Goal: Task Accomplishment & Management: Manage account settings

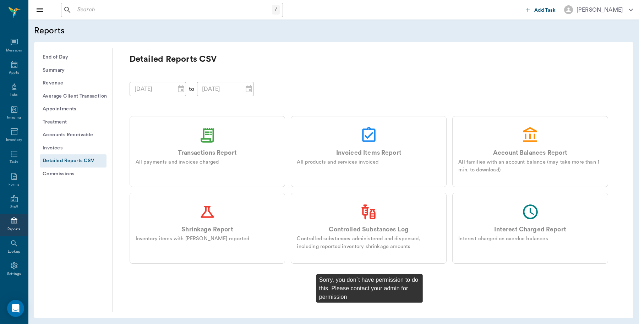
scroll to position [2, 0]
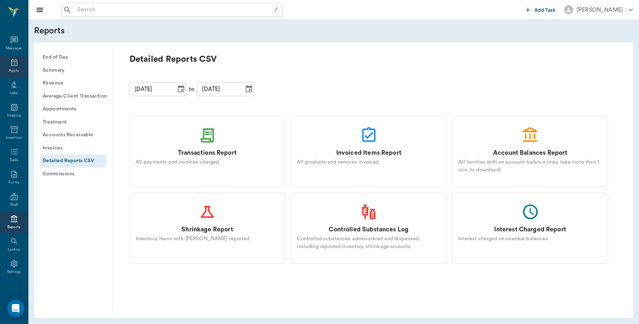
click at [12, 65] on icon at bounding box center [14, 62] width 9 height 9
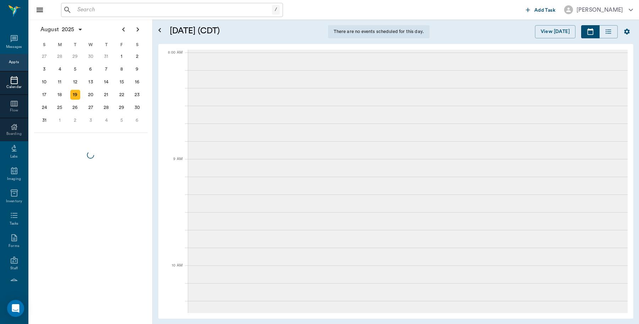
scroll to position [2, 0]
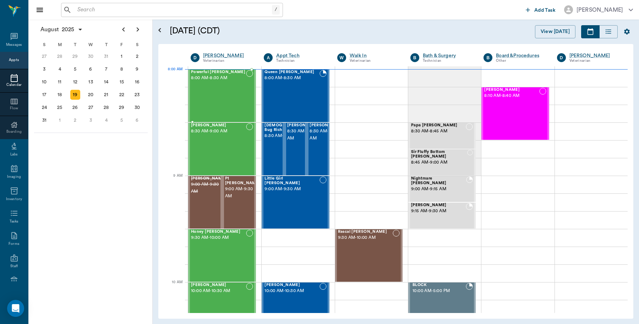
click at [219, 89] on div "Powerful Poise Elliott 8:00 AM - 8:30 AM" at bounding box center [218, 96] width 55 height 52
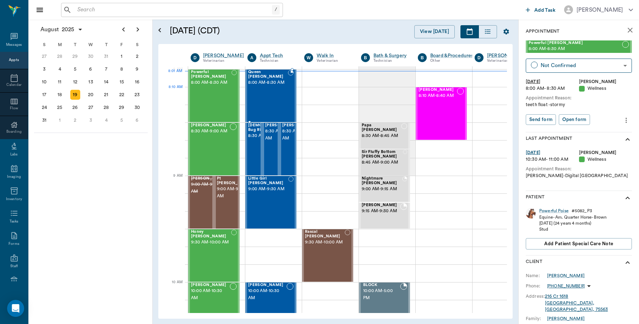
click at [271, 97] on div "Queen Luce 8:00 AM - 8:30 AM" at bounding box center [268, 96] width 40 height 52
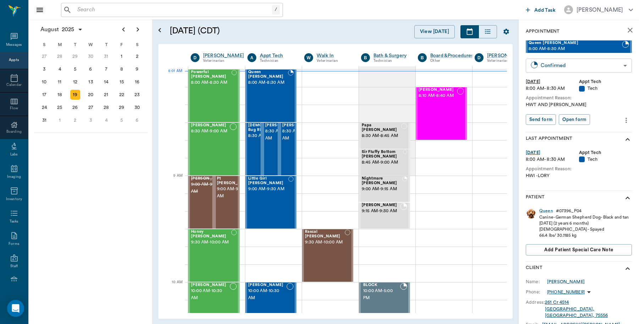
click at [563, 66] on body "/ ​ Add Task Dr. Bert Ellsworth Nectar Messages Appts Calendar Flow Boarding La…" at bounding box center [319, 162] width 639 height 324
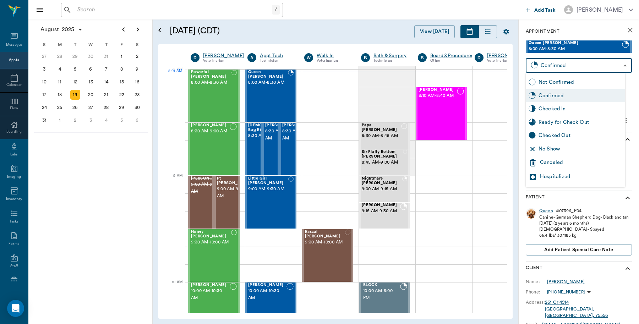
click at [559, 107] on div "Checked In" at bounding box center [580, 109] width 84 height 8
type input "CHECKED_IN"
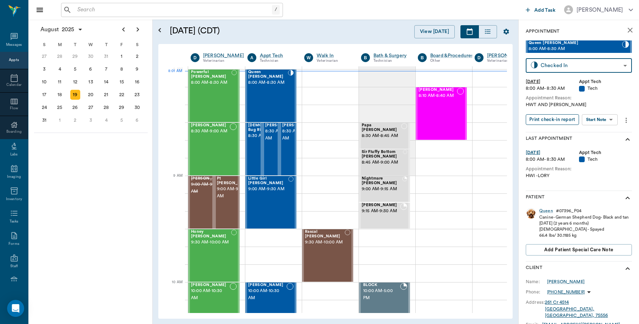
click at [561, 117] on button "Print check-in report" at bounding box center [551, 119] width 53 height 11
click at [207, 86] on span "8:00 AM - 8:30 AM" at bounding box center [211, 82] width 40 height 7
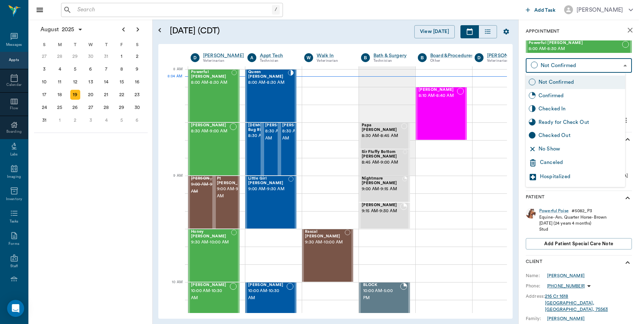
click at [567, 65] on body "/ ​ Add Task Dr. Bert Ellsworth Nectar Messages Appts Calendar Flow Boarding La…" at bounding box center [319, 162] width 639 height 324
click at [559, 107] on div "Checked In" at bounding box center [580, 109] width 84 height 8
type input "CHECKED_IN"
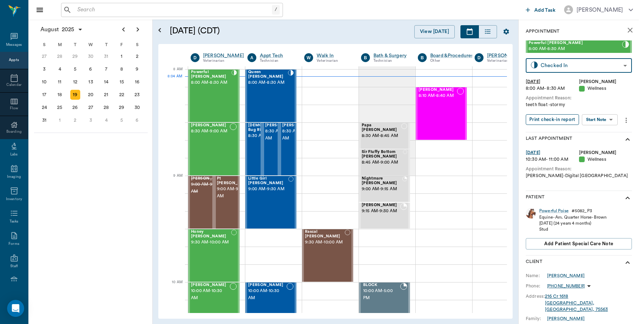
click at [552, 119] on button "Print check-in report" at bounding box center [551, 119] width 53 height 11
click at [116, 2] on div "/ ​ Add Task Dr. Bert Ellsworth" at bounding box center [333, 10] width 610 height 20
click at [112, 11] on input "text" at bounding box center [172, 10] width 197 height 10
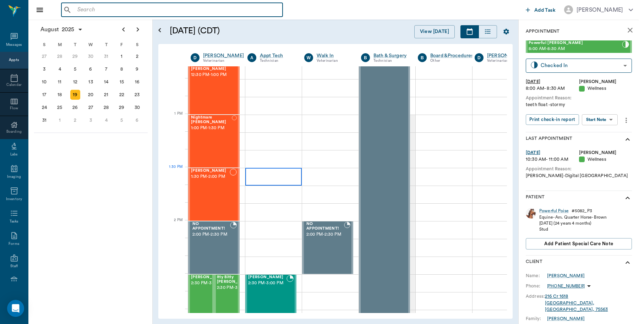
scroll to position [488, 0]
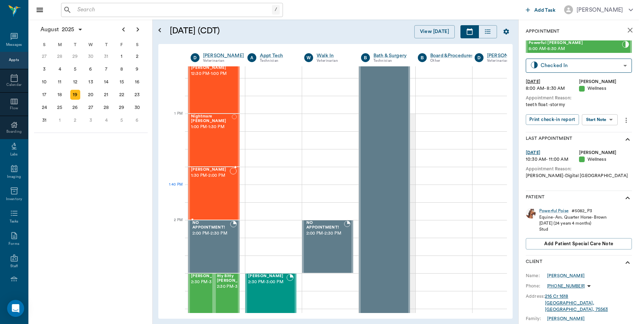
click at [205, 198] on div "PEPPER Clements 1:30 PM - 2:00 PM" at bounding box center [210, 193] width 39 height 52
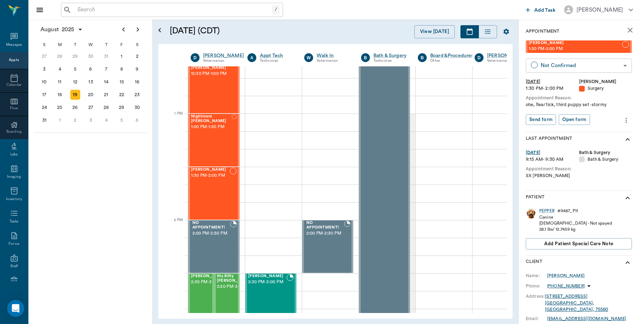
click at [584, 65] on body "/ ​ Add Task Dr. Bert Ellsworth Nectar Messages Appts Calendar Flow Boarding La…" at bounding box center [319, 162] width 639 height 324
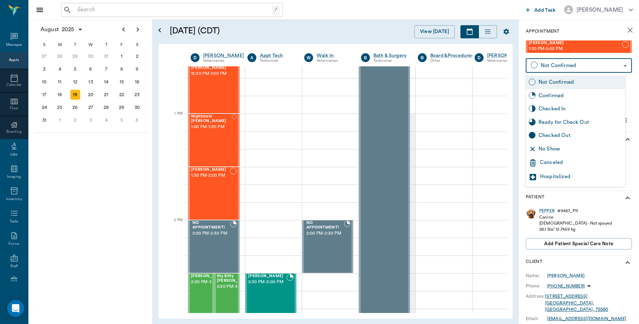
click at [554, 107] on div "Checked In" at bounding box center [580, 109] width 84 height 8
type input "CHECKED_IN"
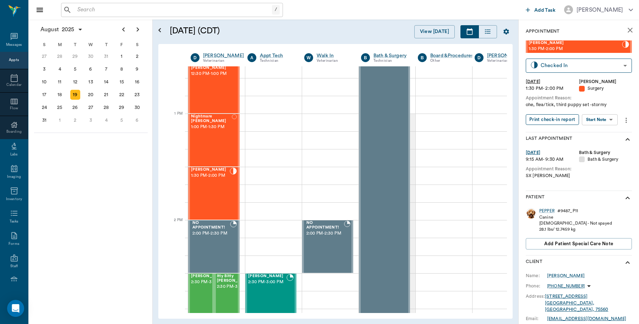
click at [569, 118] on button "Print check-in report" at bounding box center [551, 119] width 53 height 11
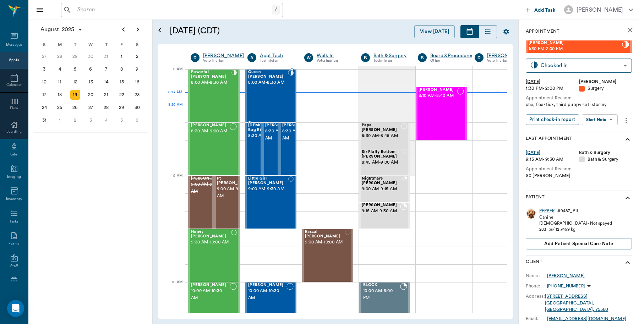
click at [270, 98] on div "Queen Luce 8:00 AM - 8:30 AM" at bounding box center [268, 96] width 40 height 52
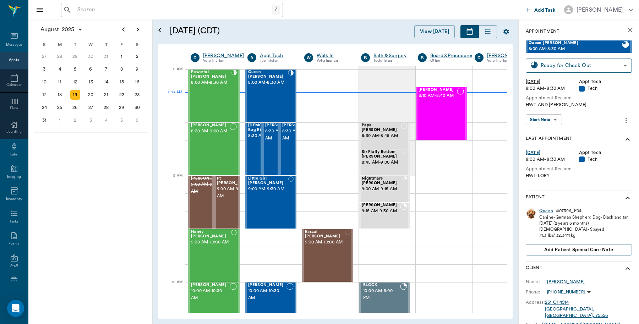
click at [547, 210] on div "Queen" at bounding box center [546, 211] width 14 height 6
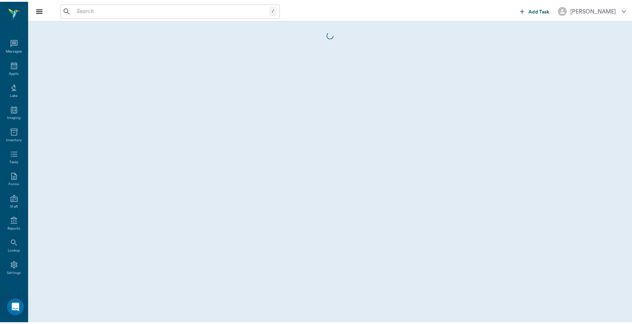
scroll to position [2, 0]
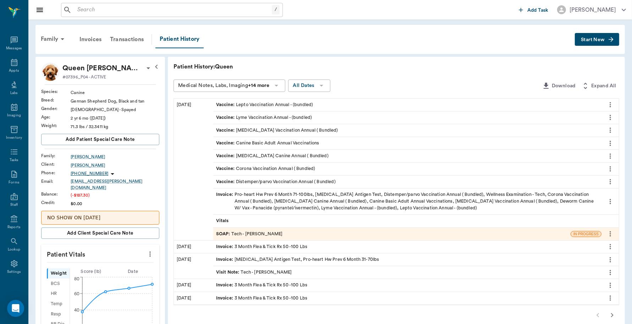
click at [357, 204] on div "Invoice : Pro-heart Hw Prev 6 Month 71-100lbs, Heartworm Antigen Test, Distempe…" at bounding box center [407, 201] width 382 height 21
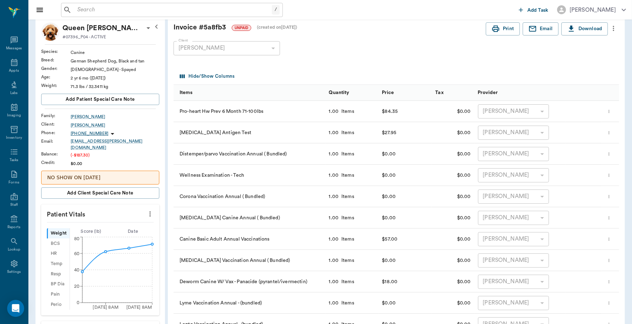
scroll to position [34, 0]
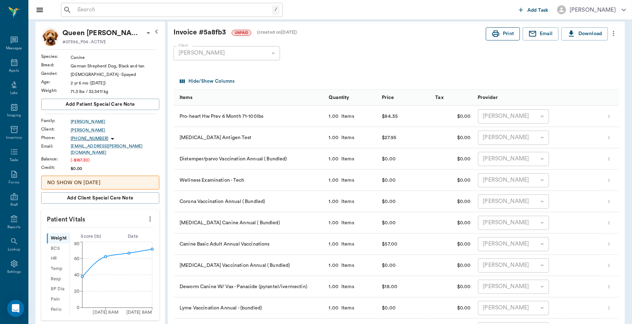
click at [501, 31] on button "Print" at bounding box center [503, 33] width 34 height 13
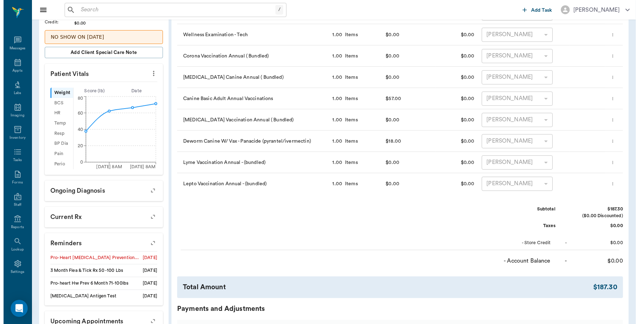
scroll to position [300, 0]
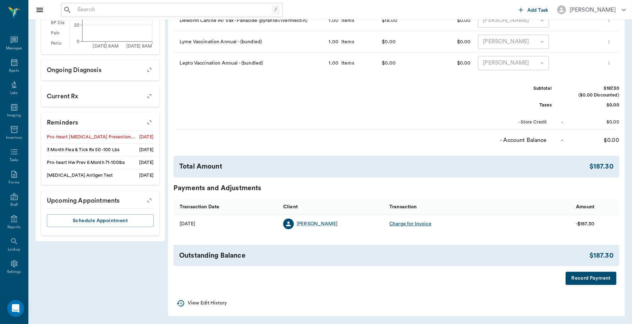
click at [602, 281] on button "Record Payment" at bounding box center [590, 278] width 51 height 13
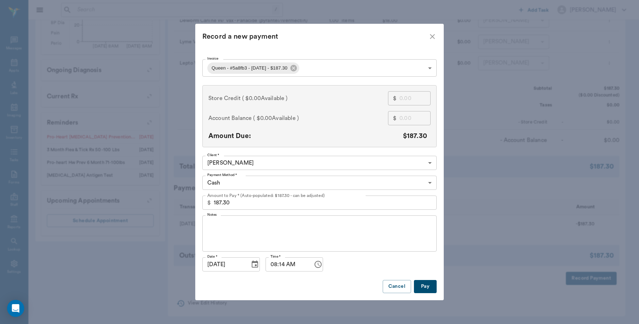
click at [431, 183] on body "/ ​ Add Task Dr. Bert Ellsworth Nectar Messages Appts Labs Imaging Inventory Ta…" at bounding box center [319, 12] width 639 height 625
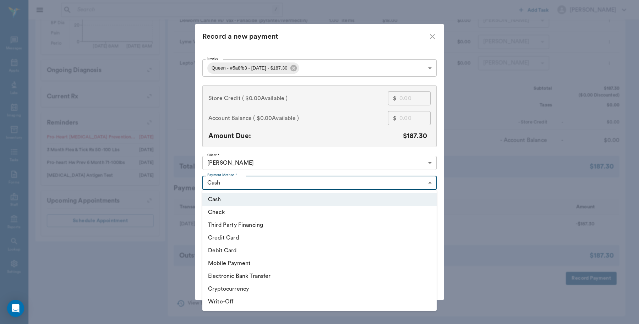
click at [234, 249] on li "Debit Card" at bounding box center [319, 250] width 234 height 13
type input "DEBIT_CARD"
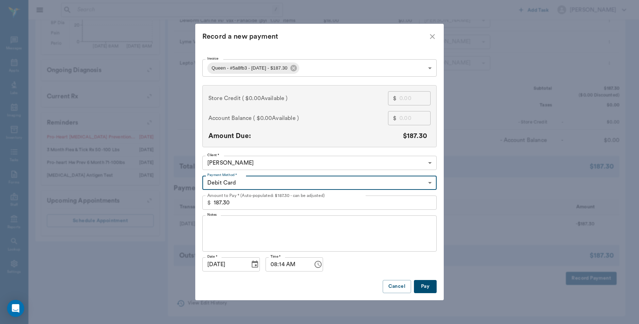
click at [423, 290] on button "Pay" at bounding box center [425, 286] width 23 height 13
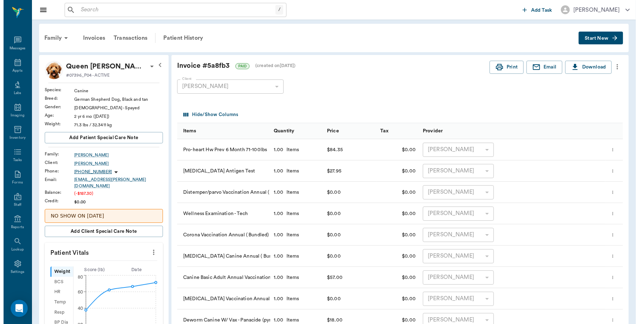
scroll to position [0, 0]
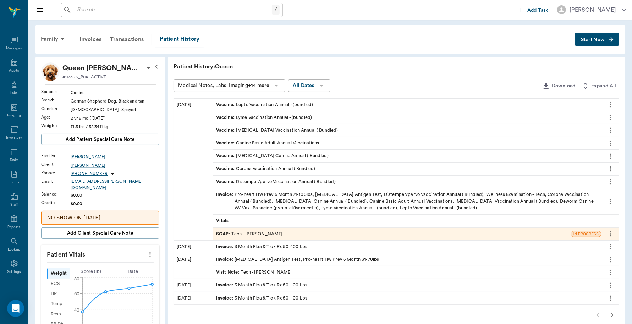
click at [284, 232] on div "SOAP : Tech - Hunter Graves" at bounding box center [391, 234] width 357 height 12
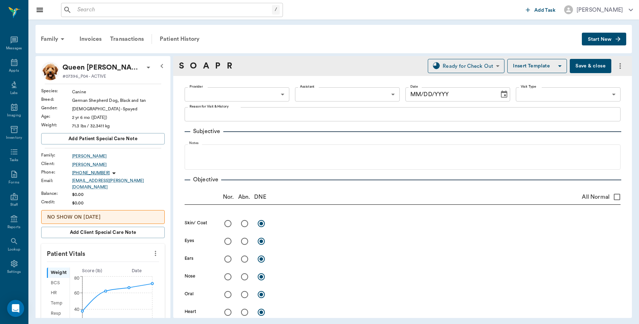
type input "682b670d8bdc6f7f8feef3db"
type input "63ec2f075fda476ae8351a4c"
type input "65d2be4f46e3a538d89b8c1a"
type textarea "HWT AND HWI LORY"
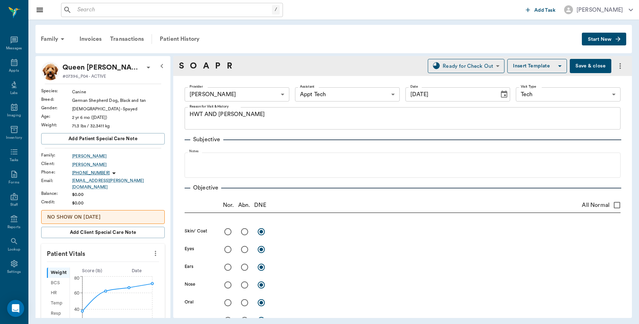
type input "[DATE]"
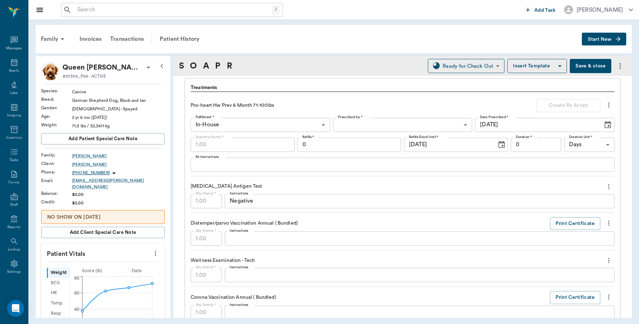
scroll to position [532, 0]
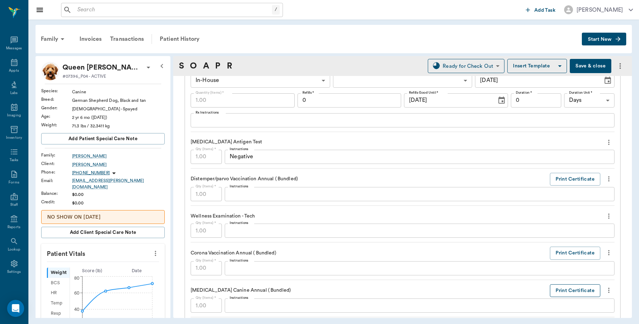
click at [561, 293] on button "Print Certificate" at bounding box center [574, 290] width 50 height 13
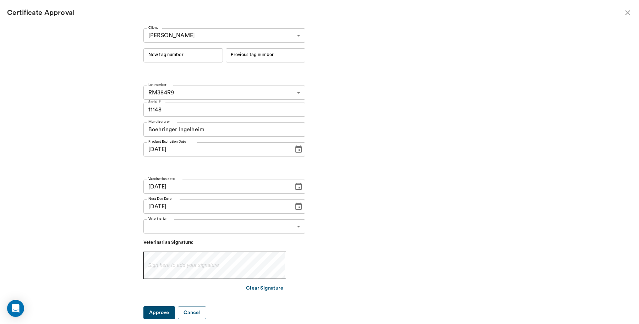
type input "241004"
type input "241003"
type input "05/21/2025"
type input "05/21/2024"
type input "05/20/2025"
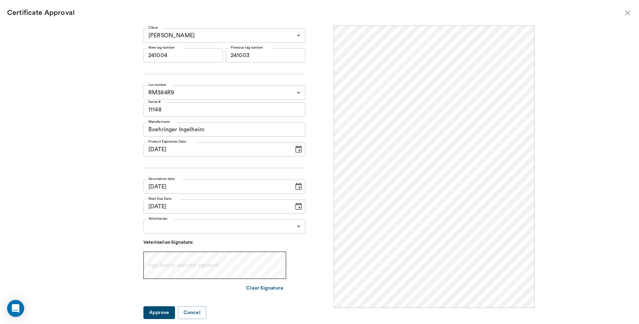
scroll to position [0, 0]
drag, startPoint x: 193, startPoint y: 53, endPoint x: 134, endPoint y: 50, distance: 59.0
click at [134, 50] on div "Client Fehren Luce 63ec2ea852e12b0ba117c027 Client New tag number 241004 New ta…" at bounding box center [319, 171] width 430 height 291
type input "251015"
click at [290, 226] on body "/ ​ Add Task Dr. Bert Ellsworth Nectar Messages Appts Labs Imaging Inventory Ta…" at bounding box center [319, 162] width 639 height 324
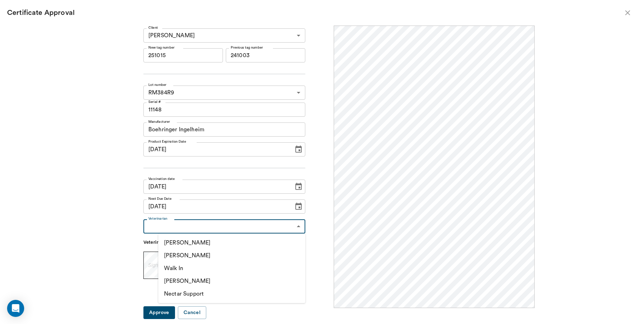
click at [201, 256] on li "[PERSON_NAME]" at bounding box center [231, 255] width 147 height 13
type input "63ec2f075fda476ae8351a4d"
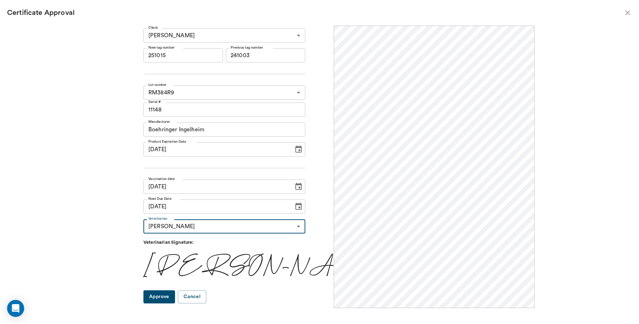
click at [171, 295] on button "Approve" at bounding box center [159, 296] width 32 height 13
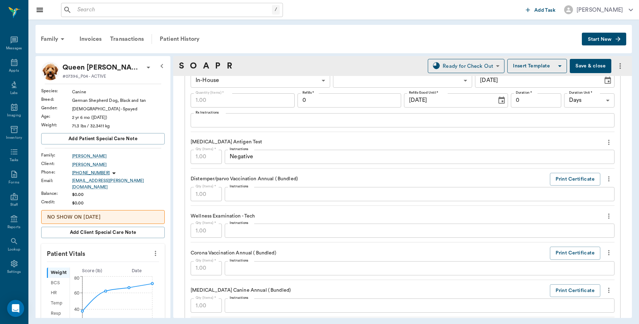
click at [584, 65] on button "Save & close" at bounding box center [590, 66] width 42 height 14
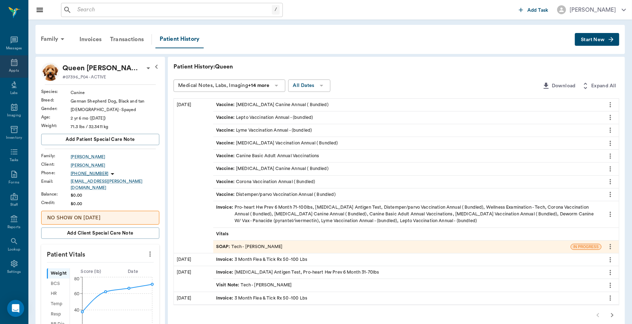
click at [11, 61] on icon at bounding box center [14, 62] width 6 height 7
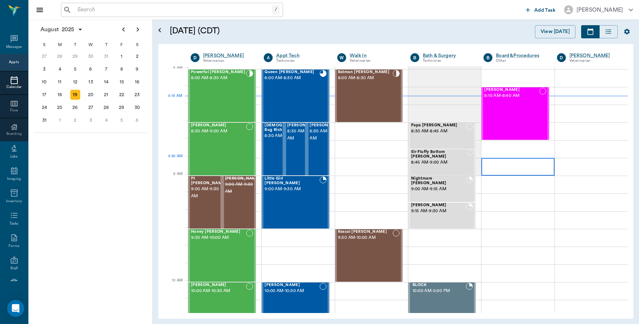
scroll to position [2, 0]
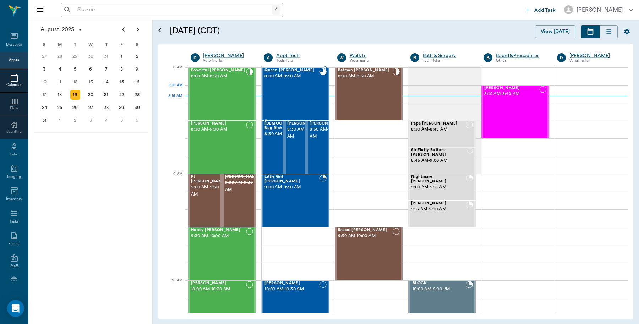
click at [281, 88] on div "Queen Luce 8:00 AM - 8:30 AM" at bounding box center [291, 94] width 55 height 52
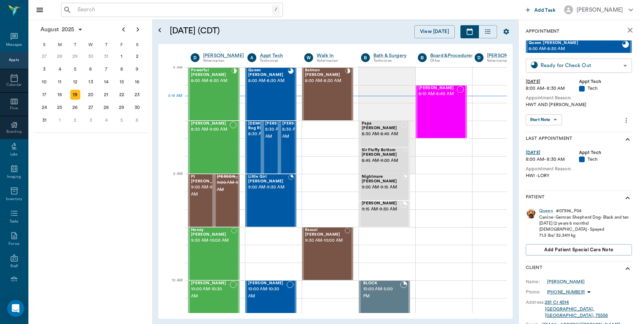
click at [615, 66] on body "/ ​ Add Task Dr. Bert Ellsworth Nectar Messages Appts Calendar Flow Boarding La…" at bounding box center [319, 162] width 639 height 324
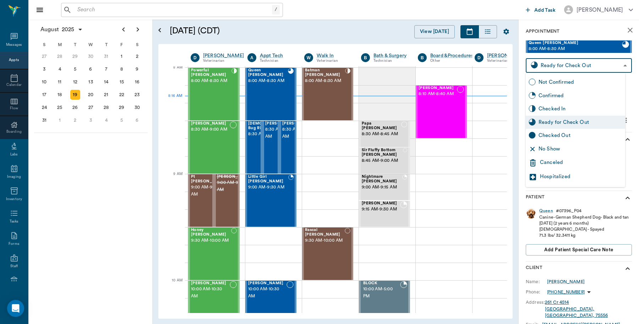
drag, startPoint x: 563, startPoint y: 136, endPoint x: 561, endPoint y: 139, distance: 4.6
click at [564, 136] on div "Checked Out" at bounding box center [580, 136] width 84 height 8
type input "CHECKED_OUT"
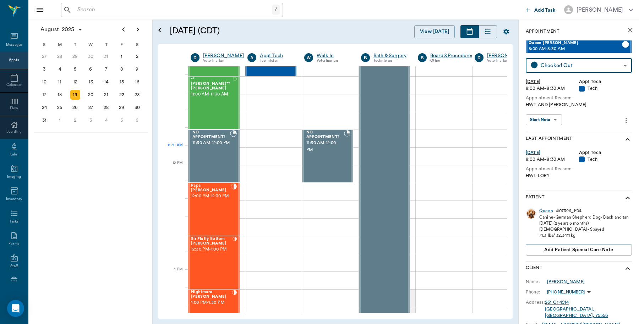
scroll to position [534, 0]
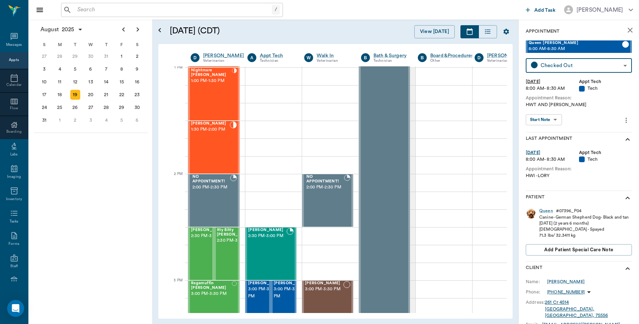
click at [627, 29] on icon "close" at bounding box center [629, 30] width 5 height 5
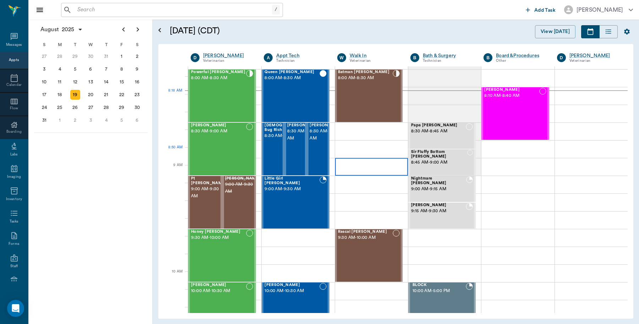
scroll to position [44, 0]
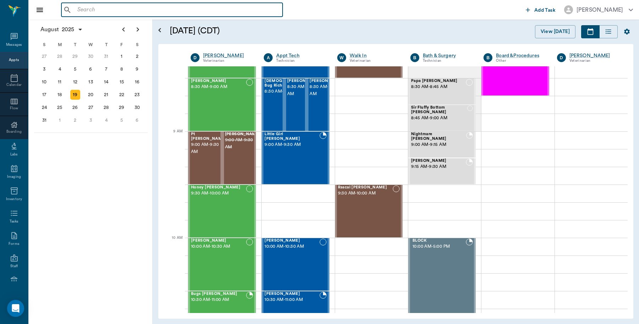
click at [110, 9] on input "text" at bounding box center [176, 10] width 205 height 10
click at [91, 93] on div "20" at bounding box center [91, 95] width 10 height 10
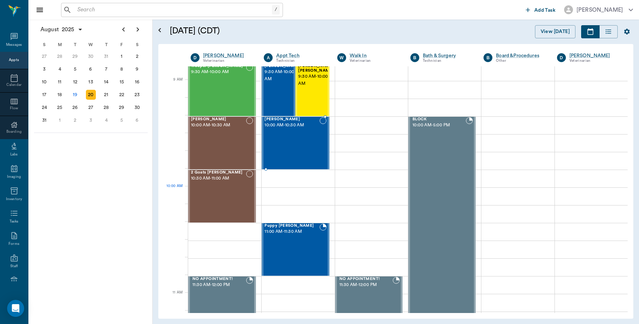
scroll to position [222, 0]
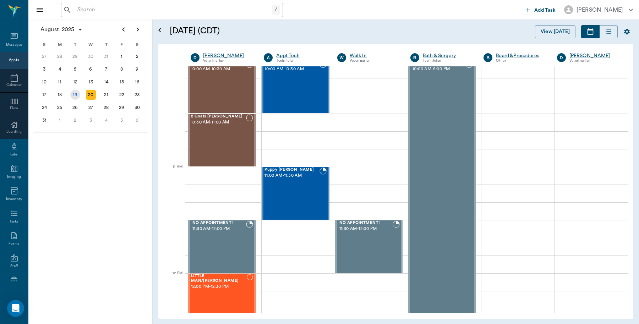
drag, startPoint x: 74, startPoint y: 93, endPoint x: 63, endPoint y: 66, distance: 29.4
click at [74, 93] on div "19" at bounding box center [75, 95] width 10 height 10
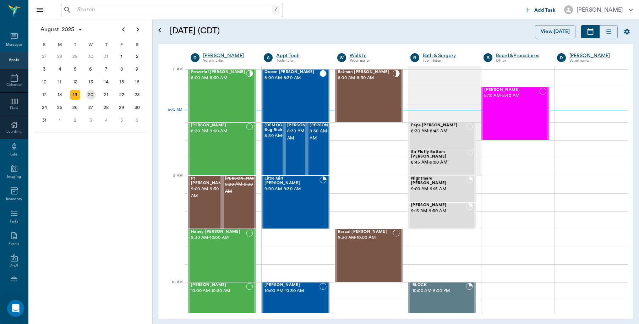
click at [93, 94] on div "20" at bounding box center [91, 95] width 10 height 10
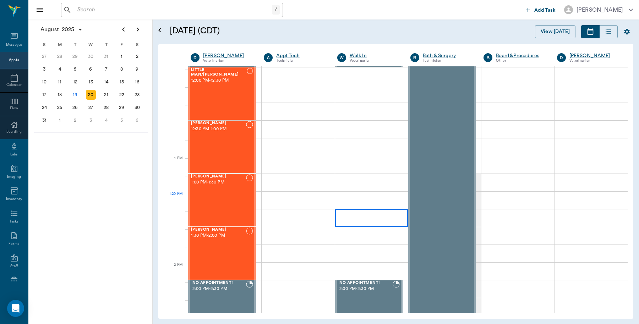
scroll to position [443, 0]
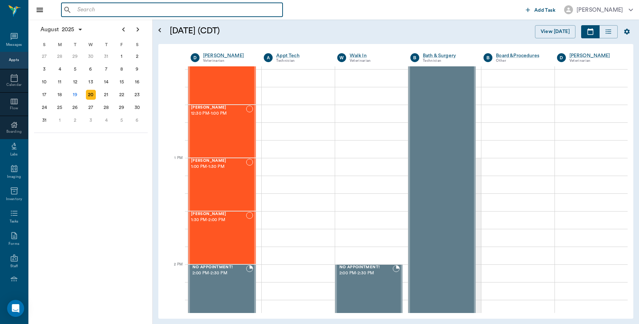
click at [120, 9] on input "text" at bounding box center [176, 10] width 205 height 10
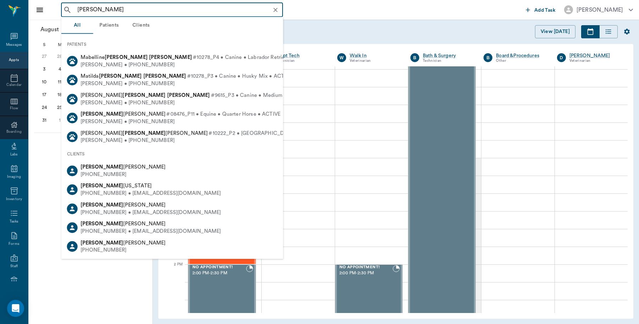
type input "Janet Jones"
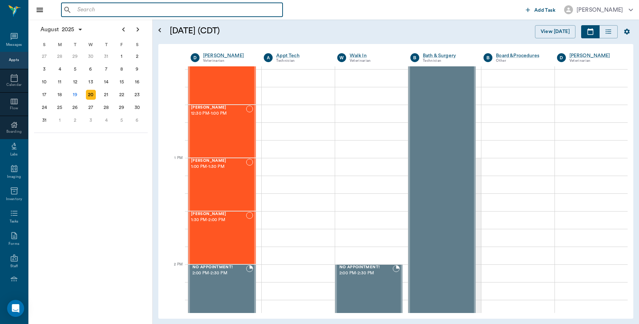
click at [93, 12] on input "text" at bounding box center [176, 10] width 205 height 10
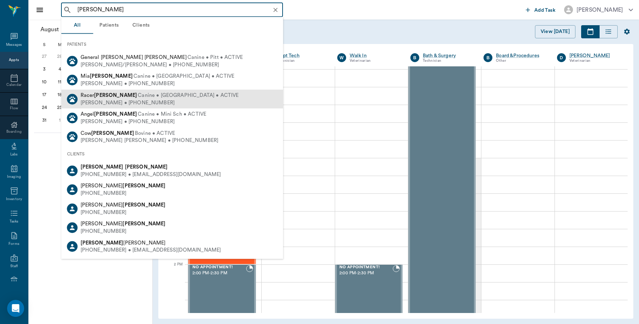
click at [138, 97] on span "Canine • Dachshund • ACTIVE" at bounding box center [188, 95] width 101 height 7
type input "Robert ream"
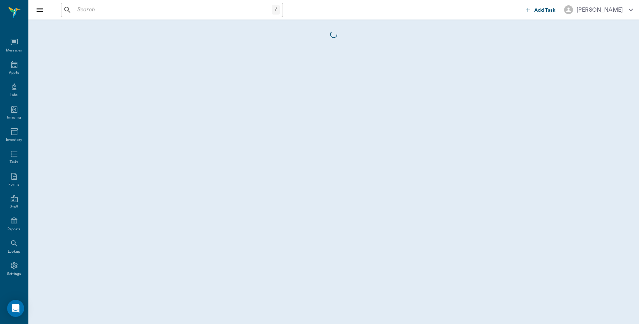
scroll to position [2, 0]
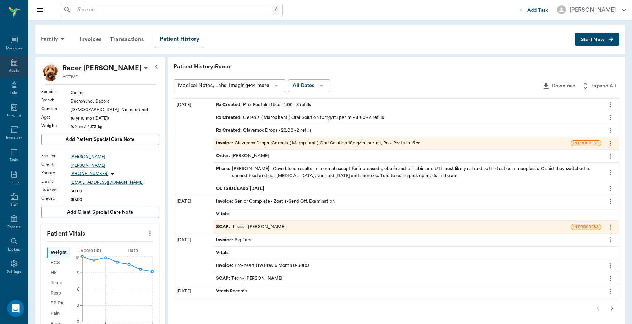
click at [11, 61] on icon at bounding box center [14, 62] width 9 height 9
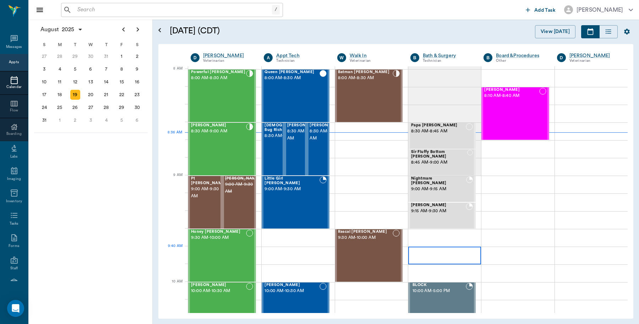
scroll to position [1, 0]
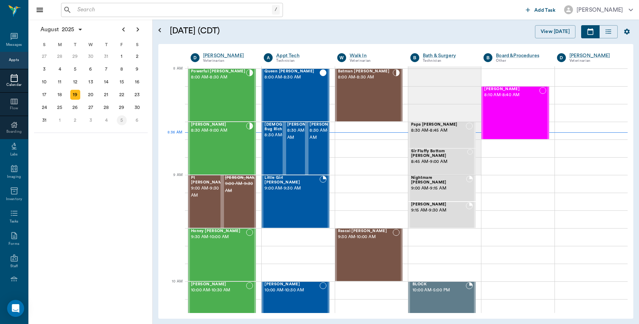
click at [120, 116] on div "5" at bounding box center [122, 120] width 10 height 10
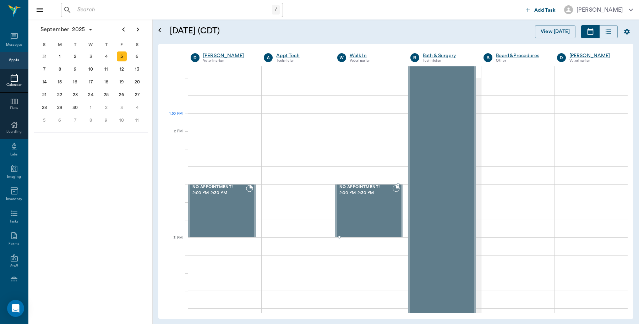
scroll to position [399, 0]
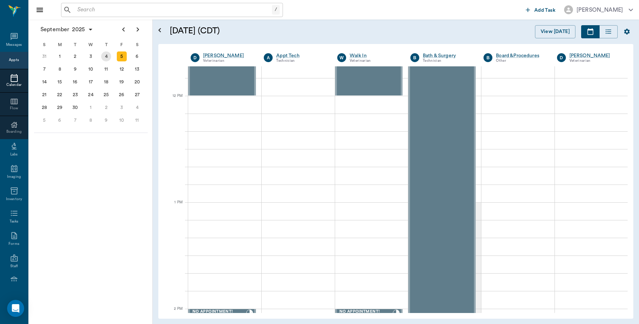
click at [107, 56] on div "4" at bounding box center [106, 56] width 10 height 10
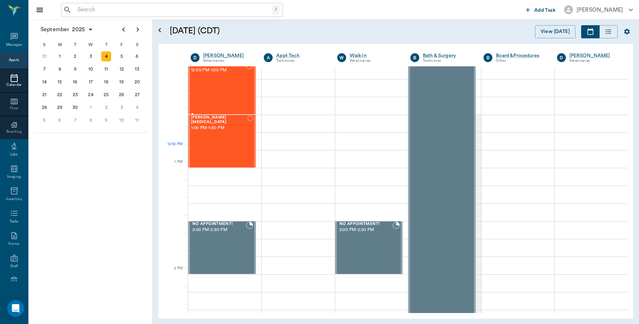
scroll to position [488, 0]
click at [121, 67] on div "12" at bounding box center [122, 69] width 10 height 10
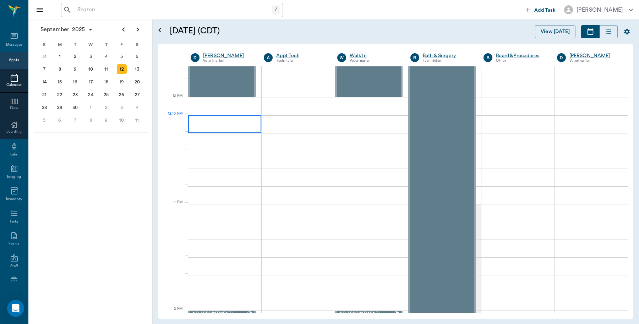
scroll to position [399, 0]
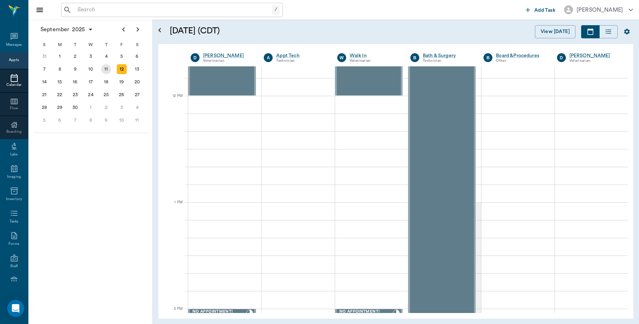
click at [109, 70] on div "11" at bounding box center [106, 69] width 10 height 10
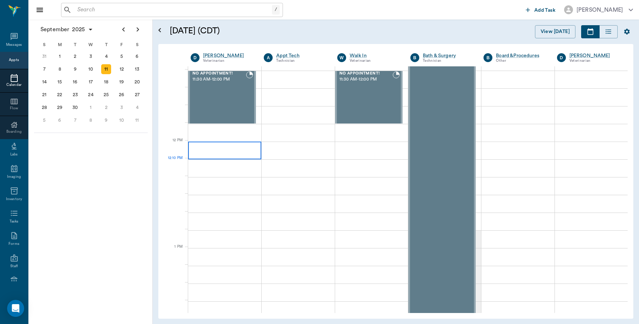
scroll to position [355, 0]
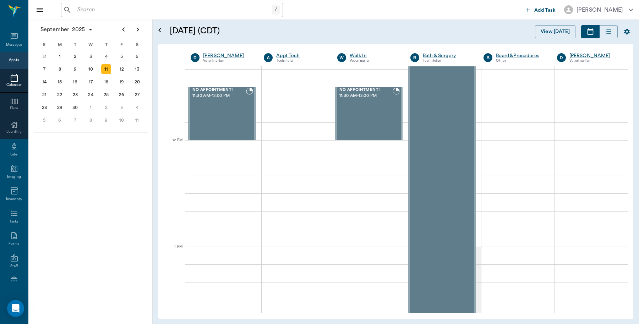
drag, startPoint x: 195, startPoint y: 147, endPoint x: 187, endPoint y: 144, distance: 8.2
click at [187, 144] on div "12 PM" at bounding box center [176, 149] width 24 height 18
click at [196, 149] on div at bounding box center [224, 149] width 73 height 18
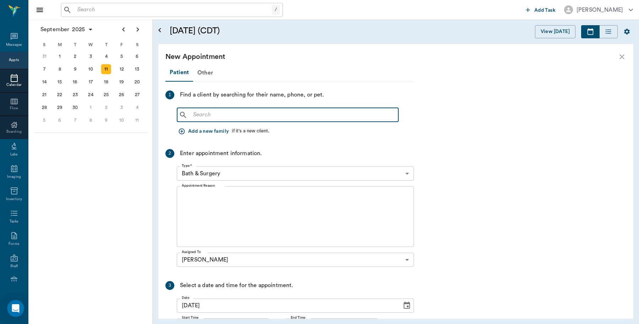
click at [231, 112] on input "text" at bounding box center [292, 115] width 205 height 10
type input "Rac"
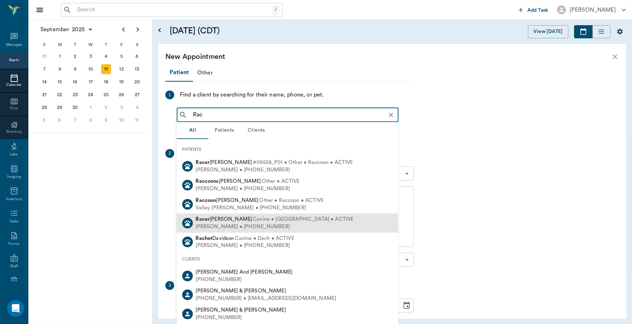
click at [253, 219] on span "Canine • Dachshund • ACTIVE" at bounding box center [303, 219] width 101 height 7
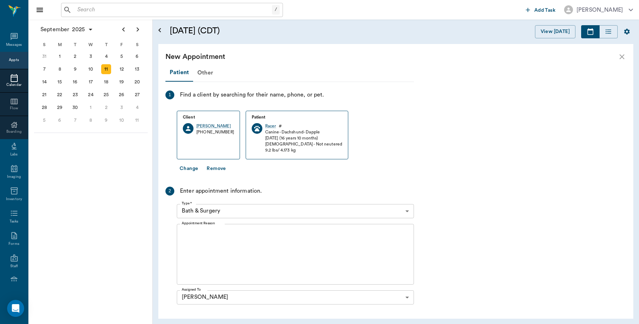
click at [407, 215] on body "/ ​ Add Task Dr. Bert Ellsworth Nectar Messages Appts Calendar Flow Boarding La…" at bounding box center [319, 162] width 639 height 324
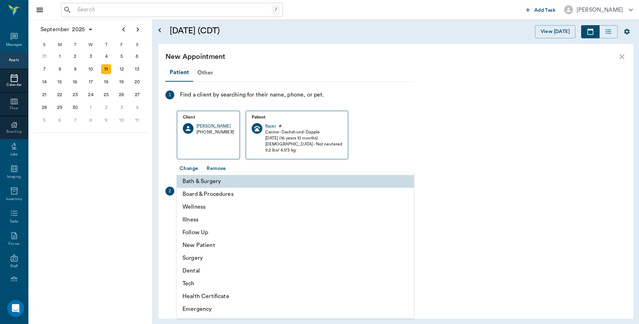
click at [198, 260] on li "Surgery" at bounding box center [295, 258] width 237 height 13
type input "65d2be4f46e3a538d89b8c18"
type input "12:30 PM"
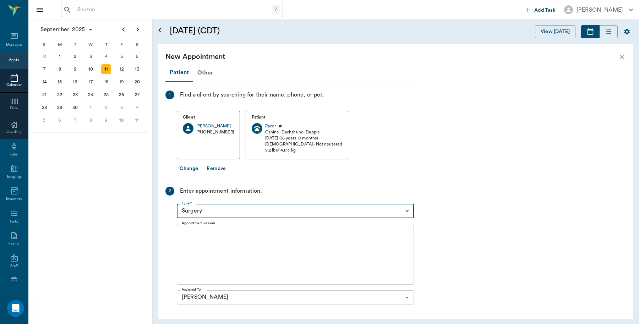
click at [256, 226] on div "x Appointment Reason" at bounding box center [295, 254] width 237 height 61
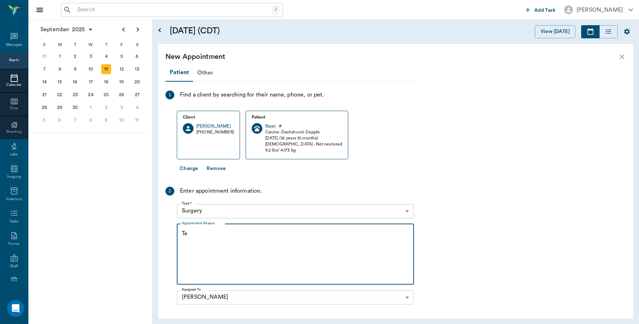
type textarea "T"
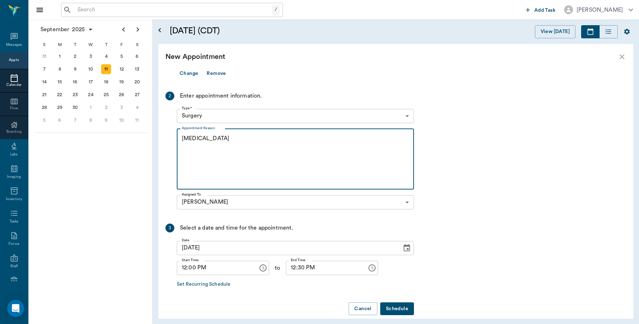
scroll to position [104, 0]
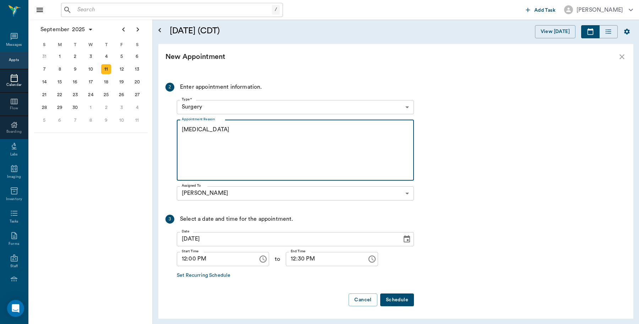
type textarea "Testicular Cancer"
click at [407, 240] on icon "Choose date, selected date is Sep 11, 2025" at bounding box center [406, 238] width 6 height 7
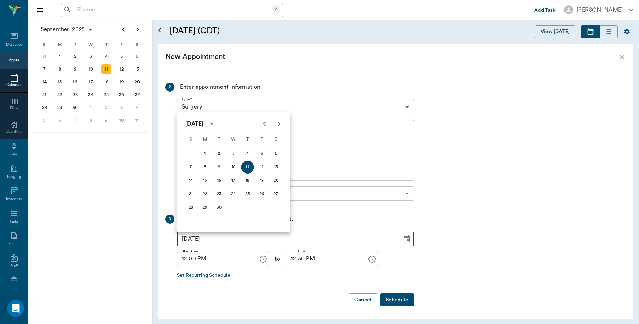
click at [261, 122] on icon "Previous month" at bounding box center [264, 124] width 9 height 9
click at [263, 192] on button "22" at bounding box center [261, 194] width 13 height 13
type input "08/22/2025"
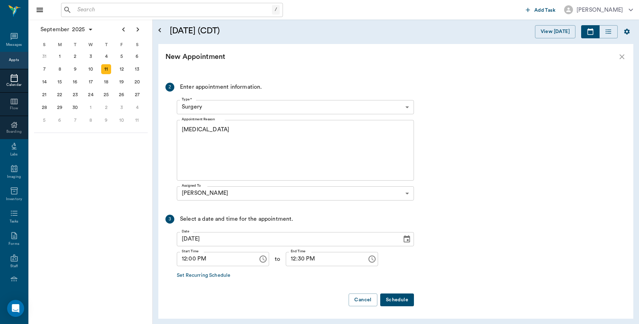
click at [233, 127] on textarea "Testicular Cancer" at bounding box center [295, 150] width 227 height 49
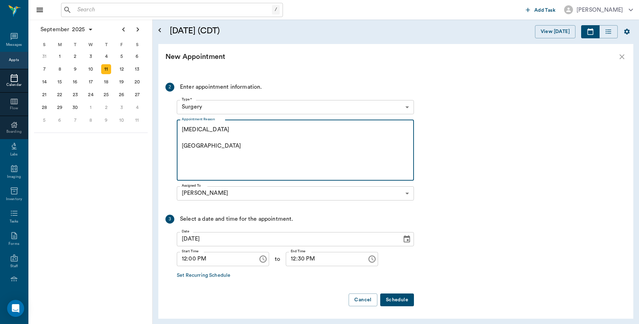
type textarea "Testicular Cancer Caryn"
click at [391, 302] on button "Schedule" at bounding box center [397, 299] width 34 height 13
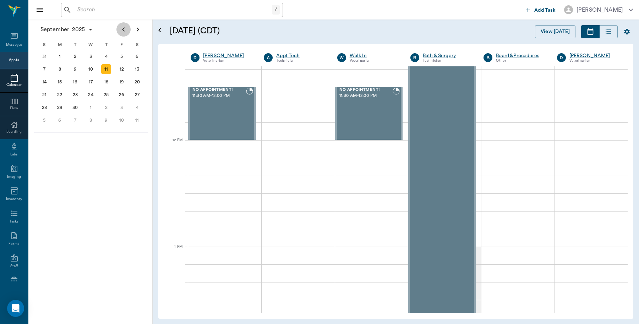
click at [121, 34] on button "Previous page" at bounding box center [123, 29] width 14 height 14
click at [123, 93] on div "22" at bounding box center [122, 95] width 10 height 10
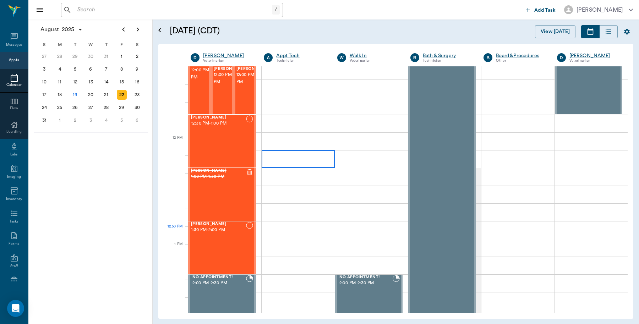
scroll to position [310, 0]
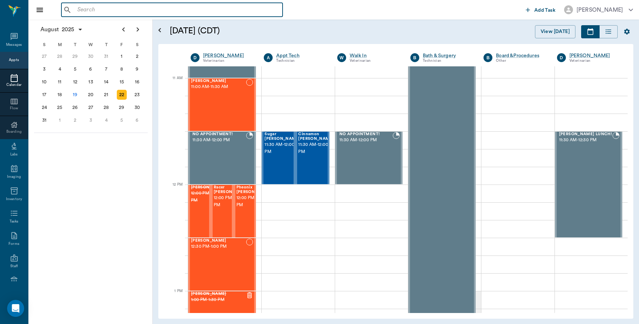
click at [102, 6] on input "text" at bounding box center [176, 10] width 205 height 10
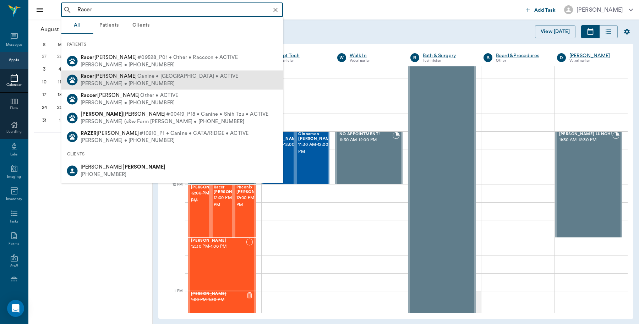
click at [137, 76] on span "Canine • Dachshund • ACTIVE" at bounding box center [187, 76] width 101 height 7
type input "Racer"
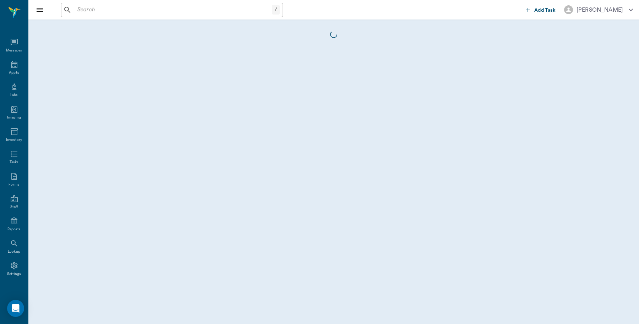
scroll to position [2, 0]
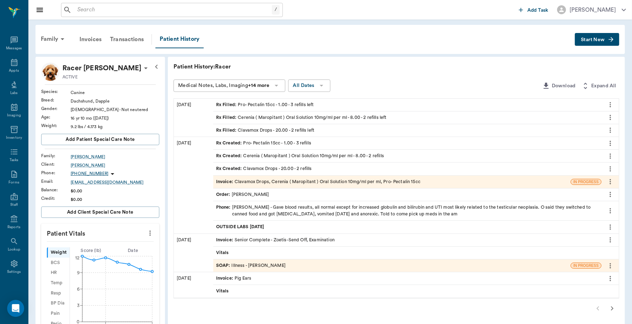
click at [269, 183] on div "Invoice : Clavamox Drops, Cerenia ( Maropitant ) Oral Solution 10mg/ml per ml, …" at bounding box center [318, 181] width 204 height 7
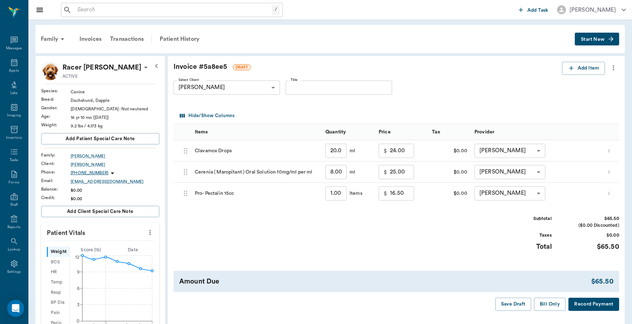
click at [602, 307] on button "Record Payment" at bounding box center [593, 304] width 51 height 13
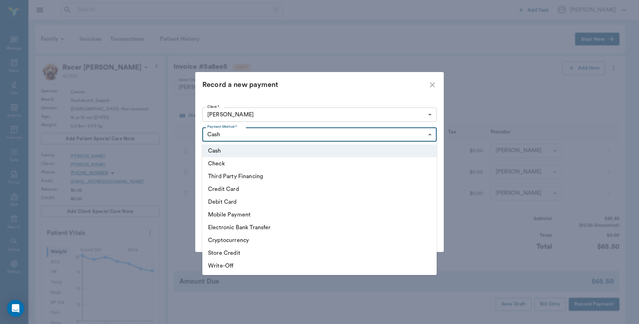
click at [296, 134] on body "/ ​ Add Task Dr. Bert Ellsworth Nectar Messages Appts Labs Imaging Inventory Ta…" at bounding box center [319, 296] width 639 height 593
click at [235, 201] on li "Debit Card" at bounding box center [319, 201] width 234 height 13
type input "DEBIT_CARD"
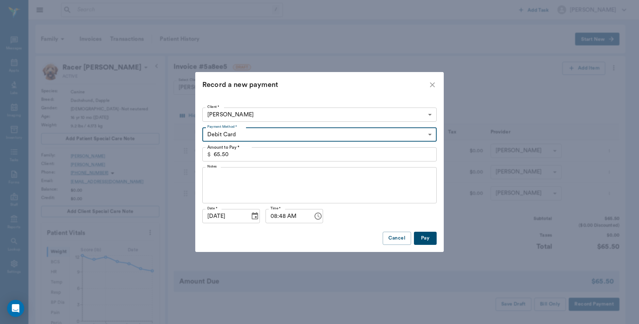
click at [428, 235] on button "Pay" at bounding box center [425, 238] width 23 height 13
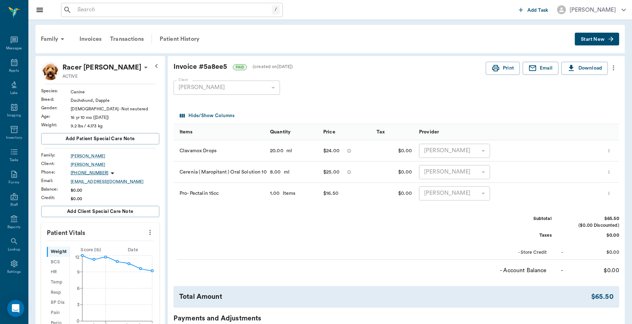
click at [501, 60] on div "Invoice # 5a8ee5 PAID (created on 08/18/25 ) Print Email Download Client Robert…" at bounding box center [396, 241] width 457 height 370
click at [502, 67] on button "Print" at bounding box center [503, 68] width 34 height 13
click at [9, 68] on div "Appts" at bounding box center [14, 70] width 10 height 5
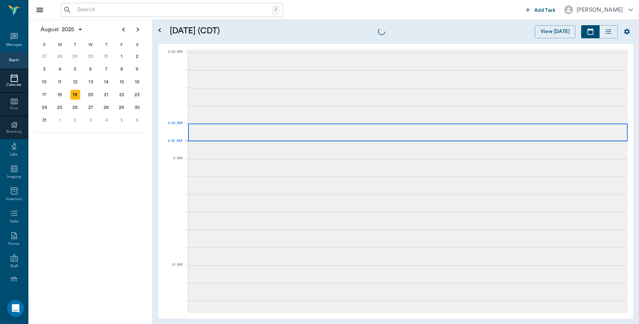
scroll to position [0, 0]
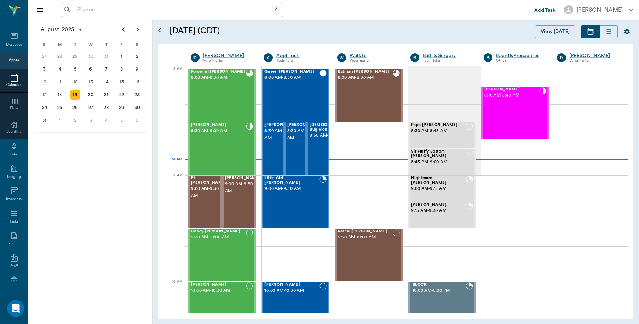
click at [127, 14] on input "text" at bounding box center [172, 10] width 197 height 10
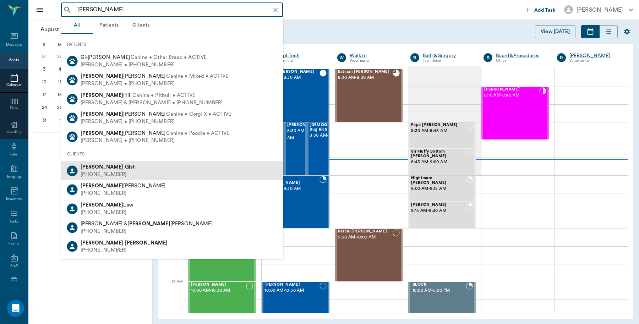
click at [111, 169] on div "Sammy Gist" at bounding box center [108, 167] width 54 height 7
type input "sammy gi"
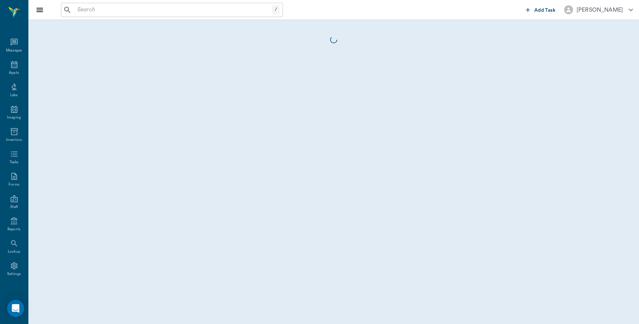
scroll to position [2, 0]
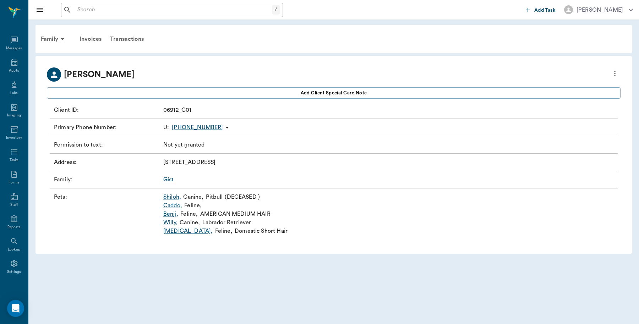
click at [175, 231] on link "Snowbell ," at bounding box center [187, 231] width 49 height 9
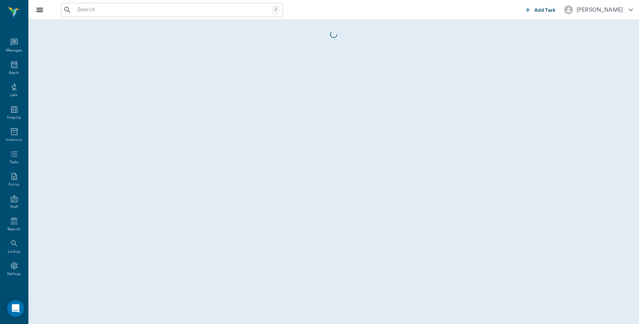
scroll to position [2, 0]
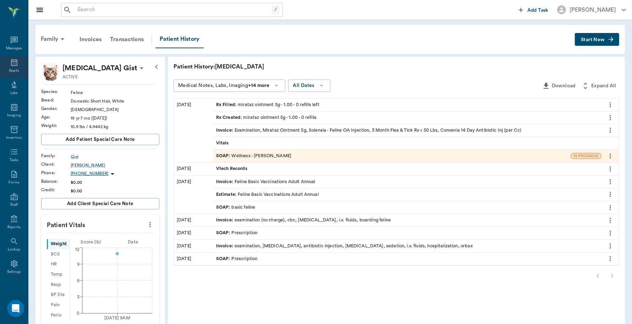
click at [10, 68] on div "Appts" at bounding box center [14, 70] width 10 height 5
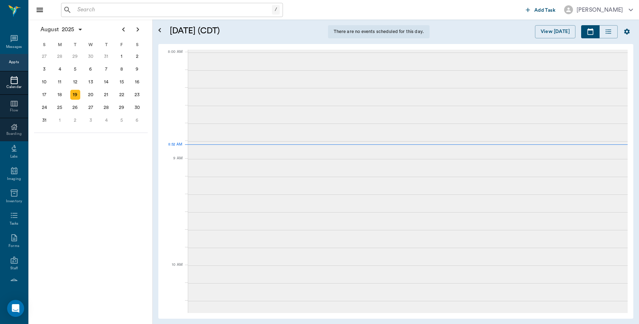
scroll to position [2, 0]
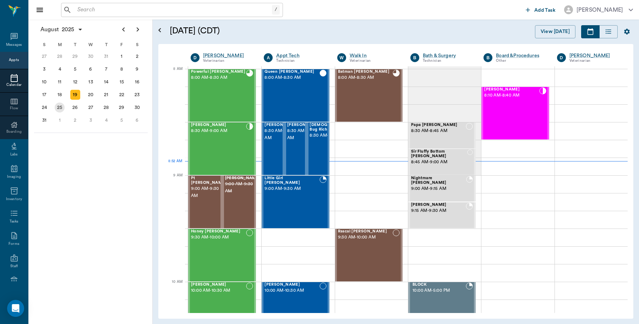
click at [61, 106] on div "25" at bounding box center [60, 108] width 10 height 10
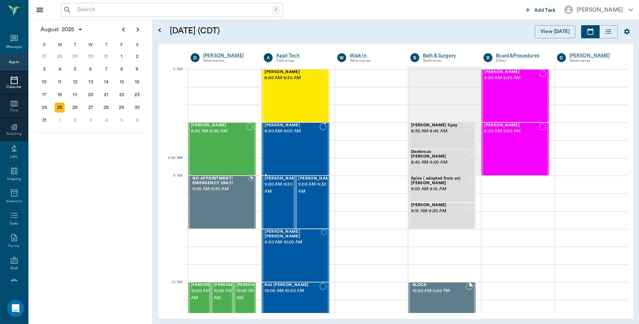
scroll to position [2, 0]
click at [72, 104] on div "26" at bounding box center [75, 108] width 10 height 10
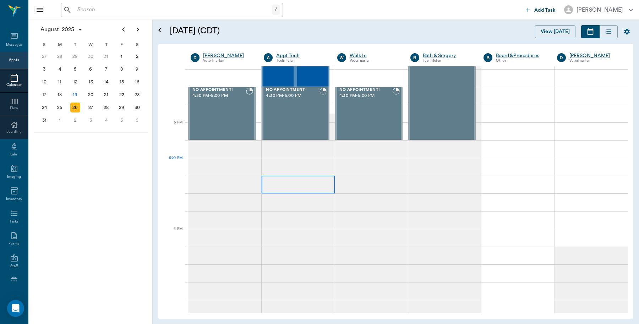
scroll to position [709, 0]
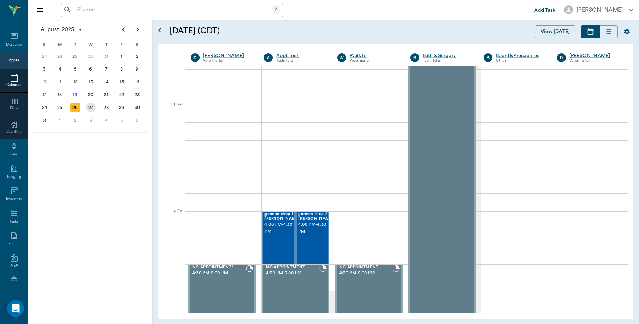
click at [88, 103] on div "27" at bounding box center [91, 108] width 10 height 10
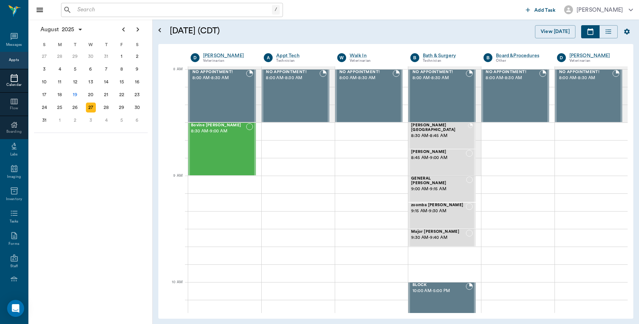
click at [143, 6] on input "text" at bounding box center [172, 10] width 197 height 10
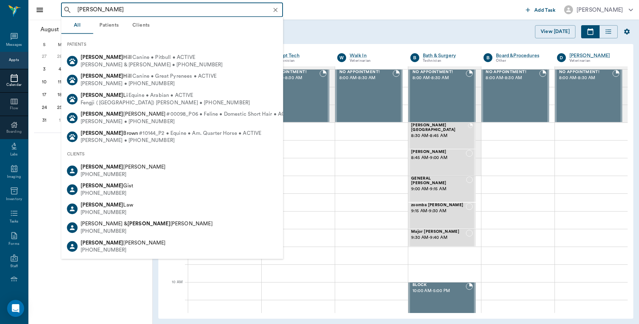
type input "sammy"
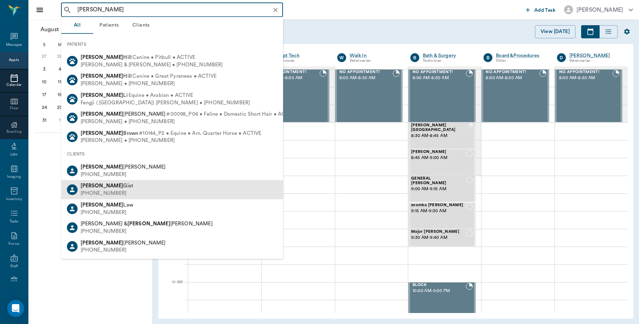
click at [96, 190] on div "(903) 249-2855" at bounding box center [107, 193] width 53 height 7
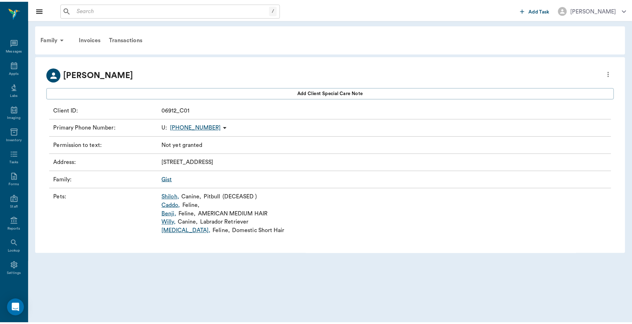
scroll to position [2, 0]
click at [170, 231] on link "Snowbell ," at bounding box center [187, 231] width 49 height 9
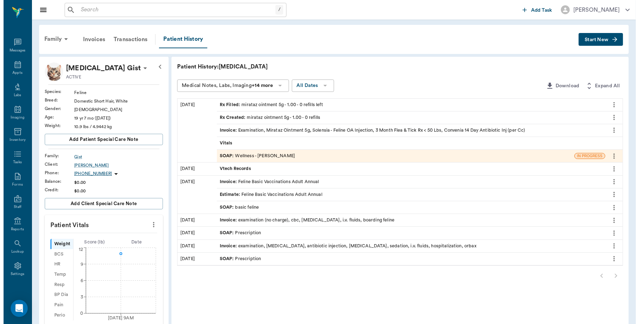
scroll to position [2, 0]
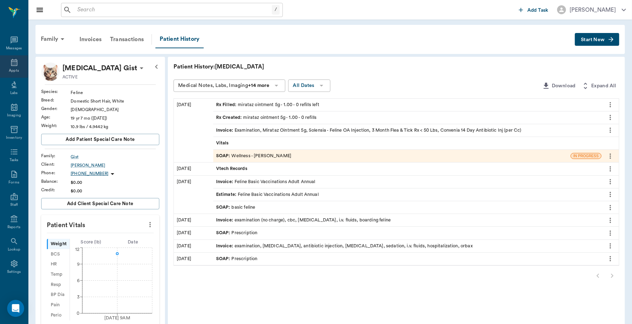
click at [12, 64] on icon at bounding box center [14, 62] width 9 height 9
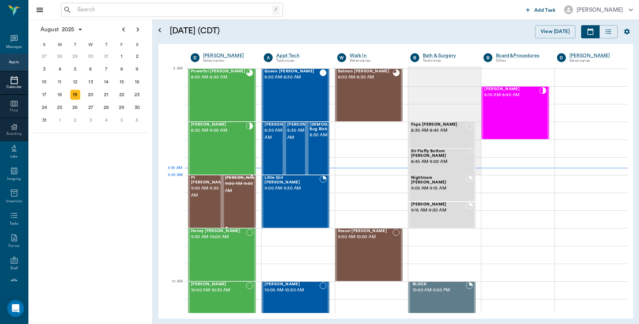
scroll to position [2, 0]
click at [73, 108] on div "26" at bounding box center [75, 108] width 10 height 10
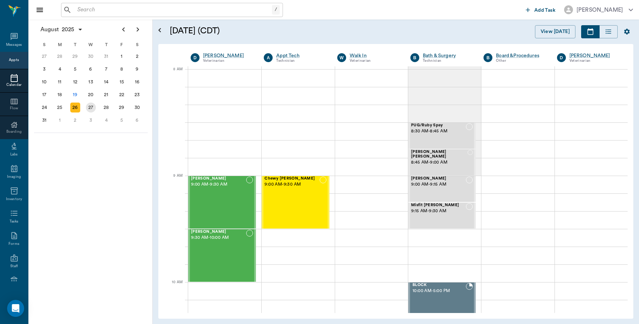
click at [93, 108] on div "27" at bounding box center [91, 108] width 10 height 10
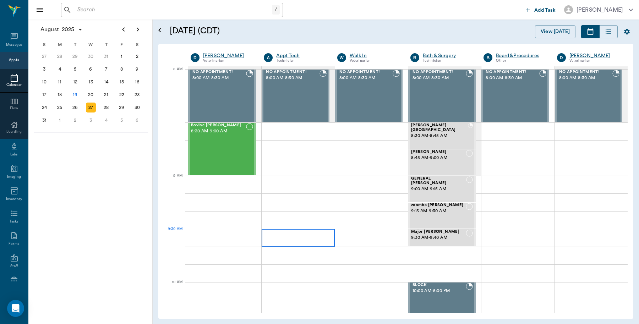
click at [286, 233] on div at bounding box center [297, 238] width 73 height 18
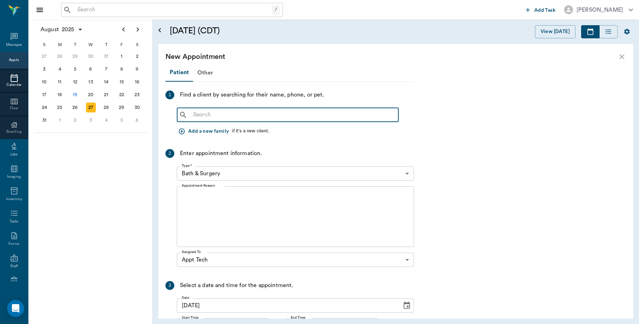
click at [304, 114] on input "text" at bounding box center [292, 115] width 205 height 10
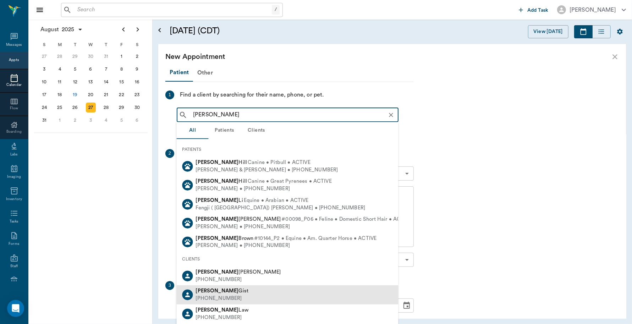
click at [230, 289] on div "Sammy Gist" at bounding box center [222, 290] width 53 height 7
type input "sammy"
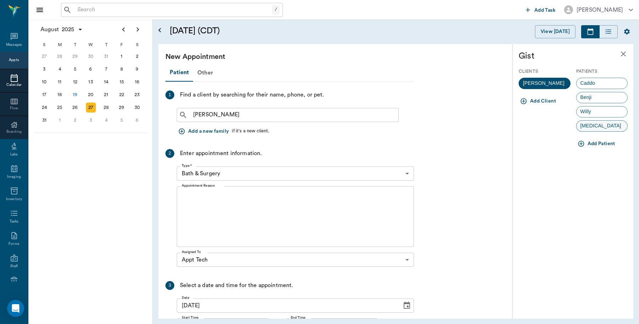
click at [593, 128] on span "Snowbell" at bounding box center [600, 125] width 49 height 7
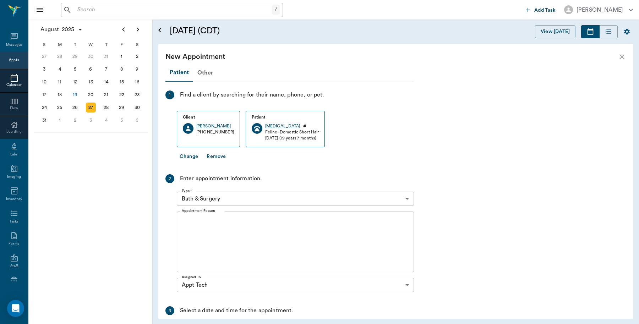
click at [318, 201] on body "/ ​ Add Task Dr. Bert Ellsworth Nectar Messages Appts Calendar Flow Boarding La…" at bounding box center [319, 162] width 639 height 324
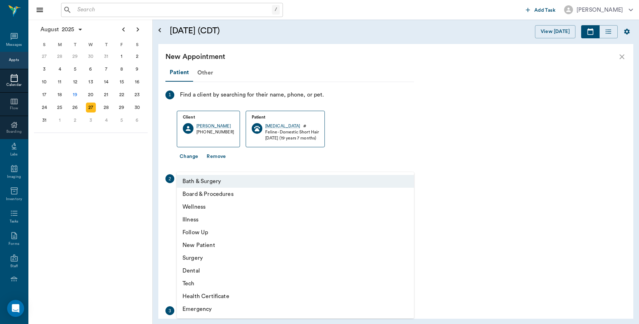
click at [207, 234] on li "Follow Up" at bounding box center [295, 232] width 237 height 13
type input "65d2be4f46e3a538d89b8c16"
type input "10:00 AM"
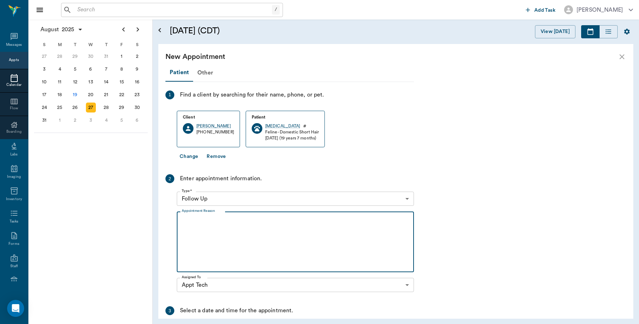
click at [225, 224] on textarea "Appointment Reason" at bounding box center [295, 241] width 227 height 49
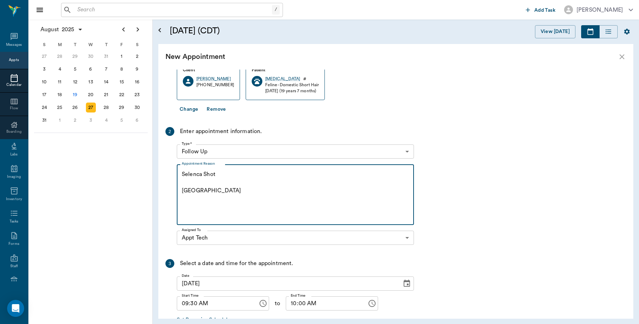
scroll to position [92, 0]
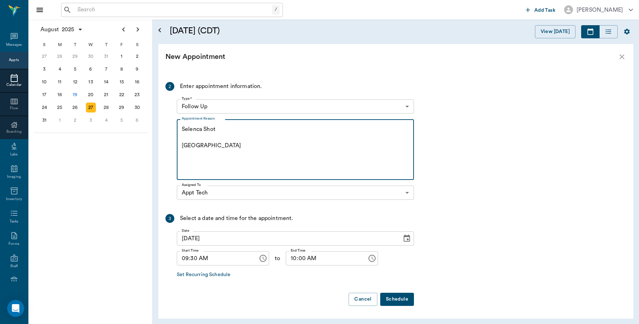
type textarea "Selenca Shot Caryn"
click at [404, 304] on button "Schedule" at bounding box center [397, 299] width 34 height 13
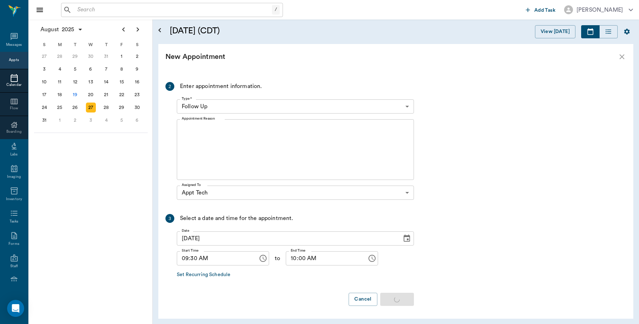
scroll to position [0, 0]
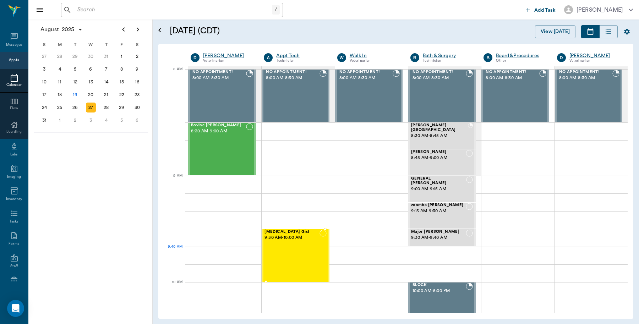
click at [285, 249] on div "Snowbell Gist 9:30 AM - 10:00 AM" at bounding box center [291, 256] width 55 height 52
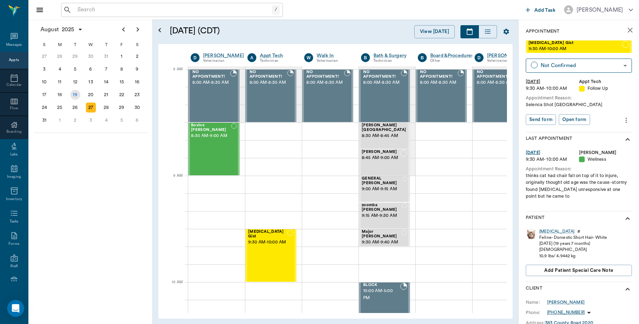
click at [72, 93] on div "19" at bounding box center [75, 95] width 10 height 10
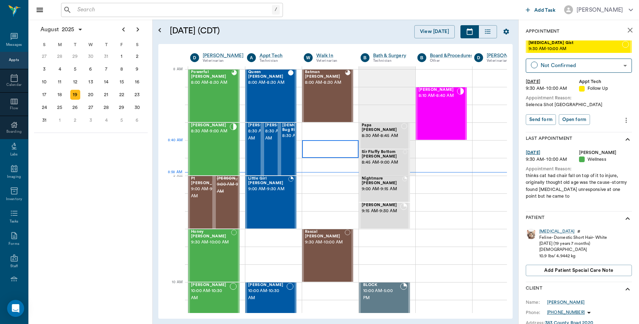
scroll to position [0, 0]
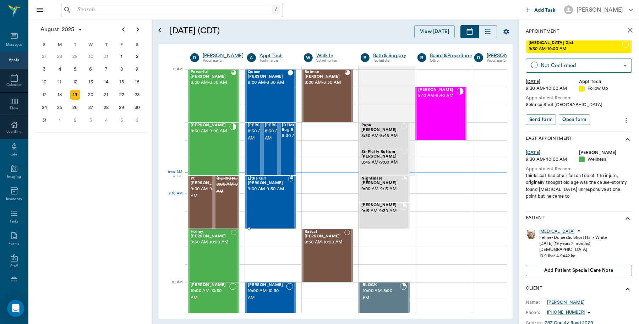
click at [268, 202] on div "Little Girl Acevedo 9:00 AM - 9:30 AM" at bounding box center [268, 202] width 40 height 52
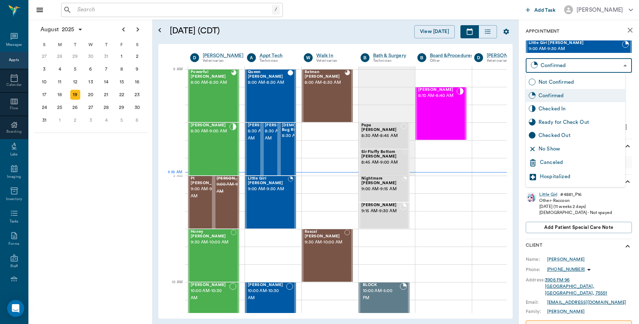
click at [575, 62] on body "/ ​ Add Task Dr. Bert Ellsworth Nectar Messages Appts Calendar Flow Boarding La…" at bounding box center [319, 162] width 639 height 324
click at [562, 109] on div "Checked In" at bounding box center [580, 109] width 84 height 8
type input "CHECKED_IN"
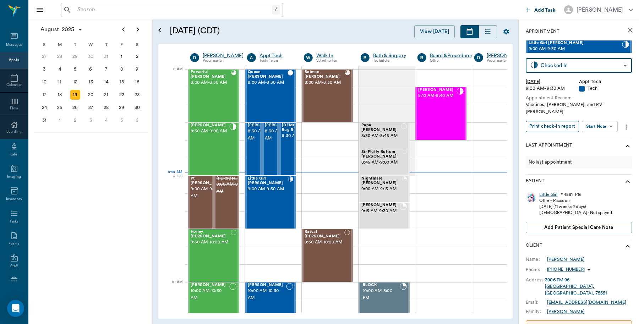
click at [566, 121] on button "Print check-in report" at bounding box center [551, 126] width 53 height 11
click at [92, 8] on input "text" at bounding box center [172, 10] width 197 height 10
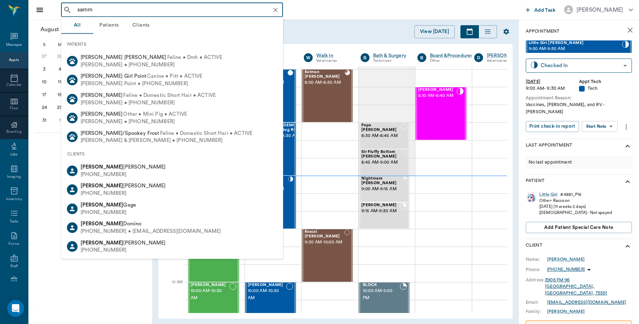
type input "sammy"
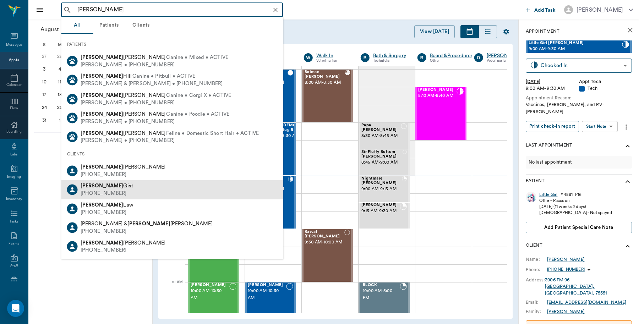
click at [125, 189] on div "Sammy Gist (903) 249-2855" at bounding box center [172, 189] width 222 height 19
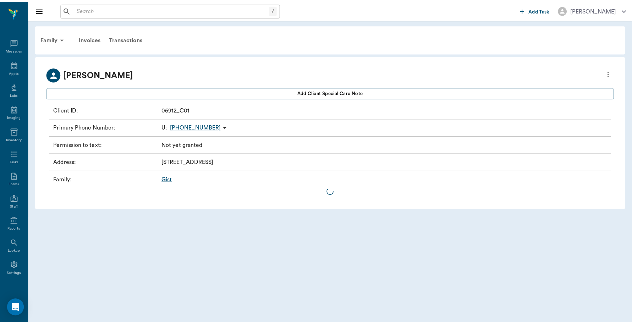
scroll to position [2, 0]
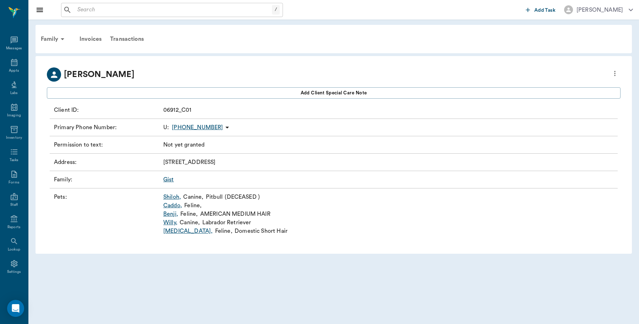
click at [182, 231] on link "Snowbell ," at bounding box center [187, 231] width 49 height 9
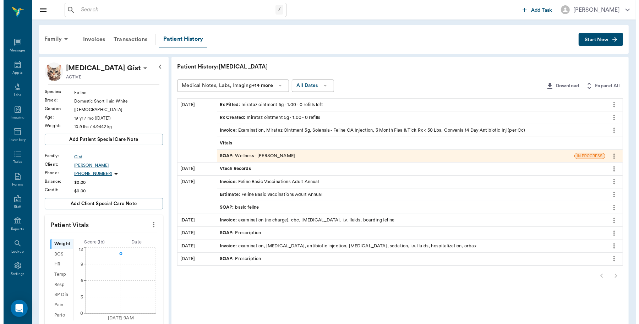
scroll to position [2, 0]
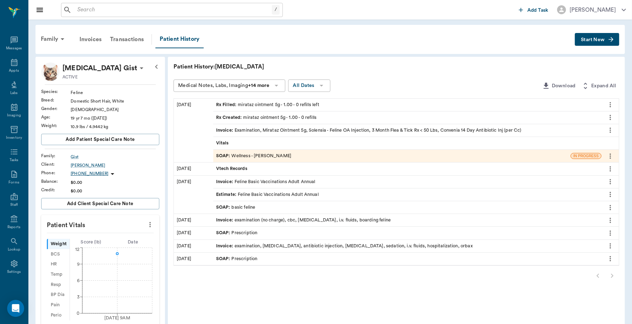
click at [310, 128] on div "Invoice : Examination, Mirataz Ointment 5g, Solensia - Feline OA Injection, 3 M…" at bounding box center [368, 130] width 305 height 7
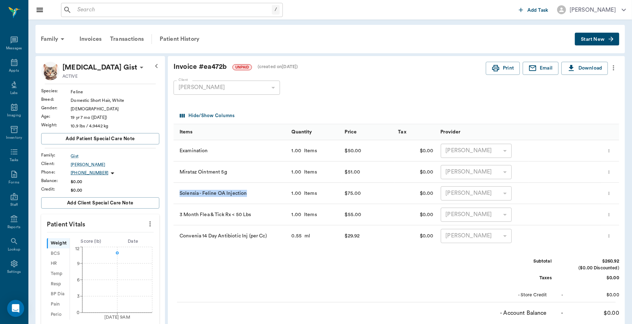
drag, startPoint x: 177, startPoint y: 190, endPoint x: 247, endPoint y: 189, distance: 69.9
click at [247, 189] on div "Solensia - Feline OA Injection" at bounding box center [230, 193] width 115 height 21
copy div "Solensia - Feline OA Injection"
click at [12, 68] on div "Appts" at bounding box center [14, 70] width 10 height 5
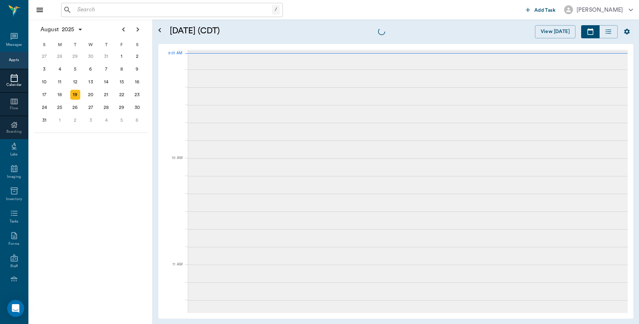
scroll to position [107, 0]
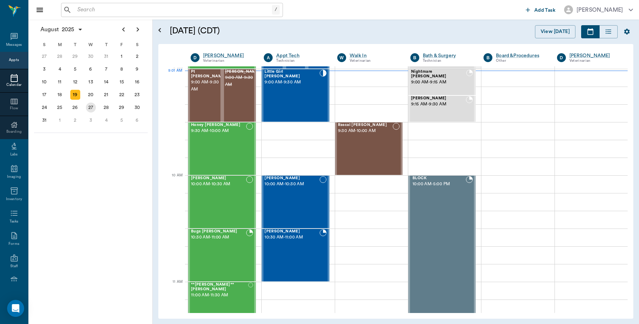
click at [94, 108] on div "27" at bounding box center [91, 108] width 10 height 10
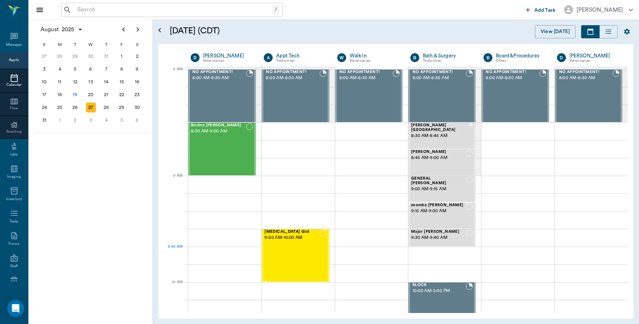
drag, startPoint x: 286, startPoint y: 250, endPoint x: 273, endPoint y: 268, distance: 21.9
click at [273, 268] on div "Snowbell Gist 9:30 AM - 10:00 AM" at bounding box center [291, 256] width 55 height 52
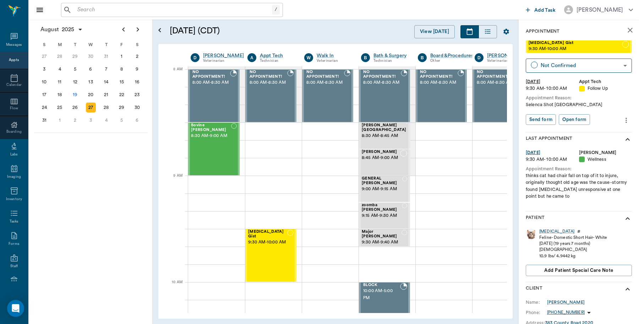
click at [622, 121] on icon "more" at bounding box center [626, 120] width 8 height 9
click at [596, 131] on span "Edit appointment" at bounding box center [589, 132] width 60 height 7
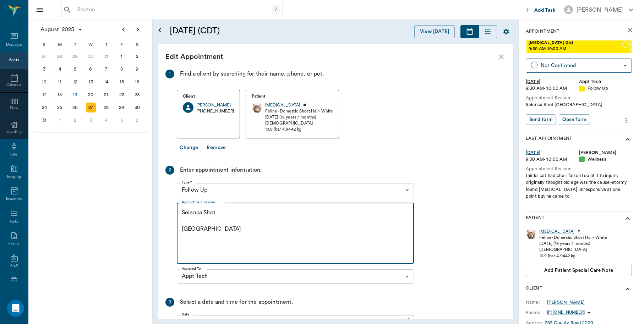
click at [216, 212] on textarea "Selenca Shot Caryn" at bounding box center [295, 233] width 227 height 49
drag, startPoint x: 224, startPoint y: 211, endPoint x: 152, endPoint y: 215, distance: 72.1
click at [152, 215] on div "August 2025 S M T W T F S 29 30 Jul 1 2 3 4 5 6 7 8 9 10 11 12 13 14 15 16 17 1…" at bounding box center [333, 172] width 610 height 304
paste textarea "Solensia - Feline OA Injection"
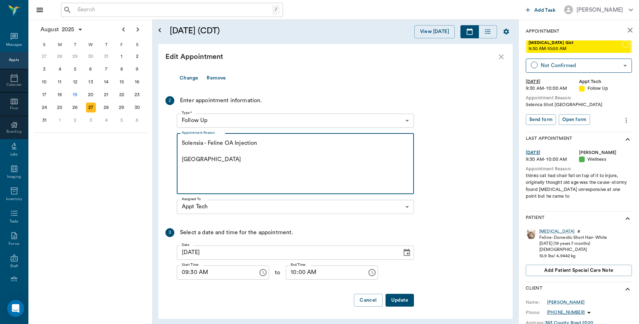
scroll to position [70, 0]
type textarea "Solensia - Feline OA Injection Caryn"
click at [402, 300] on button "Update" at bounding box center [399, 299] width 28 height 13
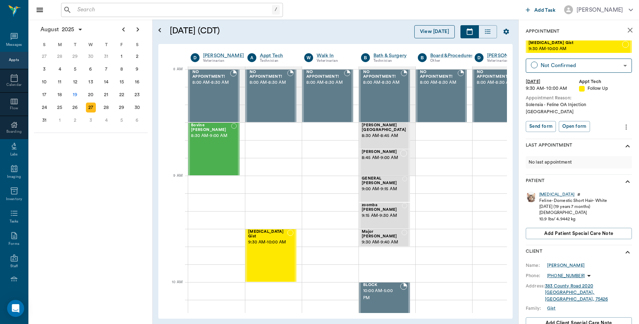
click at [437, 31] on button "View [DATE]" at bounding box center [434, 31] width 40 height 13
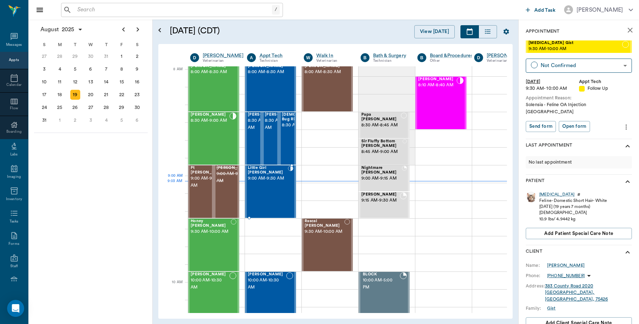
scroll to position [0, 0]
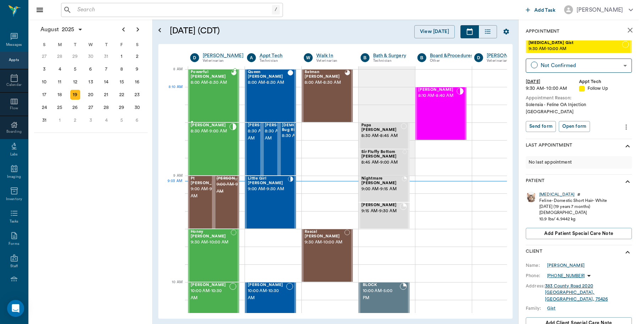
click at [214, 95] on div "Powerful Poise Elliott 8:00 AM - 8:30 AM" at bounding box center [210, 96] width 40 height 52
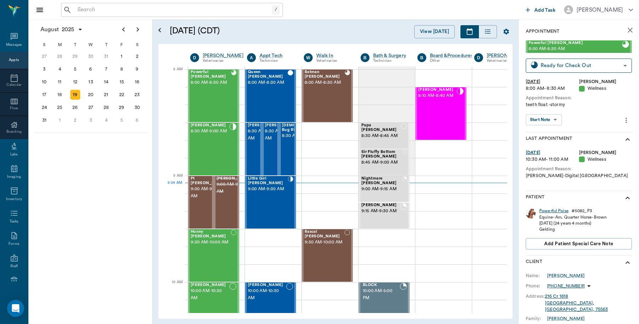
click at [556, 210] on div "Powerful Poise" at bounding box center [553, 211] width 29 height 6
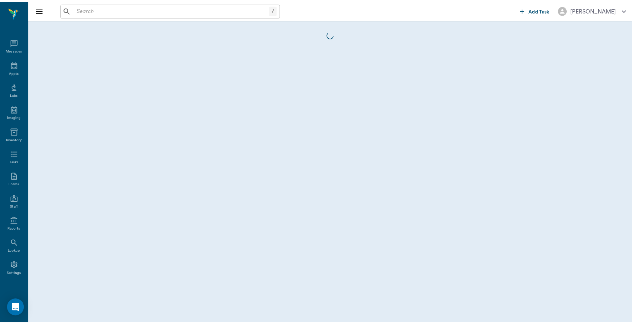
scroll to position [2, 0]
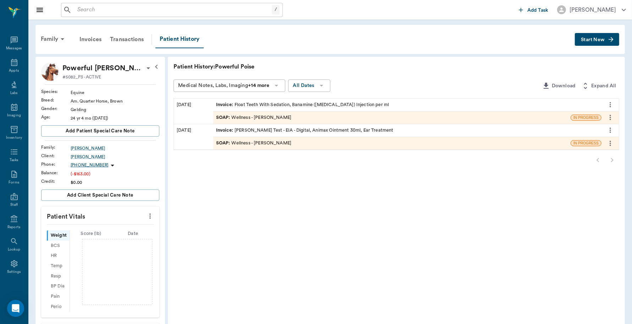
click at [334, 105] on div "Invoice : Float Teeth With Sedation, Banamine (flunixin) Injection per ml" at bounding box center [302, 104] width 173 height 7
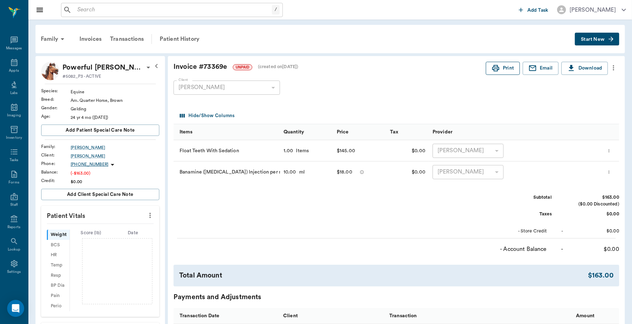
click at [496, 68] on icon "button" at bounding box center [495, 68] width 9 height 9
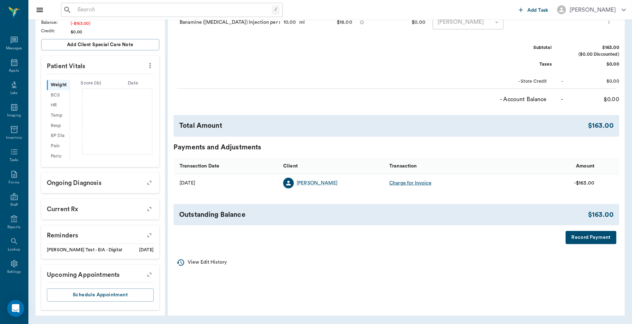
scroll to position [150, 0]
click at [578, 235] on button "Record Payment" at bounding box center [590, 237] width 51 height 13
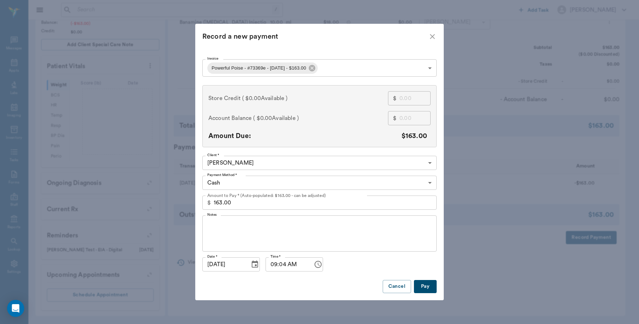
click at [431, 179] on body "/ ​ Add Task Dr. Bert Ellsworth Nectar Messages Appts Labs Imaging Inventory Ta…" at bounding box center [319, 87] width 639 height 474
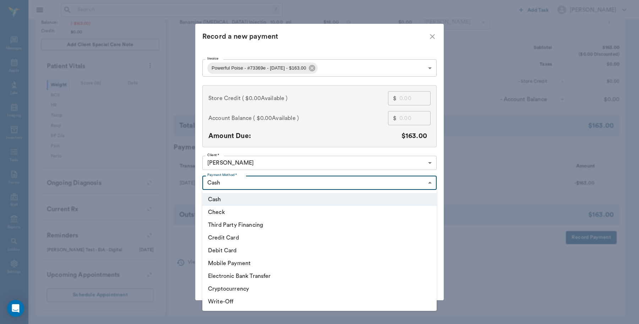
click at [233, 248] on li "Debit Card" at bounding box center [319, 250] width 234 height 13
type input "DEBIT_CARD"
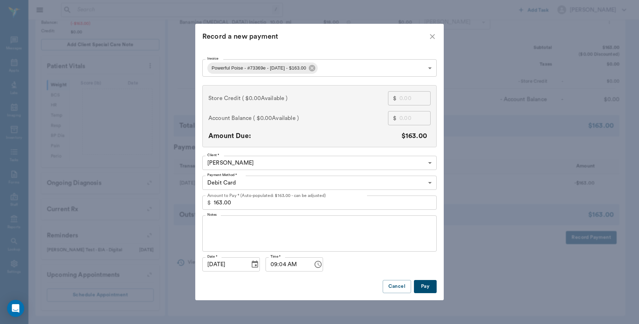
click at [431, 288] on button "Pay" at bounding box center [425, 286] width 23 height 13
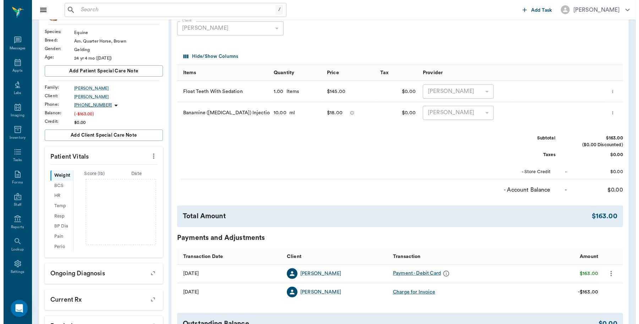
scroll to position [0, 0]
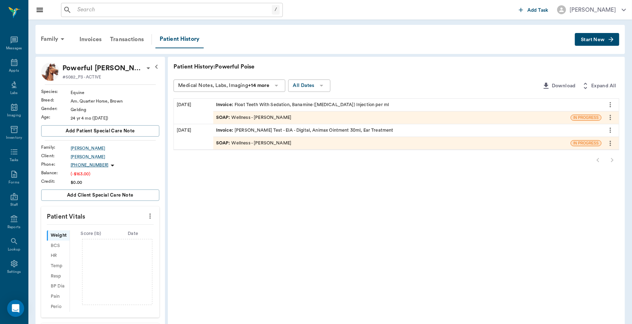
click at [252, 116] on div "SOAP : Wellness - Dr. Bert Ellsworth" at bounding box center [253, 117] width 75 height 7
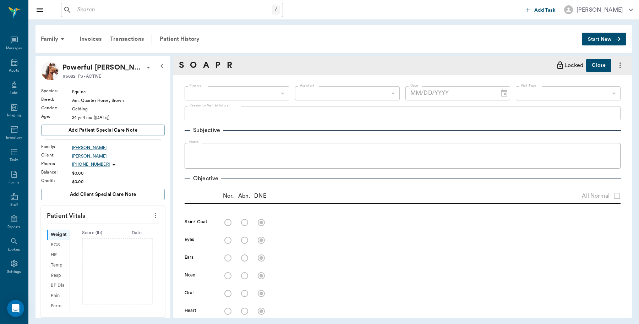
type input "63ec2f075fda476ae8351a4d"
type input "65d2be4f46e3a538d89b8c14"
type textarea "teeth float -stormy"
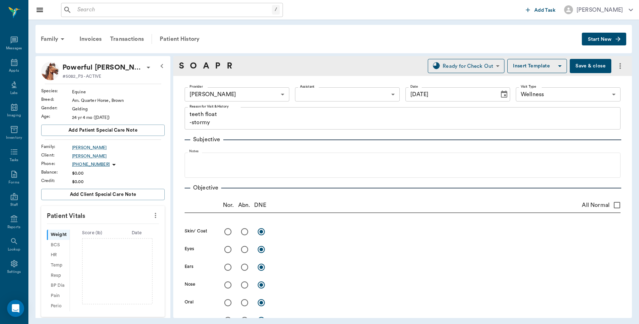
type input "[DATE]"
click at [581, 65] on button "Save & close" at bounding box center [590, 66] width 42 height 14
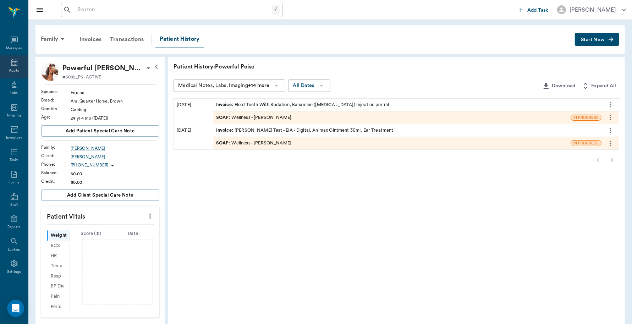
click at [9, 70] on div "Appts" at bounding box center [14, 70] width 10 height 5
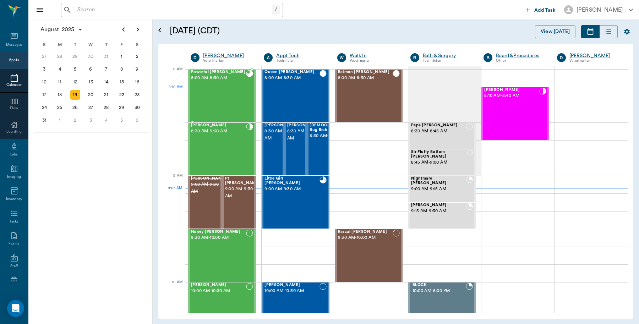
click at [247, 99] on div at bounding box center [249, 96] width 7 height 52
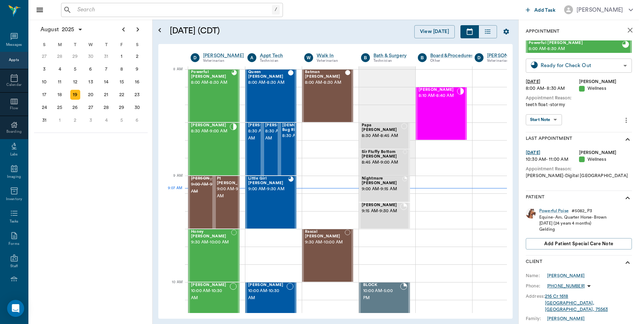
click at [613, 65] on body "/ ​ Add Task Dr. Bert Ellsworth Nectar Messages Appts Calendar Flow Boarding La…" at bounding box center [319, 162] width 639 height 324
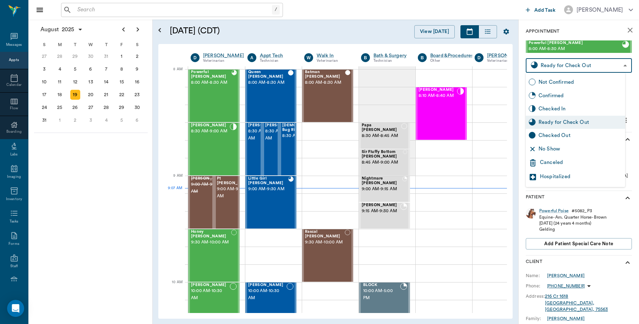
click at [561, 137] on div "Checked Out" at bounding box center [580, 136] width 84 height 8
type input "CHECKED_OUT"
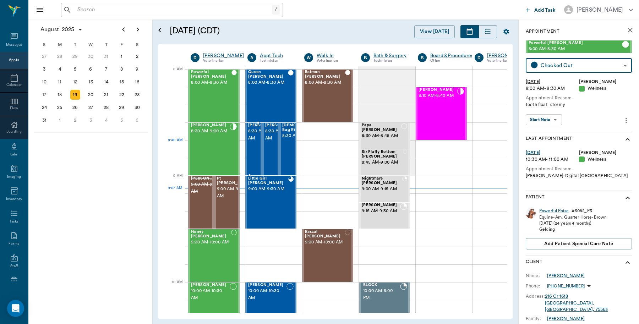
click at [254, 151] on div "Zeus Kightlinger 8:30 AM - 9:00 AM" at bounding box center [265, 149] width 35 height 52
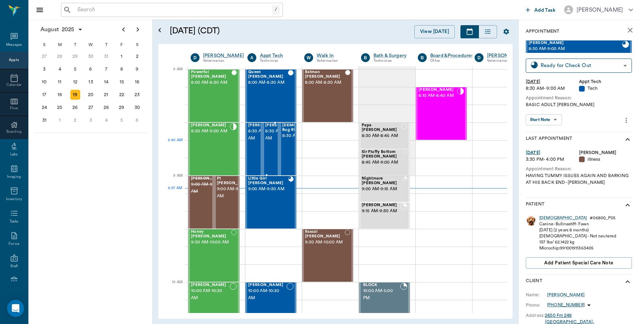
click at [272, 149] on div "Buster Kightlinger 8:30 AM - 9:00 AM" at bounding box center [282, 149] width 35 height 52
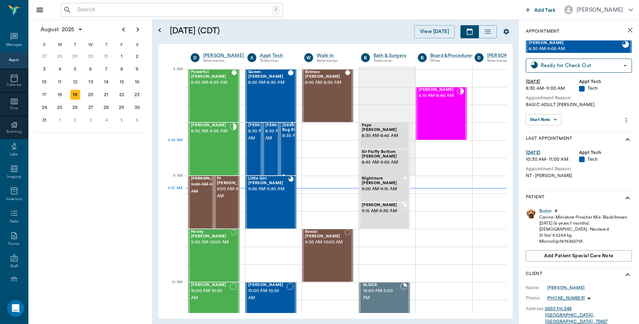
click at [286, 139] on span "8:30 AM - 9:00 AM" at bounding box center [306, 135] width 48 height 7
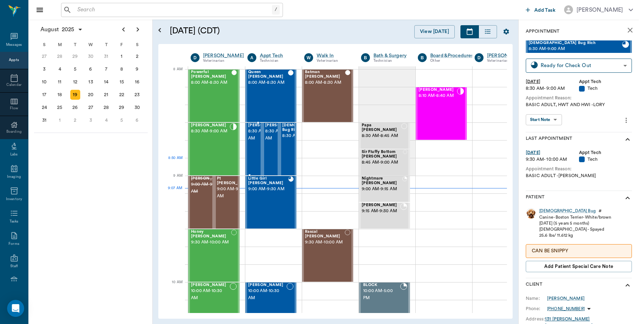
drag, startPoint x: 255, startPoint y: 160, endPoint x: 252, endPoint y: 164, distance: 4.3
click at [255, 160] on div "Zeus Kightlinger 8:30 AM - 9:00 AM" at bounding box center [265, 149] width 35 height 52
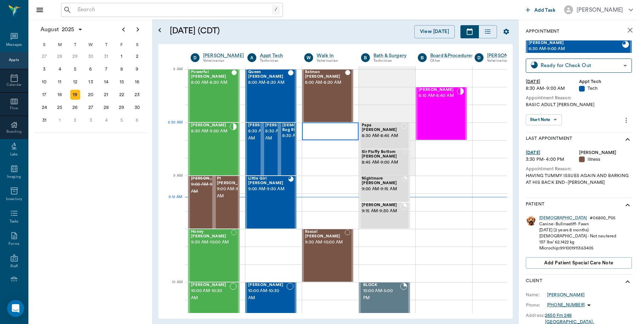
click at [331, 132] on div at bounding box center [330, 131] width 56 height 18
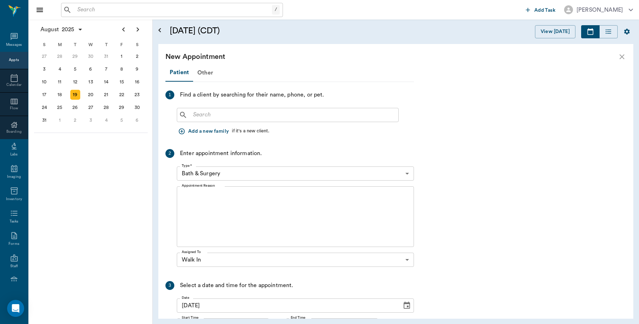
click at [273, 114] on input "text" at bounding box center [292, 115] width 205 height 10
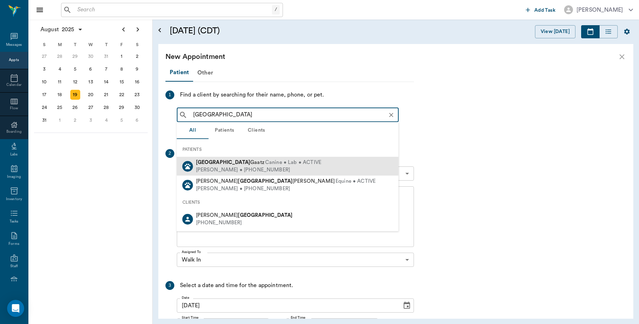
click at [263, 167] on div "Dawn Gaatz • (262) 490-7956" at bounding box center [258, 169] width 125 height 7
type input "Houston"
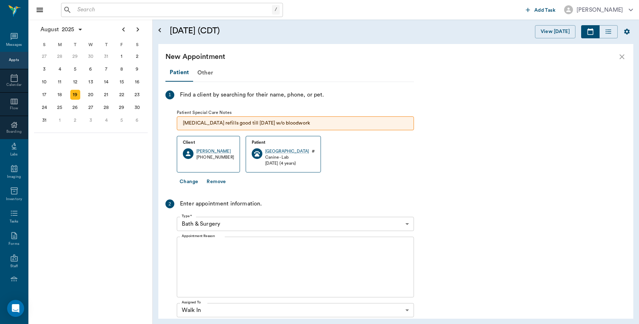
click at [401, 223] on body "/ ​ Add Task Dr. Bert Ellsworth Nectar Messages Appts Calendar Flow Boarding La…" at bounding box center [319, 162] width 639 height 324
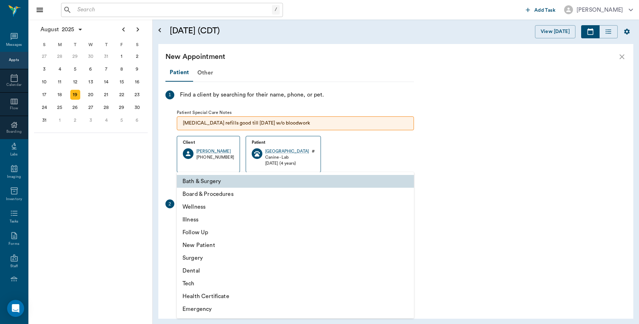
click at [210, 305] on li "Emergency" at bounding box center [295, 309] width 237 height 13
type input "65d2be4f46e3a538d89b8c1c"
type input "09:00 AM"
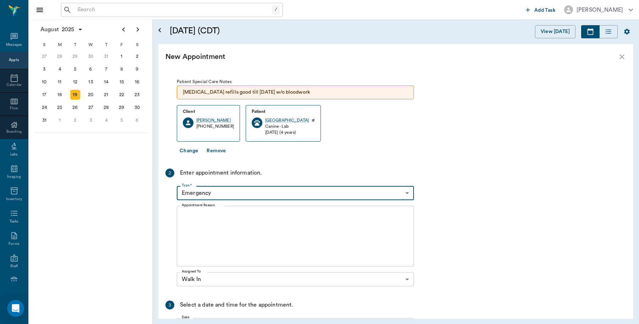
scroll to position [29, 0]
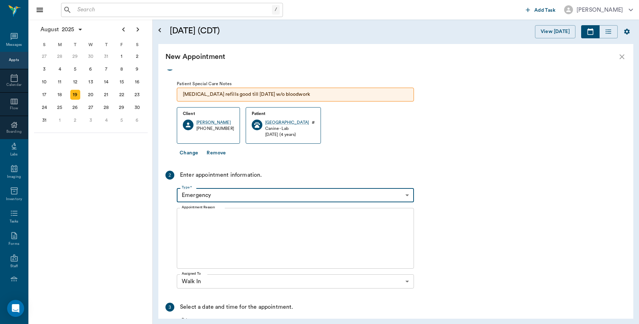
click at [202, 217] on textarea "Appointment Reason" at bounding box center [295, 238] width 227 height 49
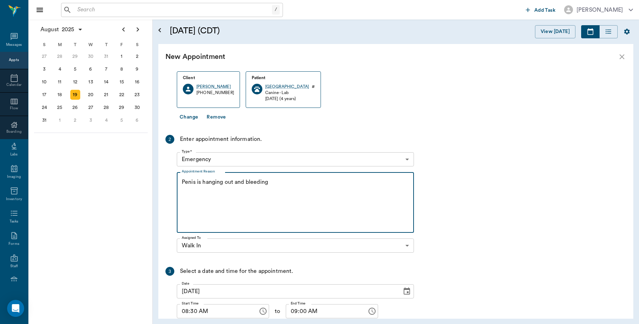
scroll to position [117, 0]
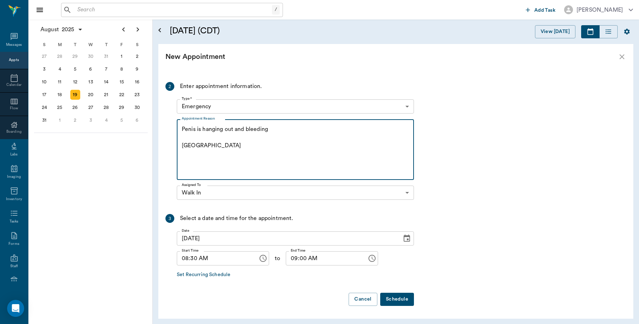
type textarea "Penis is hanging out and bleeding Caryn"
click at [405, 107] on body "/ ​ Add Task Dr. Bert Ellsworth Nectar Messages Appts Calendar Flow Boarding La…" at bounding box center [319, 162] width 639 height 324
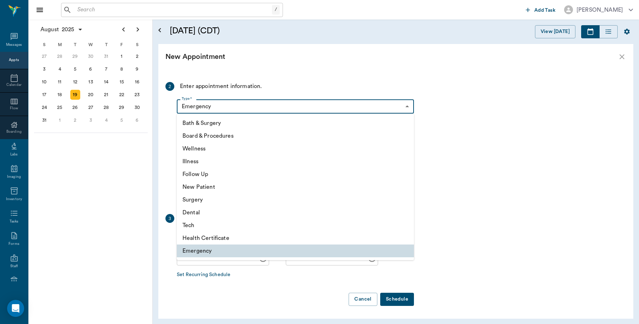
click at [230, 159] on li "Illness" at bounding box center [295, 161] width 237 height 13
type input "65d2be4f46e3a538d89b8c15"
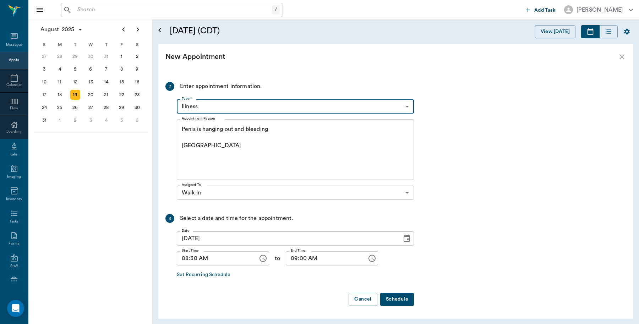
click at [399, 300] on button "Schedule" at bounding box center [397, 299] width 34 height 13
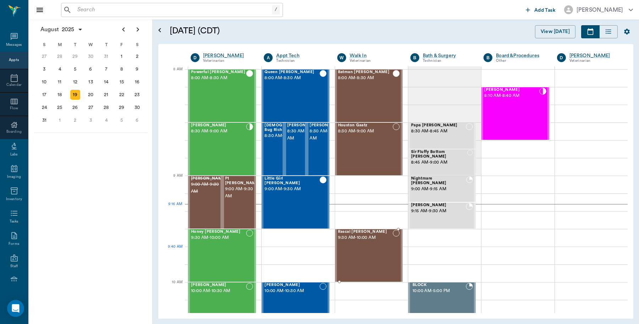
click at [369, 251] on div "Rascal Woods 9:30 AM - 10:00 AM" at bounding box center [365, 256] width 55 height 52
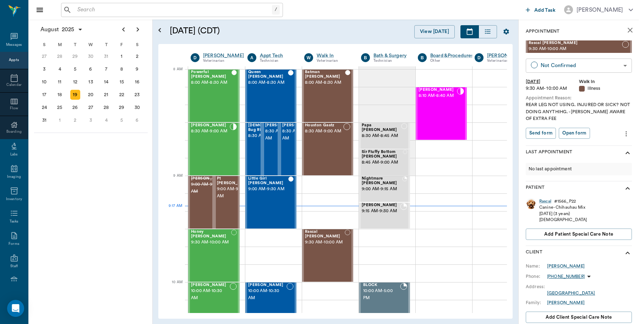
click at [622, 68] on body "/ ​ Add Task Dr. Bert Ellsworth Nectar Messages Appts Calendar Flow Boarding La…" at bounding box center [319, 162] width 639 height 324
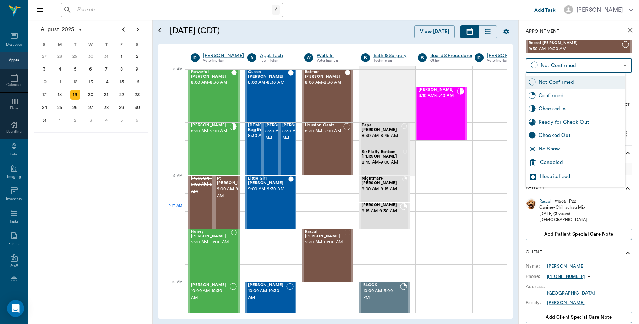
click at [565, 109] on div "Checked In" at bounding box center [580, 109] width 84 height 8
type input "CHECKED_IN"
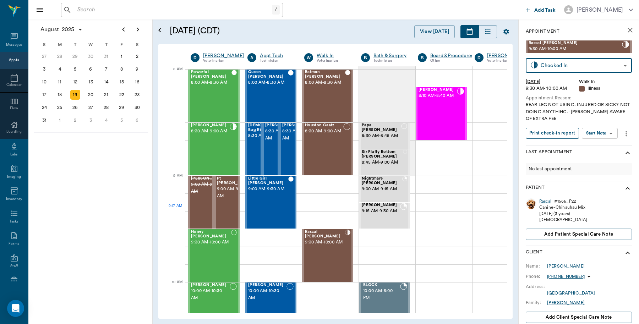
click at [550, 132] on button "Print check-in report" at bounding box center [551, 133] width 53 height 11
click at [625, 27] on icon "close" at bounding box center [629, 30] width 9 height 9
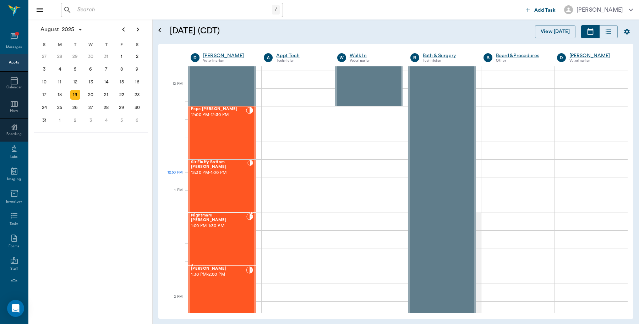
scroll to position [373, 0]
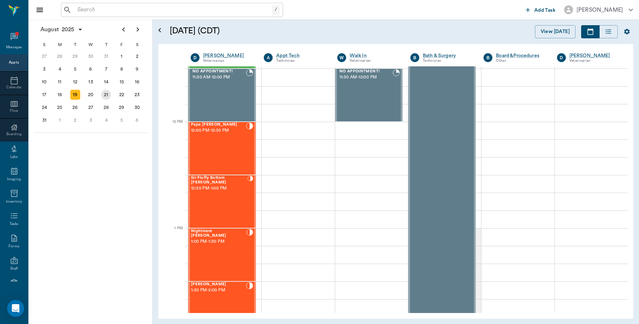
click at [108, 94] on div "21" at bounding box center [106, 95] width 10 height 10
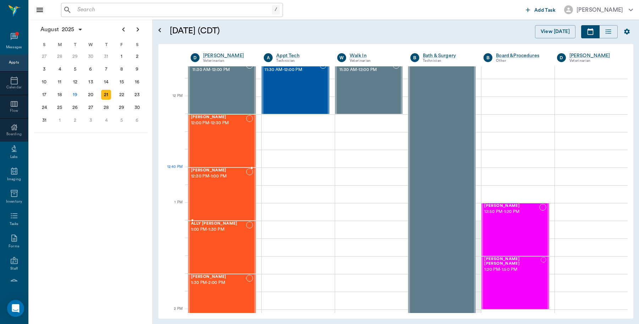
scroll to position [399, 0]
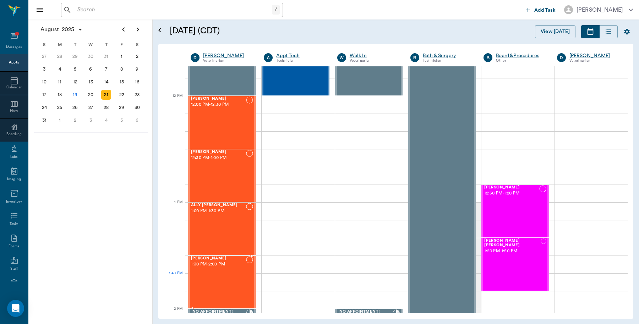
click at [214, 274] on div "Puppy Smith 1:30 PM - 2:00 PM" at bounding box center [218, 282] width 55 height 52
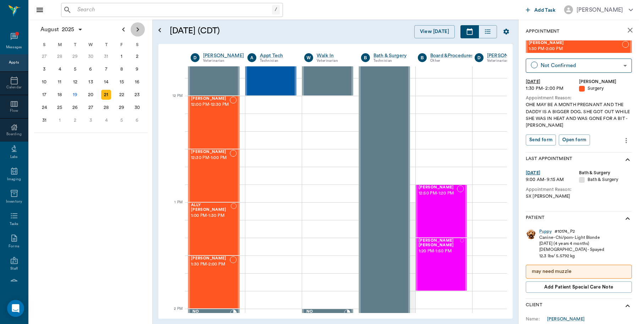
click at [136, 29] on icon "Next page" at bounding box center [137, 29] width 9 height 9
click at [106, 67] on div "11" at bounding box center [106, 69] width 10 height 10
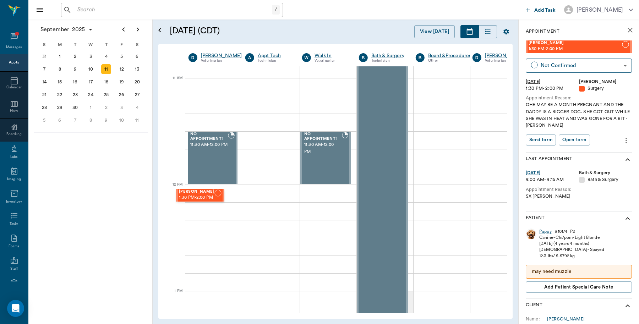
scroll to position [310, 0]
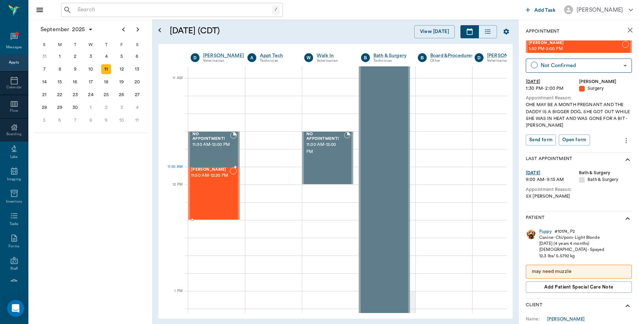
drag, startPoint x: 563, startPoint y: 46, endPoint x: 194, endPoint y: 184, distance: 394.1
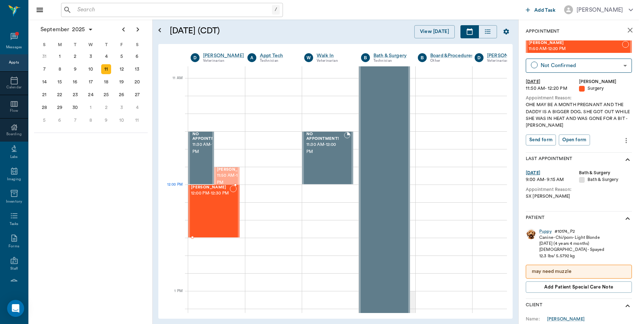
drag, startPoint x: 230, startPoint y: 173, endPoint x: 215, endPoint y: 193, distance: 24.6
click at [625, 28] on icon "close" at bounding box center [629, 30] width 9 height 9
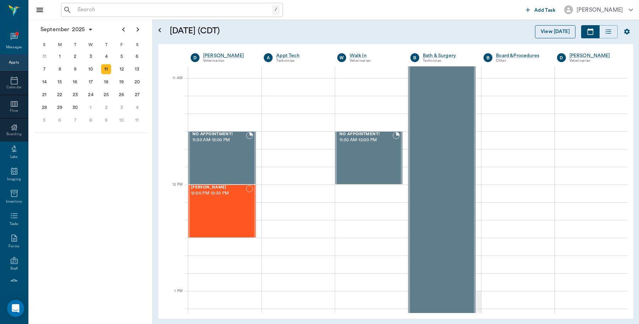
click at [554, 31] on button "View [DATE]" at bounding box center [555, 31] width 40 height 13
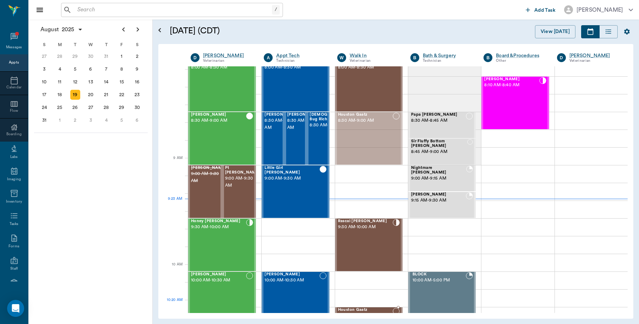
scroll to position [18, 0]
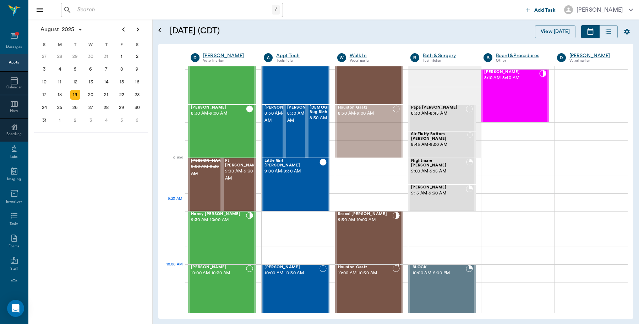
drag, startPoint x: 360, startPoint y: 131, endPoint x: 375, endPoint y: 274, distance: 143.3
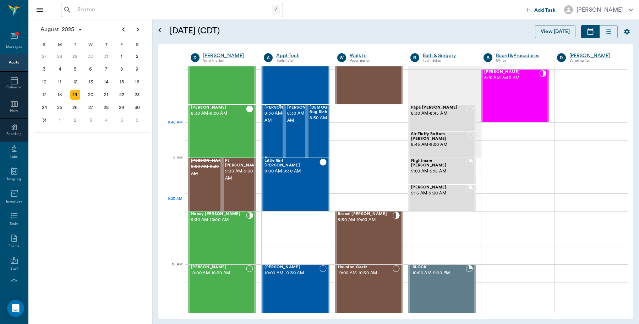
click at [270, 124] on span "8:30 AM - 9:00 AM" at bounding box center [281, 117] width 35 height 14
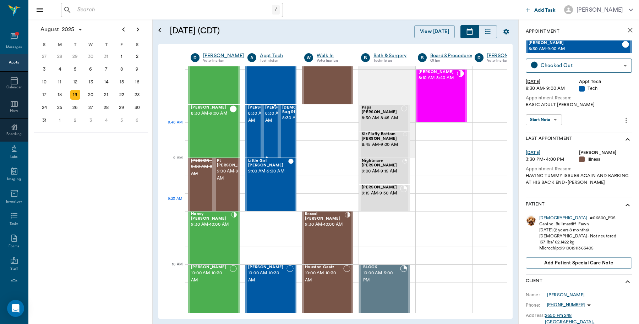
click at [271, 124] on span "8:30 AM - 9:00 AM" at bounding box center [282, 117] width 35 height 14
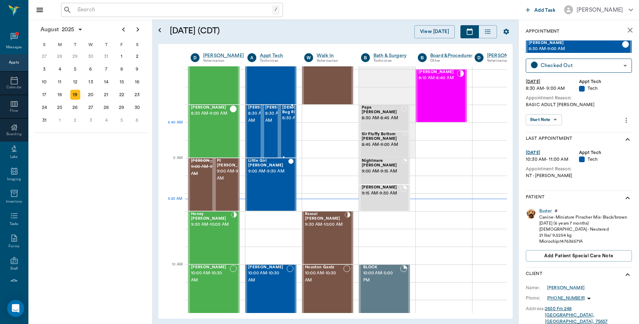
click at [290, 122] on span "8:30 AM - 9:00 AM" at bounding box center [306, 118] width 48 height 7
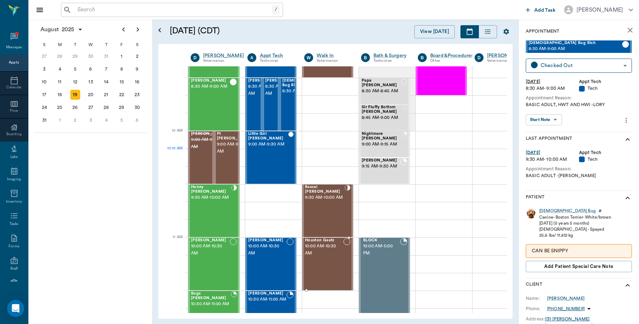
scroll to position [18, 0]
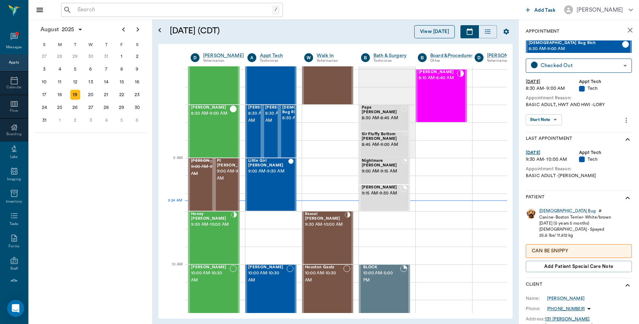
click at [430, 31] on button "View [DATE]" at bounding box center [434, 31] width 40 height 13
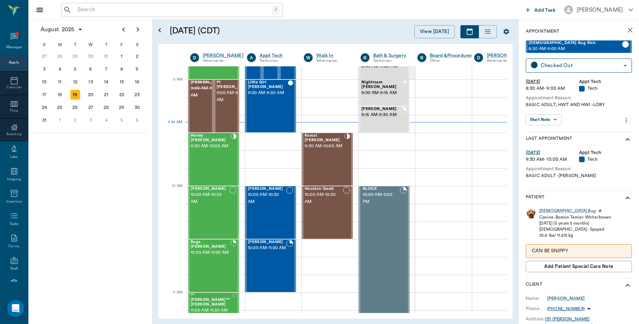
scroll to position [107, 0]
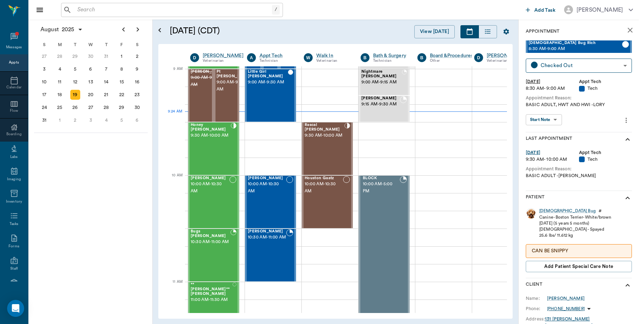
click at [627, 31] on icon "close" at bounding box center [629, 30] width 5 height 5
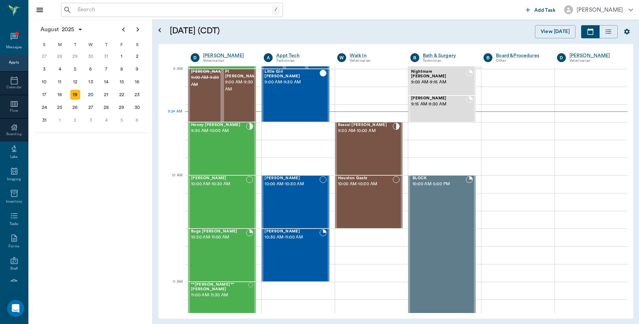
scroll to position [107, 0]
click at [366, 193] on div "Houston Gaatz 10:00 AM - 10:30 AM" at bounding box center [365, 202] width 55 height 52
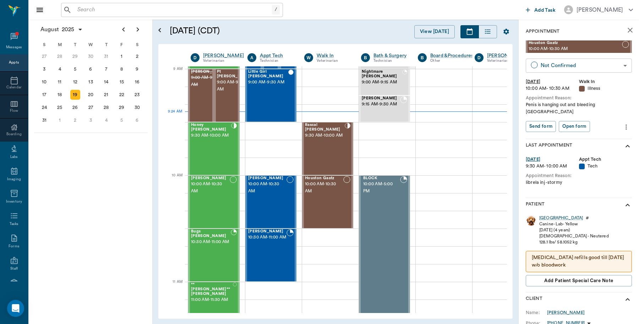
click at [616, 66] on body "/ ​ Add Task Dr. Bert Ellsworth Nectar Messages Appts Calendar Flow Boarding La…" at bounding box center [319, 162] width 639 height 324
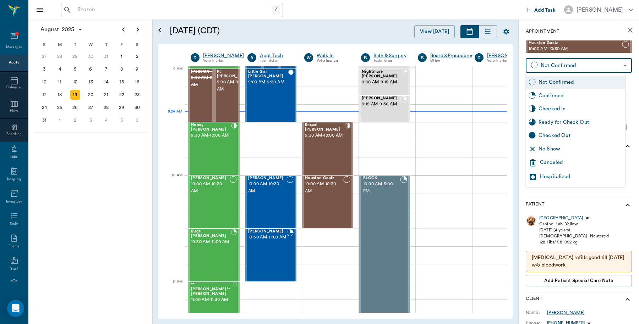
click at [565, 107] on div "Checked In" at bounding box center [580, 109] width 84 height 8
type input "CHECKED_IN"
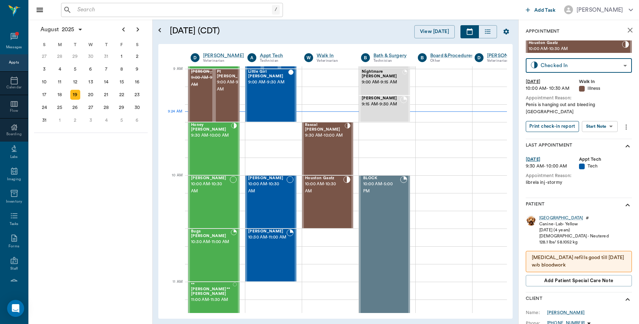
click at [565, 121] on button "Print check-in report" at bounding box center [551, 126] width 53 height 11
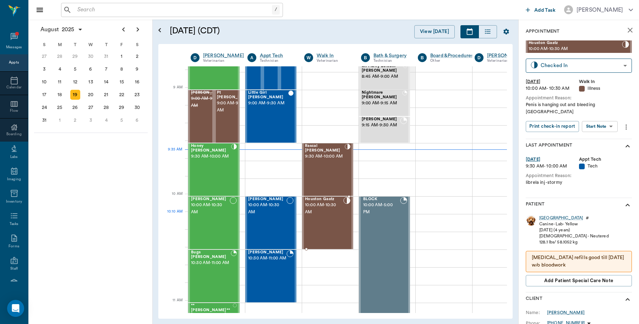
scroll to position [89, 0]
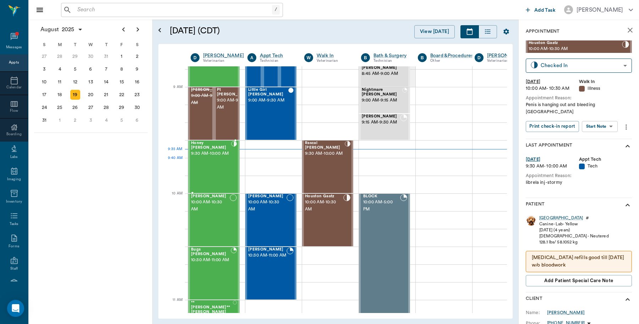
click at [214, 169] on div "Honey Cline 9:30 AM - 10:00 AM" at bounding box center [211, 167] width 40 height 52
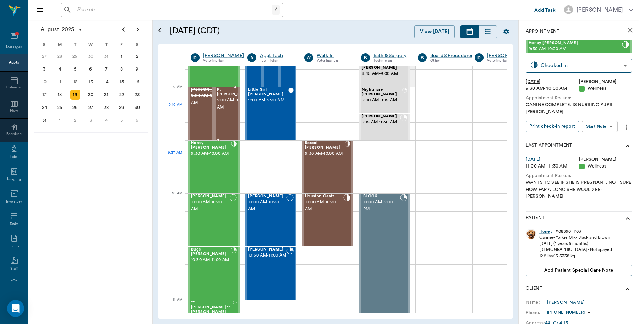
click at [252, 115] on div at bounding box center [252, 114] width 0 height 52
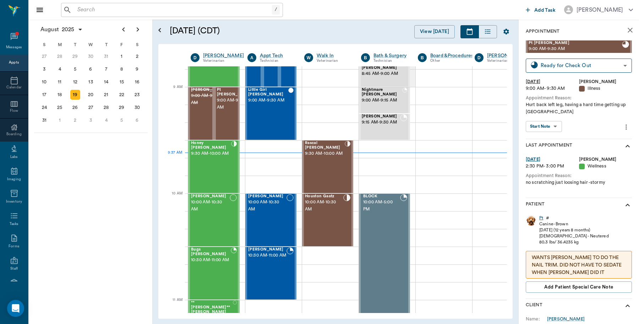
click at [540, 219] on div "Pt" at bounding box center [541, 218] width 4 height 6
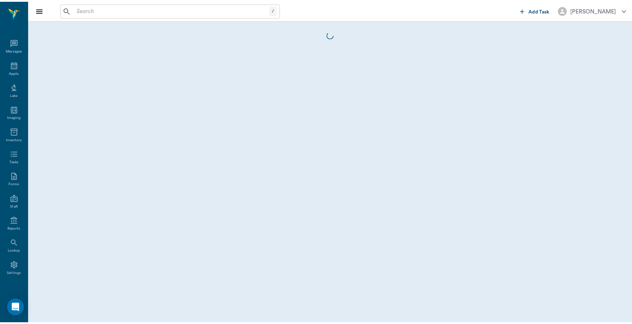
scroll to position [2, 0]
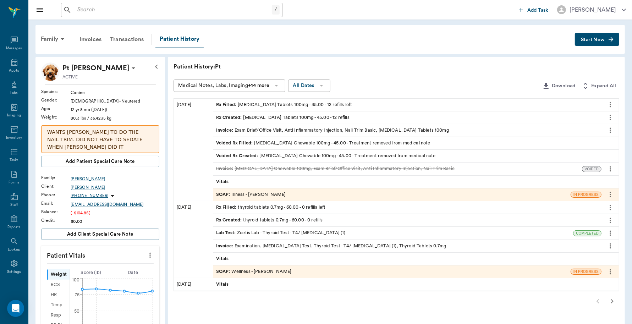
click at [265, 129] on div "Invoice : Exam Brief/Office Visit, Anti Inflammatory Injection, Nail Trim Basic…" at bounding box center [332, 130] width 233 height 7
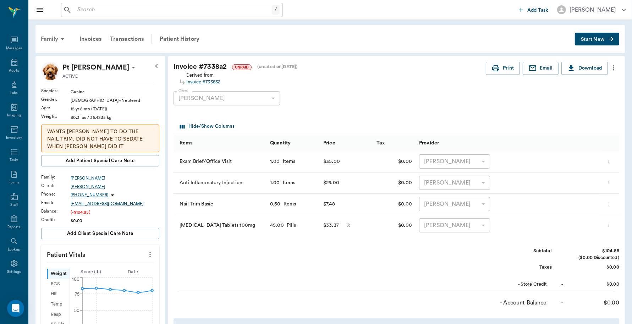
click at [45, 38] on div "Family" at bounding box center [54, 39] width 34 height 17
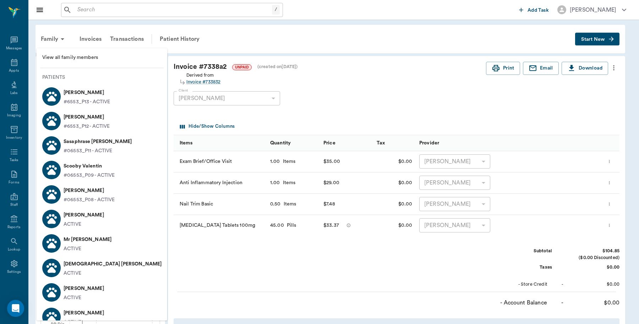
click at [8, 60] on div at bounding box center [319, 162] width 639 height 324
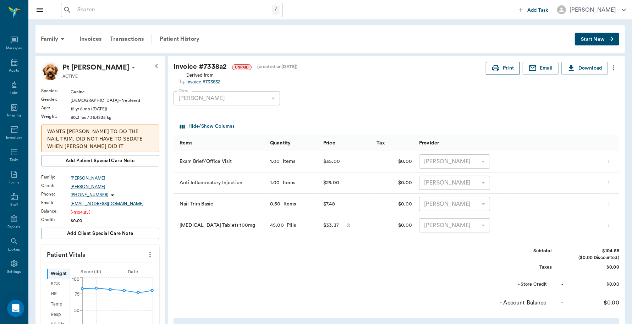
click at [504, 70] on button "Print" at bounding box center [503, 68] width 34 height 13
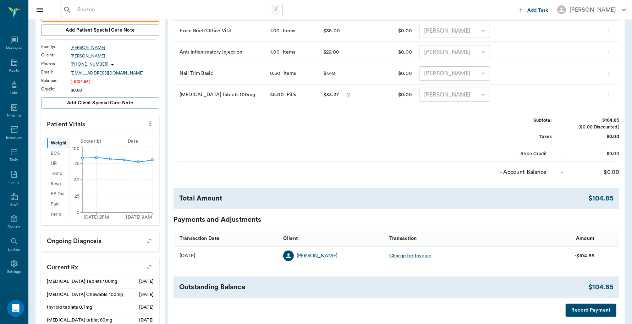
scroll to position [222, 0]
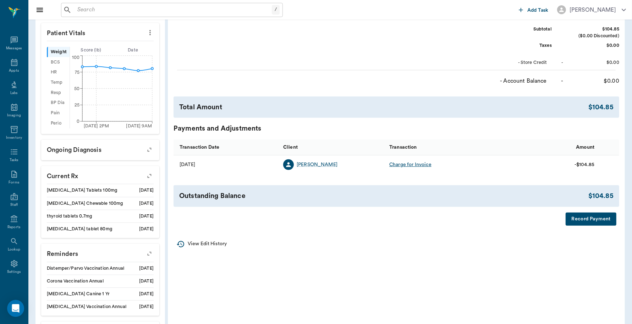
click at [579, 219] on button "Record Payment" at bounding box center [590, 218] width 51 height 13
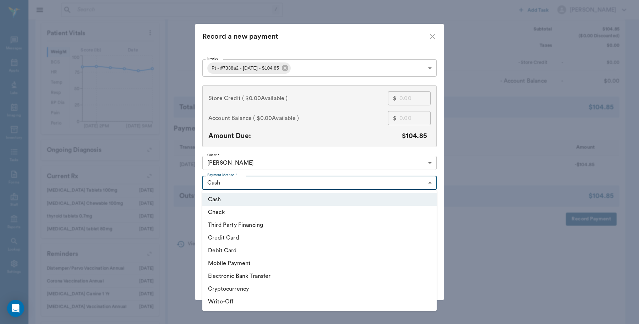
click at [425, 184] on body "/ ​ Add Task Dr. Bert Ellsworth Nectar Messages Appts Labs Imaging Inventory Ta…" at bounding box center [319, 85] width 639 height 615
click at [242, 248] on li "Debit Card" at bounding box center [319, 250] width 234 height 13
type input "DEBIT_CARD"
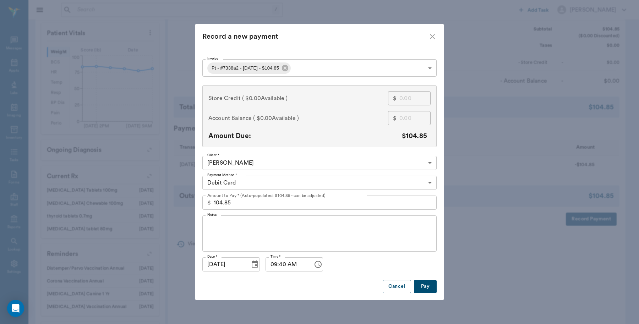
click at [422, 284] on button "Pay" at bounding box center [425, 286] width 23 height 13
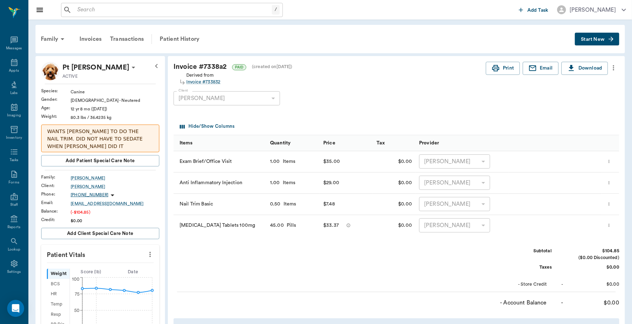
scroll to position [44, 0]
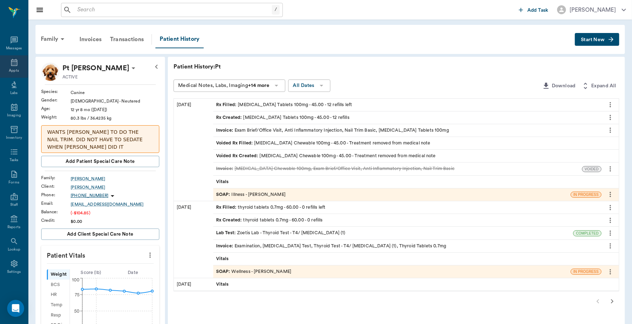
click at [10, 70] on div "Appts" at bounding box center [14, 70] width 10 height 5
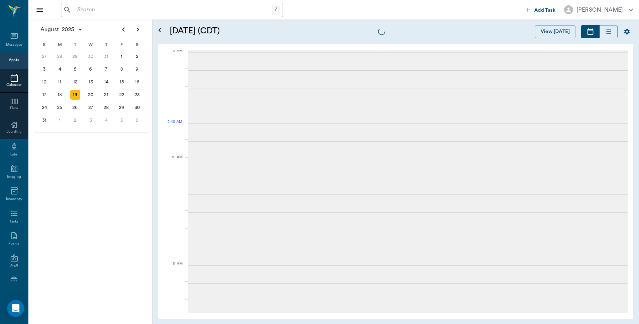
scroll to position [108, 0]
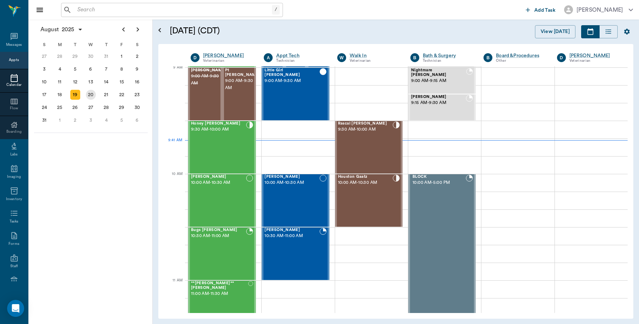
click at [92, 93] on div "20" at bounding box center [91, 95] width 10 height 10
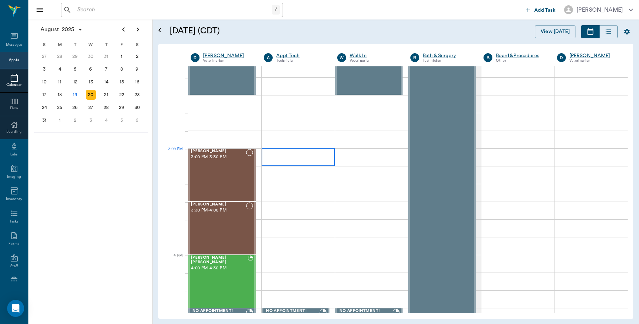
scroll to position [665, 0]
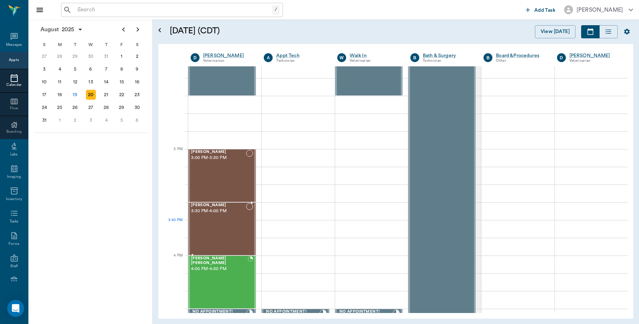
click at [215, 230] on div "Jocko Warden 3:30 PM - 4:00 PM" at bounding box center [218, 229] width 55 height 52
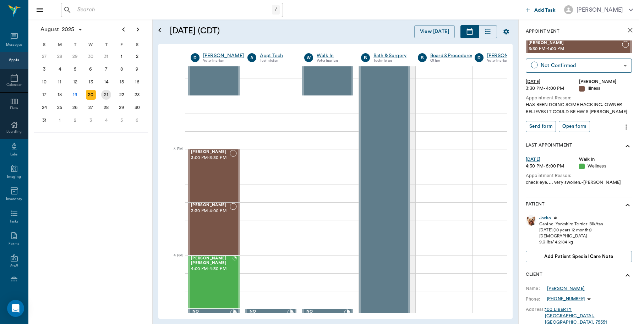
click at [106, 95] on div "21" at bounding box center [106, 95] width 10 height 10
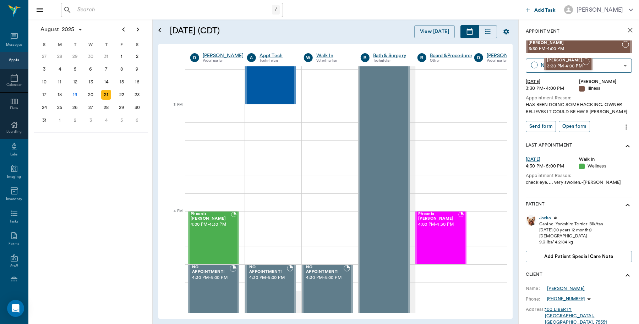
scroll to position [706, 2]
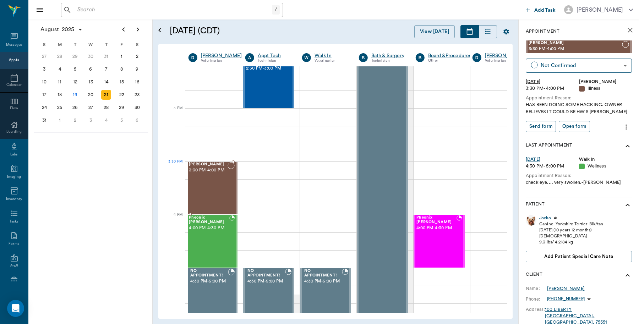
drag, startPoint x: 562, startPoint y: 44, endPoint x: 232, endPoint y: 176, distance: 355.5
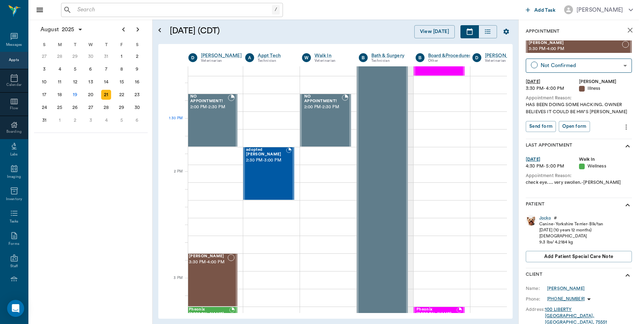
scroll to position [529, 2]
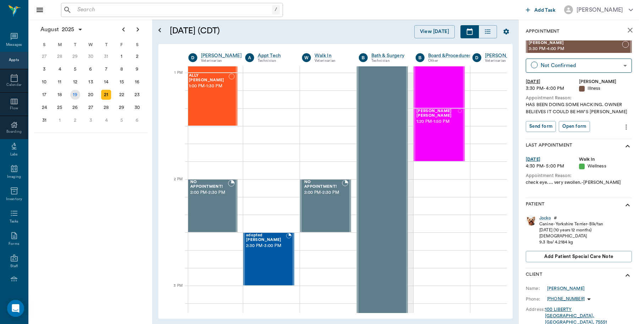
click at [77, 94] on div "19" at bounding box center [75, 95] width 10 height 10
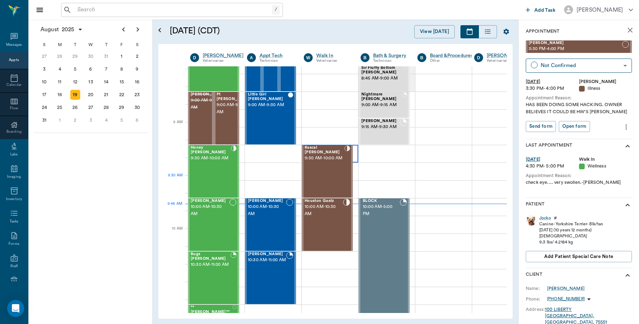
scroll to position [133, 0]
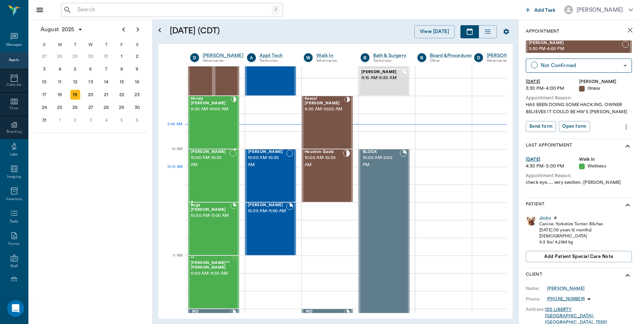
click at [204, 174] on div "[PERSON_NAME] 10:00 AM - 10:30 AM" at bounding box center [209, 176] width 39 height 52
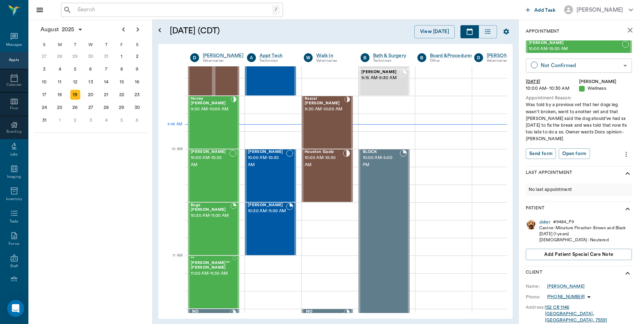
click at [600, 63] on body "/ ​ Add Task Dr. Bert Ellsworth Nectar Messages Appts Calendar Flow Boarding La…" at bounding box center [319, 162] width 639 height 324
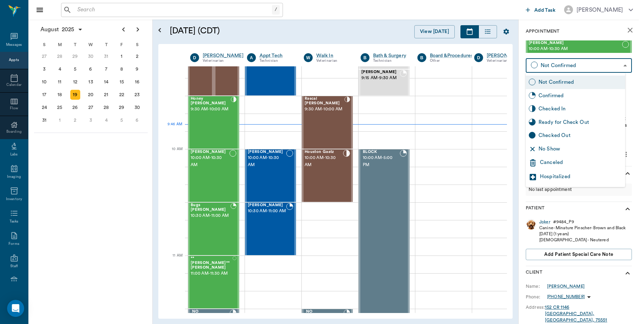
click at [573, 107] on div "Checked In" at bounding box center [580, 109] width 84 height 8
type input "CHECKED_IN"
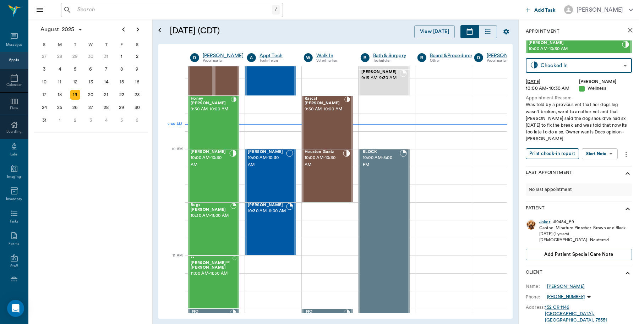
click at [561, 148] on button "Print check-in report" at bounding box center [551, 153] width 53 height 11
click at [93, 94] on div "20" at bounding box center [91, 95] width 10 height 10
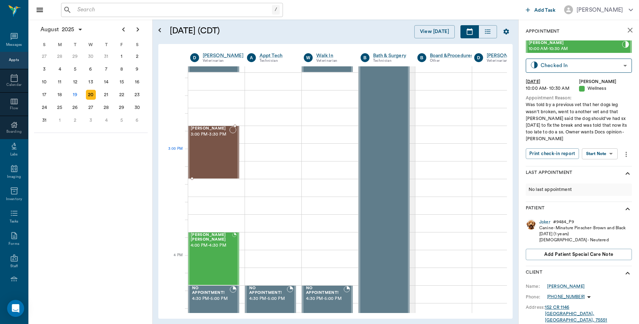
scroll to position [665, 0]
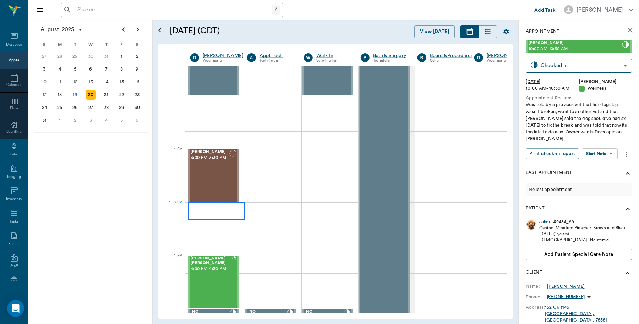
click at [215, 207] on div at bounding box center [216, 211] width 57 height 18
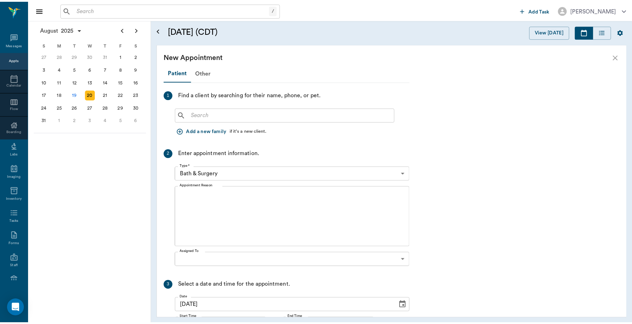
scroll to position [661, 0]
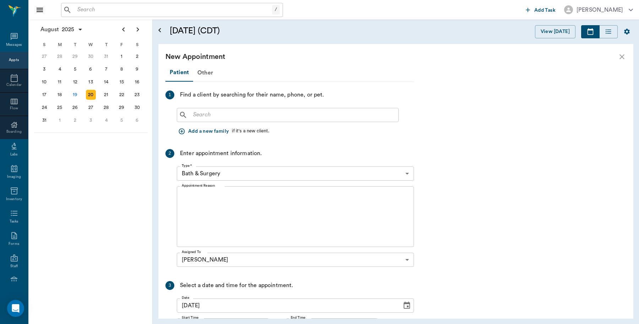
click at [230, 110] on input "text" at bounding box center [292, 115] width 205 height 10
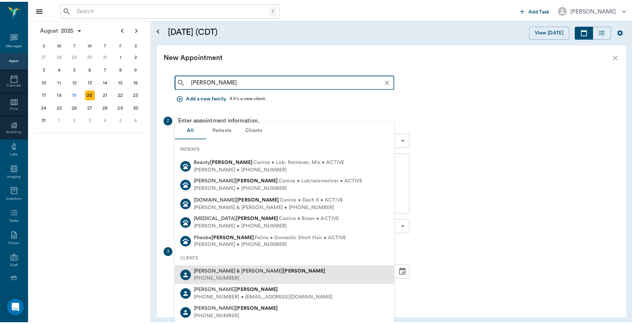
scroll to position [0, 0]
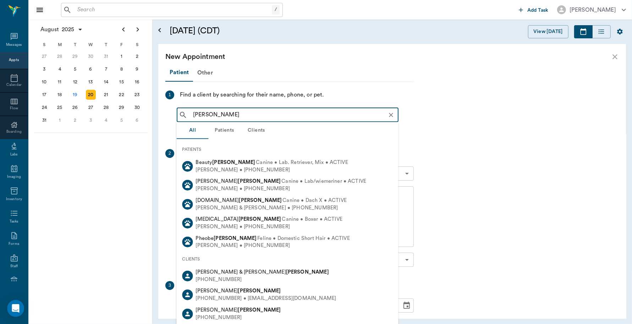
click at [208, 113] on input "Crysti Wright" at bounding box center [293, 115] width 206 height 10
drag, startPoint x: 210, startPoint y: 114, endPoint x: 199, endPoint y: 112, distance: 11.0
click at [199, 112] on input "Crysty Wright" at bounding box center [293, 115] width 206 height 10
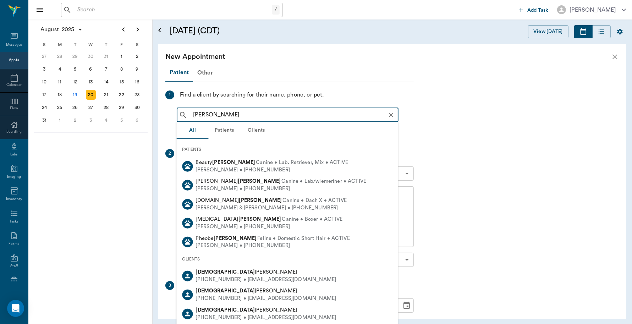
drag, startPoint x: 238, startPoint y: 114, endPoint x: 206, endPoint y: 119, distance: 31.6
click at [206, 119] on input "Christi Wright" at bounding box center [293, 115] width 206 height 10
click at [237, 111] on input "Christi Wright" at bounding box center [293, 115] width 206 height 10
click at [238, 112] on input "Christi Wright" at bounding box center [293, 115] width 206 height 10
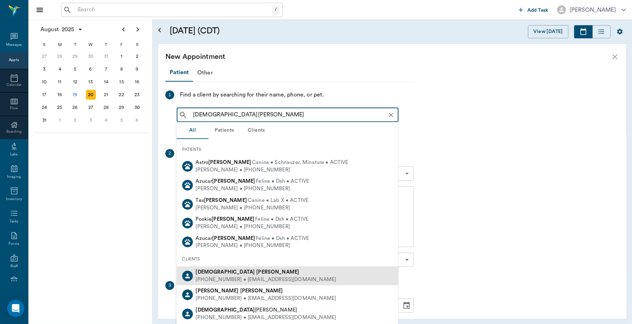
click at [239, 274] on div "Christi Rhyne" at bounding box center [266, 272] width 140 height 7
type input "Christi rhyne"
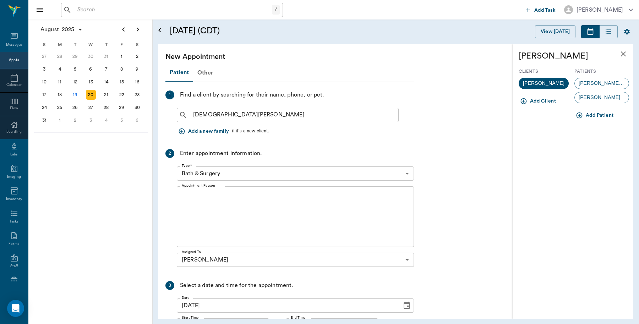
click at [605, 98] on div "Kate" at bounding box center [601, 97] width 55 height 11
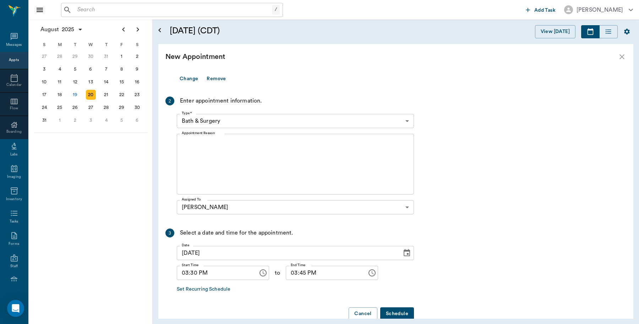
scroll to position [143, 0]
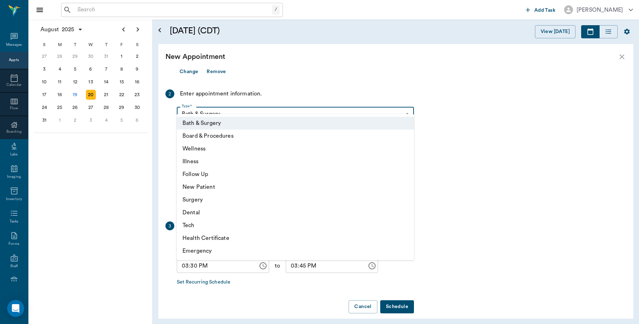
click at [403, 106] on body "/ ​ Add Task Dr. Bert Ellsworth Nectar Messages Appts Calendar Flow Boarding La…" at bounding box center [319, 162] width 639 height 324
click at [204, 162] on li "Illness" at bounding box center [295, 161] width 237 height 13
type input "65d2be4f46e3a538d89b8c15"
type input "04:00 PM"
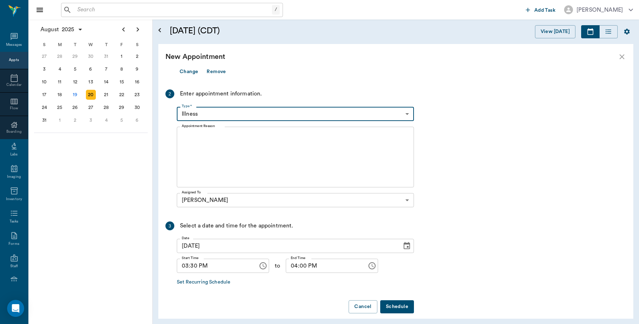
click at [223, 137] on textarea "Appointment Reason" at bounding box center [295, 157] width 227 height 49
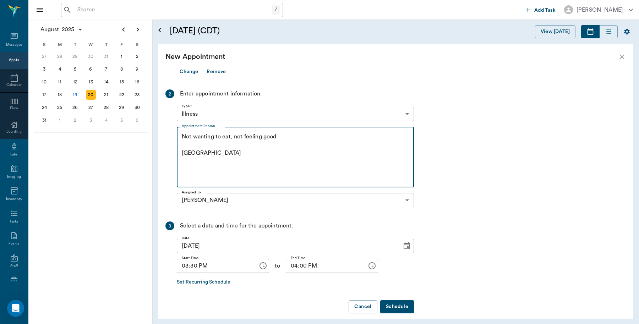
click at [288, 133] on textarea "Not wanting to eat, not feeling good Caryn" at bounding box center [295, 157] width 227 height 49
type textarea "Not wanting to eat, not feeling good, drinking water Caryn"
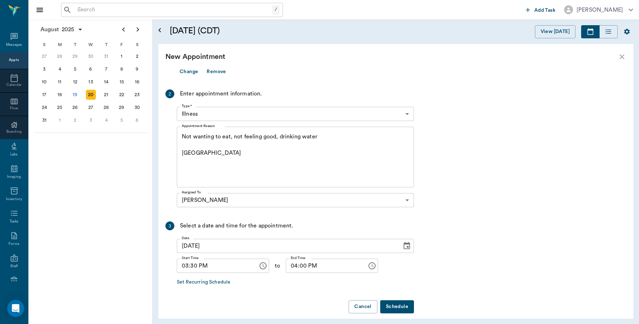
click at [405, 300] on button "Schedule" at bounding box center [397, 306] width 34 height 13
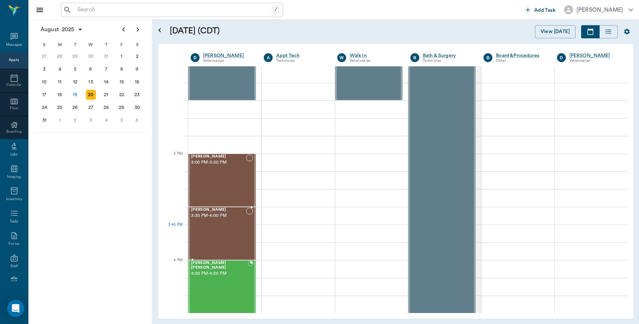
click at [218, 232] on div "Kate Rhyne 3:30 PM - 4:00 PM" at bounding box center [218, 234] width 55 height 52
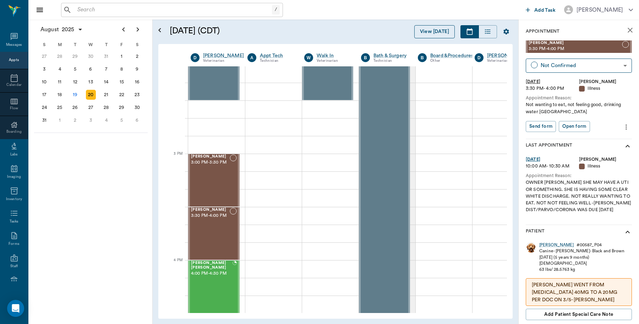
click at [424, 33] on button "View [DATE]" at bounding box center [434, 31] width 40 height 13
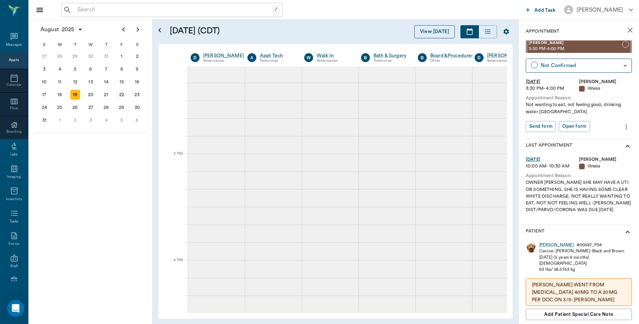
scroll to position [107, 0]
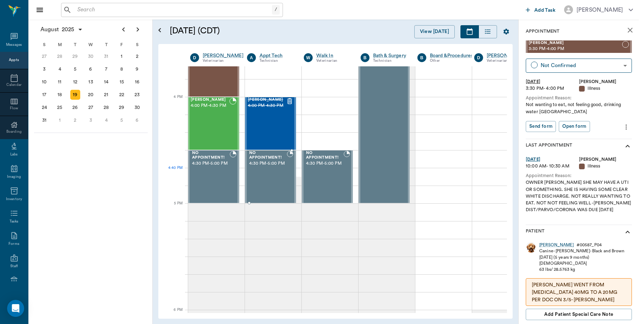
scroll to position [931, 0]
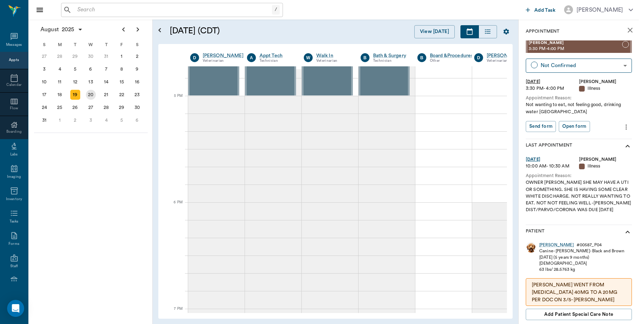
click at [91, 95] on div "20" at bounding box center [91, 95] width 10 height 10
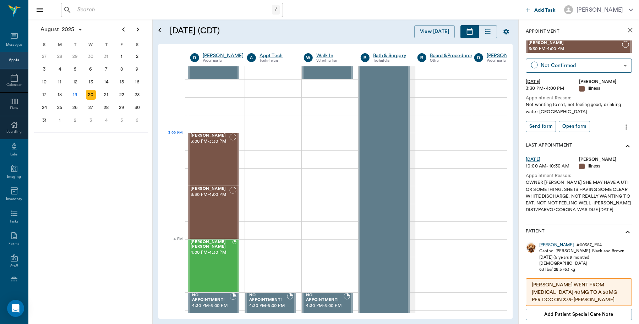
scroll to position [709, 0]
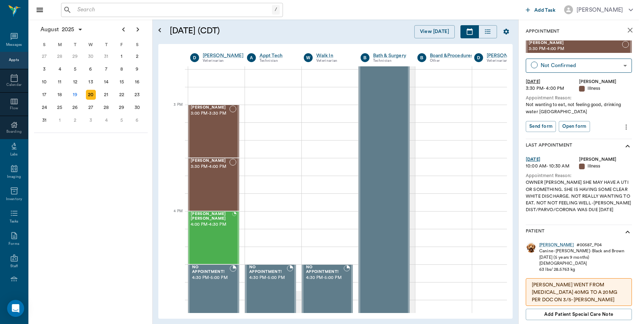
click at [625, 30] on icon "close" at bounding box center [629, 30] width 9 height 9
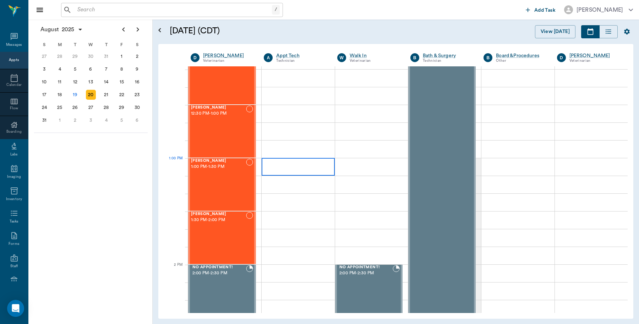
scroll to position [399, 0]
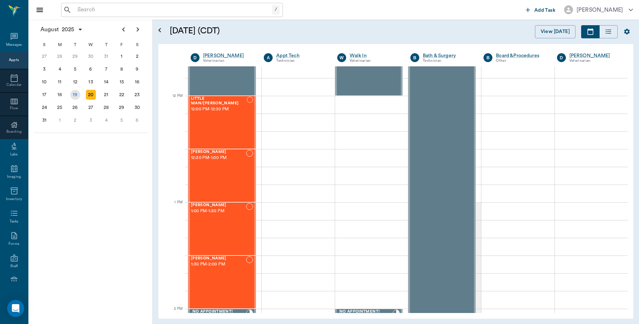
click at [76, 94] on div "19" at bounding box center [75, 95] width 10 height 10
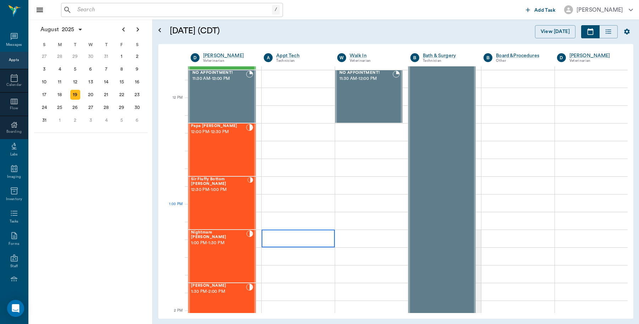
scroll to position [355, 0]
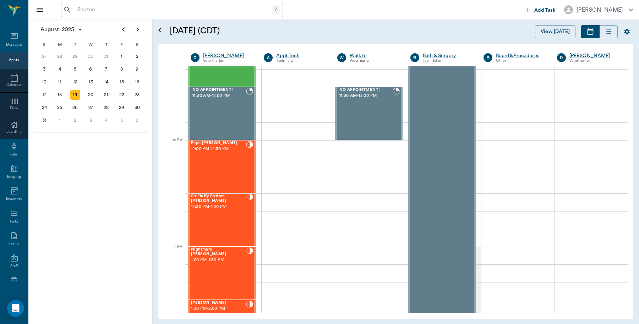
click at [120, 10] on input "text" at bounding box center [172, 10] width 197 height 10
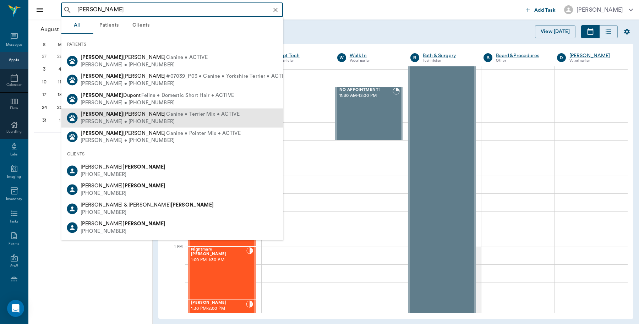
click at [166, 114] on span "Canine • Terrier Mix • ACTIVE" at bounding box center [202, 114] width 73 height 7
type input "tillie"
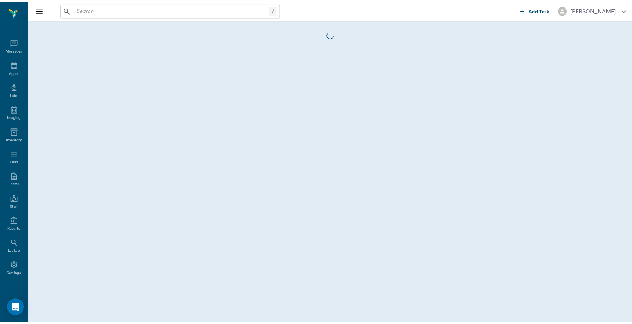
scroll to position [2, 0]
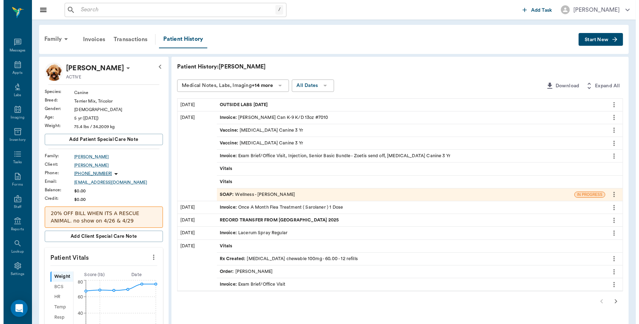
scroll to position [2, 0]
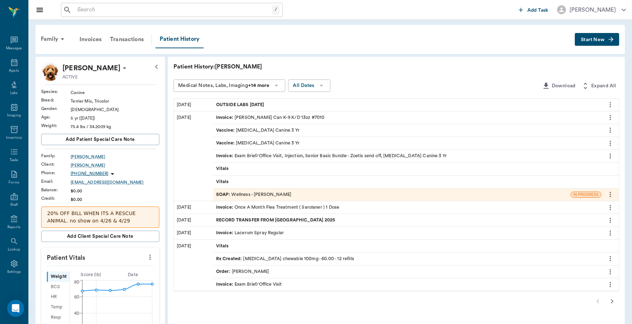
click at [96, 10] on input "text" at bounding box center [172, 10] width 197 height 10
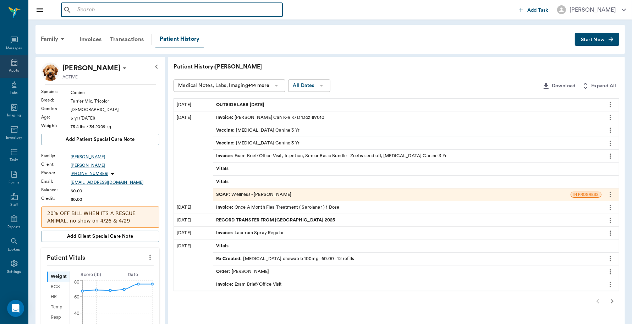
click at [6, 66] on div "Appts" at bounding box center [14, 66] width 28 height 22
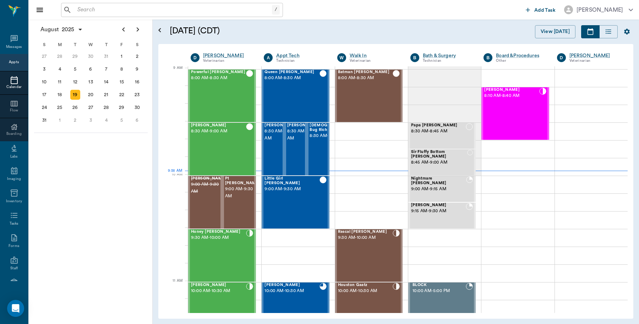
scroll to position [2, 0]
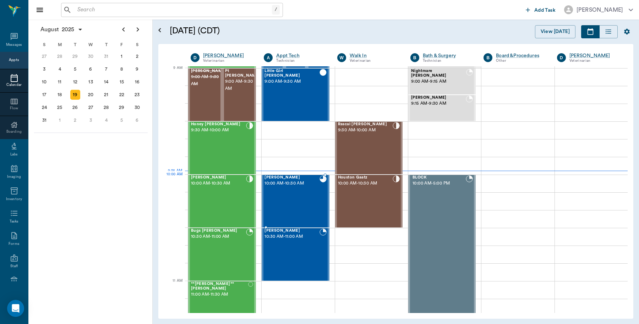
click at [304, 190] on div "[PERSON_NAME] 10:00 AM - 10:30 AM" at bounding box center [291, 201] width 55 height 52
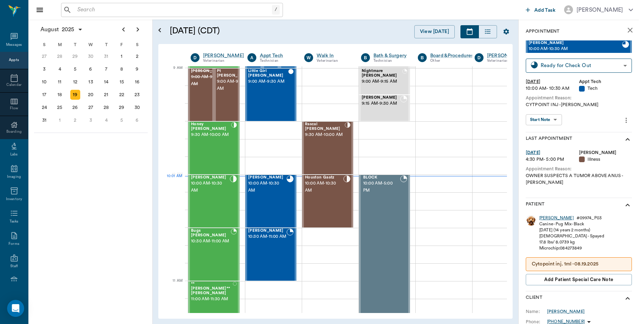
click at [544, 217] on div "[PERSON_NAME]" at bounding box center [556, 218] width 34 height 6
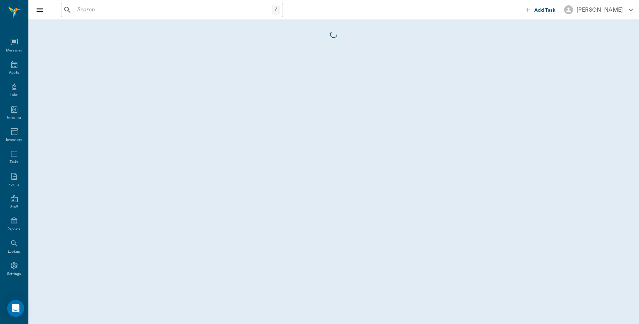
scroll to position [2, 0]
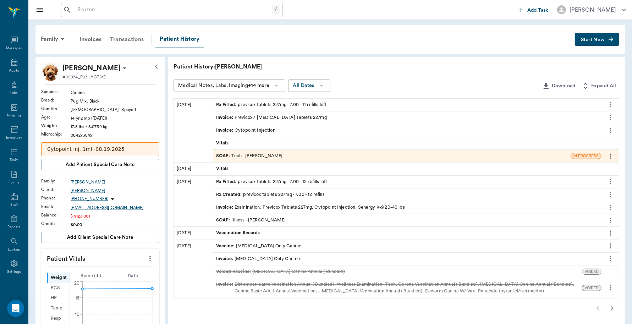
click at [126, 41] on div "Transactions" at bounding box center [127, 39] width 42 height 17
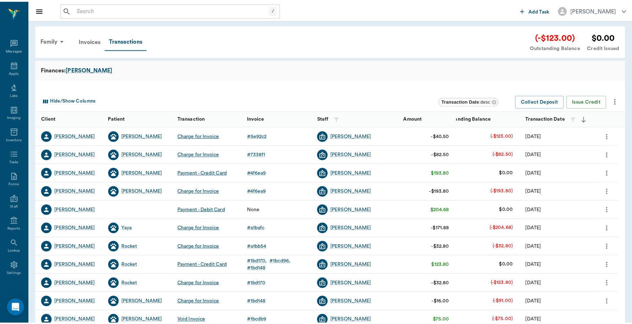
scroll to position [2, 0]
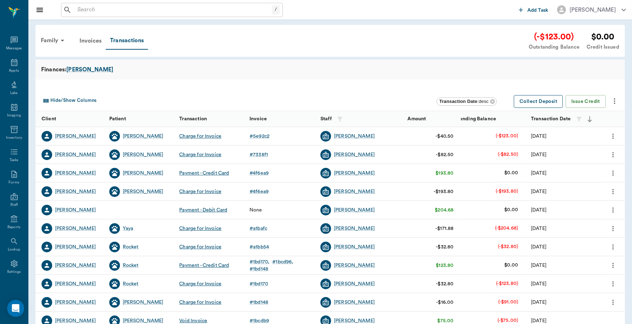
click at [545, 102] on button "Collect Deposit" at bounding box center [538, 101] width 49 height 13
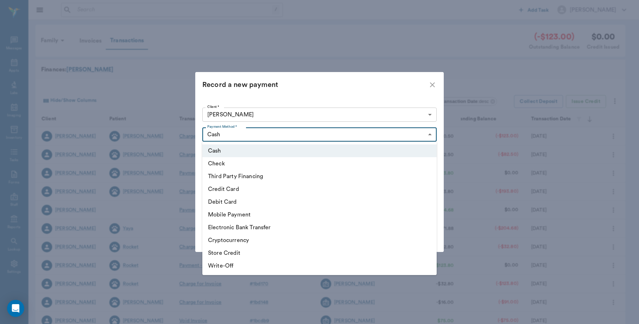
click at [295, 132] on body "/ ​ Add Task [PERSON_NAME] Nectar Messages Appts Labs Imaging Inventory Tasks F…" at bounding box center [319, 218] width 639 height 436
click at [251, 198] on li "Debit Card" at bounding box center [319, 201] width 234 height 13
type input "DEBIT_CARD"
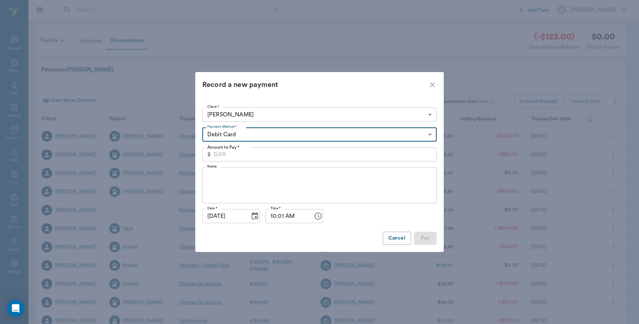
click at [266, 154] on input "Amount to Pay *" at bounding box center [325, 154] width 223 height 14
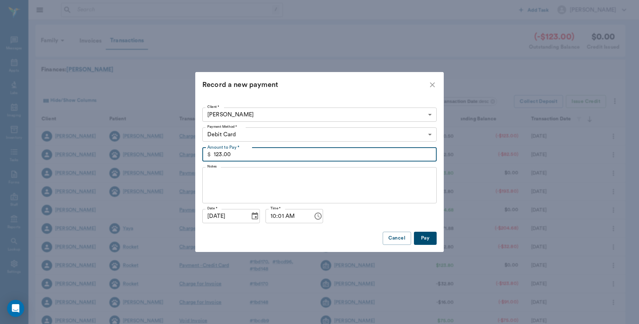
type input "123.00"
click at [423, 234] on button "Pay" at bounding box center [425, 238] width 23 height 13
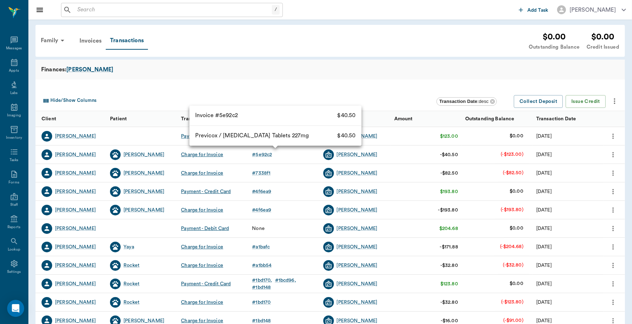
click at [272, 155] on link "# 5e92c2" at bounding box center [263, 154] width 23 height 7
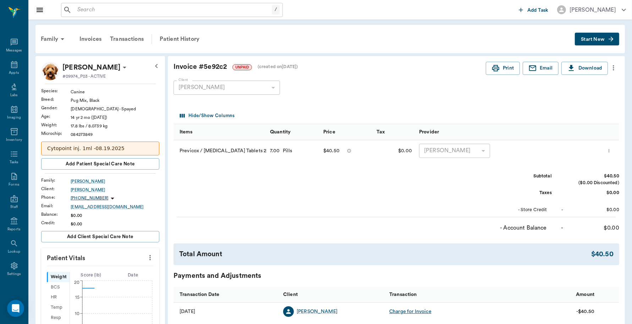
scroll to position [2, 0]
click at [492, 66] on icon "button" at bounding box center [495, 68] width 9 height 9
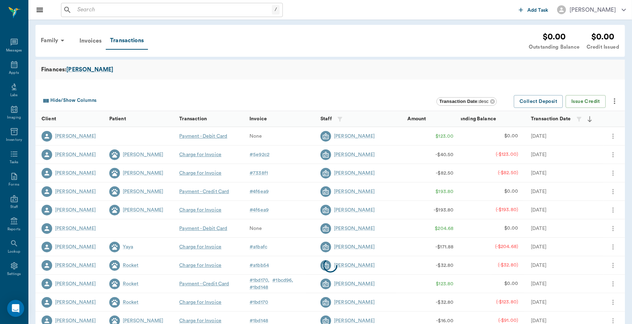
scroll to position [2, 0]
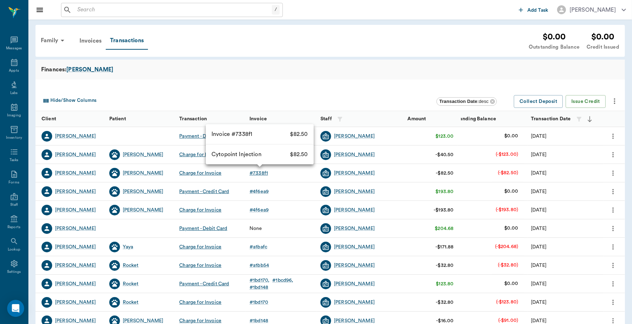
click at [258, 174] on div "# 7338f1" at bounding box center [258, 173] width 18 height 7
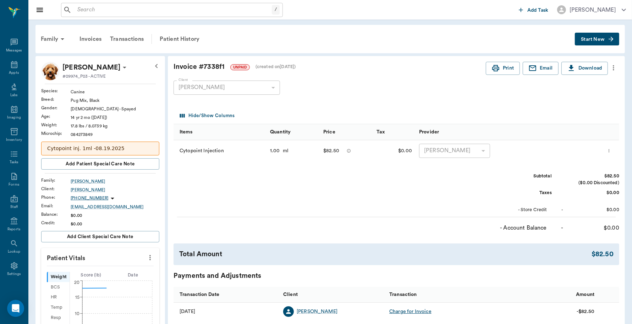
scroll to position [2, 0]
click at [513, 73] on button "Print" at bounding box center [503, 68] width 34 height 13
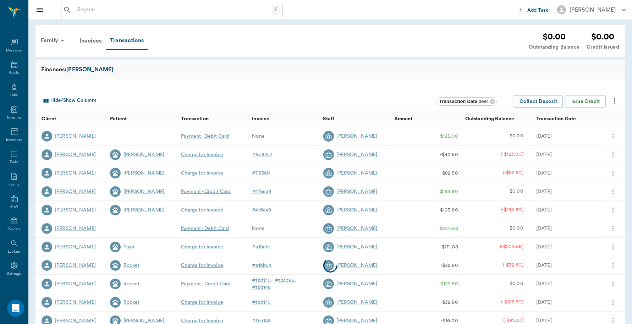
scroll to position [2, 0]
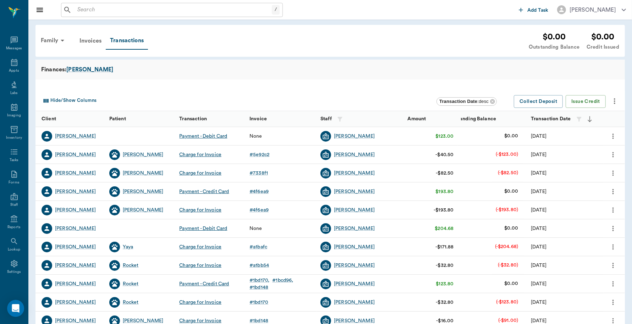
click at [614, 140] on button "more" at bounding box center [612, 136] width 11 height 12
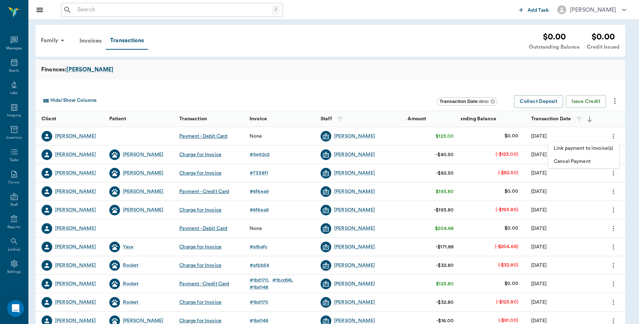
click at [598, 148] on span "Link payment to invoice(s)" at bounding box center [583, 148] width 60 height 7
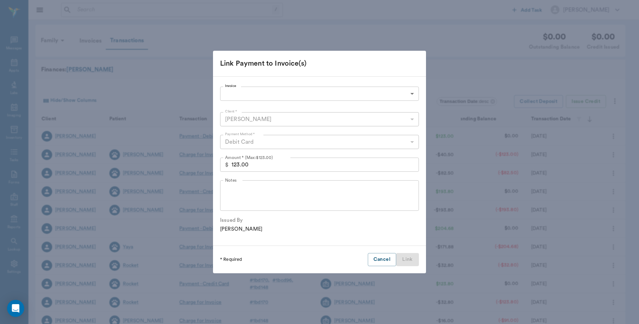
click at [411, 96] on body "/ ​ Add Task [PERSON_NAME] Nectar Messages Appts Labs Imaging Inventory Tasks F…" at bounding box center [319, 218] width 639 height 436
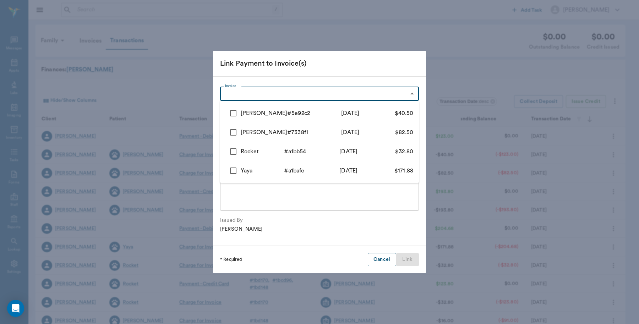
click at [233, 112] on input "checkbox" at bounding box center [233, 113] width 15 height 15
checkbox input "true"
type input "68a490e4a851ad36455e92c2"
type input "40.50"
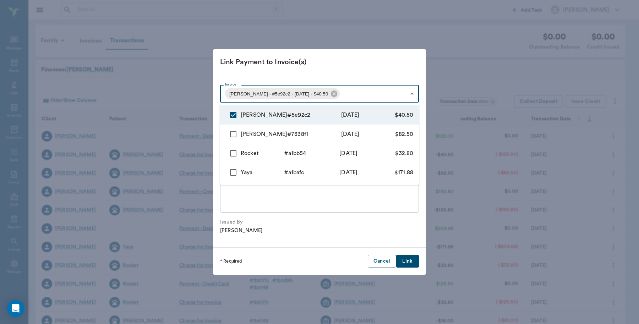
click at [231, 135] on input "checkbox" at bounding box center [233, 134] width 15 height 15
checkbox input "true"
type input "68a490e4a851ad36455e92c2,68a49049b812e83aaa7338f1"
type input "123.00"
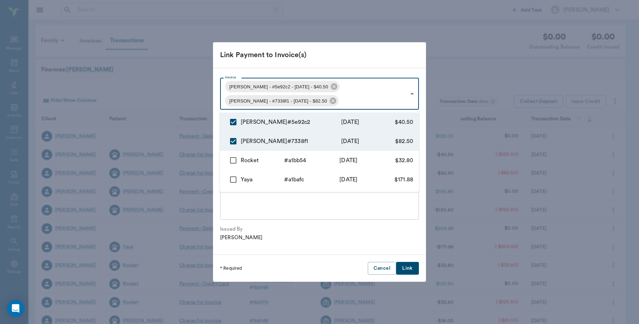
click at [406, 267] on div at bounding box center [319, 162] width 639 height 324
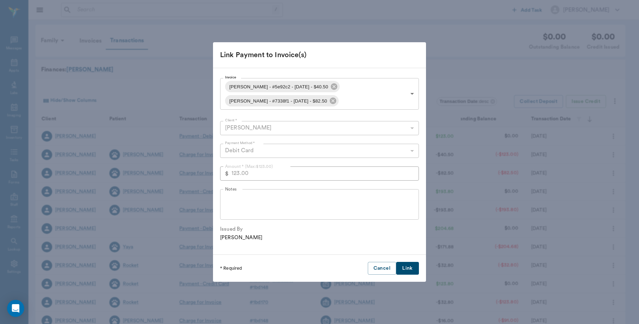
click at [407, 268] on button "Link" at bounding box center [407, 268] width 23 height 13
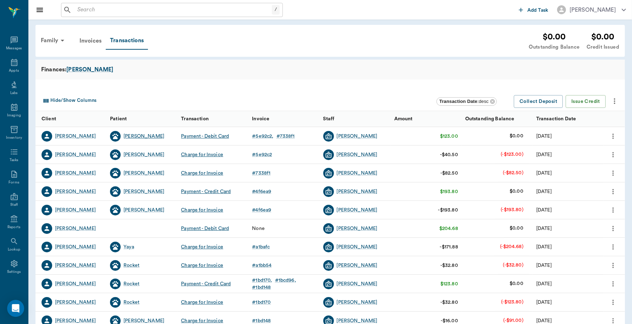
click at [131, 137] on div "[PERSON_NAME]" at bounding box center [143, 136] width 41 height 7
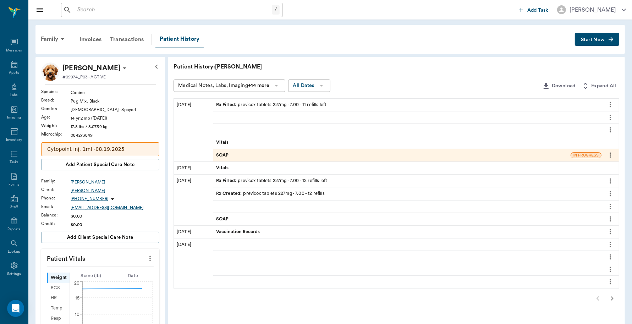
scroll to position [2, 0]
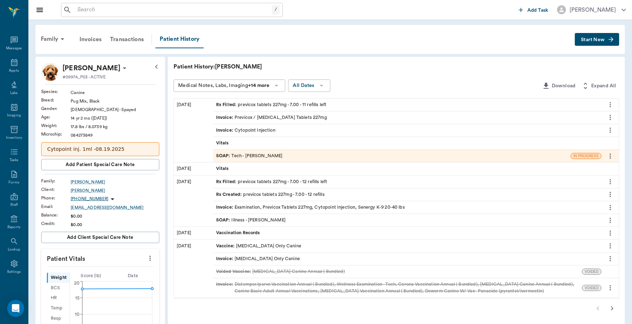
click at [588, 36] on button "Start New" at bounding box center [597, 39] width 44 height 13
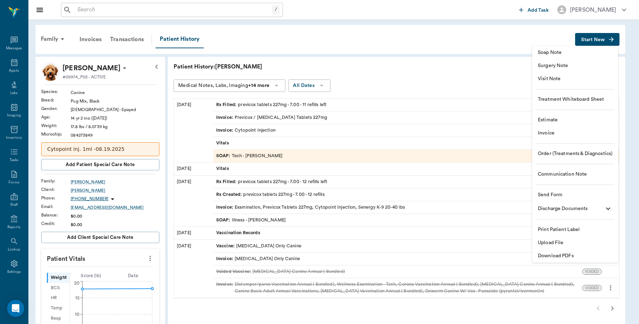
click at [547, 133] on span "Invoice" at bounding box center [574, 132] width 74 height 7
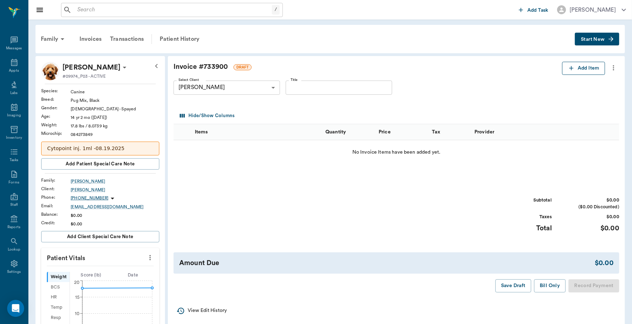
click at [570, 70] on icon "button" at bounding box center [571, 68] width 7 height 7
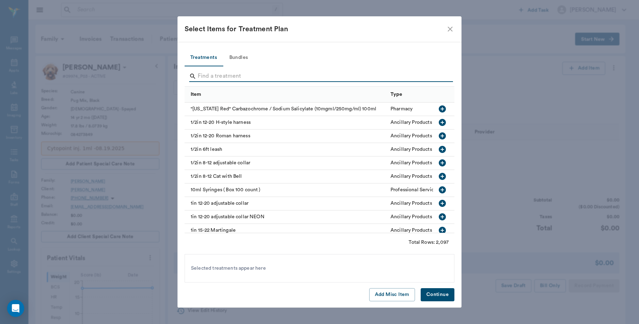
click at [239, 75] on input "Search" at bounding box center [320, 76] width 244 height 11
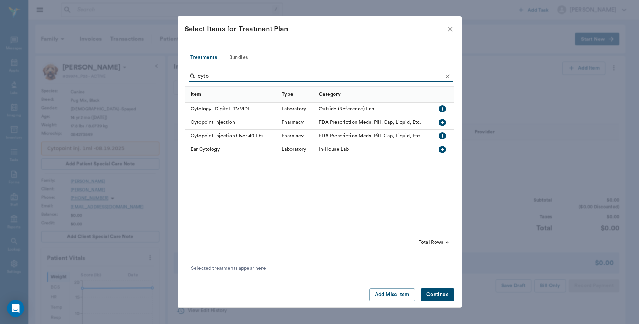
type input "cyto"
click at [441, 122] on icon "button" at bounding box center [441, 122] width 7 height 7
click at [438, 293] on button "Continue" at bounding box center [437, 294] width 34 height 13
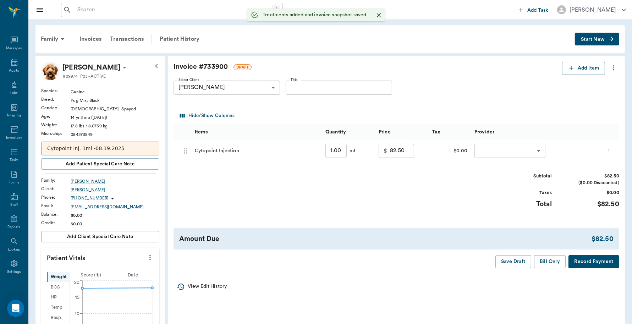
click at [343, 151] on input "1.00" at bounding box center [335, 151] width 21 height 14
type input "0"
type input "0.00"
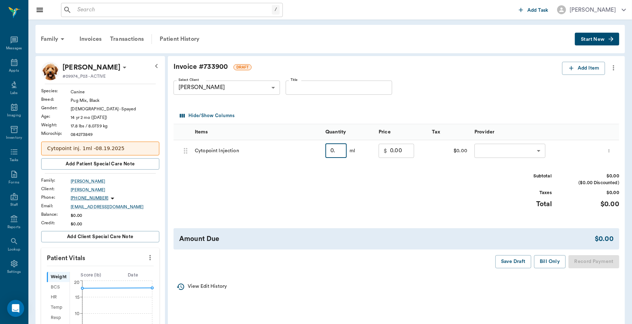
type input "0.5"
type input "45.00"
type input "0.5"
click at [613, 67] on icon "more" at bounding box center [613, 67] width 8 height 9
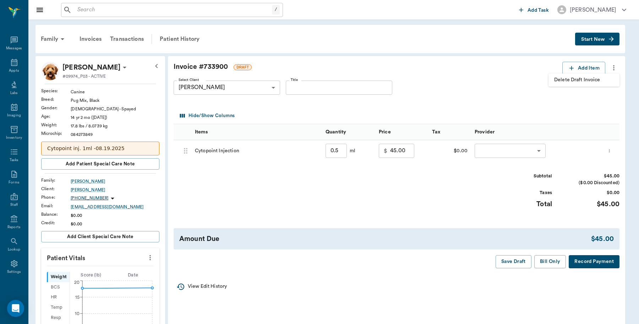
click at [589, 79] on span "Delete Draft Invoice" at bounding box center [584, 79] width 60 height 7
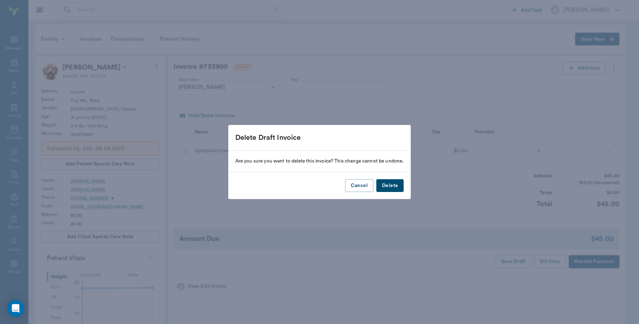
click at [387, 185] on button "Delete" at bounding box center [389, 185] width 27 height 13
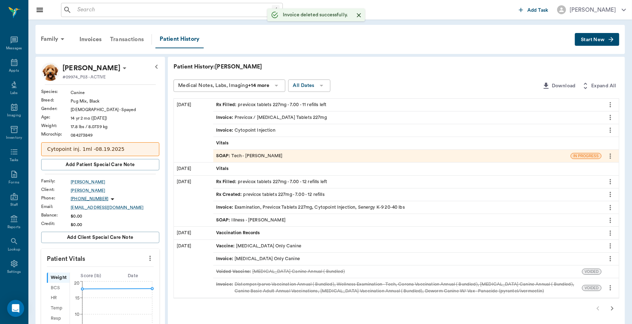
click at [126, 35] on div "Transactions" at bounding box center [127, 39] width 42 height 17
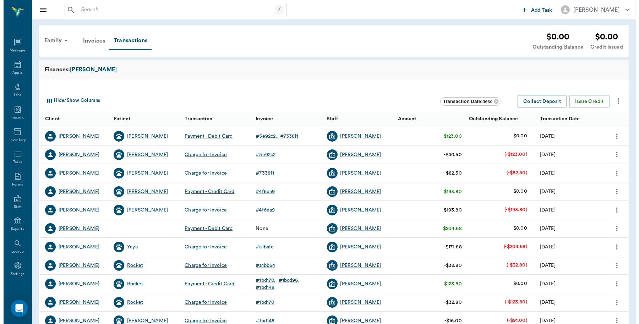
scroll to position [2, 0]
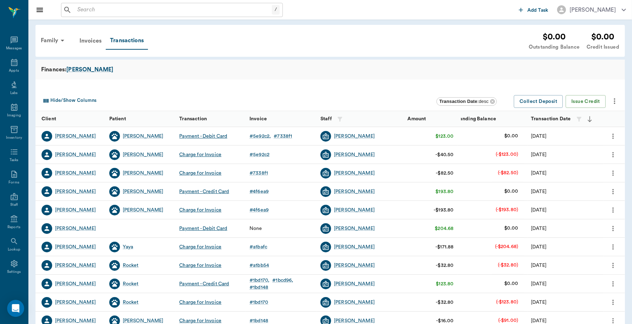
click at [613, 100] on icon "more" at bounding box center [614, 101] width 9 height 9
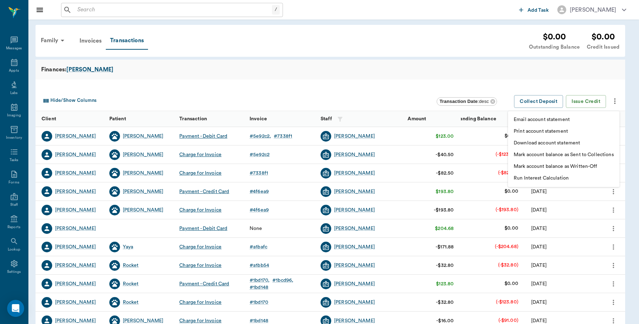
click at [499, 81] on div at bounding box center [319, 162] width 639 height 324
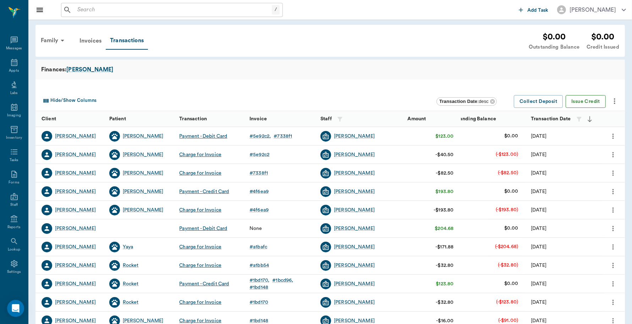
click at [580, 98] on button "Issue Credit" at bounding box center [585, 101] width 40 height 13
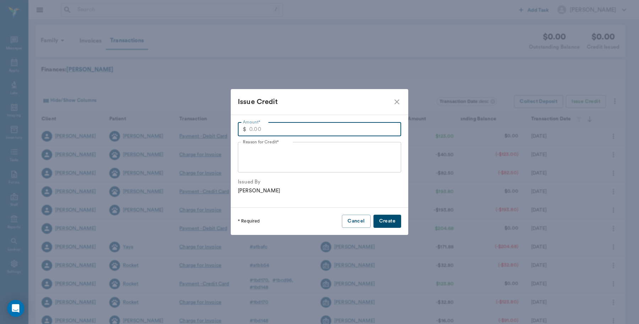
click at [295, 128] on input "Amount*" at bounding box center [325, 129] width 152 height 14
type input "45.00"
click at [283, 152] on textarea "Reason for Credit*" at bounding box center [319, 157] width 153 height 24
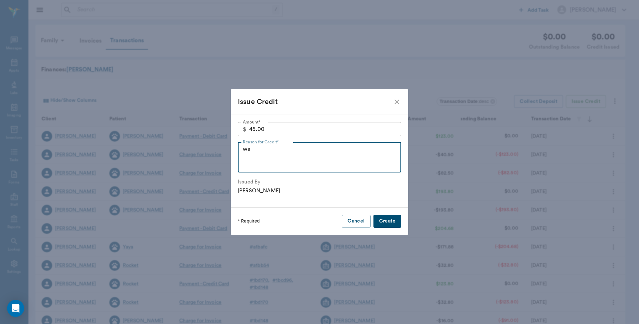
type textarea "w"
drag, startPoint x: 283, startPoint y: 152, endPoint x: 340, endPoint y: 110, distance: 70.6
click at [340, 110] on div "Issue Credit" at bounding box center [319, 102] width 177 height 26
click at [306, 147] on textarea "Was overcharched" at bounding box center [319, 157] width 153 height 24
type textarea "Was overcharged for Cytopoint ink"
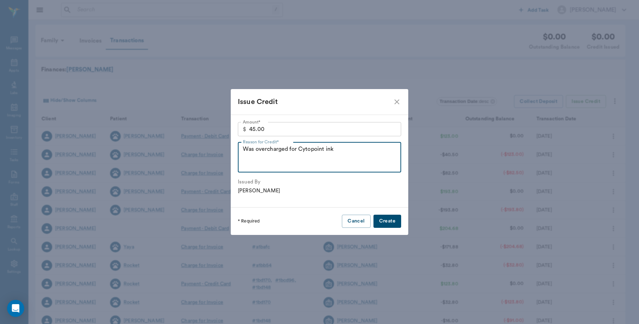
click at [392, 219] on button "Create" at bounding box center [387, 221] width 28 height 13
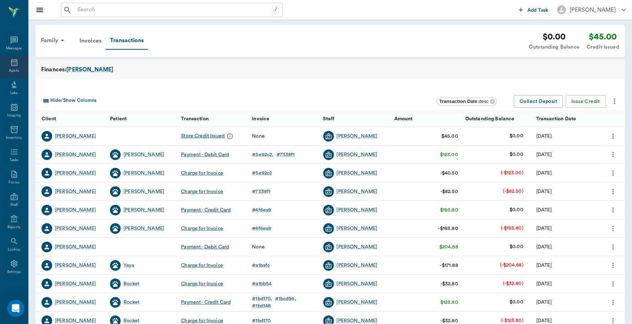
click at [13, 64] on icon at bounding box center [14, 62] width 9 height 9
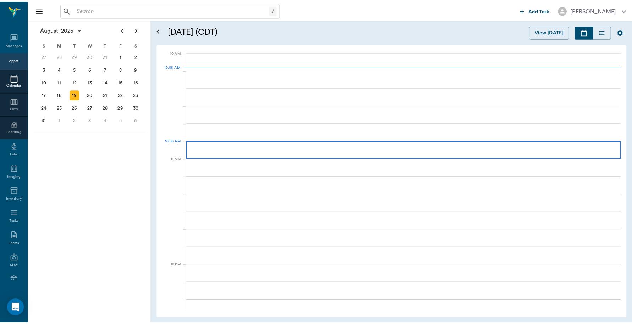
scroll to position [213, 0]
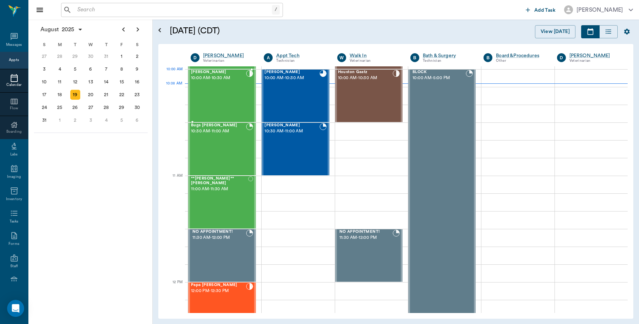
drag, startPoint x: 225, startPoint y: 87, endPoint x: 233, endPoint y: 95, distance: 11.3
click at [225, 87] on div "[PERSON_NAME] 10:00 AM - 10:30 AM" at bounding box center [218, 96] width 55 height 52
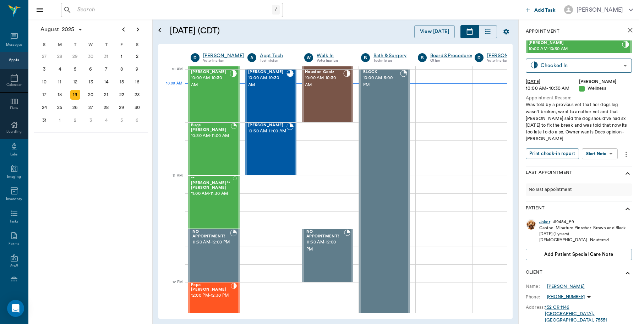
click at [548, 219] on div "Joker" at bounding box center [544, 222] width 11 height 6
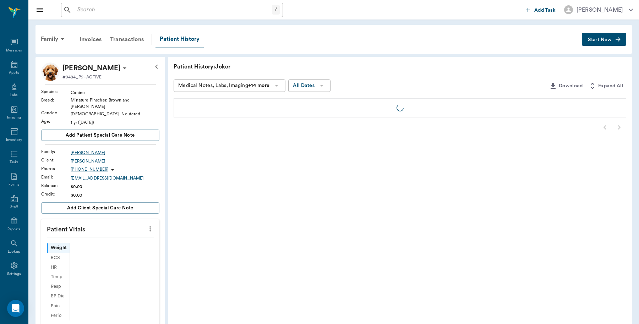
scroll to position [2, 0]
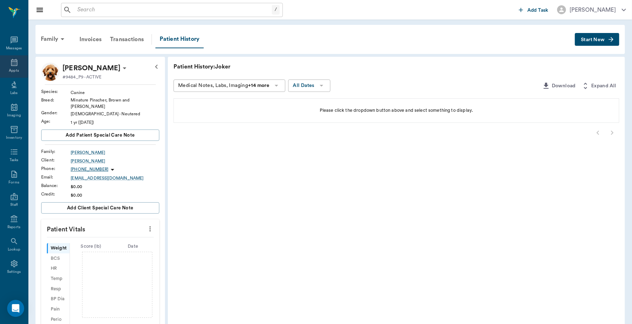
click at [15, 65] on icon at bounding box center [14, 62] width 9 height 9
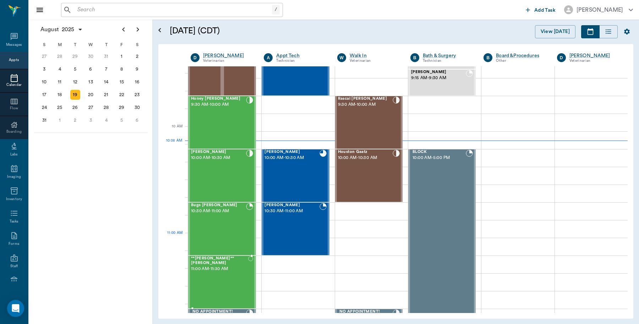
scroll to position [125, 0]
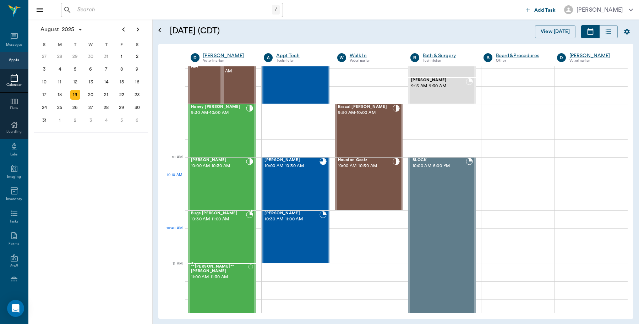
click at [236, 235] on div "Bugs [PERSON_NAME] 10:30 AM - 11:00 AM" at bounding box center [218, 237] width 55 height 52
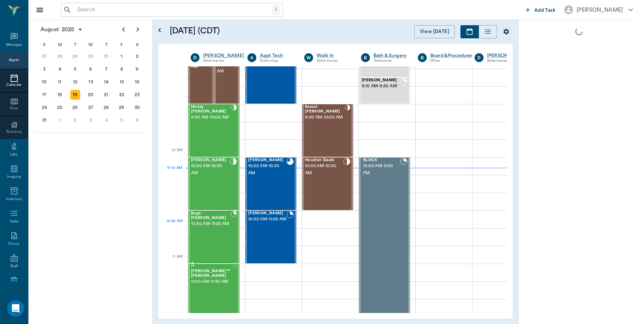
scroll to position [132, 0]
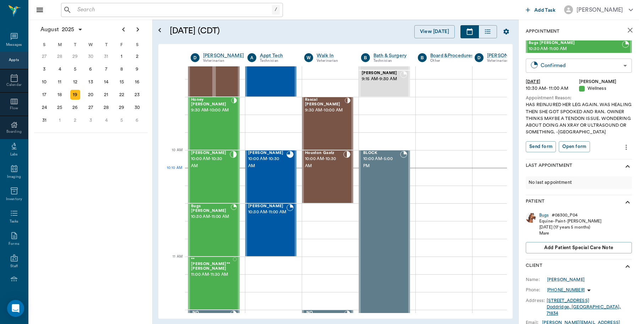
click at [612, 68] on body "/ ​ Add Task [PERSON_NAME] Nectar Messages Appts Calendar Flow Boarding Labs Im…" at bounding box center [319, 162] width 639 height 324
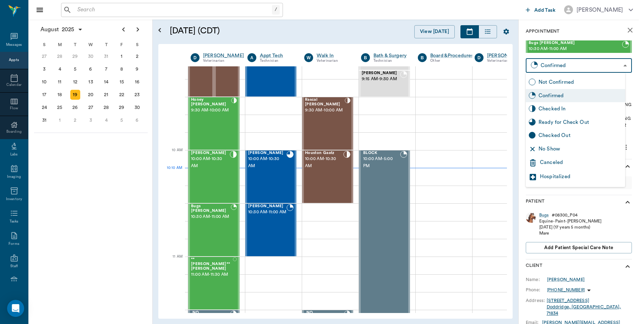
click at [564, 111] on div "Checked In" at bounding box center [580, 109] width 84 height 8
type input "CHECKED_IN"
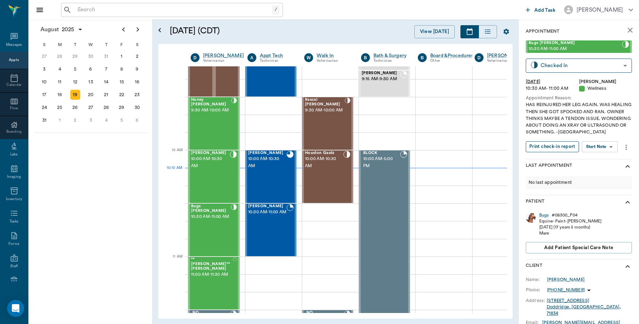
click at [551, 147] on button "Print check-in report" at bounding box center [551, 146] width 53 height 11
click at [281, 158] on span "10:00 AM - 10:30 AM" at bounding box center [267, 162] width 38 height 14
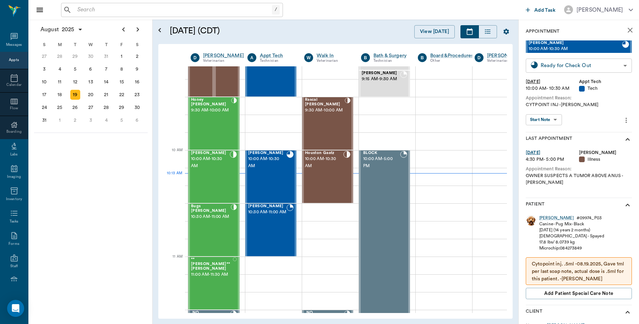
click at [612, 66] on body "/ ​ Add Task [PERSON_NAME] Nectar Messages Appts Calendar Flow Boarding Labs Im…" at bounding box center [319, 162] width 639 height 324
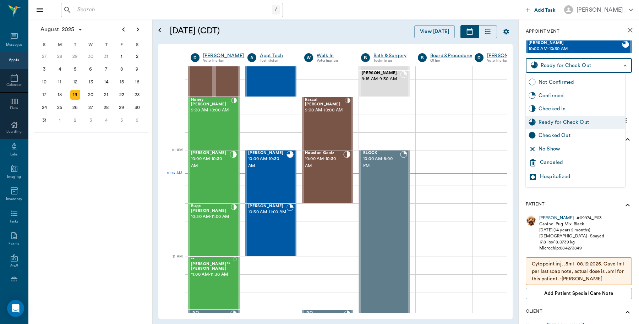
click at [562, 134] on div "Checked Out" at bounding box center [580, 136] width 84 height 8
type input "CHECKED_OUT"
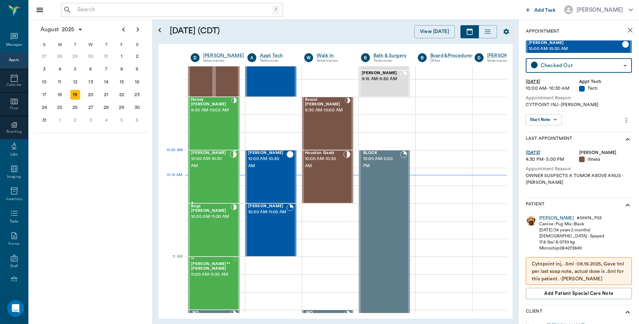
click at [222, 167] on span "10:00 AM - 10:30 AM" at bounding box center [210, 162] width 39 height 14
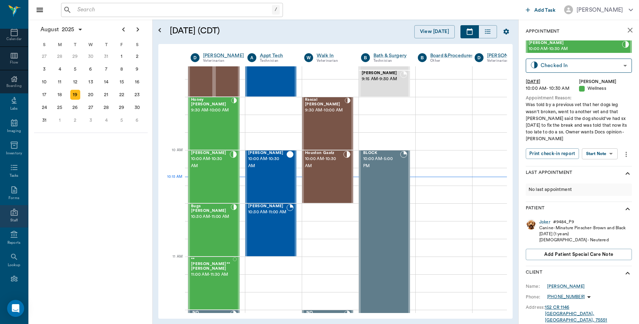
scroll to position [63, 0]
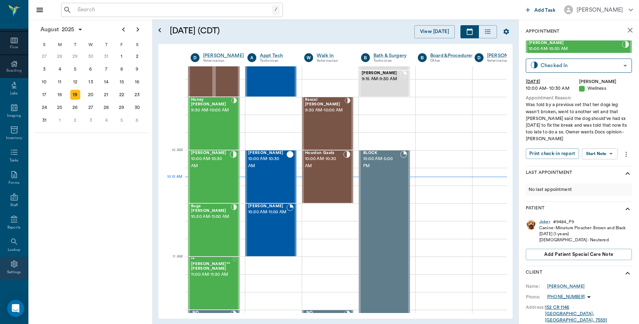
click at [10, 264] on icon at bounding box center [14, 264] width 9 height 9
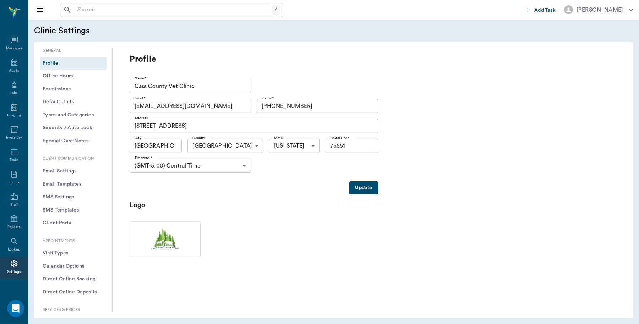
scroll to position [133, 0]
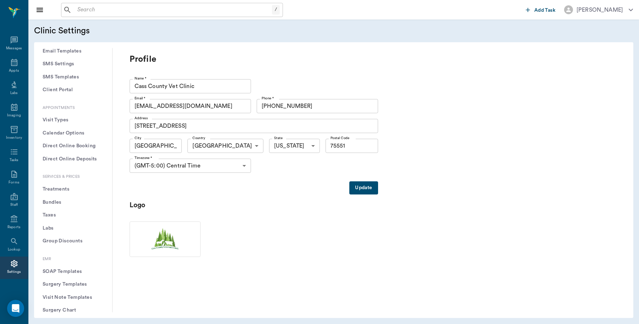
click at [79, 186] on button "Treatments" at bounding box center [73, 189] width 67 height 13
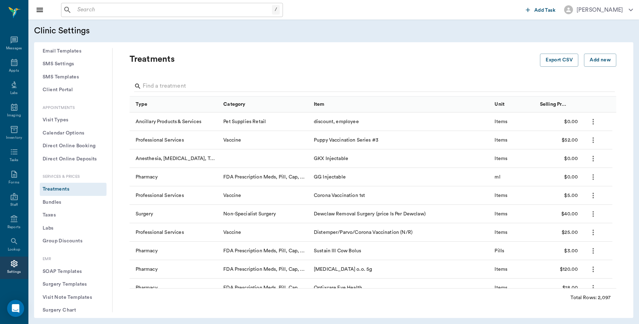
click at [64, 187] on button "Treatments" at bounding box center [73, 189] width 67 height 13
click at [199, 83] on input "Search" at bounding box center [373, 86] width 461 height 11
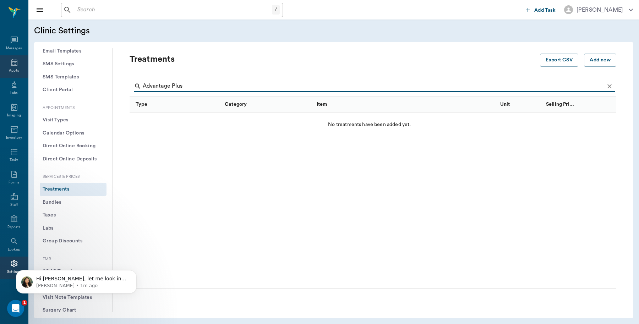
type input "Advantage Plus"
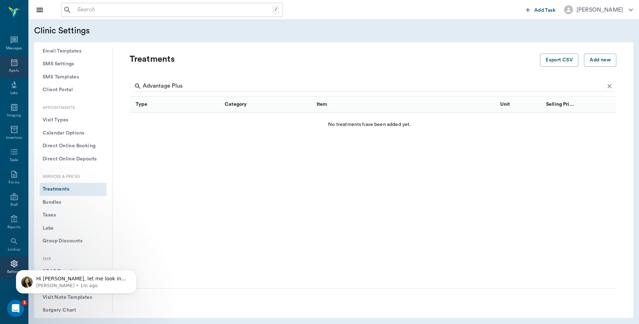
click at [10, 65] on icon at bounding box center [14, 62] width 9 height 9
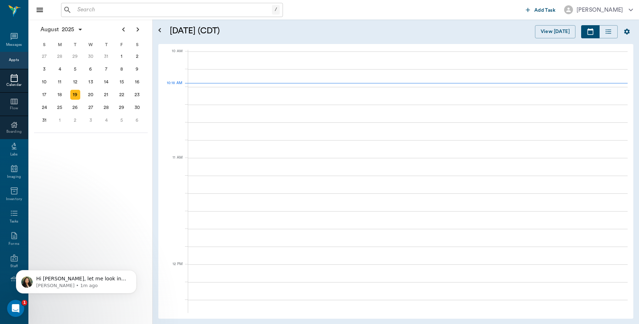
scroll to position [214, 0]
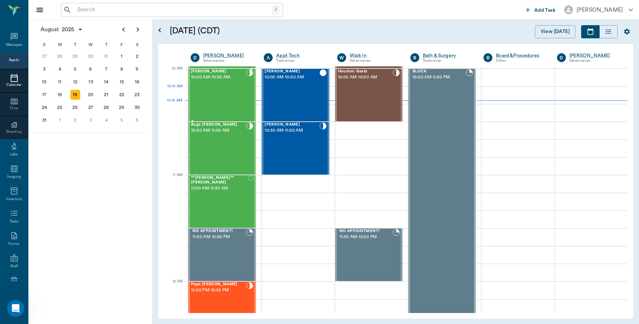
click at [230, 92] on div "[PERSON_NAME] 10:00 AM - 10:30 AM" at bounding box center [218, 95] width 55 height 52
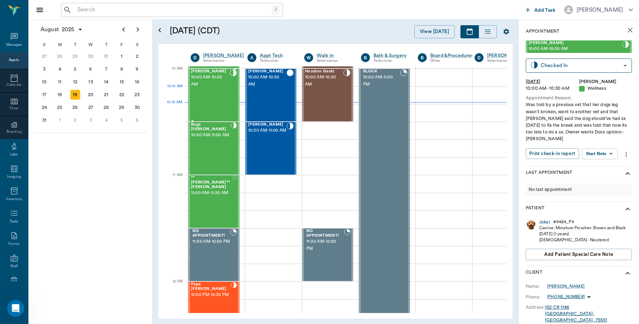
click at [230, 92] on div at bounding box center [233, 95] width 7 height 52
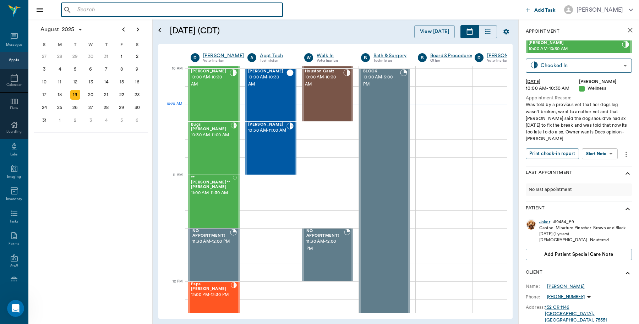
click at [108, 6] on input "text" at bounding box center [176, 10] width 205 height 10
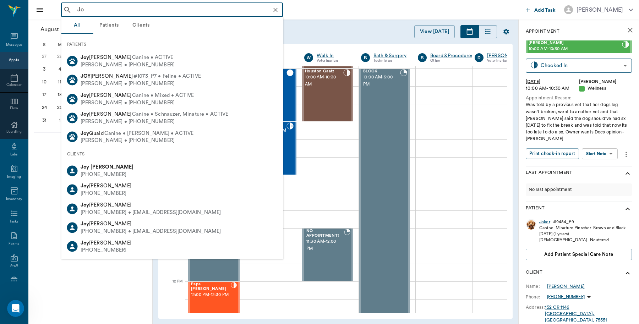
type input "J"
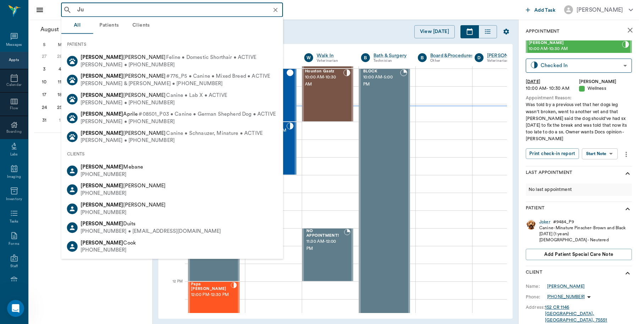
type input "J"
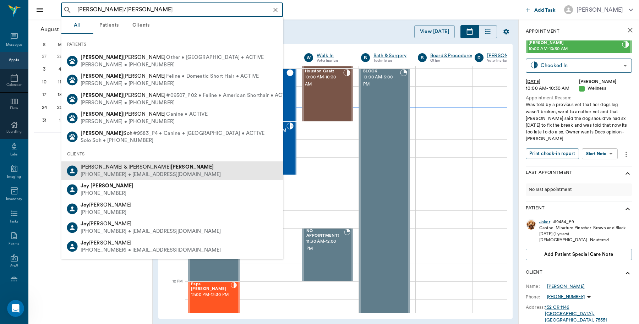
click at [122, 169] on div "[PERSON_NAME] & [PERSON_NAME]" at bounding box center [151, 167] width 140 height 7
type input "[PERSON_NAME]/[PERSON_NAME]"
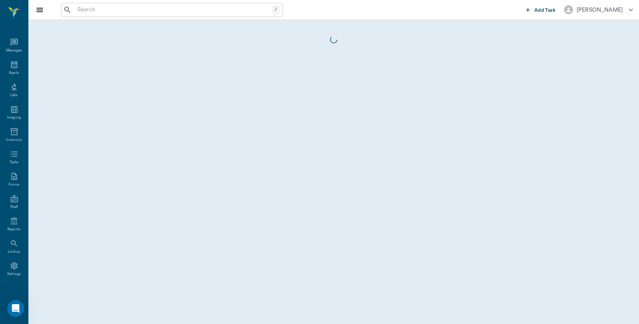
scroll to position [2, 0]
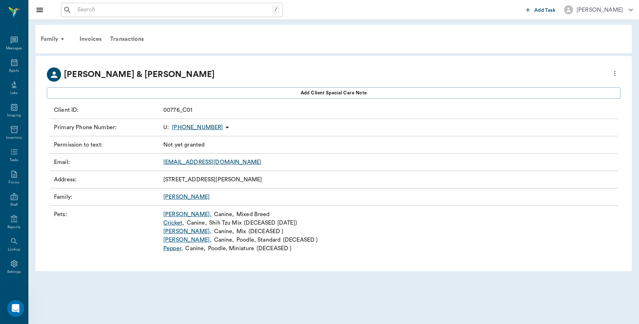
click at [172, 213] on link "[PERSON_NAME] ," at bounding box center [187, 214] width 48 height 9
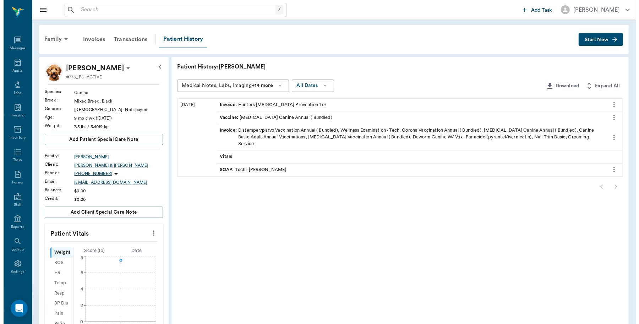
scroll to position [2, 0]
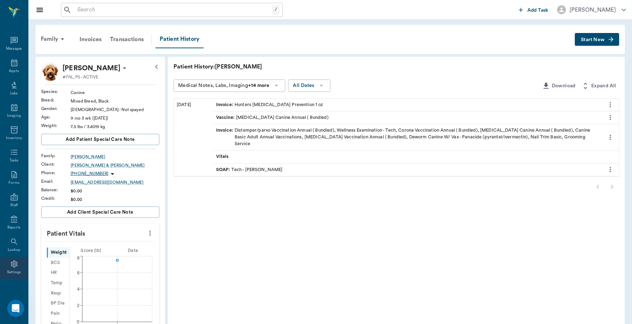
click at [10, 265] on icon at bounding box center [14, 264] width 9 height 9
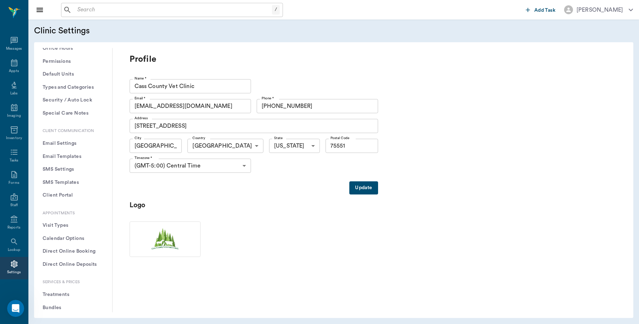
scroll to position [133, 0]
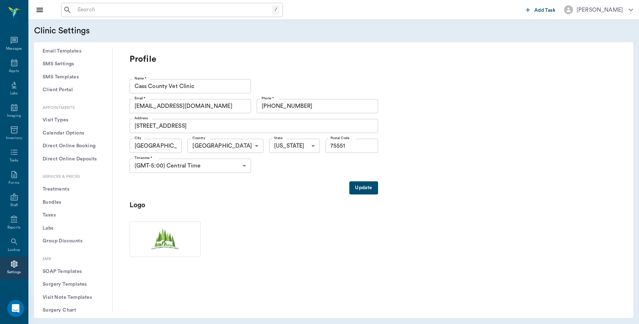
click at [62, 191] on button "Treatments" at bounding box center [73, 189] width 67 height 13
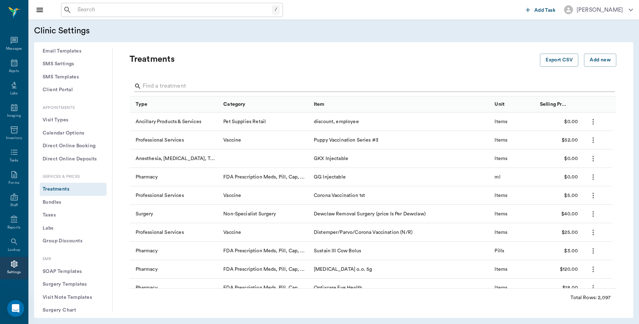
click at [182, 83] on input "Search" at bounding box center [373, 86] width 461 height 11
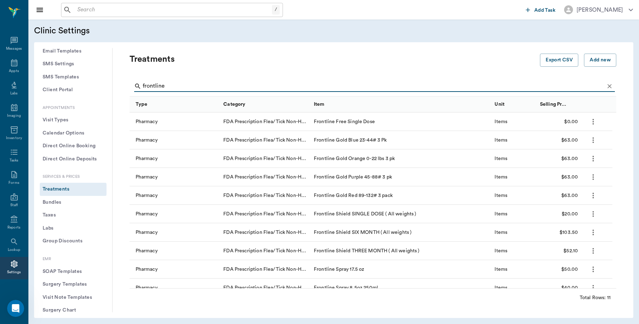
type input "frontline"
click at [144, 7] on input "text" at bounding box center [172, 10] width 197 height 10
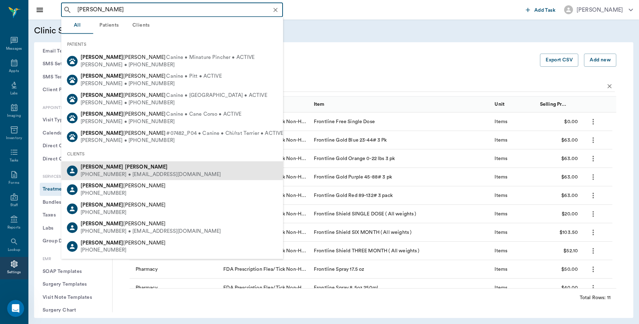
click at [107, 171] on div "[PHONE_NUMBER] • [EMAIL_ADDRESS][DOMAIN_NAME]" at bounding box center [151, 174] width 140 height 7
type input "[PERSON_NAME]"
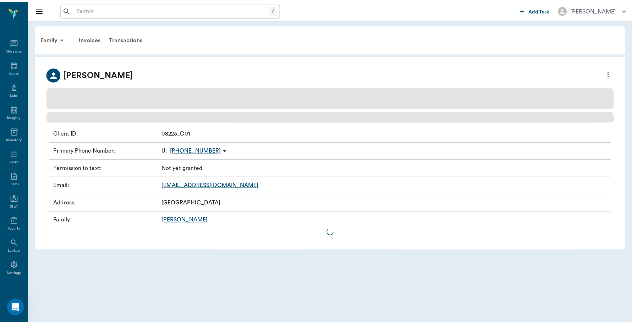
scroll to position [2, 0]
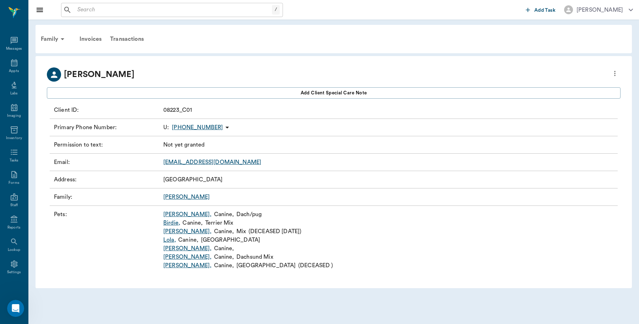
click at [165, 239] on link "Lola ," at bounding box center [169, 240] width 13 height 9
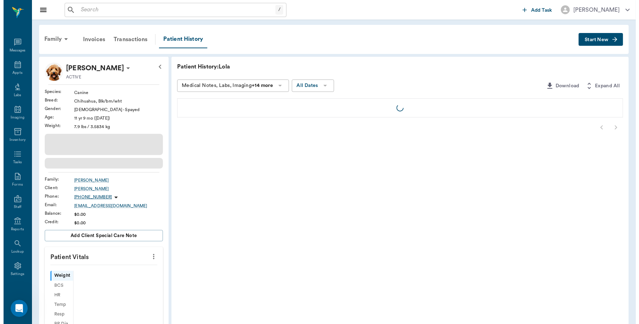
scroll to position [2, 0]
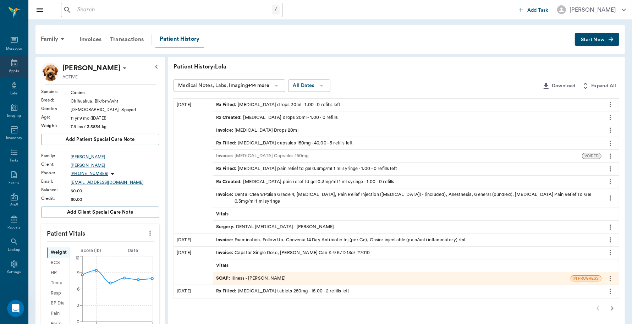
click at [10, 63] on icon at bounding box center [14, 63] width 9 height 9
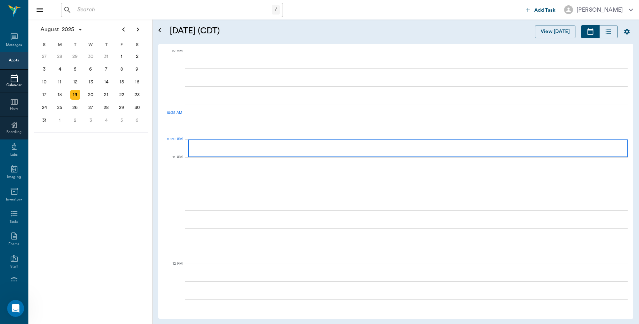
scroll to position [214, 0]
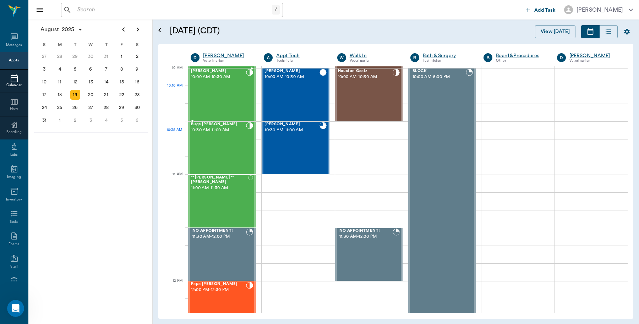
click at [226, 92] on div "[PERSON_NAME] 10:00 AM - 10:30 AM" at bounding box center [218, 95] width 55 height 52
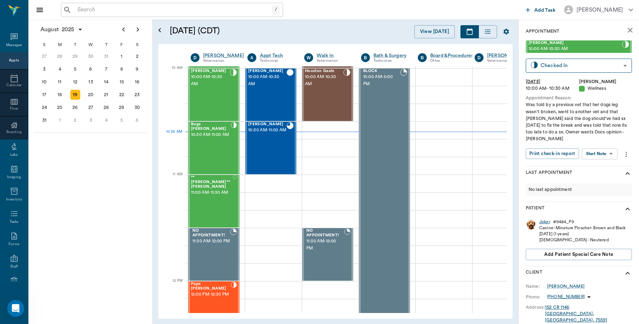
click at [543, 219] on div "Joker" at bounding box center [544, 222] width 11 height 6
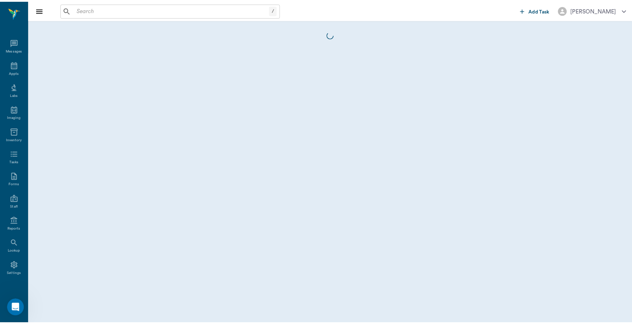
scroll to position [2, 0]
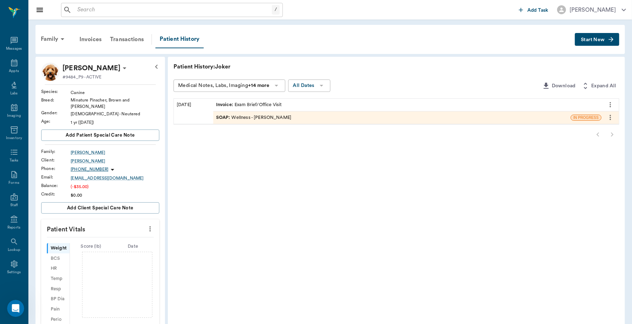
click at [274, 102] on div "Invoice : Exam Brief/Office Visit" at bounding box center [249, 104] width 66 height 7
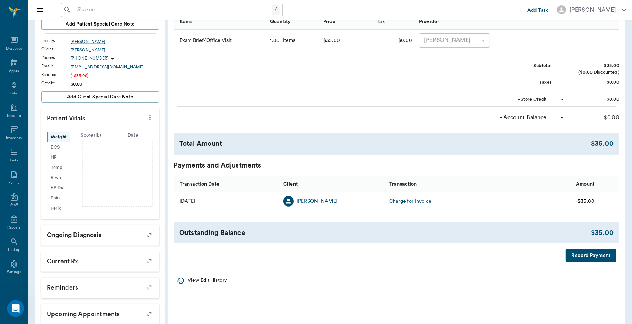
scroll to position [57, 0]
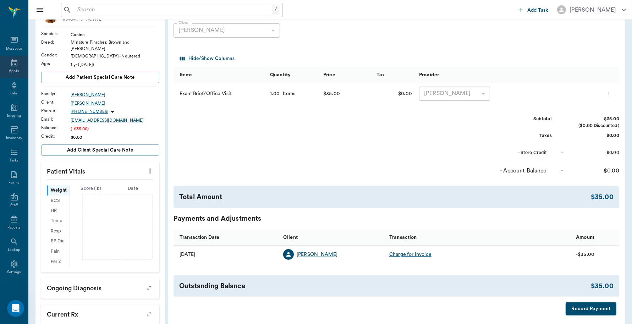
click at [12, 67] on div "Appts" at bounding box center [14, 67] width 28 height 22
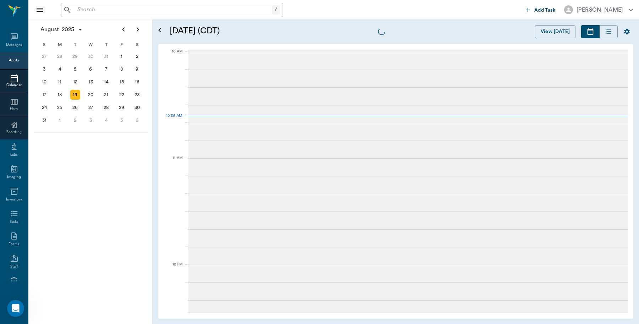
scroll to position [214, 0]
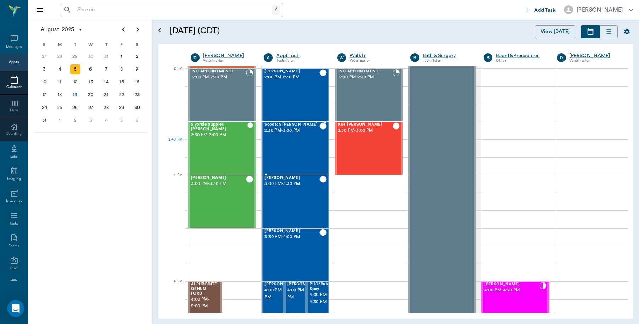
scroll to position [648, 0]
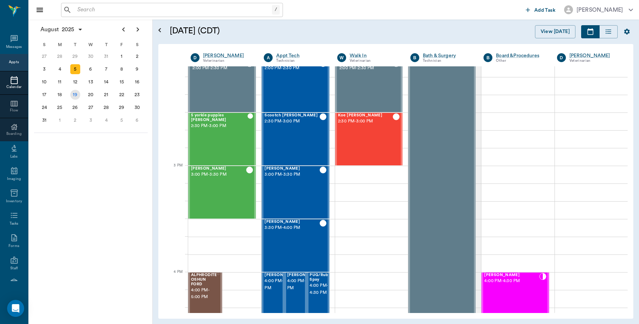
click at [73, 93] on div "19" at bounding box center [75, 95] width 10 height 10
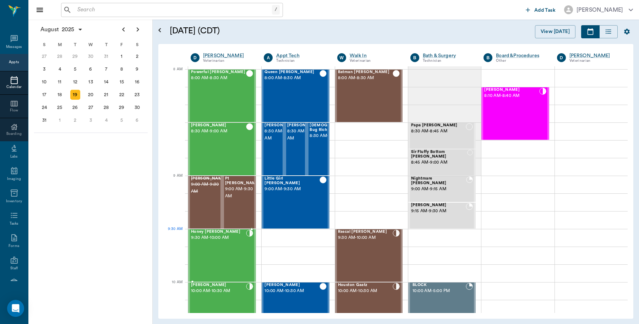
click at [212, 244] on div "Honey Cline 9:30 AM - 10:00 AM" at bounding box center [218, 256] width 55 height 52
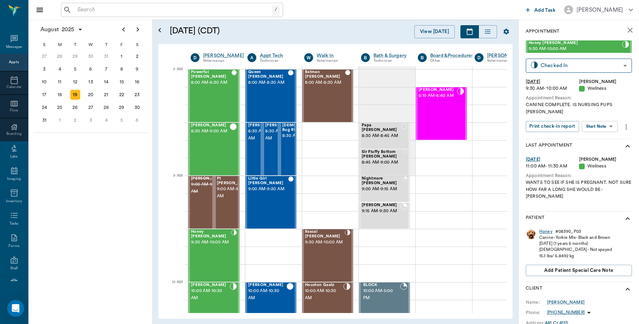
click at [546, 228] on div "Honey" at bounding box center [545, 231] width 13 height 6
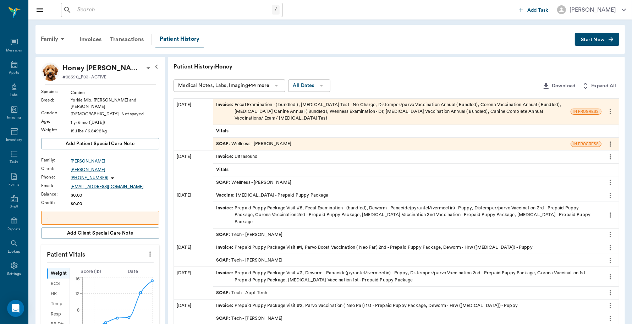
click at [359, 146] on div "SOAP : Wellness - Dr. Bert Ellsworth" at bounding box center [391, 144] width 357 height 12
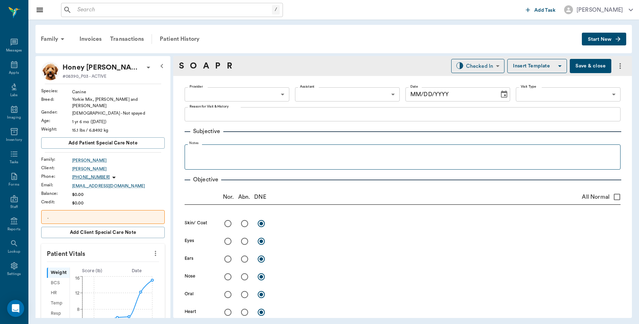
type input "63ec2f075fda476ae8351a4d"
type input "65d2be4f46e3a538d89b8c14"
type textarea "CANINE COMPLETE. IS NURSING PUPS LORY"
radio input "true"
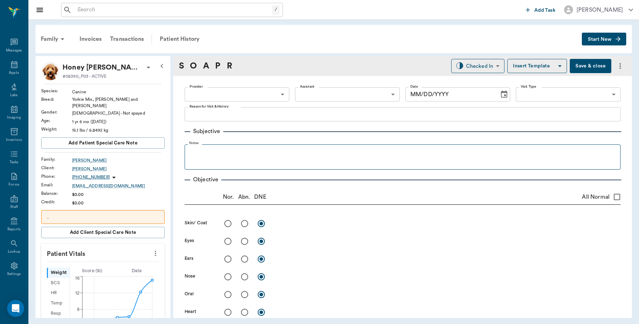
radio input "true"
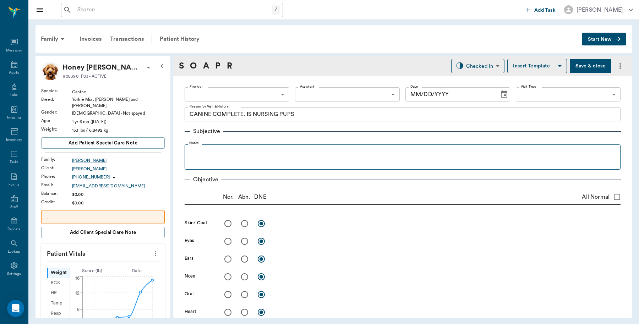
radio input "true"
type textarea "RF mammary glands slightly engorged, nursing 4 - doing well"
radio input "true"
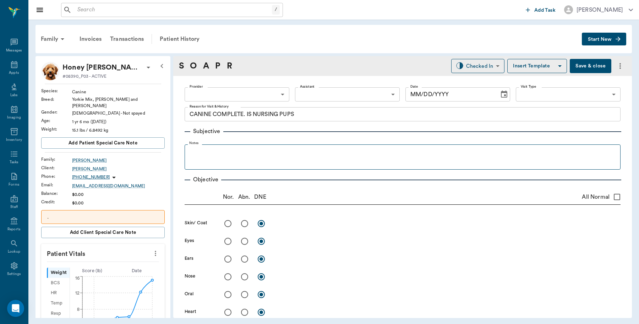
radio input "true"
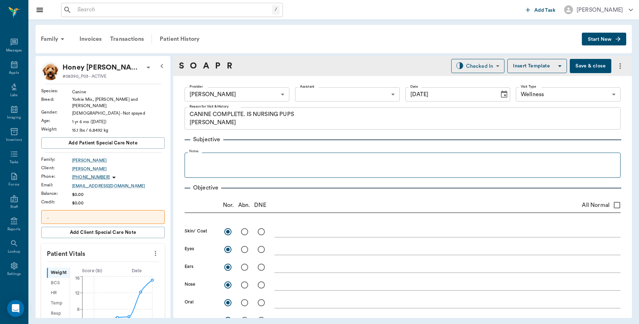
type input "[DATE]"
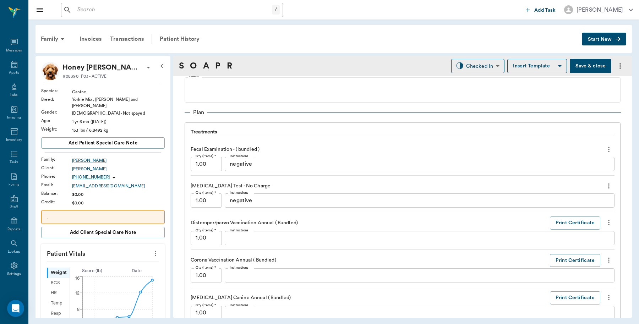
scroll to position [488, 0]
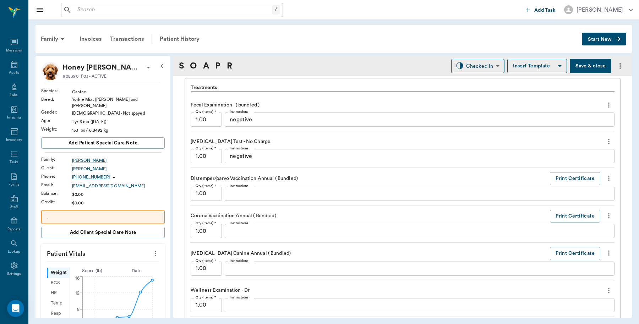
click at [551, 243] on div "Fecal Examination - ( bundled ) Qty (Items) * 1.00 Qty (Items) * Instructions n…" at bounding box center [402, 243] width 424 height 297
click at [561, 254] on button "Print Certificate" at bounding box center [574, 253] width 50 height 13
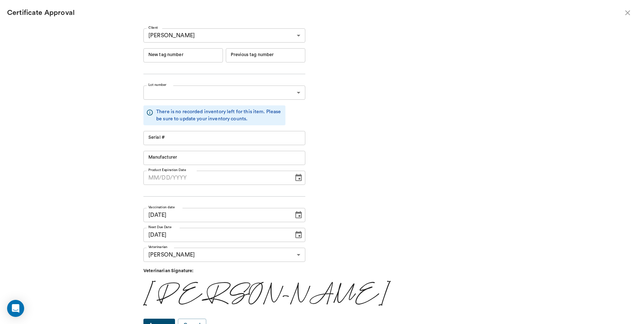
type input "RM384R9"
type input "11148"
type input "Boehringer Ingelheim"
type input "06/19/2026"
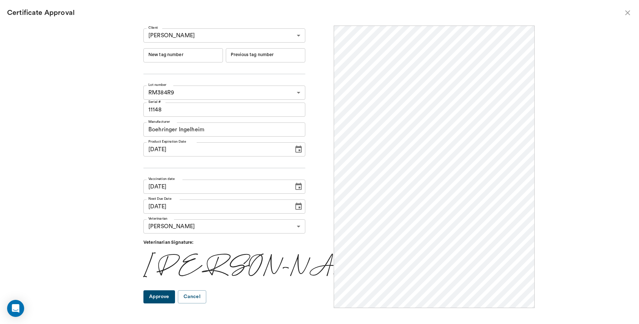
scroll to position [0, 0]
click at [208, 50] on input "New tag number" at bounding box center [182, 55] width 79 height 14
type input "251016"
click at [169, 299] on button "Approve" at bounding box center [159, 296] width 32 height 13
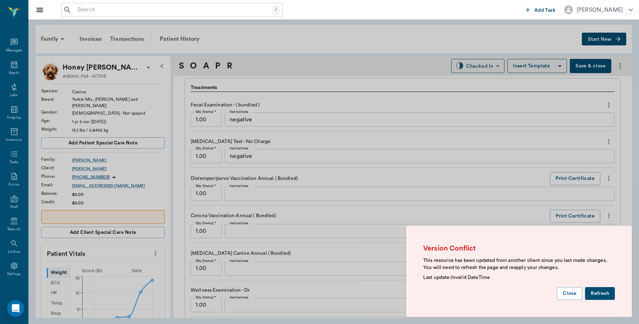
click at [568, 295] on button "Close" at bounding box center [569, 293] width 25 height 13
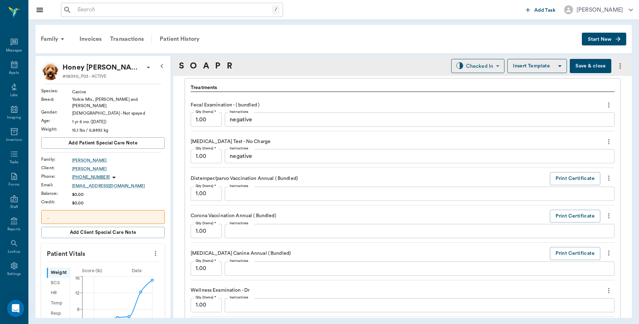
click at [586, 65] on button "Save & close" at bounding box center [590, 66] width 42 height 14
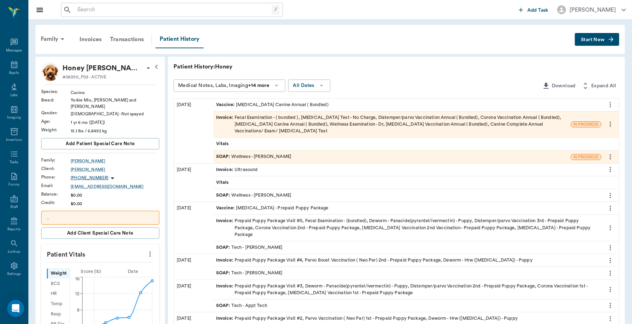
click at [316, 124] on div "Invoice : Fecal Examination - ( bundled ), Heartworm Test - No Charge, Distempe…" at bounding box center [392, 124] width 352 height 21
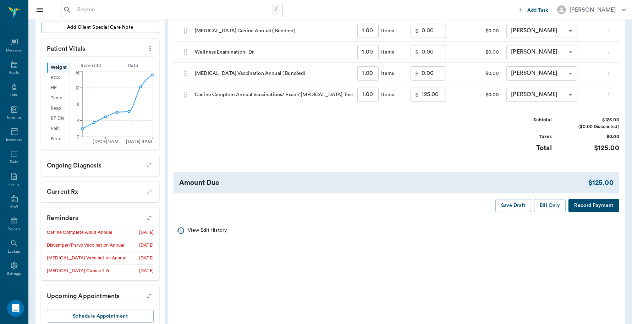
scroll to position [222, 0]
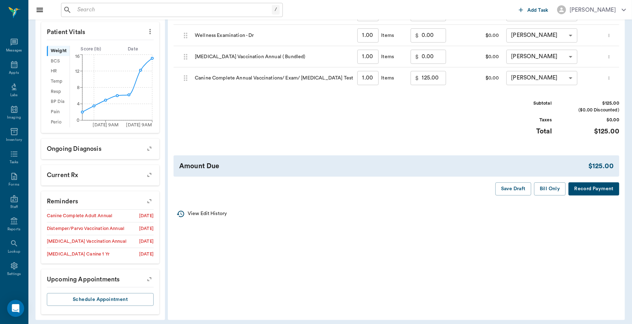
click at [581, 192] on button "Record Payment" at bounding box center [593, 188] width 51 height 13
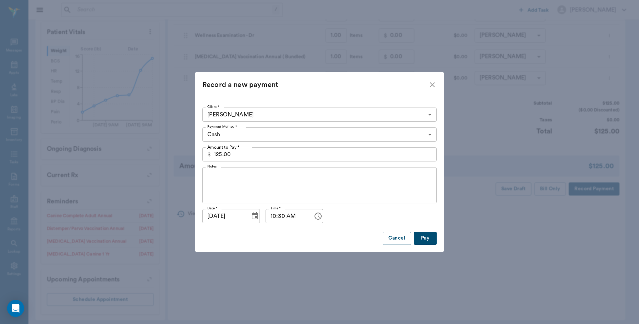
click at [430, 237] on button "Pay" at bounding box center [425, 238] width 23 height 13
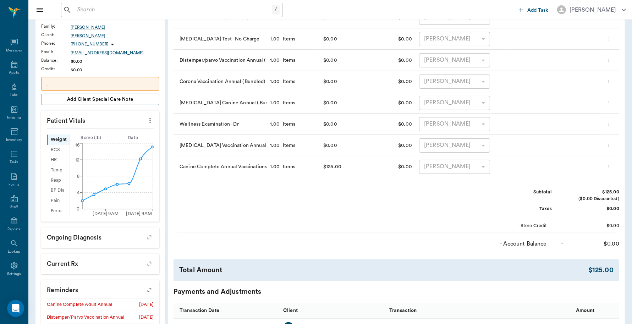
scroll to position [0, 0]
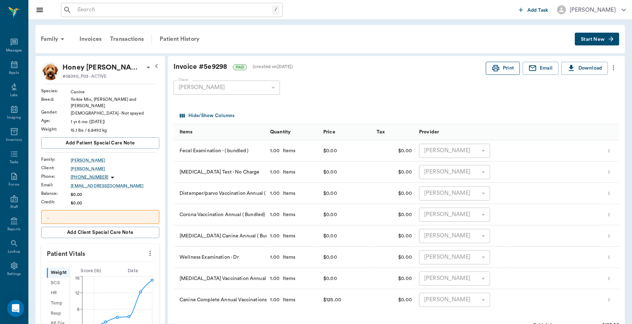
click at [501, 72] on button "Print" at bounding box center [503, 68] width 34 height 13
click at [50, 38] on div "Family" at bounding box center [54, 39] width 34 height 17
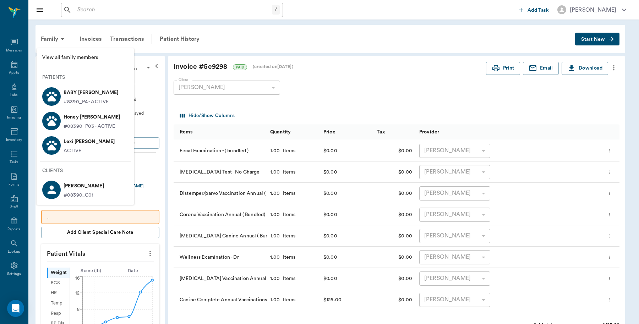
click at [79, 95] on p "BABY Cline" at bounding box center [90, 92] width 55 height 11
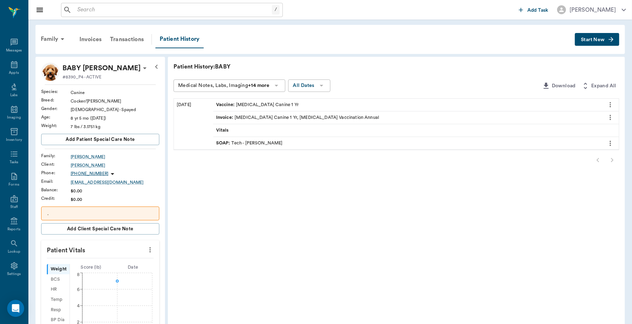
click at [220, 142] on span "SOAP :" at bounding box center [224, 143] width 16 height 7
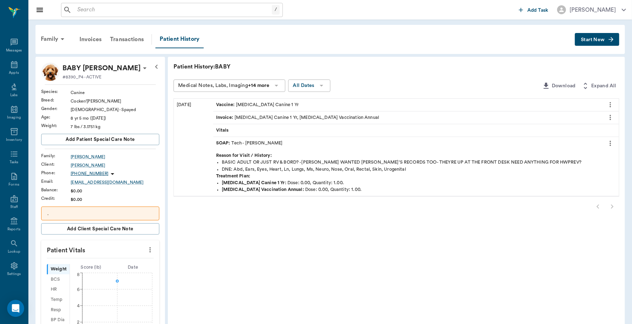
click at [226, 130] on span "Vitals" at bounding box center [223, 130] width 14 height 7
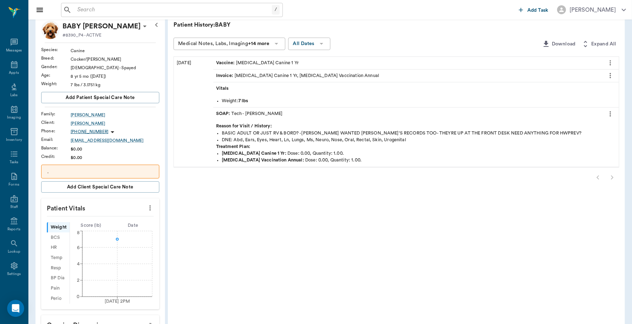
scroll to position [20, 0]
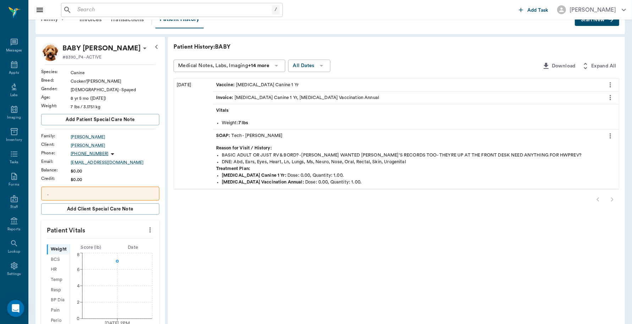
click at [229, 134] on span "SOAP :" at bounding box center [224, 135] width 16 height 7
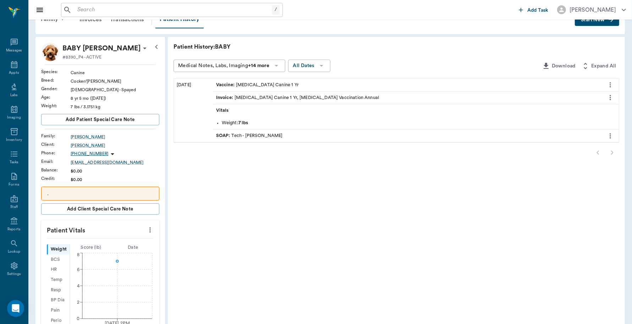
click at [231, 135] on span "SOAP :" at bounding box center [224, 135] width 16 height 7
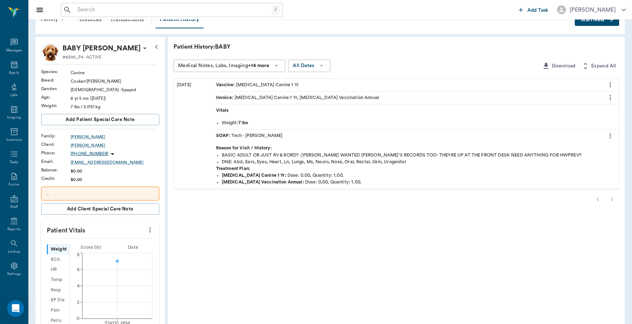
click at [281, 66] on icon at bounding box center [276, 65] width 9 height 9
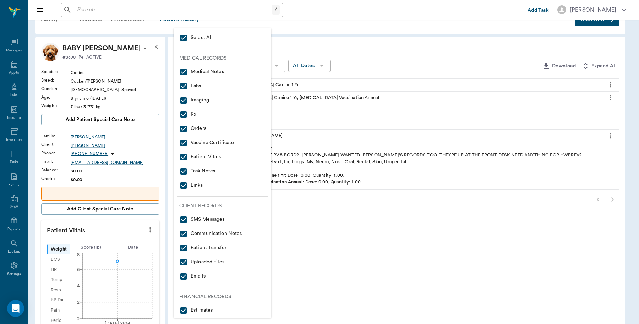
click at [384, 86] on div at bounding box center [319, 162] width 639 height 324
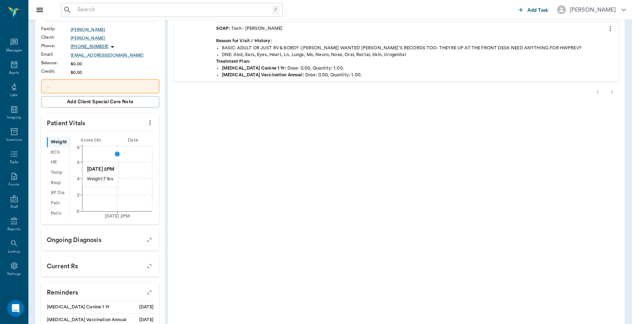
scroll to position [197, 0]
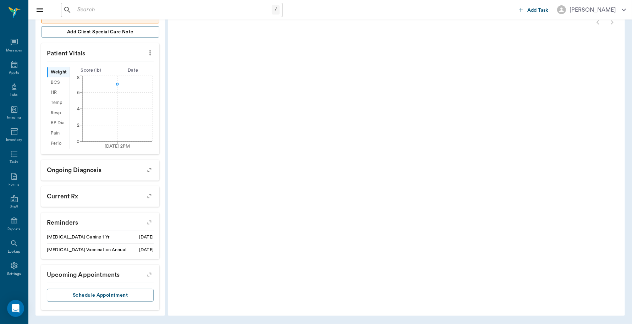
click at [149, 219] on icon "button" at bounding box center [149, 222] width 10 height 10
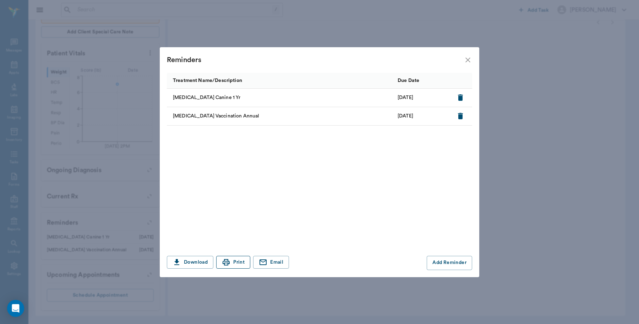
click at [231, 263] on button "Print" at bounding box center [233, 262] width 34 height 13
click at [470, 60] on icon "close" at bounding box center [467, 60] width 9 height 9
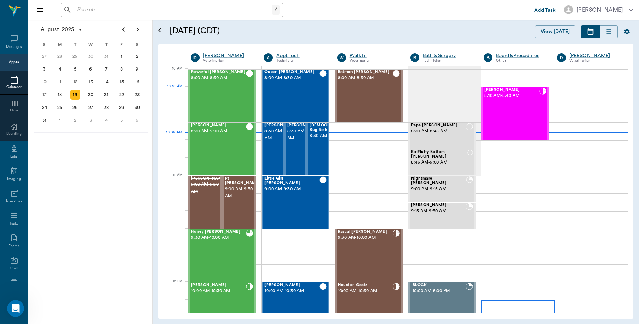
scroll to position [214, 0]
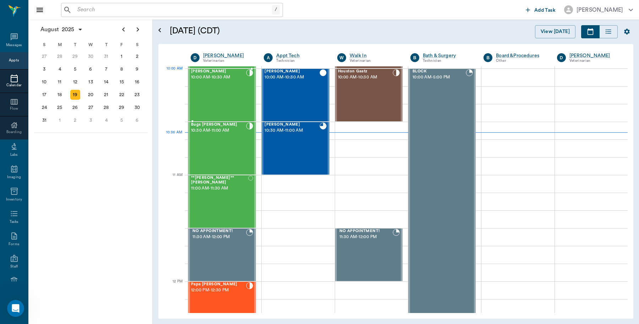
click at [228, 85] on div "[PERSON_NAME] 10:00 AM - 10:30 AM" at bounding box center [218, 95] width 55 height 52
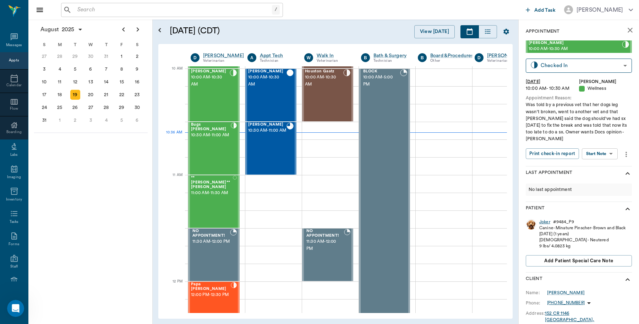
click at [544, 219] on div "Joker" at bounding box center [544, 222] width 11 height 6
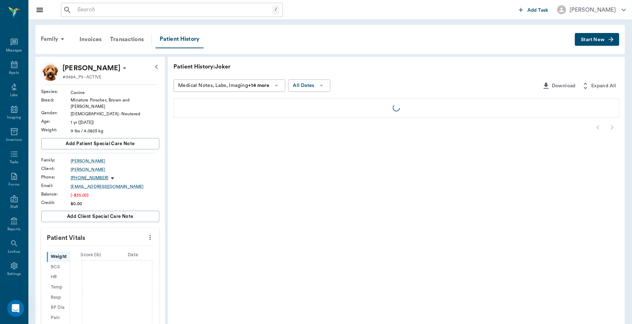
scroll to position [2, 0]
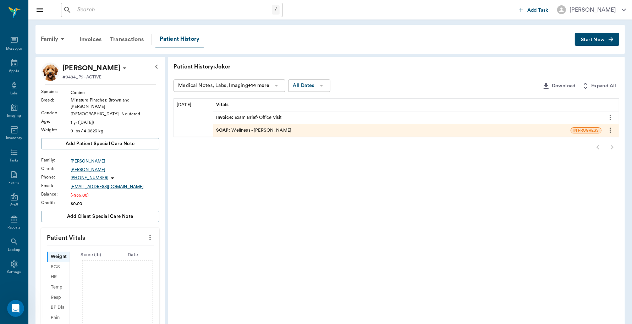
click at [254, 115] on div "Invoice : Exam Brief/Office Visit" at bounding box center [249, 117] width 66 height 7
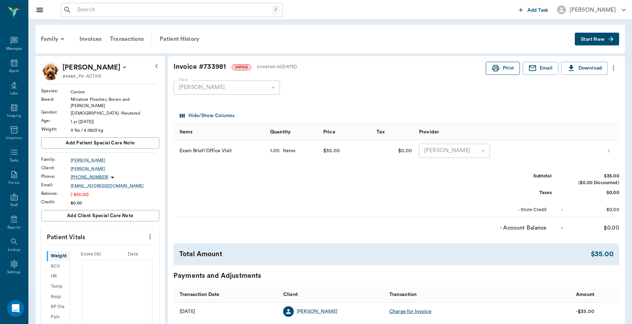
click at [503, 73] on button "Print" at bounding box center [503, 68] width 34 height 13
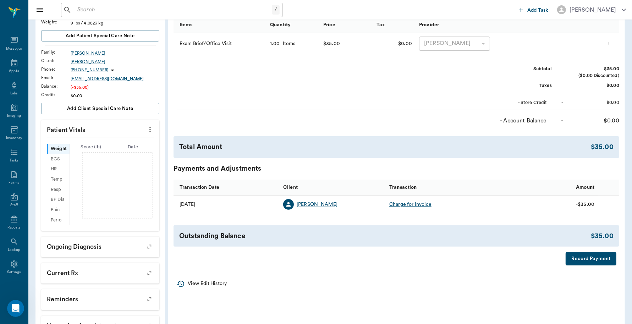
scroll to position [154, 0]
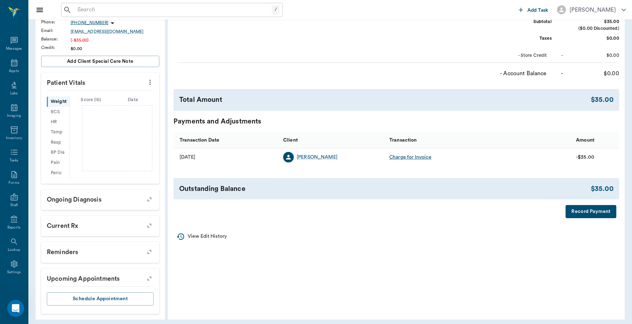
click at [586, 214] on button "Record Payment" at bounding box center [590, 211] width 51 height 13
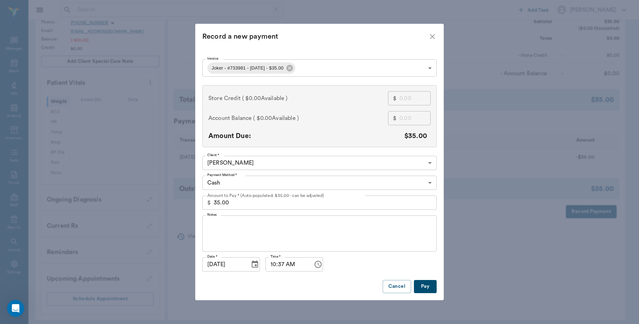
click at [430, 185] on body "/ ​ Add Task [PERSON_NAME] Nectar Messages Appts Labs Imaging Inventory Tasks F…" at bounding box center [319, 87] width 639 height 482
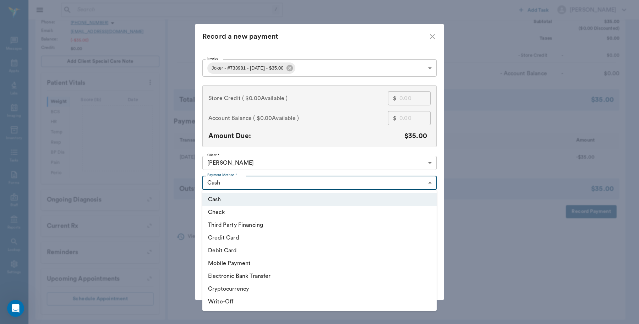
click at [231, 249] on li "Debit Card" at bounding box center [319, 250] width 234 height 13
type input "DEBIT_CARD"
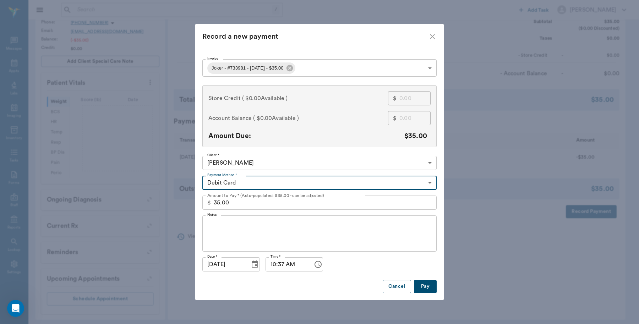
click at [427, 288] on button "Pay" at bounding box center [425, 286] width 23 height 13
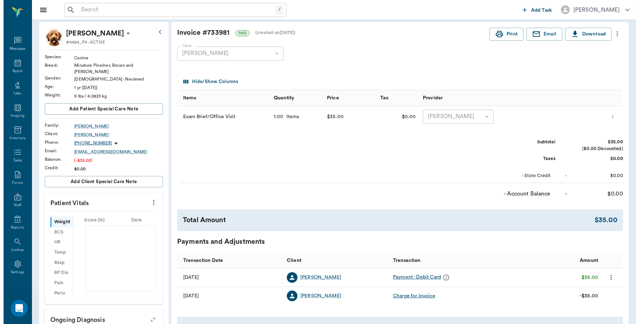
scroll to position [0, 0]
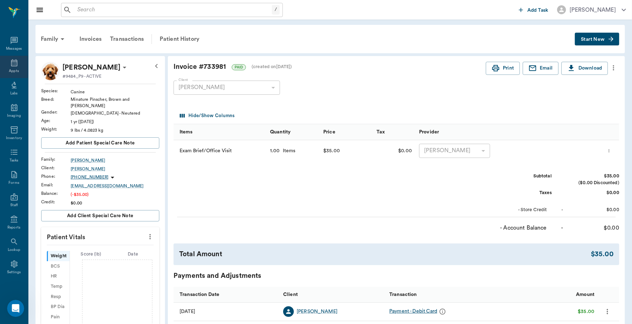
click at [17, 64] on div "Appts" at bounding box center [14, 67] width 28 height 22
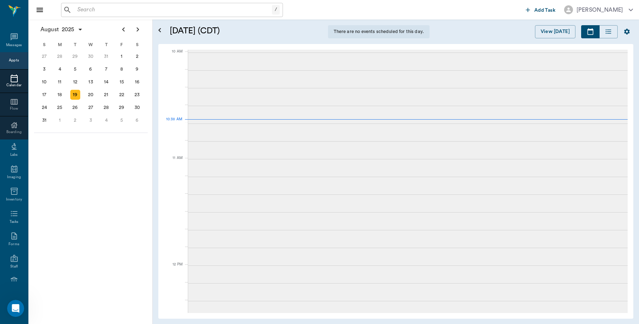
scroll to position [214, 0]
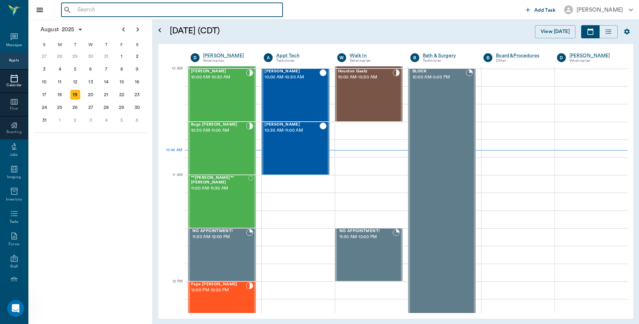
click at [120, 9] on input "text" at bounding box center [176, 10] width 205 height 10
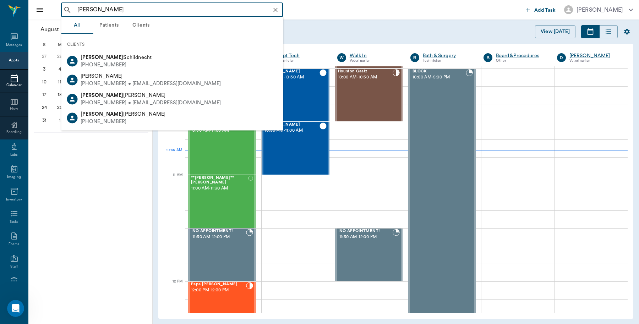
click at [85, 8] on input "LouAnn" at bounding box center [177, 10] width 206 height 10
click at [87, 7] on input "LouAnn" at bounding box center [177, 10] width 206 height 10
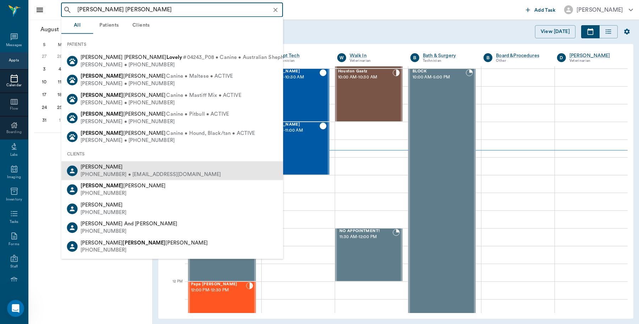
click at [107, 169] on span "Lou Ann Ouzts" at bounding box center [102, 166] width 42 height 5
type input "Lou Ann"
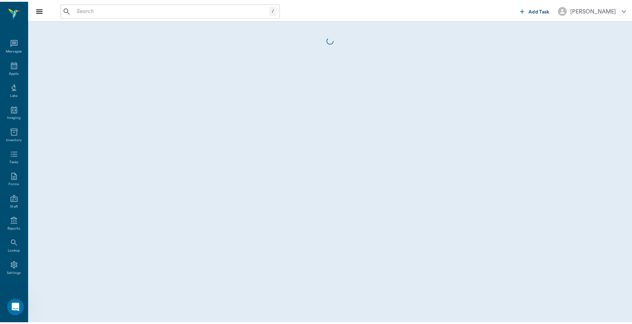
scroll to position [2, 0]
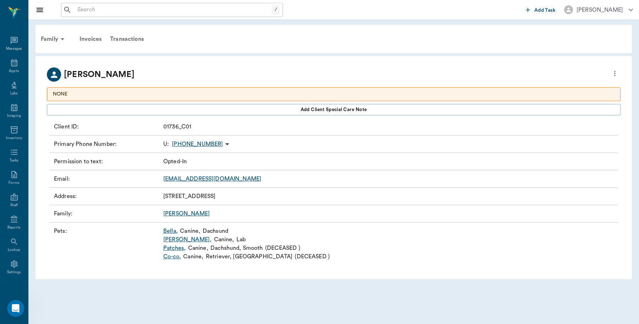
click at [171, 228] on link "Bella ," at bounding box center [170, 231] width 15 height 9
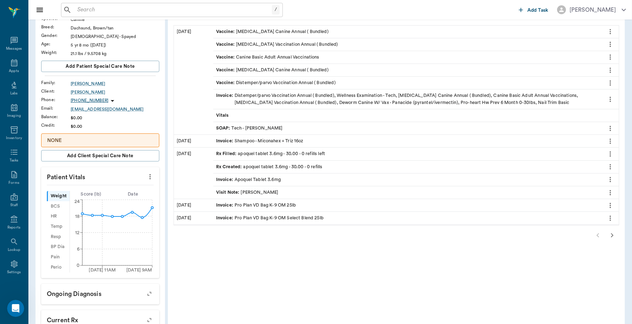
scroll to position [89, 0]
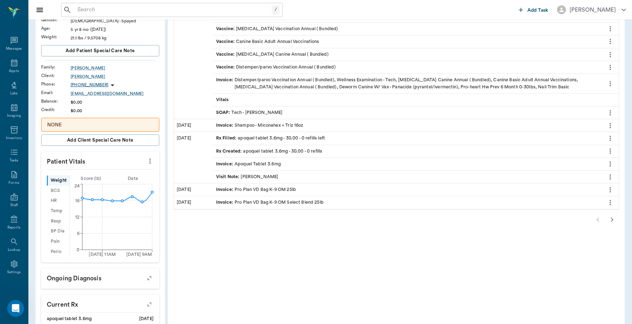
click at [611, 222] on icon "button" at bounding box center [612, 219] width 9 height 9
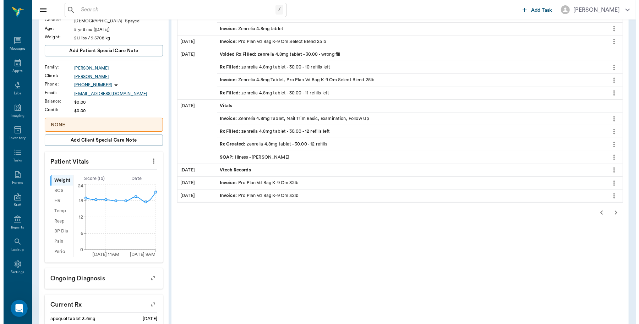
scroll to position [0, 0]
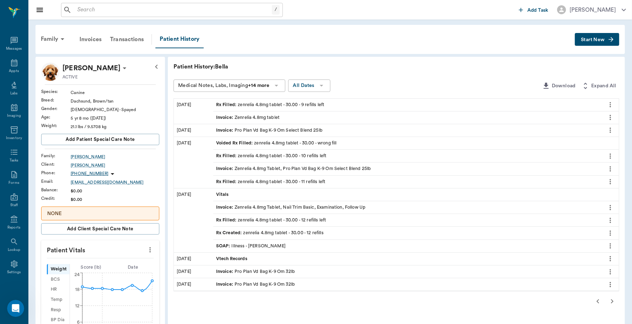
click at [611, 106] on icon "more" at bounding box center [609, 104] width 1 height 5
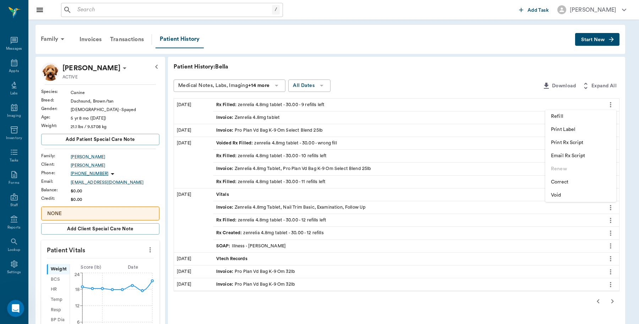
click at [579, 142] on span "Print Rx Script" at bounding box center [581, 142] width 60 height 7
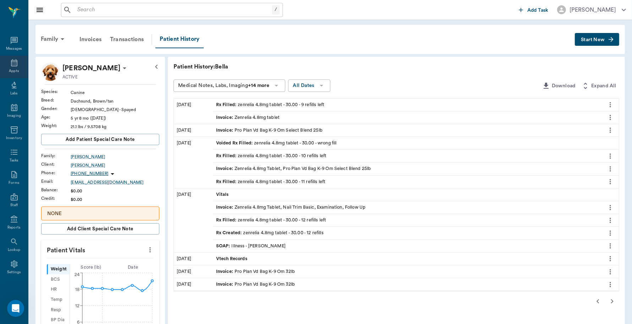
click at [11, 66] on icon at bounding box center [14, 62] width 6 height 7
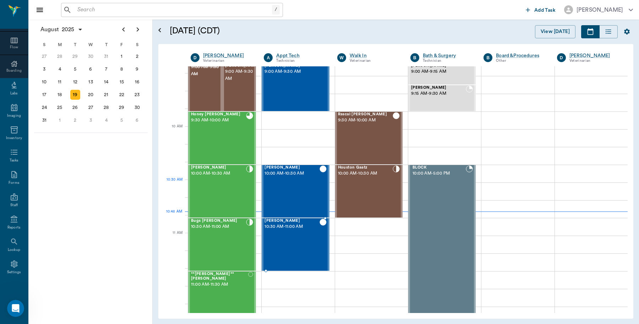
scroll to position [81, 0]
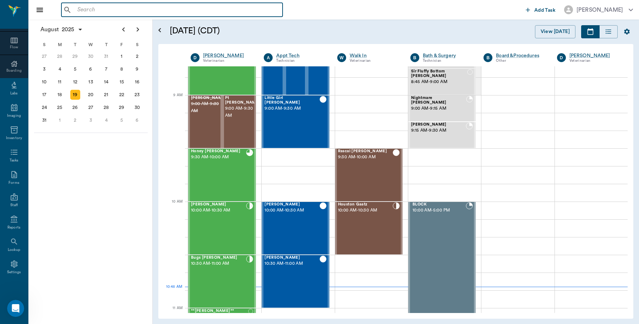
click at [102, 11] on input "text" at bounding box center [176, 10] width 205 height 10
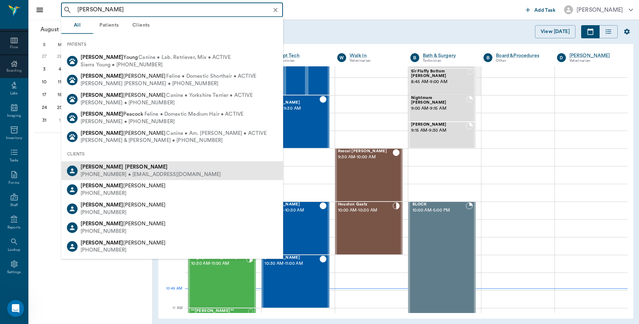
click at [128, 174] on div "(903) 650-3037 • TERRYRILEY48@yahoo.com" at bounding box center [151, 174] width 140 height 7
type input "Terry Riley"
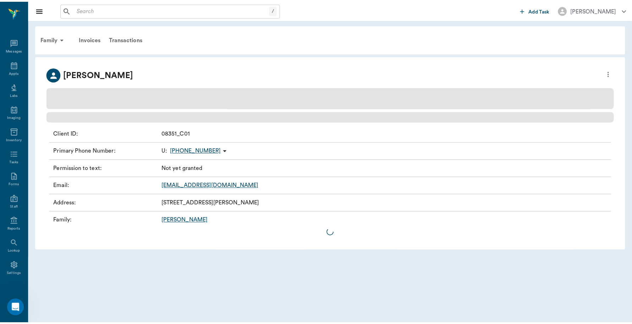
scroll to position [2, 0]
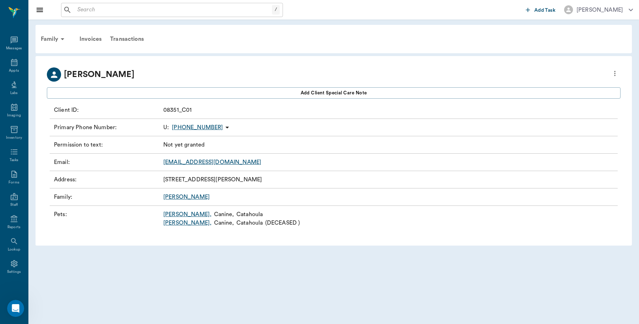
click at [175, 215] on link "Frankie ," at bounding box center [187, 214] width 48 height 9
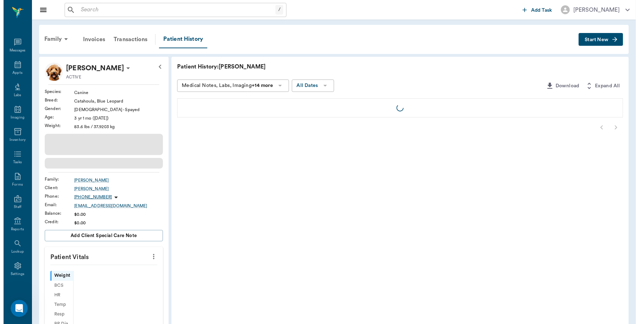
scroll to position [2, 0]
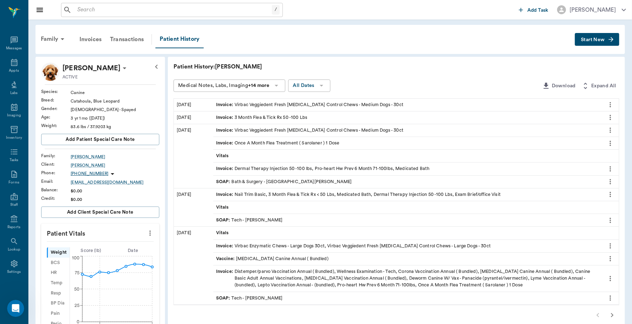
click at [578, 37] on button "Start New" at bounding box center [597, 39] width 44 height 13
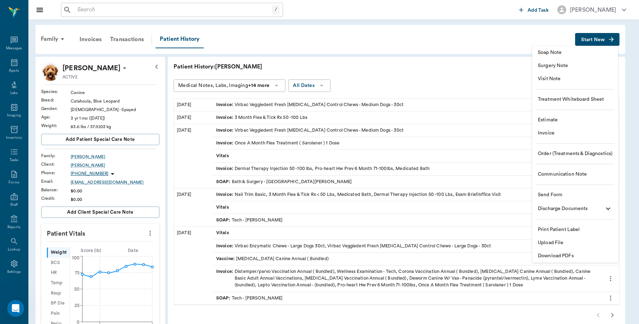
click at [546, 134] on span "Invoice" at bounding box center [574, 132] width 74 height 7
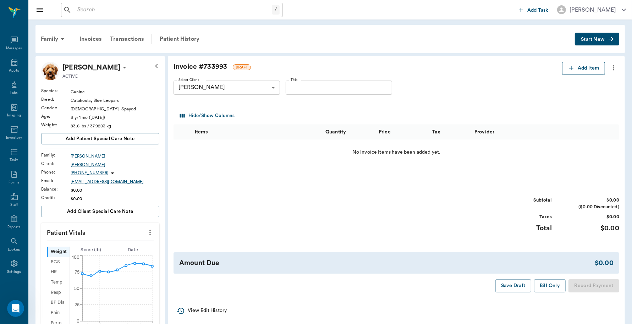
click at [579, 74] on button "Add Item" at bounding box center [583, 68] width 43 height 13
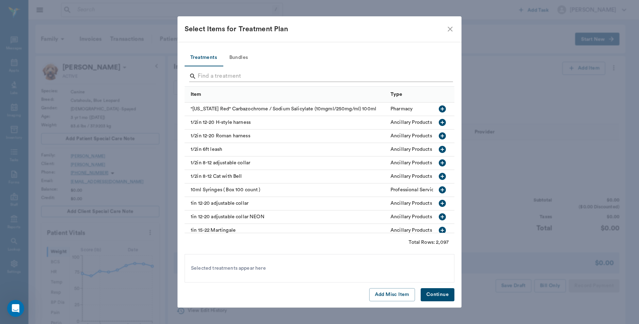
click at [246, 74] on input "Search" at bounding box center [320, 76] width 244 height 11
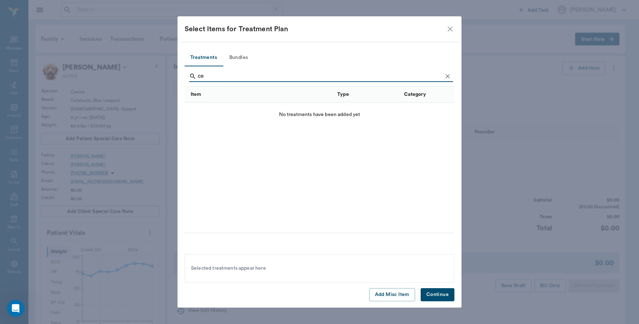
type input "c"
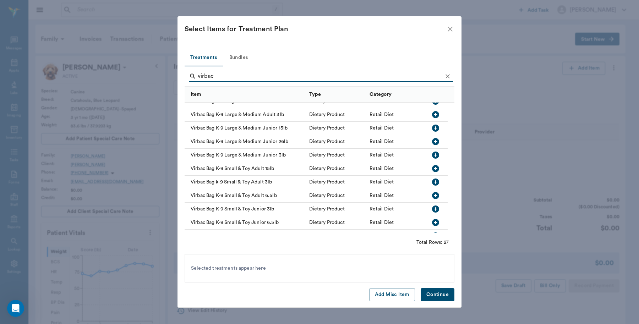
scroll to position [44, 0]
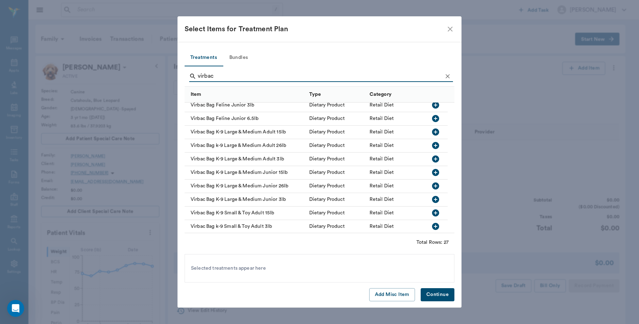
drag, startPoint x: 222, startPoint y: 73, endPoint x: 190, endPoint y: 82, distance: 33.2
click at [190, 82] on div "virbac" at bounding box center [321, 77] width 264 height 13
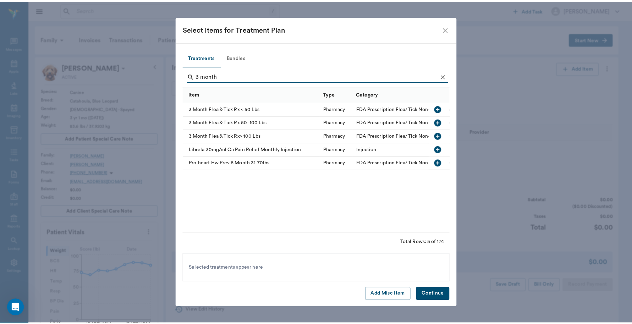
scroll to position [0, 0]
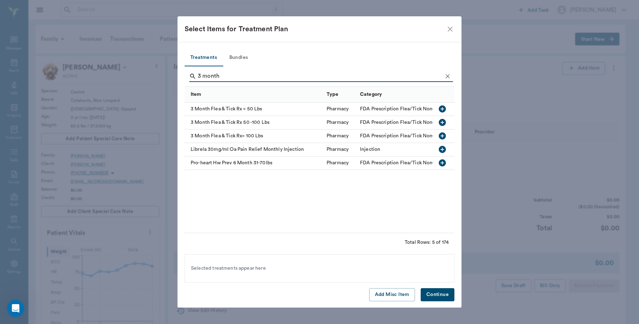
type input "3 month"
click at [443, 121] on icon "button" at bounding box center [441, 122] width 7 height 7
click at [437, 296] on button "Continue" at bounding box center [437, 294] width 34 height 13
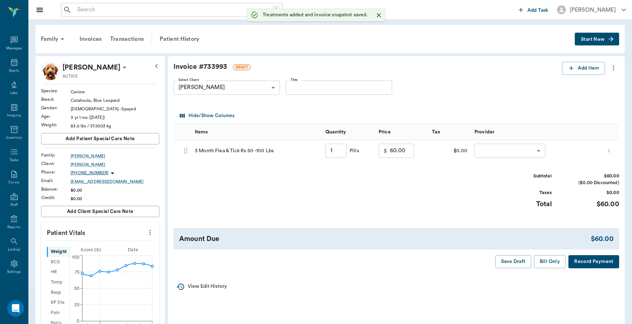
type input "1.00"
click at [541, 154] on body "/ ​ Add Task Dr. Bert Ellsworth Nectar Messages Appts Labs Imaging Inventory Ta…" at bounding box center [316, 271] width 632 height 542
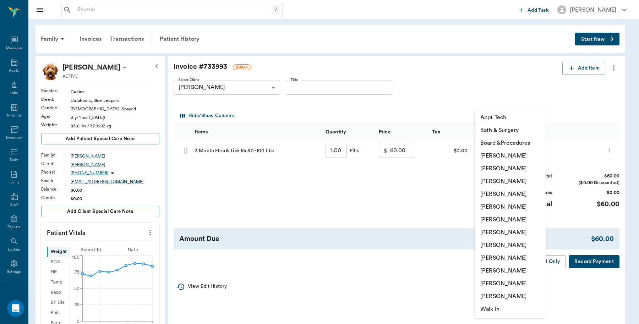
click at [515, 157] on li "[PERSON_NAME]" at bounding box center [509, 155] width 71 height 13
type input "none-6899ea08ed37b777db10de45"
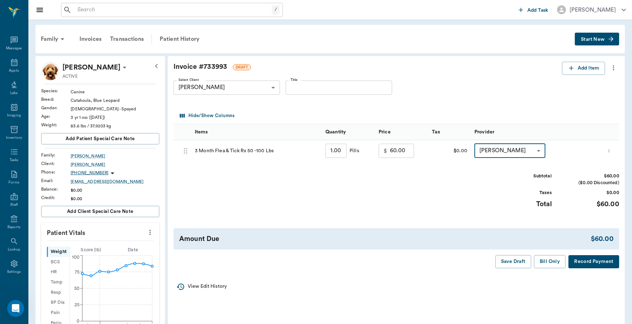
click at [591, 264] on button "Record Payment" at bounding box center [593, 261] width 51 height 13
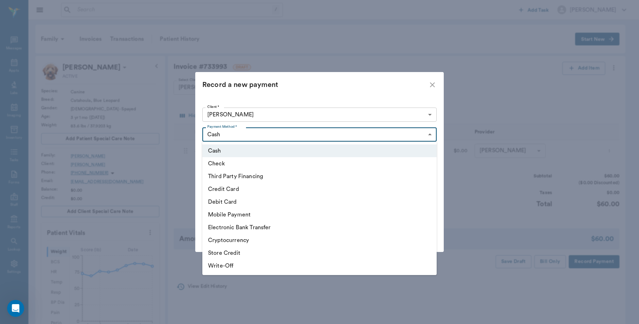
click at [426, 139] on body "/ ​ Add Task Dr. Bert Ellsworth Nectar Messages Appts Labs Imaging Inventory Ta…" at bounding box center [319, 271] width 639 height 542
click at [269, 201] on li "Debit Card" at bounding box center [319, 201] width 234 height 13
type input "DEBIT_CARD"
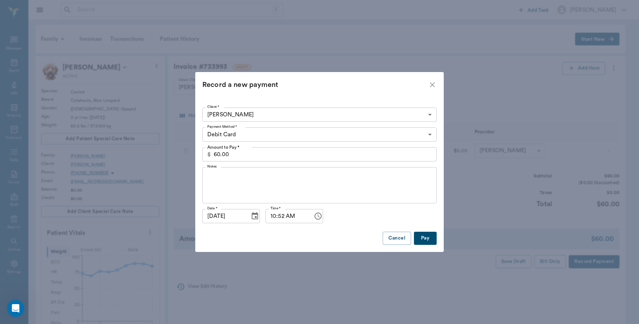
click at [422, 236] on button "Pay" at bounding box center [425, 238] width 23 height 13
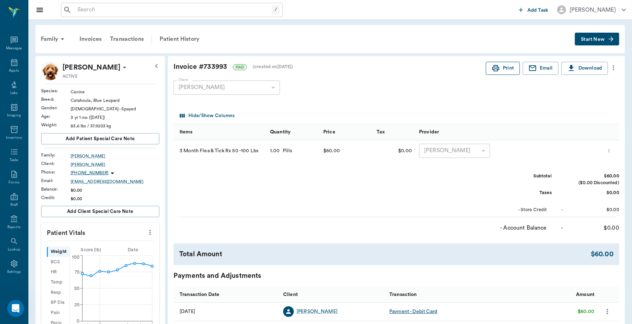
click at [491, 68] on icon "button" at bounding box center [495, 68] width 9 height 9
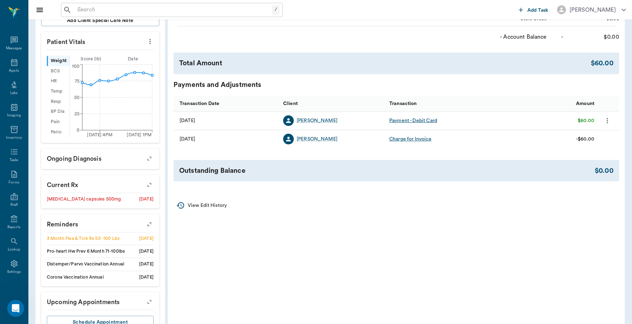
scroll to position [219, 0]
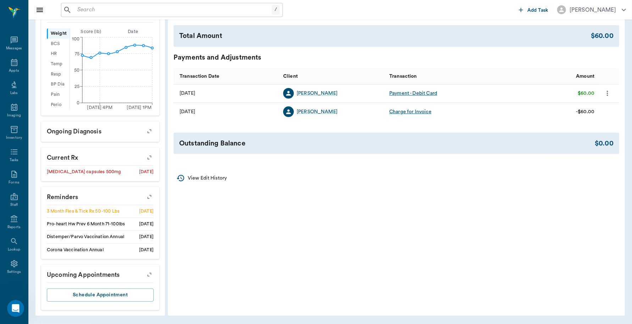
click at [128, 212] on li "3 Month Flea & Tick Rx 50 -100 Lbs 08/21/25" at bounding box center [100, 211] width 107 height 13
click at [149, 197] on icon "button" at bounding box center [149, 197] width 10 height 10
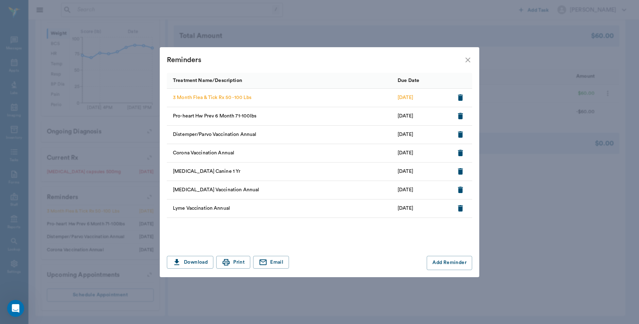
click at [470, 60] on icon "close" at bounding box center [467, 60] width 9 height 9
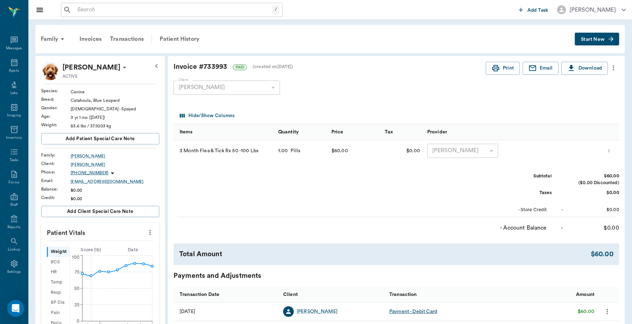
click at [116, 9] on input "text" at bounding box center [172, 10] width 197 height 10
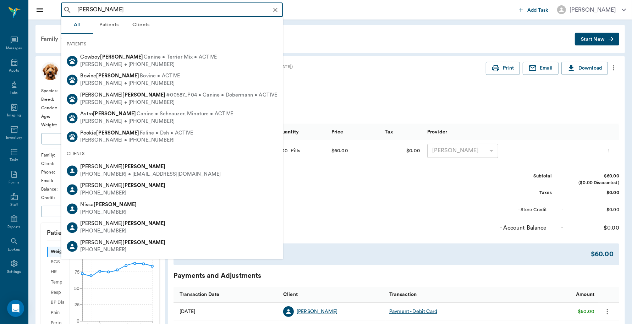
click at [76, 7] on input "rhyne" at bounding box center [177, 10] width 206 height 10
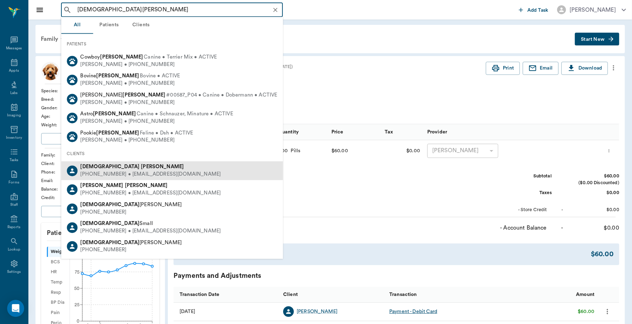
click at [141, 167] on b "Rhyne" at bounding box center [162, 166] width 43 height 5
type input "christi rhyne"
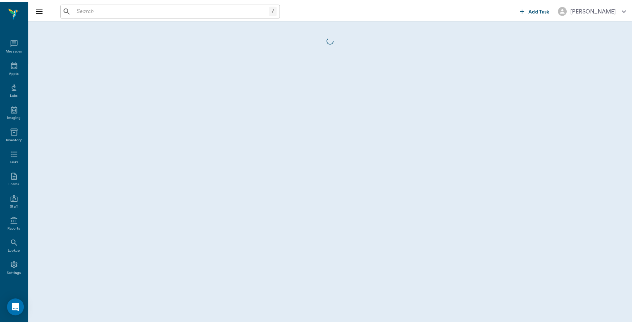
scroll to position [2, 0]
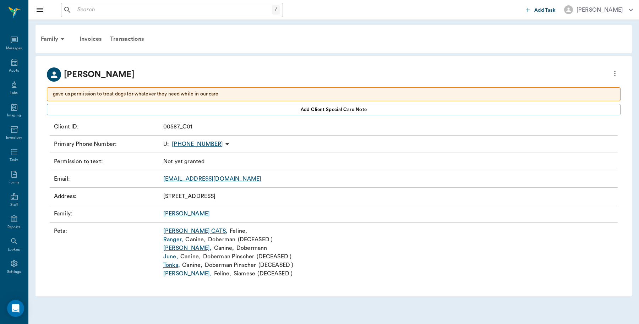
click at [167, 249] on link "Kate ," at bounding box center [187, 248] width 48 height 9
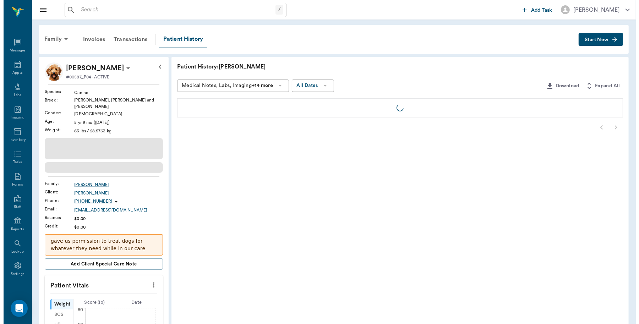
scroll to position [2, 0]
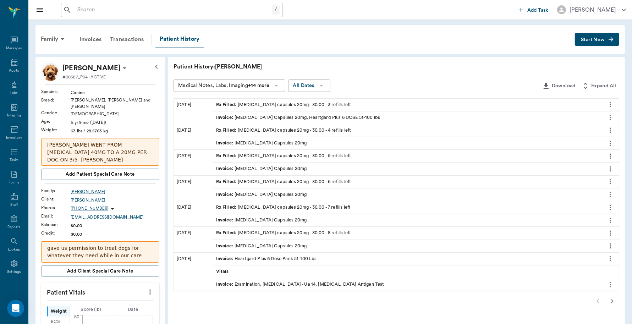
click at [598, 40] on span "Start New" at bounding box center [593, 40] width 24 height 0
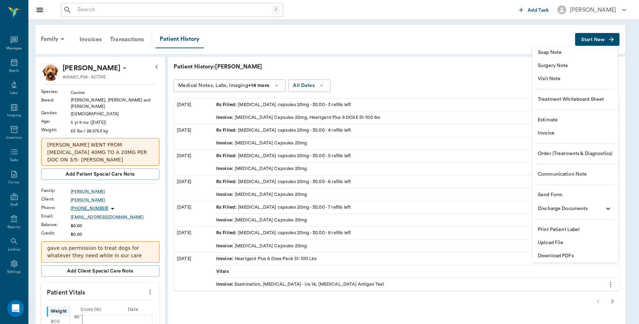
click at [541, 129] on li "Invoice" at bounding box center [575, 133] width 86 height 13
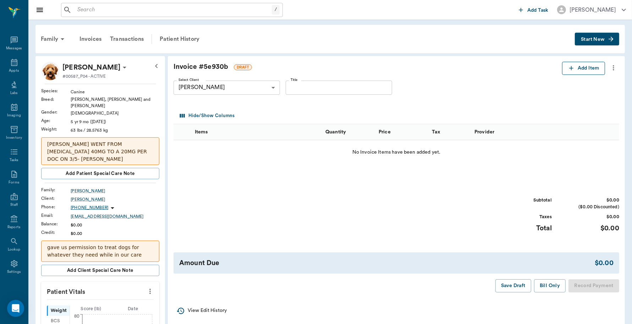
click at [593, 69] on button "Add Item" at bounding box center [583, 68] width 43 height 13
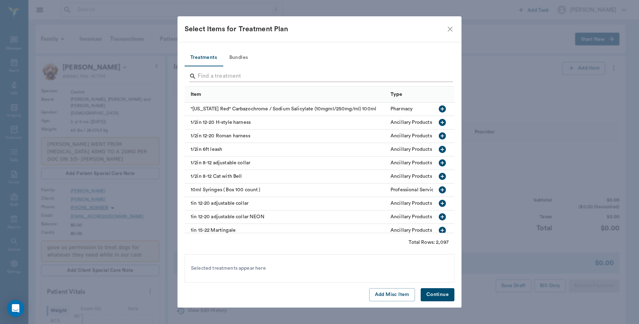
click at [269, 77] on input "Search" at bounding box center [320, 76] width 244 height 11
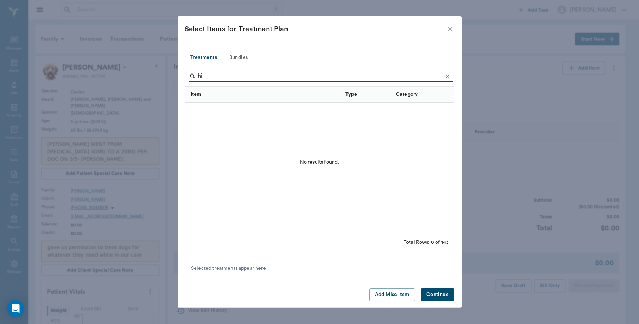
type input "h"
type input "# 3389"
click at [444, 109] on icon "button" at bounding box center [441, 108] width 7 height 7
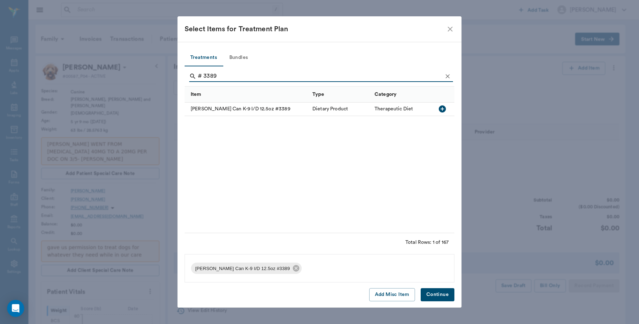
click at [439, 293] on button "Continue" at bounding box center [437, 294] width 34 height 13
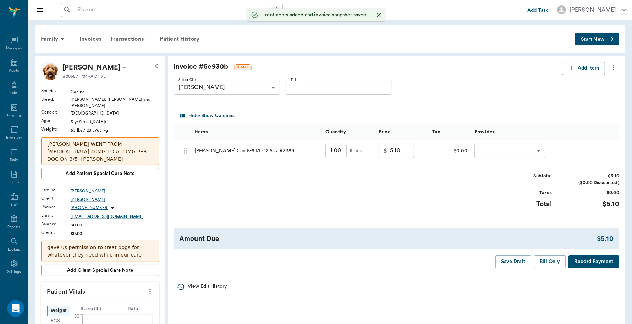
click at [331, 149] on input "1.00" at bounding box center [335, 151] width 21 height 14
type input "3"
type input "15.30"
type input "3"
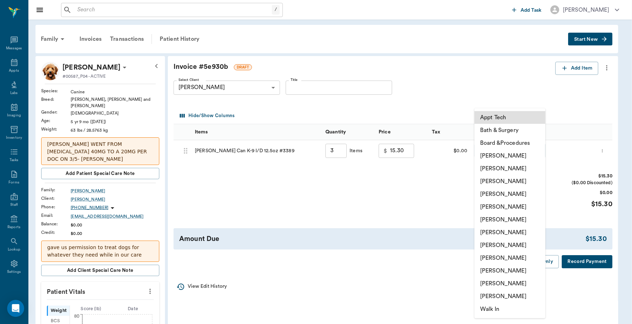
click at [540, 151] on body "/ ​ Add Task Dr. Bert Ellsworth Nectar Messages Appts Labs Imaging Inventory Ta…" at bounding box center [316, 307] width 632 height 614
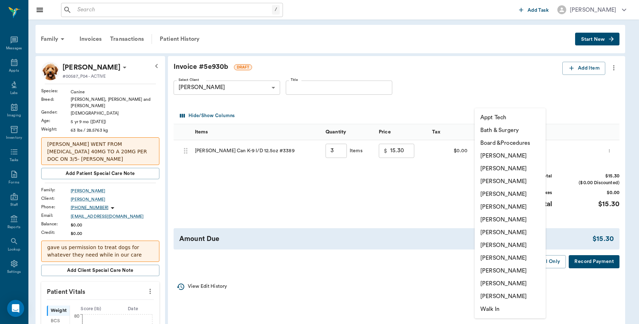
click at [522, 153] on li "[PERSON_NAME]" at bounding box center [509, 155] width 71 height 13
type input "none-6899ea08ed37b777db10de45"
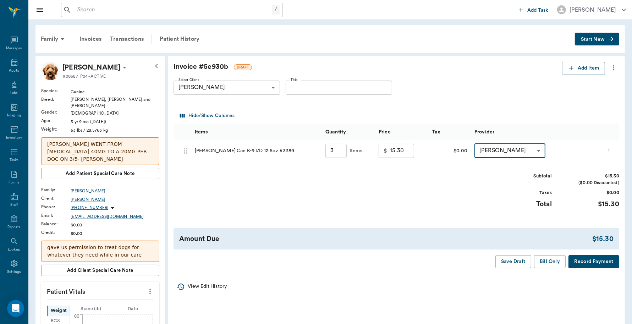
click at [600, 263] on button "Record Payment" at bounding box center [593, 261] width 51 height 13
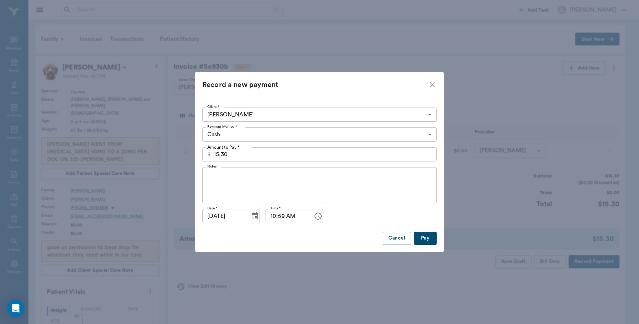
click at [428, 137] on body "/ ​ Add Task Dr. Bert Ellsworth Nectar Messages Appts Labs Imaging Inventory Ta…" at bounding box center [319, 307] width 639 height 614
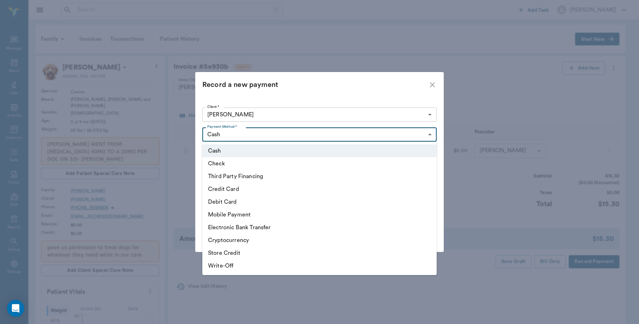
click at [236, 201] on li "Debit Card" at bounding box center [319, 201] width 234 height 13
type input "DEBIT_CARD"
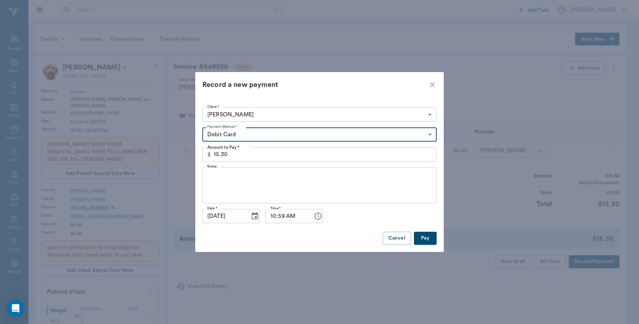
click at [425, 240] on button "Pay" at bounding box center [425, 238] width 23 height 13
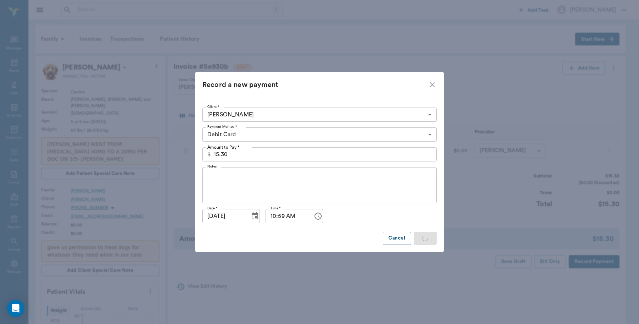
type input "3.00"
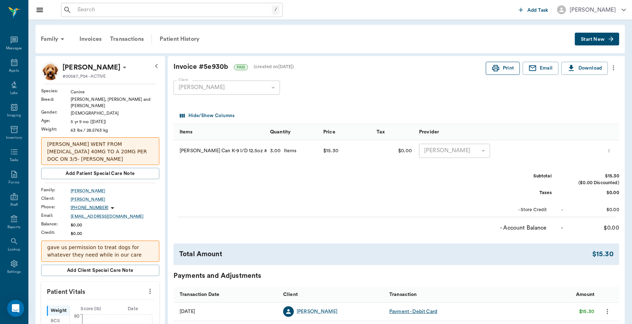
click at [492, 70] on icon "button" at bounding box center [495, 68] width 9 height 9
click at [11, 62] on icon at bounding box center [14, 62] width 6 height 7
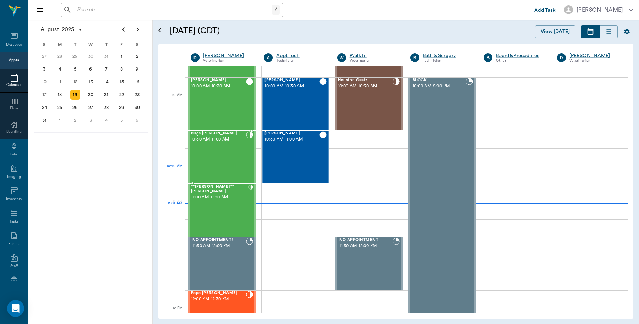
scroll to position [187, 0]
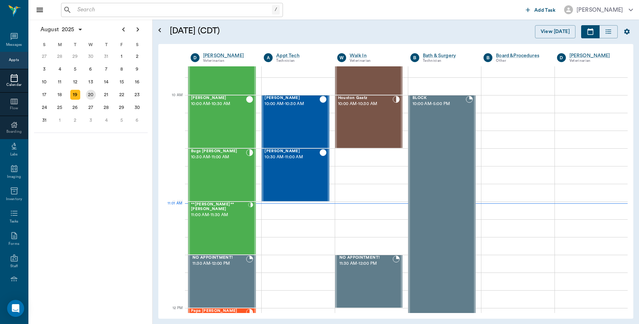
click at [88, 92] on div "20" at bounding box center [91, 95] width 10 height 10
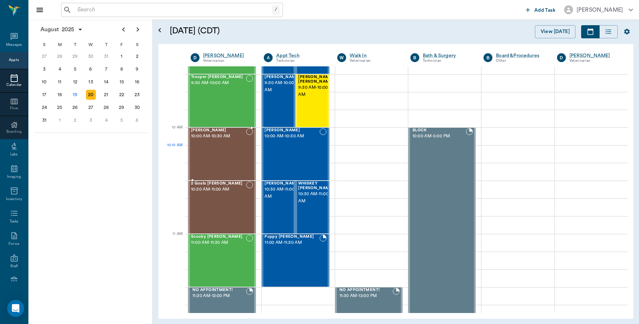
scroll to position [133, 0]
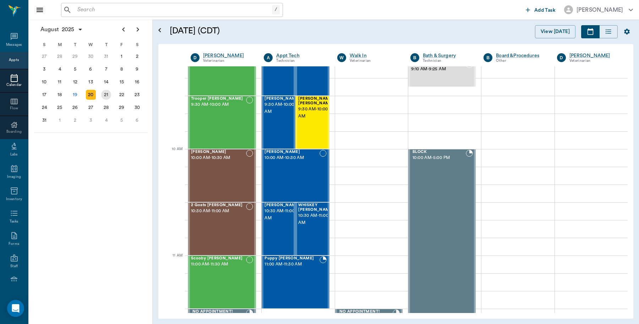
click at [107, 90] on div "21" at bounding box center [106, 95] width 10 height 10
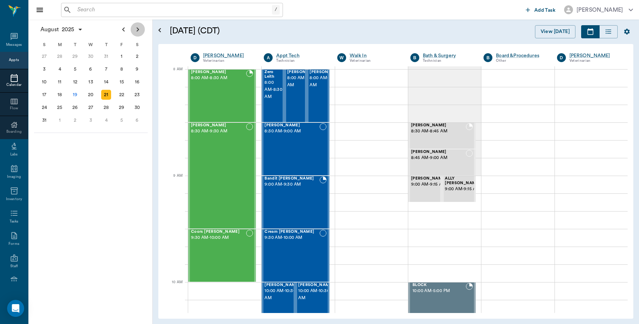
click at [140, 30] on icon "Next page" at bounding box center [137, 29] width 9 height 9
click at [76, 58] on div "2" at bounding box center [75, 56] width 10 height 10
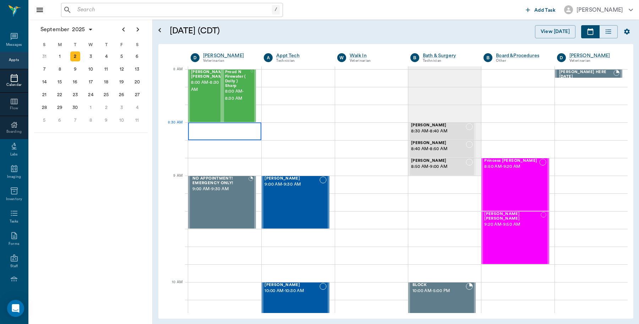
click at [221, 128] on div at bounding box center [224, 131] width 73 height 18
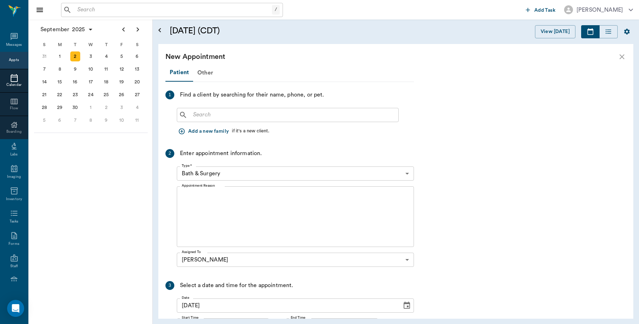
click at [238, 117] on input "text" at bounding box center [292, 115] width 205 height 10
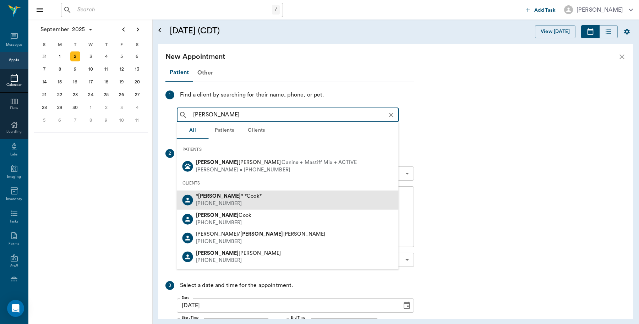
click at [269, 194] on div "* Clarence * *Cook* (903) 650-2467" at bounding box center [288, 199] width 222 height 19
type input "Clarance"
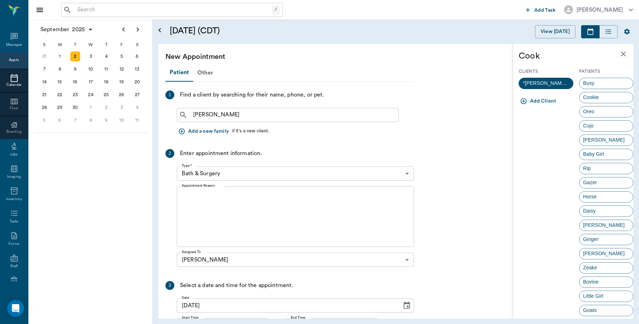
click at [410, 171] on body "/ ​ Add Task Dr. Bert Ellsworth Nectar Messages Appts Calendar Flow Boarding La…" at bounding box center [319, 162] width 639 height 324
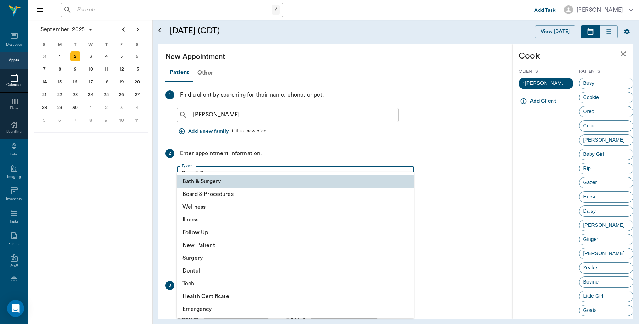
click at [212, 209] on li "Wellness" at bounding box center [295, 206] width 237 height 13
type input "65d2be4f46e3a538d89b8c14"
type input "09:00 AM"
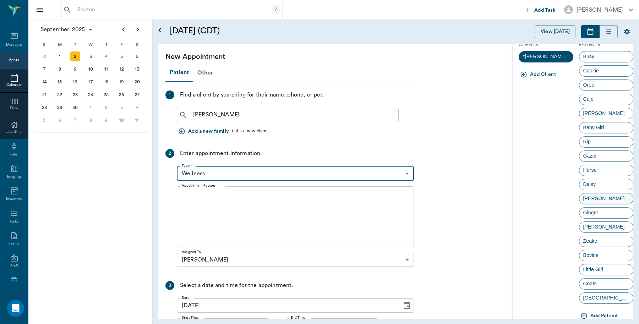
scroll to position [41, 0]
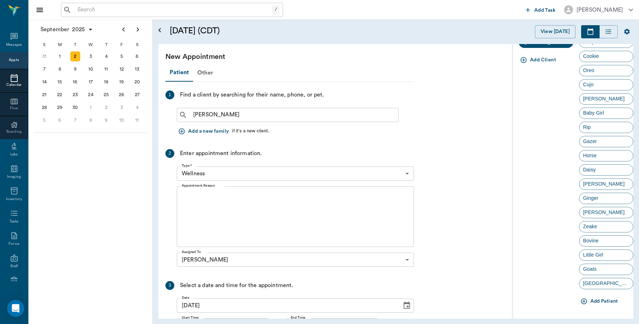
click at [597, 302] on button "Add Patient" at bounding box center [600, 301] width 42 height 13
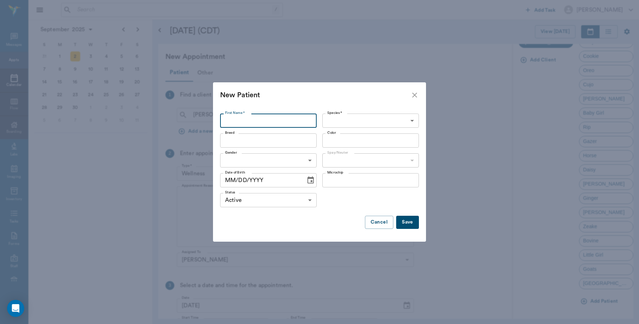
click at [292, 123] on input "First Name *" at bounding box center [268, 121] width 96 height 14
type input "Dean"
click at [417, 122] on body "/ ​ Add Task Dr. Bert Ellsworth Nectar Messages Appts Calendar Flow Boarding La…" at bounding box center [319, 162] width 639 height 324
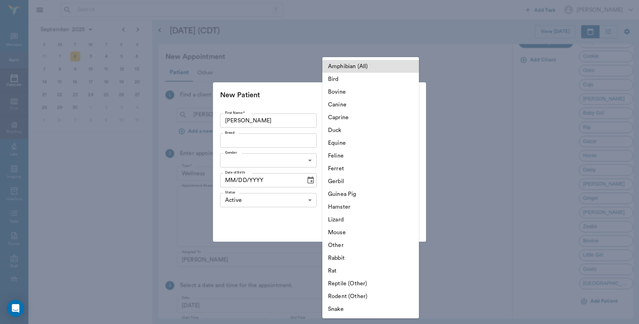
click at [358, 140] on li "Equine" at bounding box center [370, 143] width 96 height 13
type input "Equine"
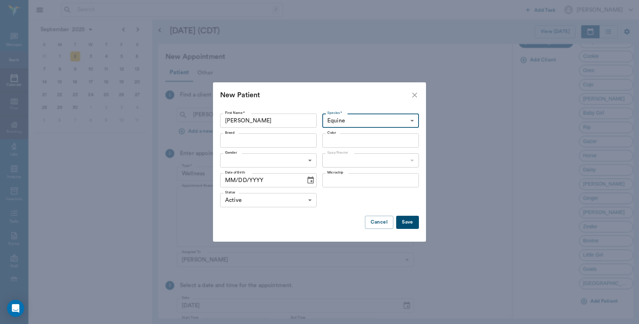
click at [303, 147] on div "Breed" at bounding box center [268, 140] width 96 height 14
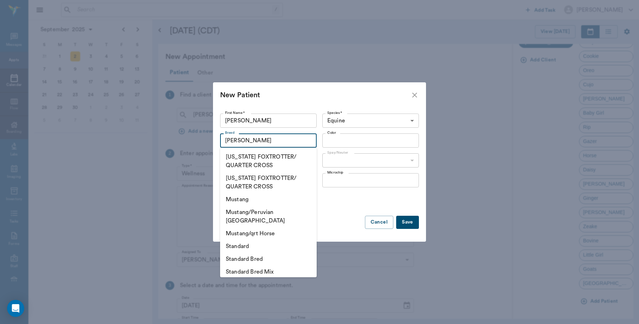
click at [265, 253] on li "Standard Bred" at bounding box center [268, 259] width 96 height 13
type input "Standard Bred"
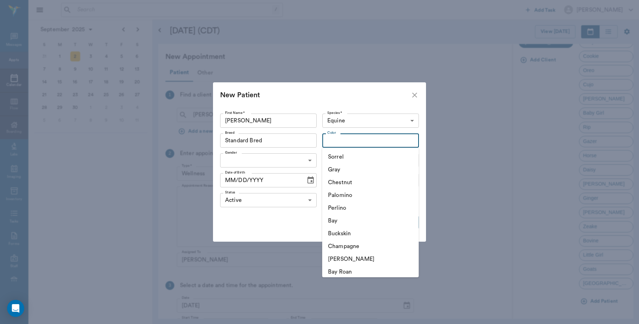
click at [404, 143] on input "Color" at bounding box center [364, 141] width 81 height 10
click at [378, 160] on li "Sorrel" at bounding box center [370, 156] width 96 height 13
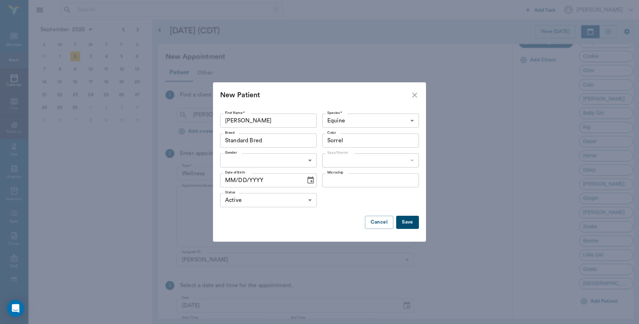
click at [397, 141] on div "Sorrel Color" at bounding box center [370, 140] width 96 height 14
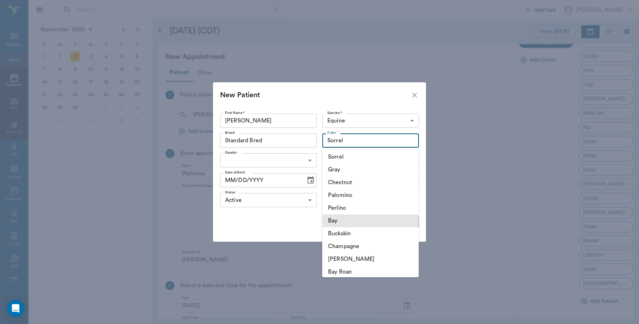
click at [362, 217] on li "Bay" at bounding box center [370, 220] width 96 height 13
type input "Bay"
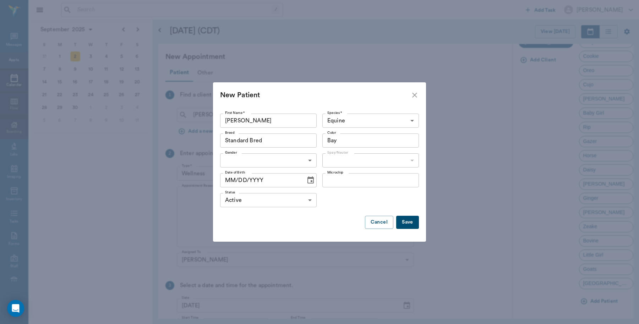
click at [293, 161] on body "/ ​ Add Task Dr. Bert Ellsworth Nectar Messages Appts Calendar Flow Boarding La…" at bounding box center [319, 162] width 639 height 324
click at [258, 179] on li "[DEMOGRAPHIC_DATA]" at bounding box center [268, 176] width 96 height 13
type input "MALE"
click at [412, 164] on body "/ ​ Add Task Dr. Bert Ellsworth Nectar Messages Appts Calendar Flow Boarding La…" at bounding box center [319, 162] width 639 height 324
click at [348, 173] on li "Neutered" at bounding box center [370, 176] width 96 height 13
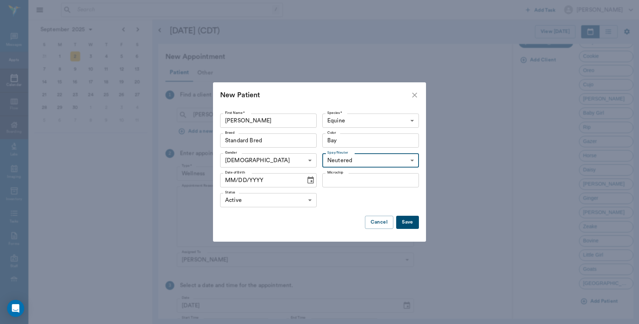
type input "true"
click at [409, 220] on button "Save" at bounding box center [407, 222] width 23 height 13
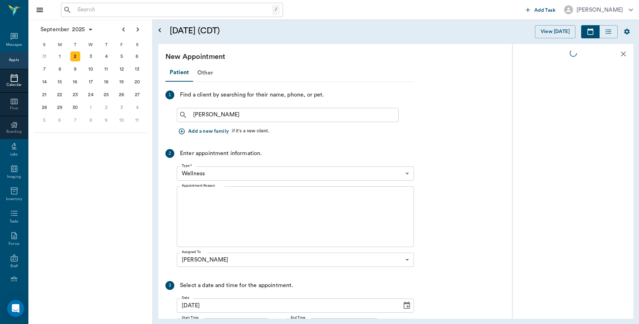
scroll to position [0, 0]
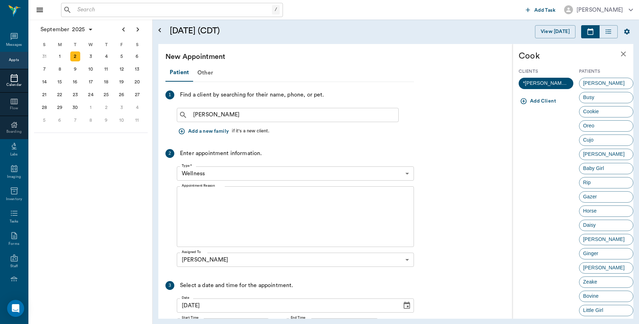
click at [591, 80] on span "Dean" at bounding box center [603, 82] width 49 height 7
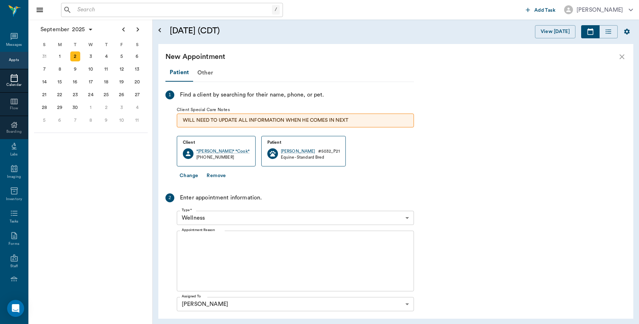
click at [247, 242] on textarea "Appointment Reason" at bounding box center [295, 261] width 227 height 49
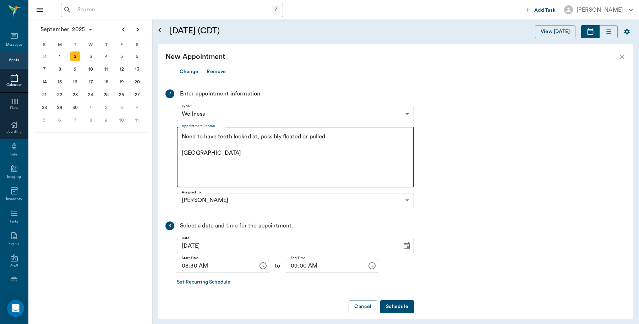
scroll to position [111, 0]
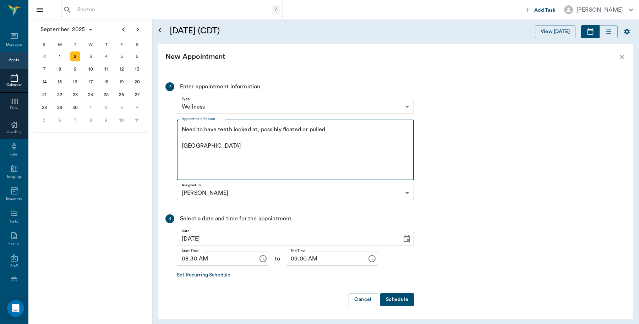
type textarea "Need to have teeth looked at, possibly floated or pulled Caryn"
click at [388, 300] on button "Schedule" at bounding box center [397, 299] width 34 height 13
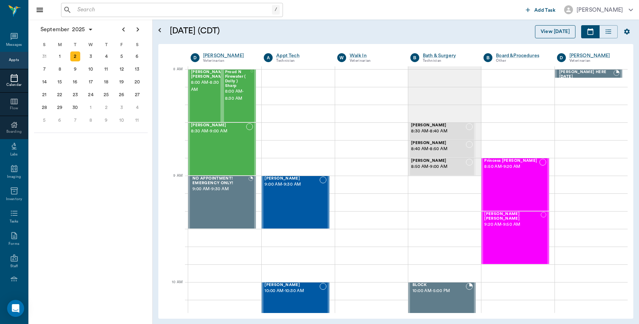
click at [554, 32] on button "View [DATE]" at bounding box center [555, 31] width 40 height 13
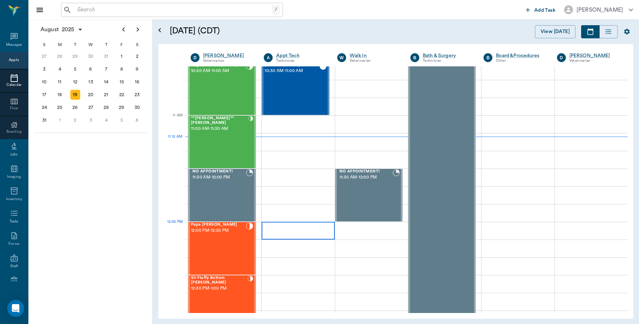
scroll to position [408, 0]
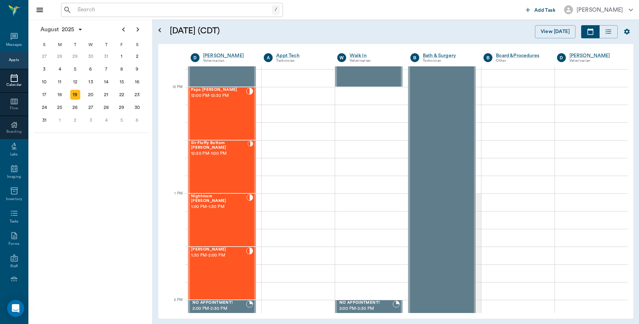
click at [131, 12] on input "text" at bounding box center [172, 10] width 197 height 10
click at [107, 115] on div "4" at bounding box center [106, 120] width 10 height 10
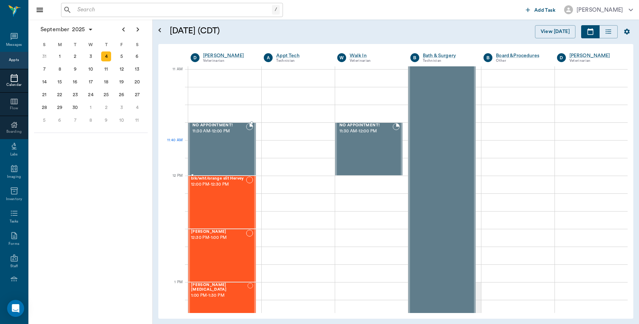
scroll to position [399, 0]
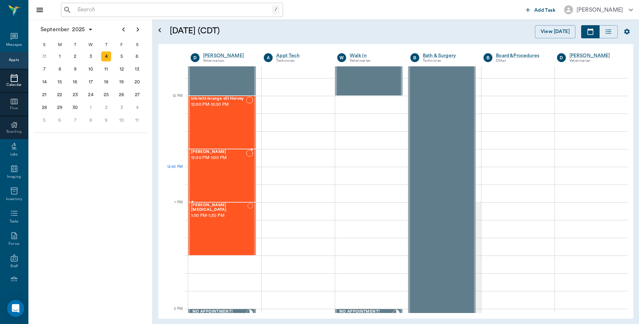
click at [226, 164] on div "Pearl Downs 12:30 PM - 1:00 PM" at bounding box center [218, 176] width 55 height 52
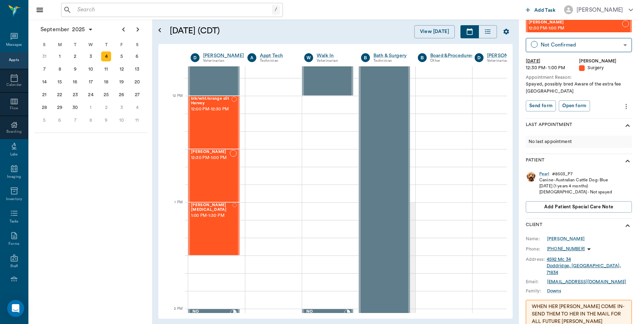
scroll to position [2, 0]
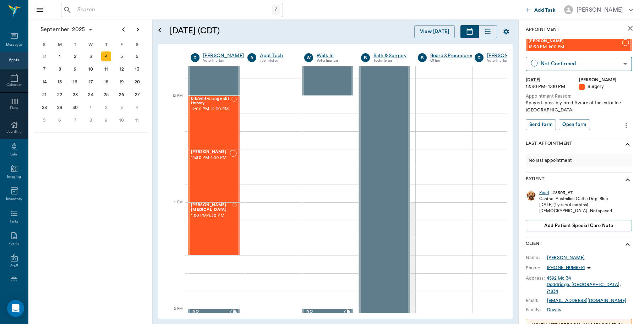
click at [547, 192] on div "Pearl" at bounding box center [544, 193] width 10 height 6
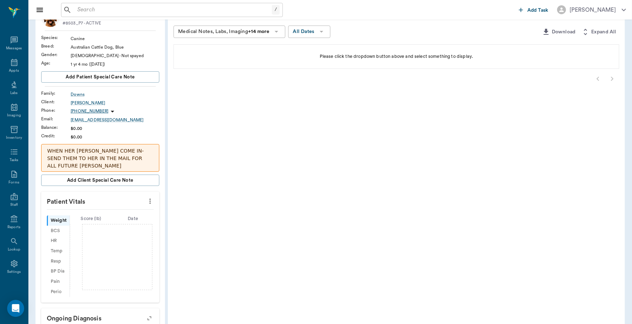
scroll to position [44, 0]
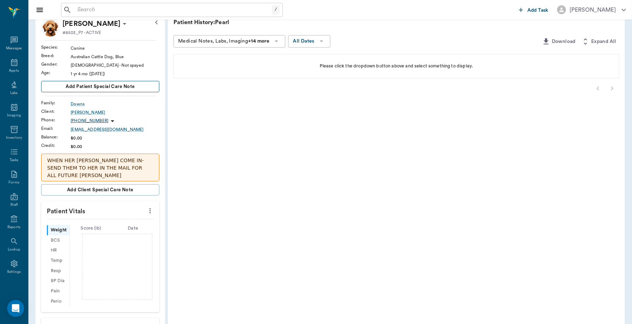
click at [134, 83] on span "Add patient Special Care Note" at bounding box center [100, 87] width 69 height 8
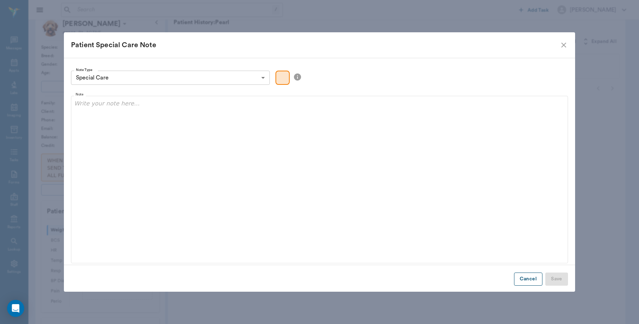
click at [530, 284] on button "Cancel" at bounding box center [528, 278] width 28 height 13
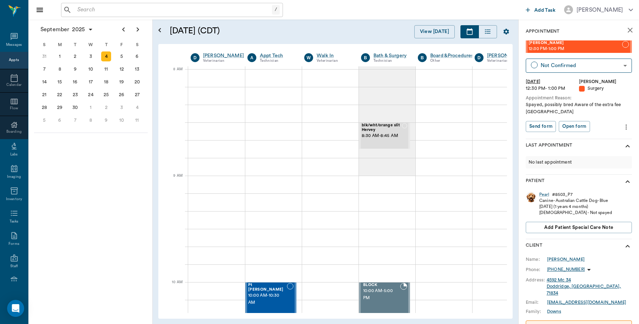
scroll to position [0, 0]
click at [622, 129] on icon "more" at bounding box center [626, 127] width 8 height 9
click at [596, 142] on span "Edit appointment" at bounding box center [589, 139] width 60 height 7
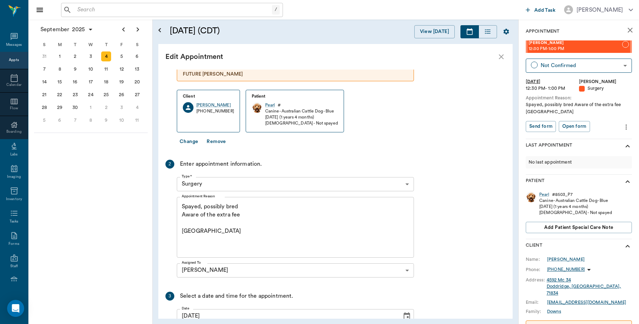
scroll to position [89, 0]
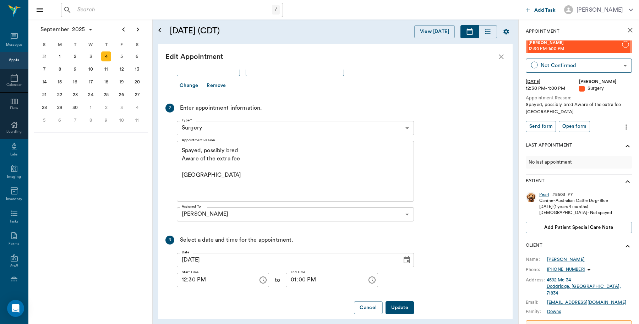
click at [247, 147] on textarea "Spayed, possibly bred Aware of the extra fee Caryn" at bounding box center [295, 171] width 227 height 49
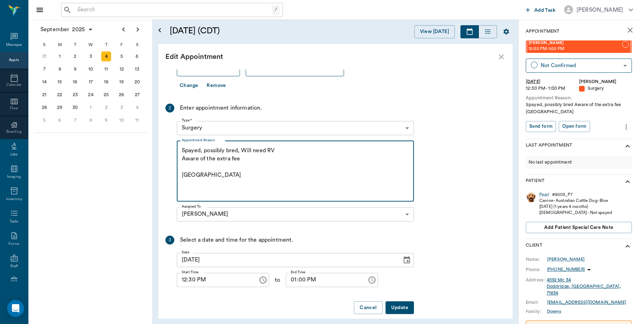
scroll to position [89, 0]
type textarea "Spayed, possibly bred, Will need RV Aware of the extra fee Caryn"
click at [408, 302] on button "Update" at bounding box center [399, 306] width 28 height 13
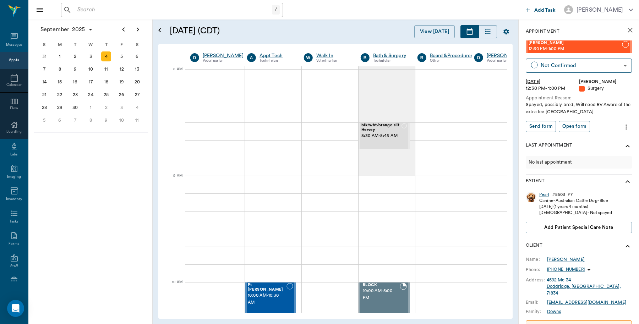
click at [627, 29] on icon "close" at bounding box center [629, 30] width 5 height 5
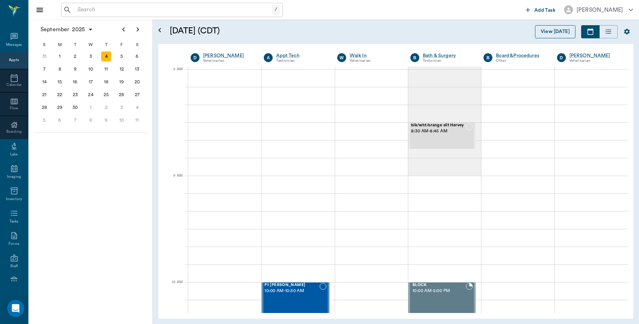
click at [562, 32] on button "View [DATE]" at bounding box center [555, 31] width 40 height 13
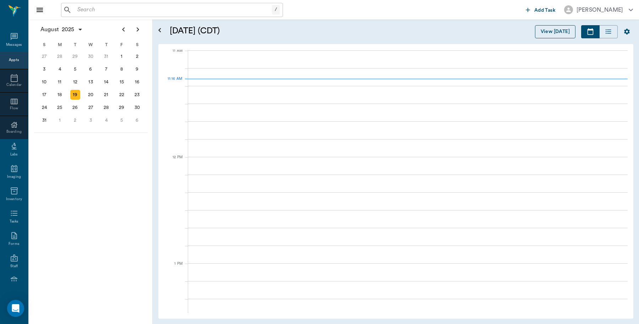
scroll to position [321, 0]
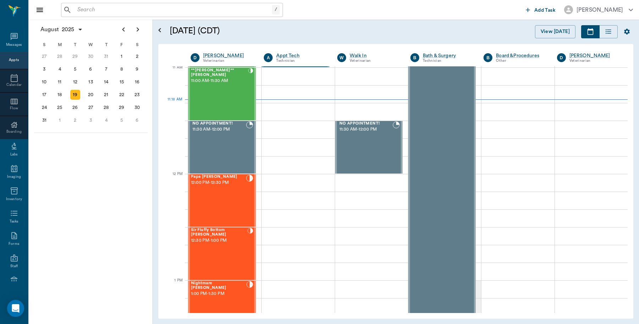
click at [114, 6] on input "text" at bounding box center [172, 10] width 197 height 10
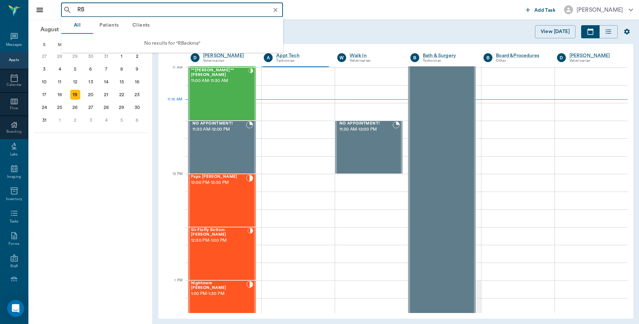
type input "R"
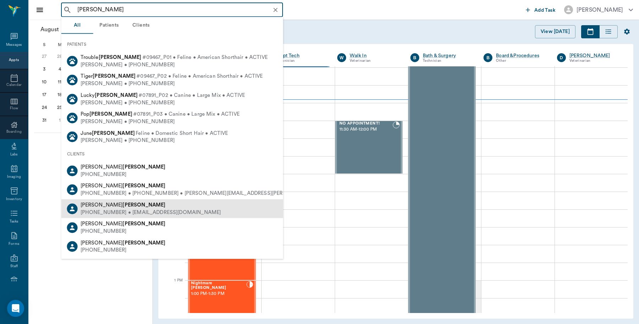
click at [95, 206] on span "Kathleen Brackman" at bounding box center [123, 204] width 85 height 5
type input "[PERSON_NAME]"
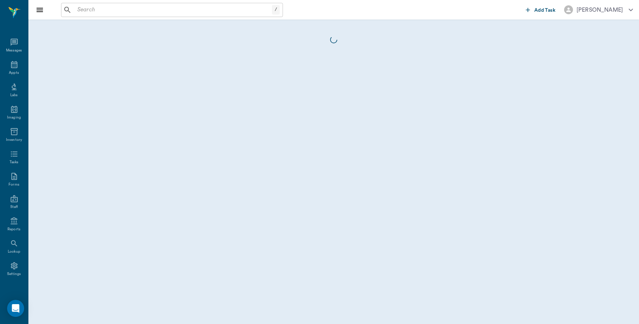
scroll to position [2, 0]
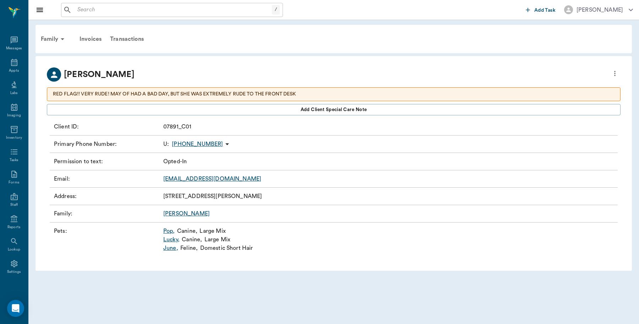
click at [169, 248] on link "June ," at bounding box center [170, 248] width 15 height 9
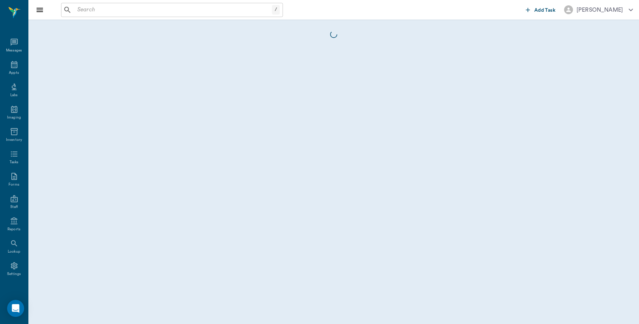
scroll to position [2, 0]
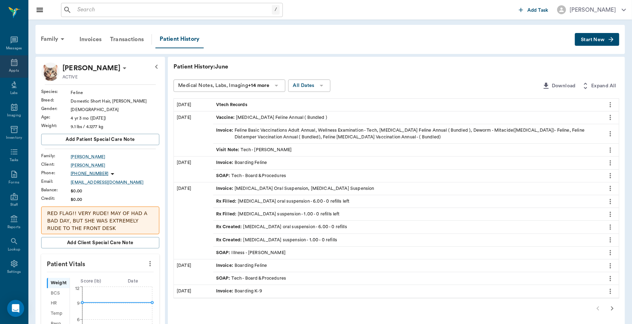
click at [10, 64] on icon at bounding box center [14, 62] width 9 height 9
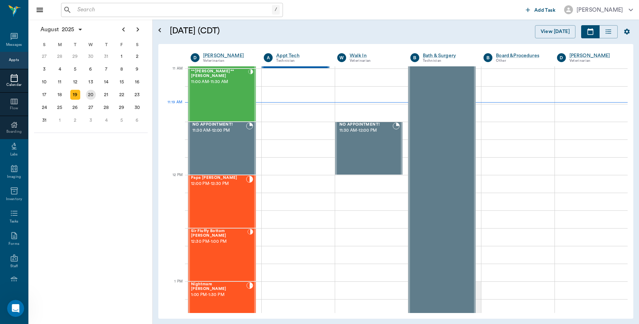
click at [89, 95] on div "20" at bounding box center [91, 95] width 10 height 10
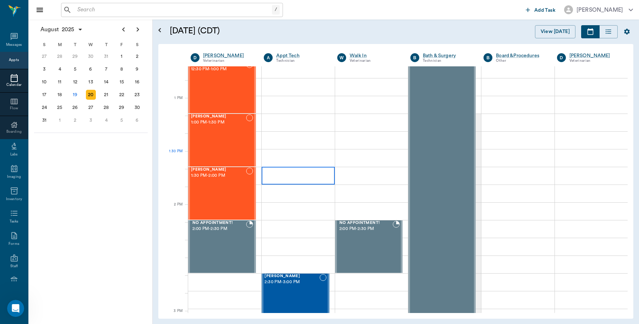
scroll to position [709, 0]
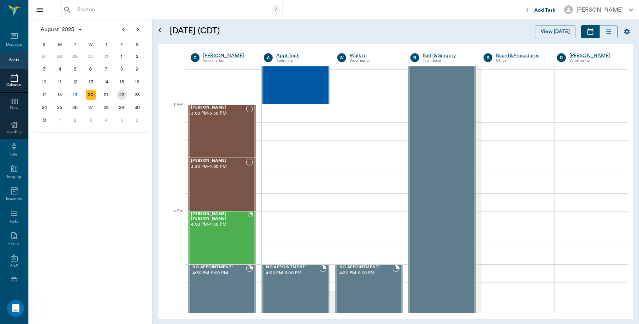
click at [125, 94] on div "22" at bounding box center [122, 95] width 10 height 10
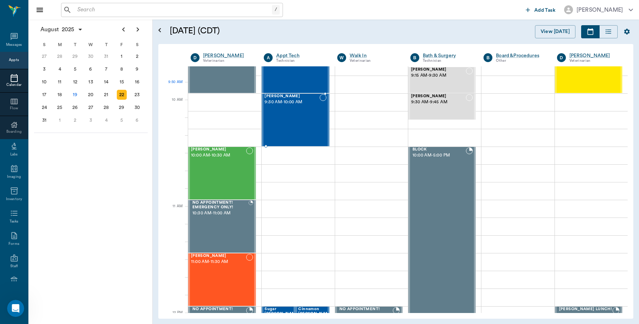
scroll to position [133, 0]
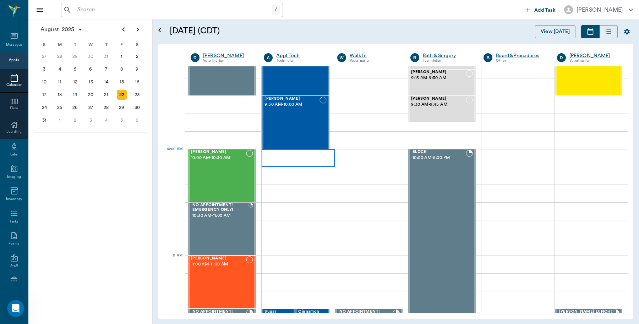
click at [272, 158] on div at bounding box center [297, 158] width 73 height 18
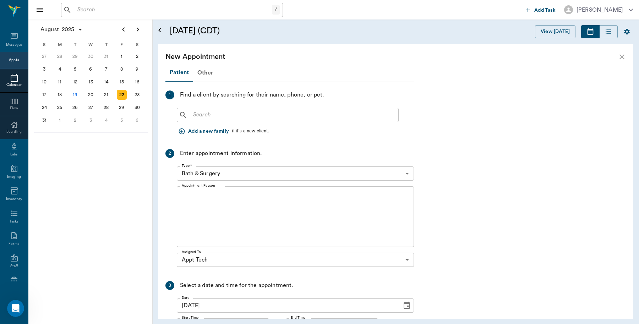
click at [273, 114] on input "text" at bounding box center [292, 115] width 205 height 10
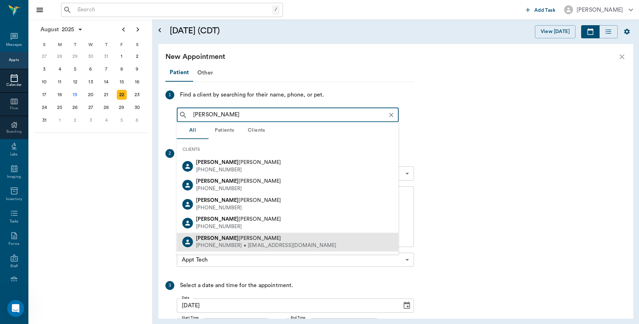
click at [236, 244] on div "[PHONE_NUMBER] • [EMAIL_ADDRESS][DOMAIN_NAME]" at bounding box center [266, 245] width 140 height 7
type input "[PERSON_NAME]"
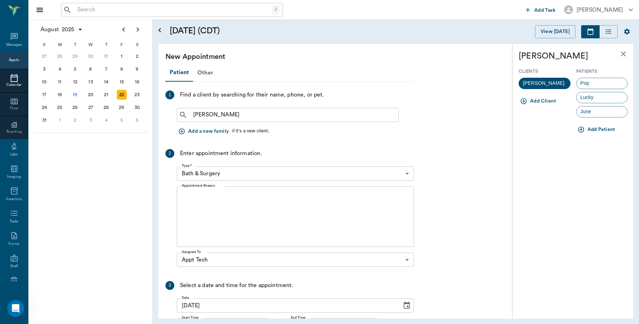
click at [590, 113] on span "June" at bounding box center [585, 111] width 19 height 7
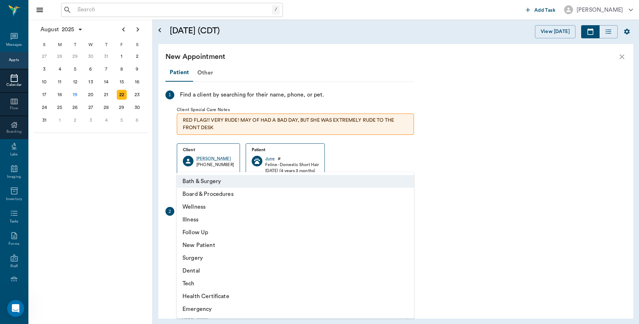
click at [403, 233] on body "/ ​ Add Task Dr. Bert Ellsworth Nectar Messages Appts Calendar Flow Boarding La…" at bounding box center [319, 162] width 639 height 324
click at [199, 284] on li "Tech" at bounding box center [295, 283] width 237 height 13
type input "65d2be4f46e3a538d89b8c1a"
type input "10:30 AM"
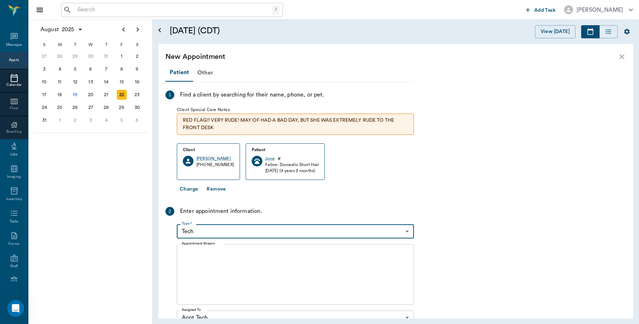
click at [231, 268] on textarea "Appointment Reason" at bounding box center [295, 274] width 227 height 49
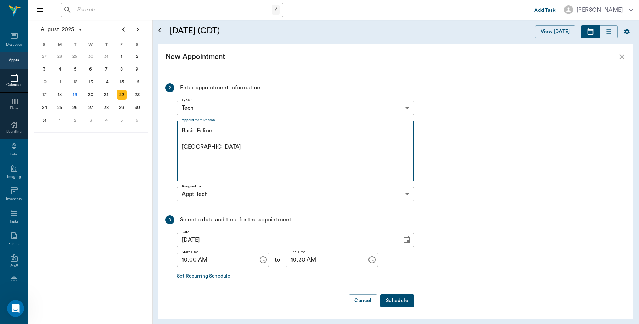
scroll to position [125, 0]
type textarea "Basic Feline Caryn"
click at [398, 303] on button "Schedule" at bounding box center [397, 299] width 34 height 13
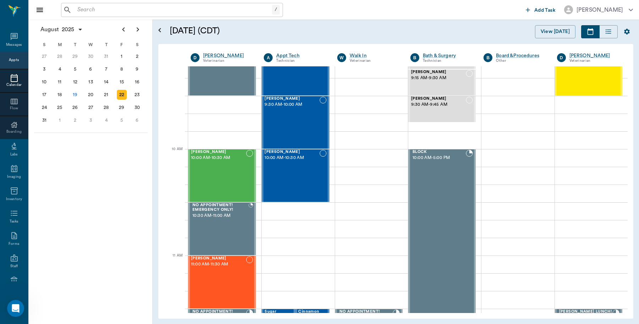
click at [109, 9] on input "text" at bounding box center [172, 10] width 197 height 10
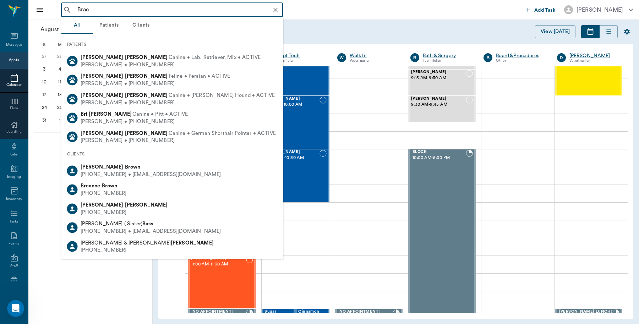
type input "[PERSON_NAME]"
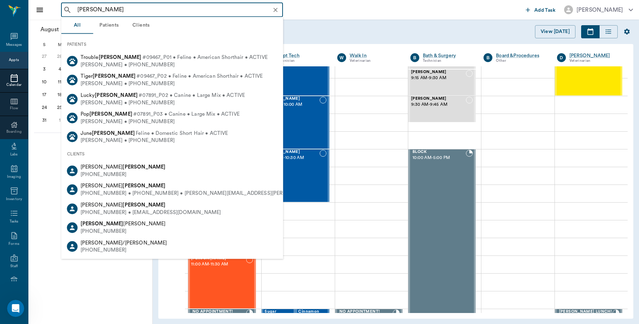
drag, startPoint x: 148, startPoint y: 206, endPoint x: 144, endPoint y: 205, distance: 4.3
click at [148, 206] on div "Kathleen Brackman" at bounding box center [151, 204] width 140 height 7
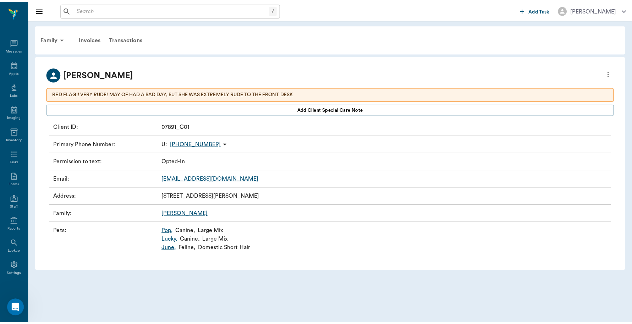
scroll to position [2, 0]
click at [171, 242] on link "Lucky ," at bounding box center [171, 239] width 16 height 9
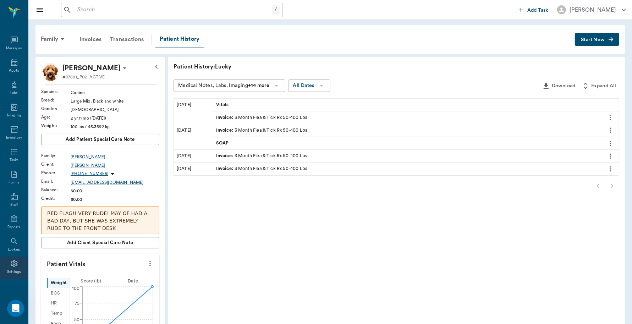
click at [11, 264] on icon at bounding box center [14, 263] width 9 height 9
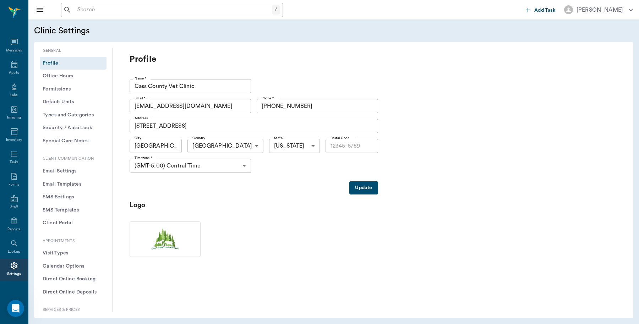
type input "75551"
click at [10, 63] on icon at bounding box center [14, 62] width 9 height 9
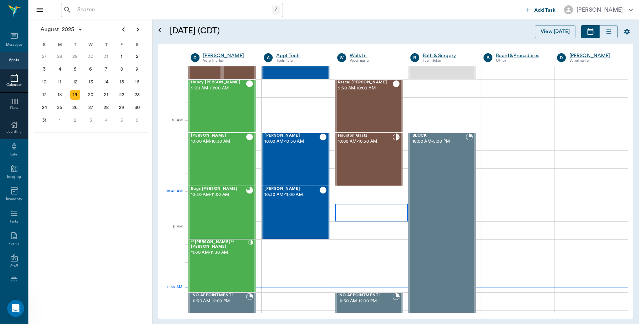
scroll to position [143, 0]
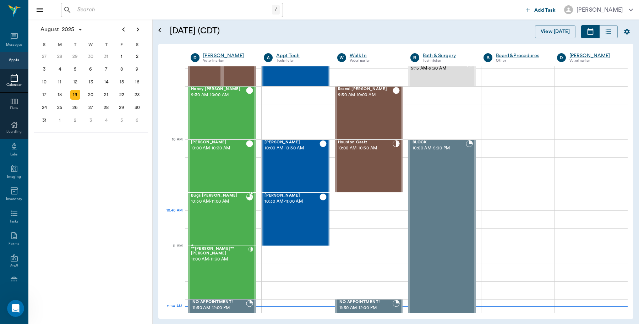
click at [226, 221] on div "Bugs Westmoreland 10:30 AM - 11:00 AM" at bounding box center [218, 219] width 55 height 52
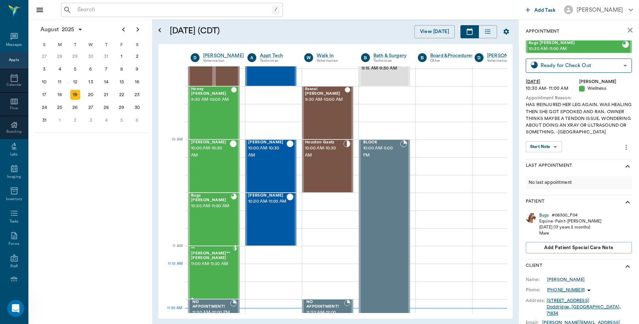
drag, startPoint x: 222, startPoint y: 268, endPoint x: 223, endPoint y: 262, distance: 6.1
click at [222, 265] on div "**Lucy** Rouse 11:00 AM - 11:30 AM" at bounding box center [212, 273] width 42 height 52
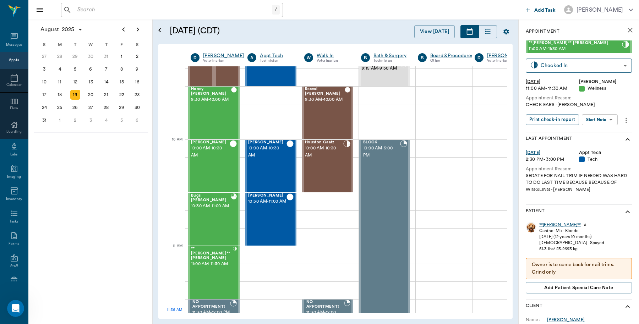
click at [625, 28] on icon "close" at bounding box center [629, 30] width 9 height 9
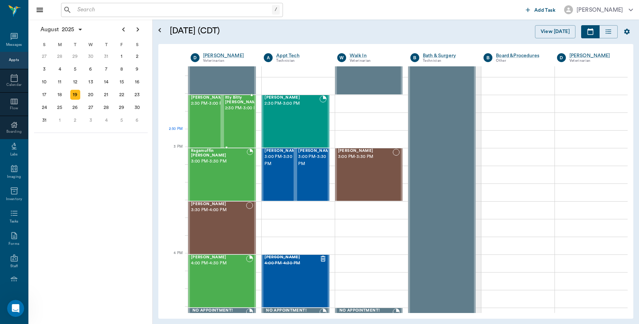
scroll to position [668, 0]
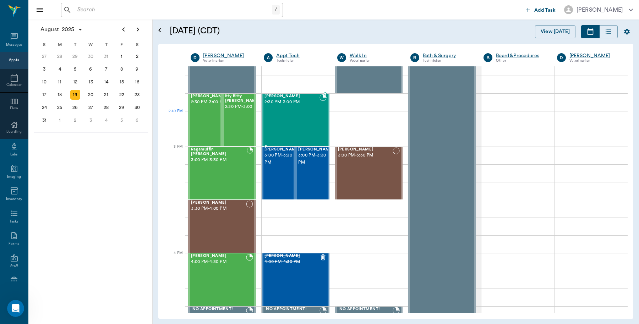
click at [288, 126] on div "[PERSON_NAME] 2:30 PM - 3:00 PM" at bounding box center [291, 120] width 55 height 52
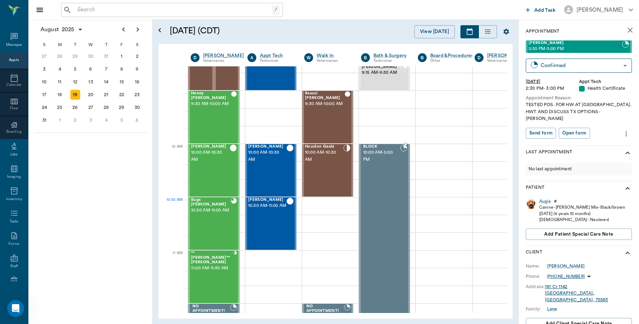
scroll to position [136, 0]
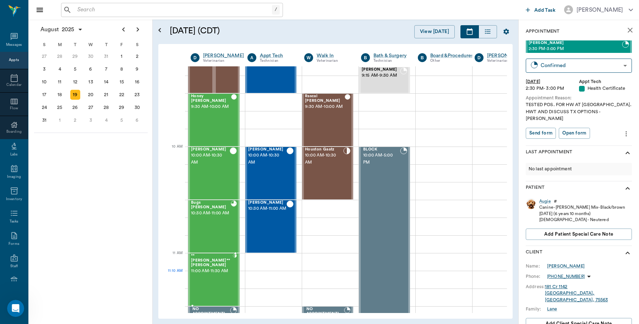
click at [209, 286] on div "**Lucy** Rouse 11:00 AM - 11:30 AM" at bounding box center [212, 280] width 42 height 52
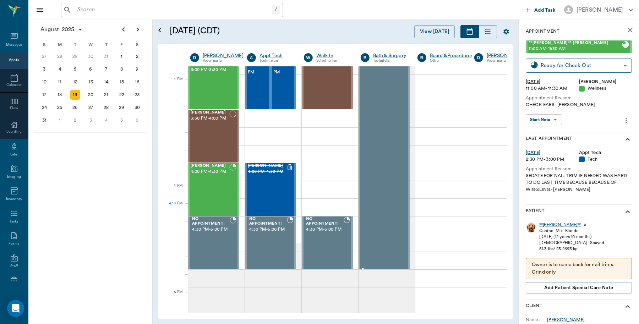
scroll to position [763, 0]
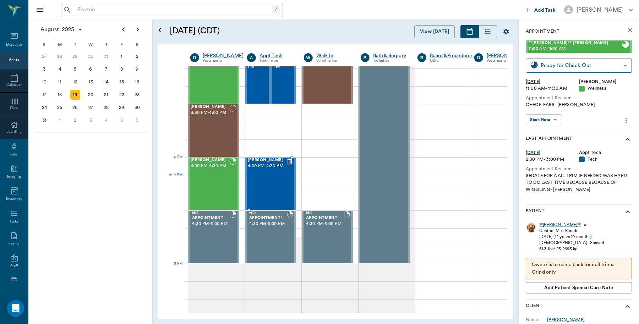
click at [273, 188] on div "[PERSON_NAME] 4:00 PM - 4:30 PM" at bounding box center [267, 184] width 38 height 52
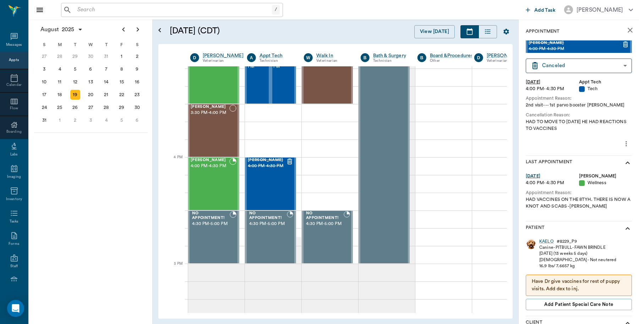
click at [627, 30] on icon "close" at bounding box center [629, 30] width 5 height 5
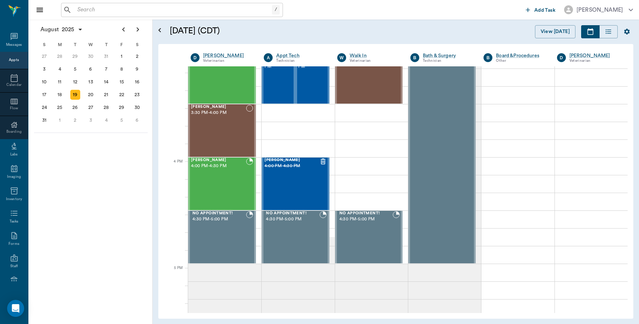
scroll to position [759, 0]
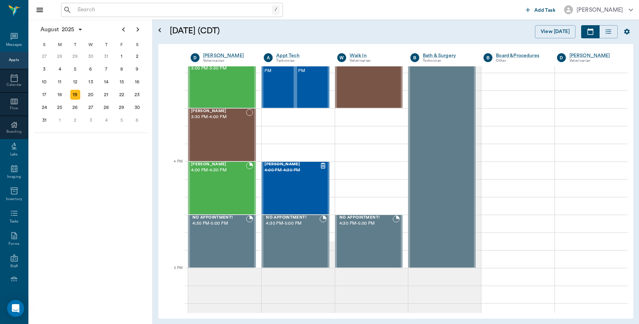
click at [11, 61] on div "Appts" at bounding box center [14, 59] width 10 height 5
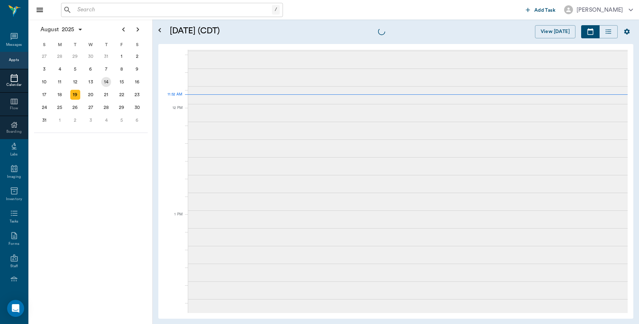
scroll to position [320, 0]
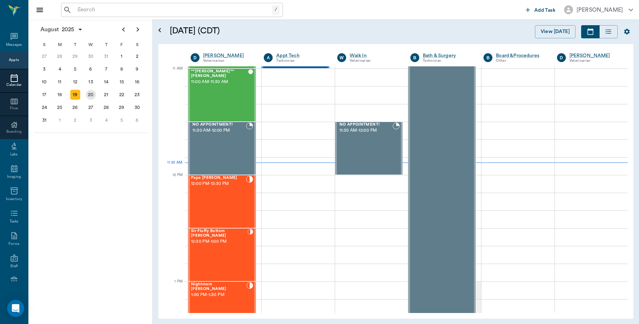
click at [95, 93] on div "20" at bounding box center [91, 95] width 10 height 10
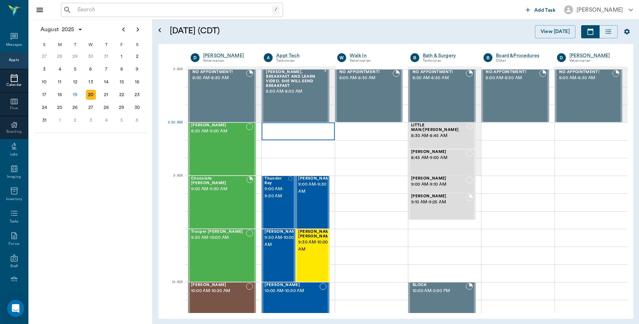
click at [284, 129] on div at bounding box center [297, 131] width 73 height 18
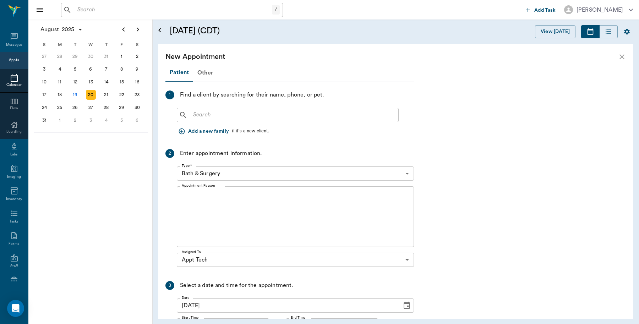
click at [292, 112] on input "text" at bounding box center [292, 115] width 205 height 10
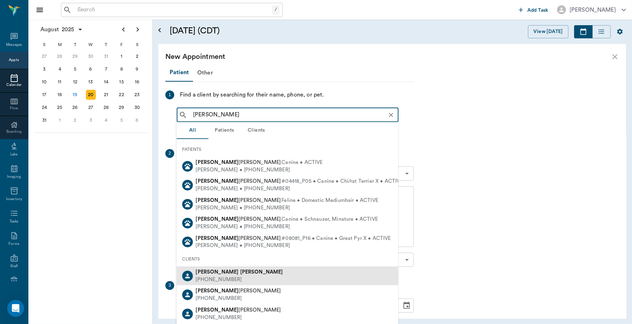
click at [234, 278] on div "Jill Crocker (903) 665-4475" at bounding box center [288, 275] width 222 height 19
type input "Jill Cro"
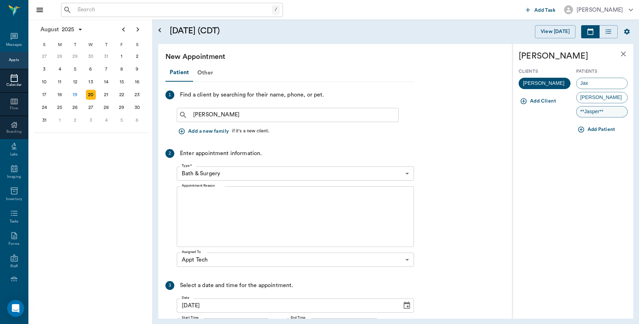
click at [594, 114] on span "**Jasper**" at bounding box center [591, 111] width 31 height 7
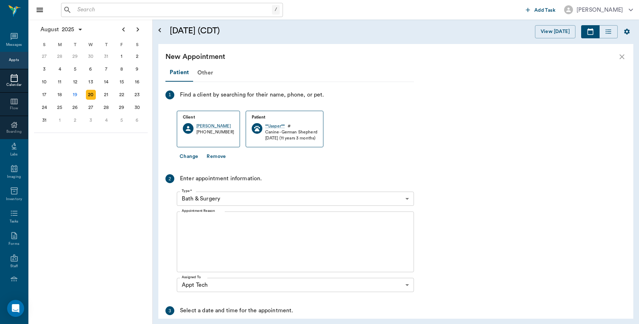
click at [236, 228] on textarea "Appointment Reason" at bounding box center [295, 241] width 227 height 49
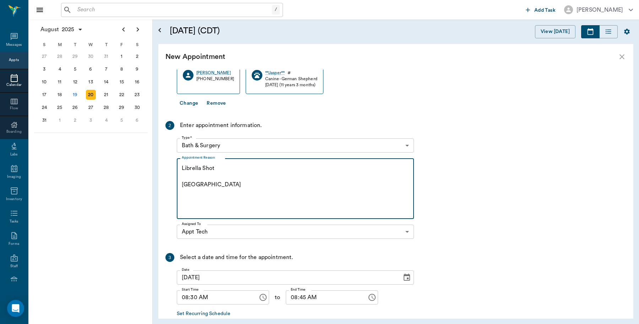
scroll to position [92, 0]
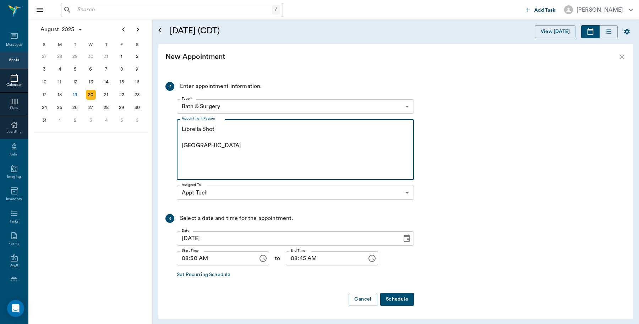
type textarea "Librella Shot Caryn"
click at [393, 300] on button "Schedule" at bounding box center [397, 299] width 34 height 13
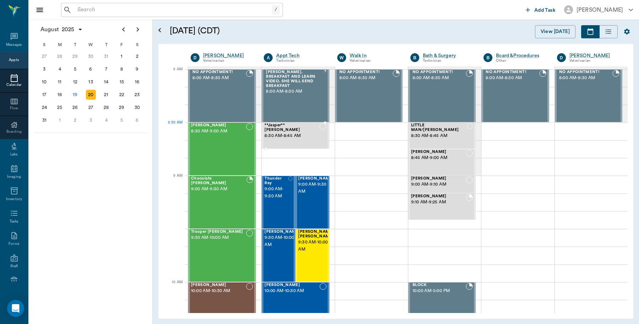
click at [285, 132] on span "8:30 AM - 8:45 AM" at bounding box center [291, 135] width 55 height 7
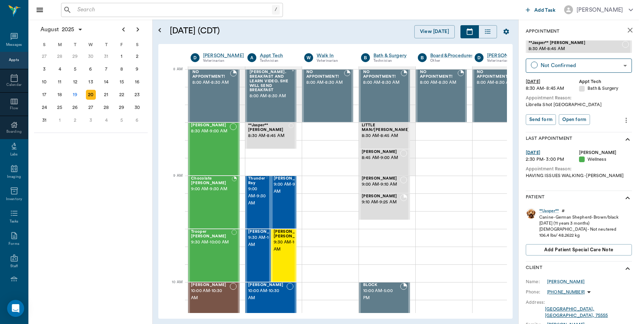
click at [625, 120] on icon "more" at bounding box center [625, 119] width 1 height 5
click at [593, 131] on span "Edit appointment" at bounding box center [589, 132] width 60 height 7
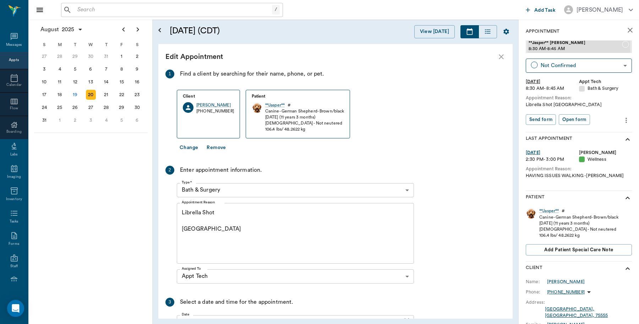
click at [404, 192] on body "/ ​ Add Task Dr. Bert Ellsworth Nectar Messages Appts Calendar Flow Boarding La…" at bounding box center [319, 162] width 639 height 324
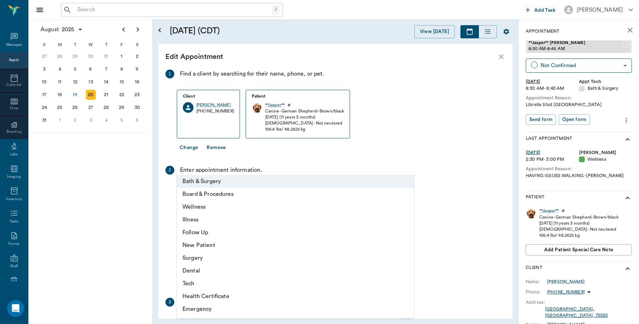
click at [201, 285] on li "Tech" at bounding box center [295, 283] width 237 height 13
type input "65d2be4f46e3a538d89b8c1a"
type input "09:00 AM"
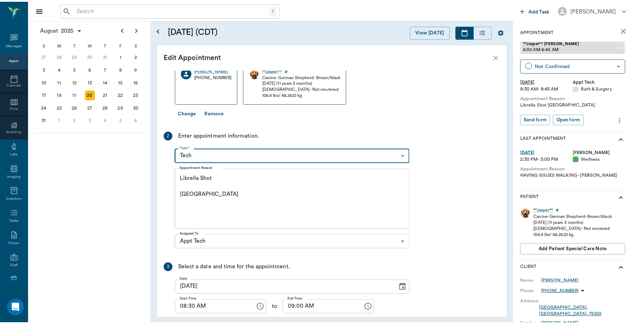
scroll to position [70, 0]
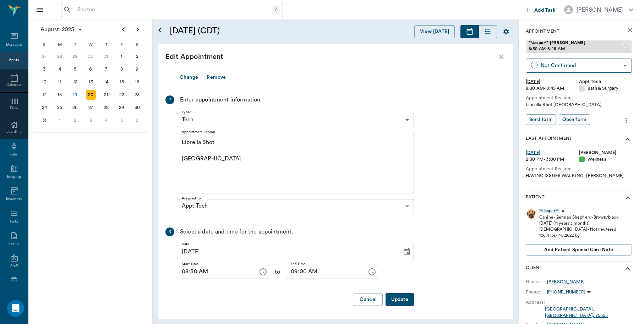
click at [406, 297] on button "Update" at bounding box center [399, 299] width 28 height 13
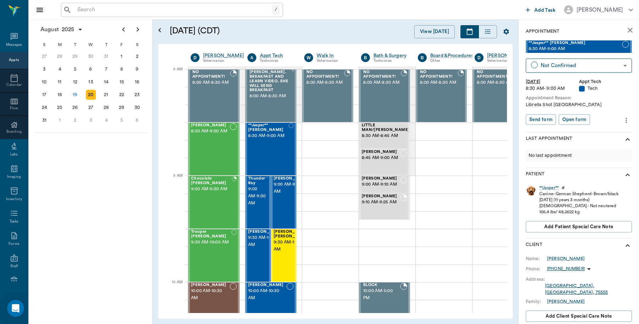
click at [549, 186] on div "**Jasper**" at bounding box center [549, 188] width 20 height 6
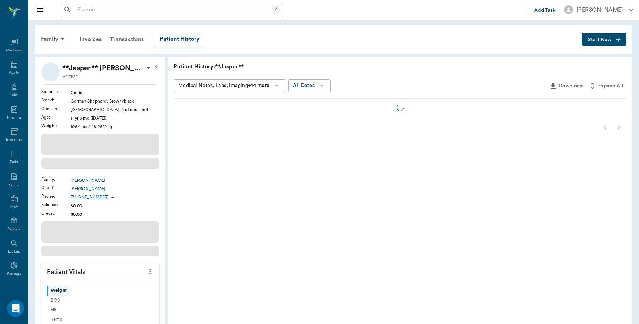
scroll to position [2, 0]
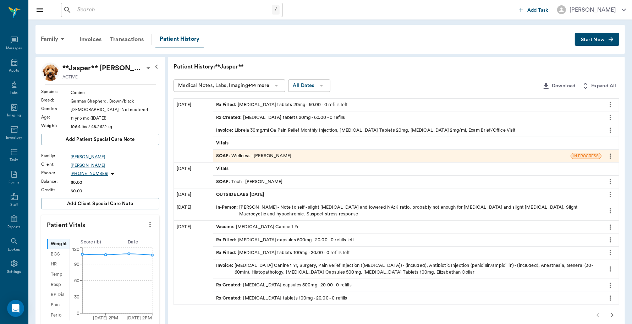
click at [237, 129] on div "Invoice : Librela 30mg/ml Oa Pain Relief Monthly Injection, Prednisone Tablets …" at bounding box center [366, 130] width 300 height 7
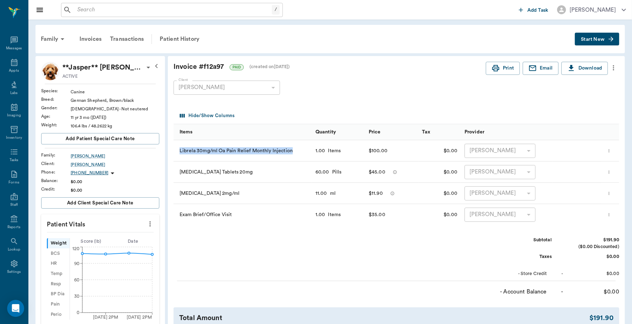
drag, startPoint x: 174, startPoint y: 149, endPoint x: 296, endPoint y: 157, distance: 122.6
click at [296, 157] on div "Librela 30mg/ml Oa Pain Relief Monthly Injection" at bounding box center [242, 150] width 138 height 21
copy div "Librela 30mg/ml Oa Pain Relief Monthly Injection"
click at [10, 64] on icon at bounding box center [14, 62] width 9 height 9
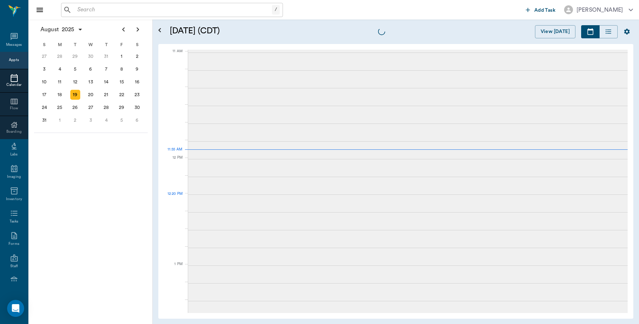
scroll to position [320, 0]
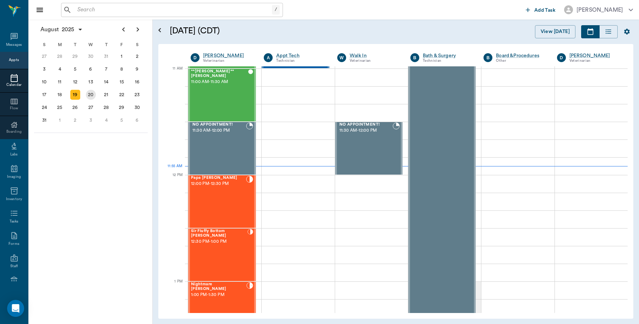
click at [90, 95] on div "20" at bounding box center [91, 95] width 10 height 10
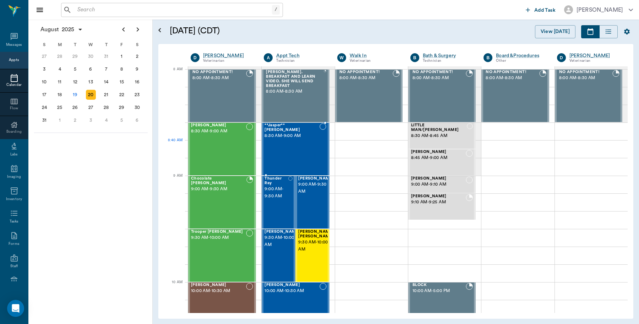
click at [303, 141] on div "**Jasper** Crocker 8:30 AM - 9:00 AM" at bounding box center [291, 149] width 55 height 52
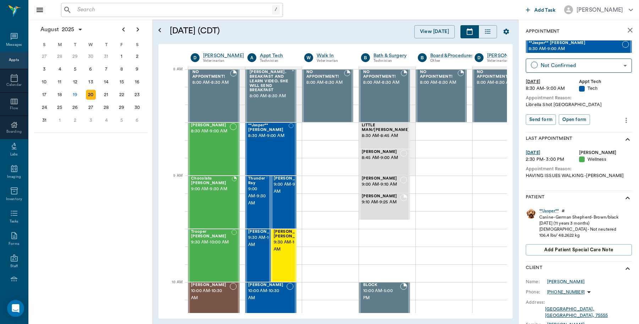
click at [622, 118] on icon "more" at bounding box center [626, 120] width 8 height 9
click at [590, 136] on span "Edit appointment" at bounding box center [589, 132] width 60 height 7
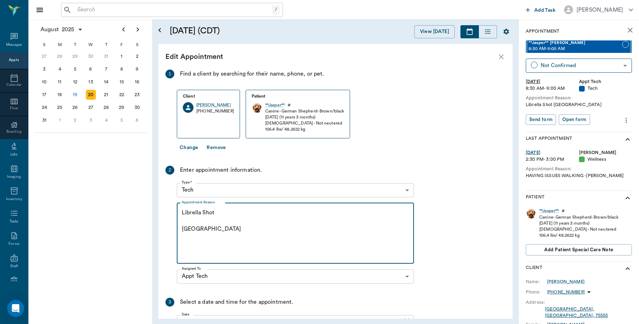
drag, startPoint x: 219, startPoint y: 214, endPoint x: 157, endPoint y: 216, distance: 62.1
click at [157, 216] on div "August 20, 2025 (CDT) View Today August 2025 Today 20 Wed Aug 2025 D Dr. Bert E…" at bounding box center [335, 172] width 365 height 304
paste textarea "Librela 30mg/ml Oa Pain Relief Monthly Injection"
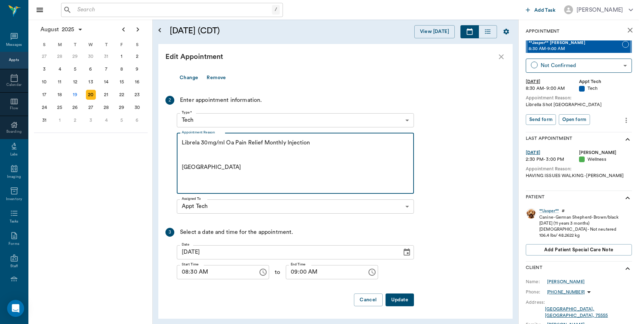
scroll to position [70, 0]
type textarea "Librela 30mg/ml Oa Pain Relief Monthly Injection Caryn"
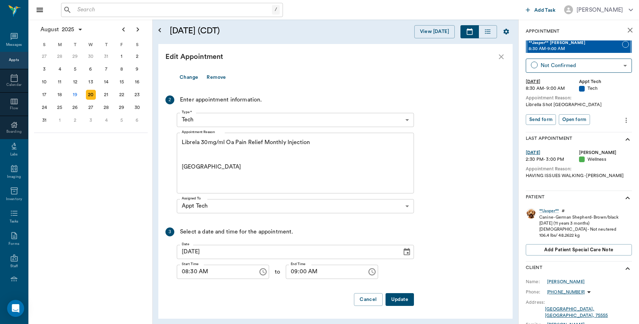
click at [404, 301] on button "Update" at bounding box center [399, 299] width 28 height 13
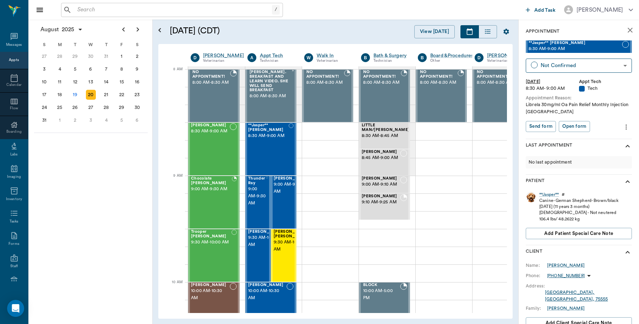
click at [625, 28] on icon "close" at bounding box center [629, 30] width 9 height 9
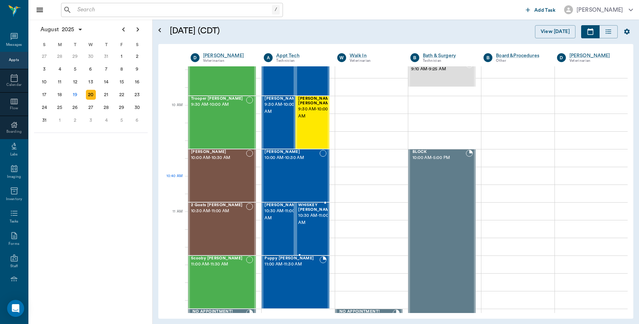
scroll to position [177, 0]
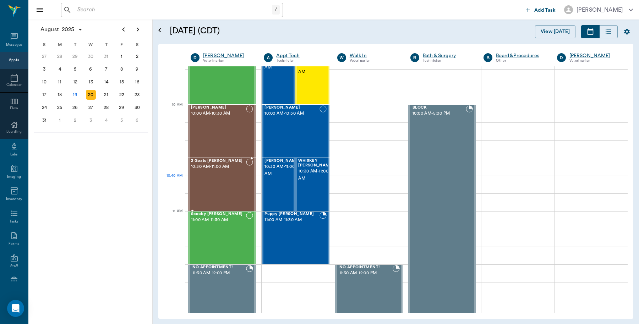
click at [215, 184] on div "2 Goats Spann 10:30 AM - 11:00 AM" at bounding box center [218, 185] width 55 height 52
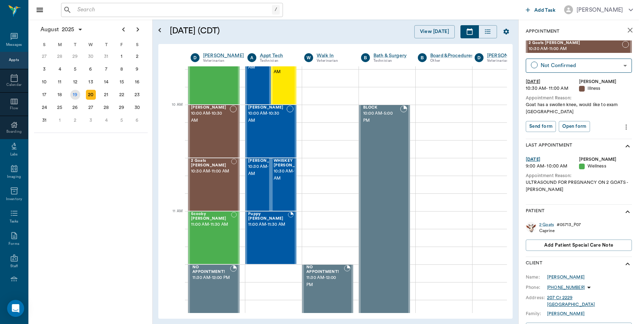
click at [75, 94] on div "19" at bounding box center [75, 95] width 10 height 10
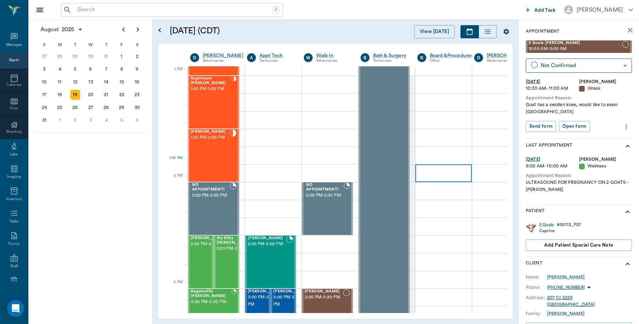
scroll to position [532, 0]
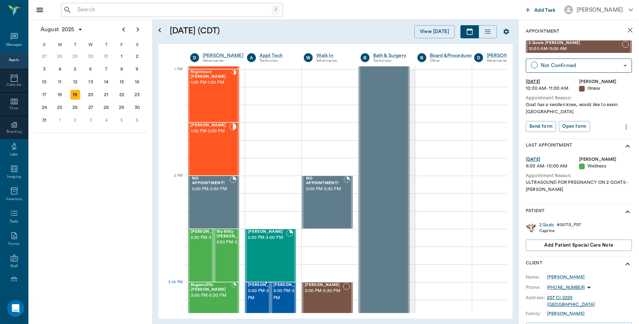
click at [266, 294] on span "3:00 PM - 3:30 PM" at bounding box center [265, 294] width 35 height 14
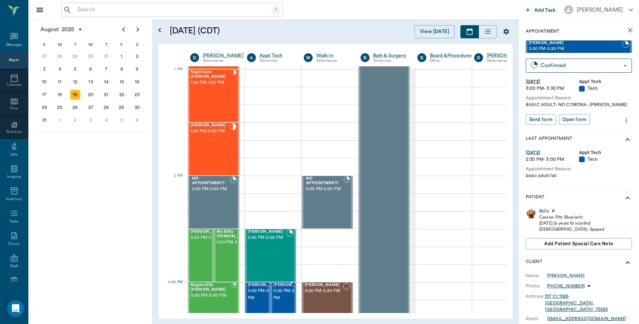
click at [281, 287] on span "[PERSON_NAME]" at bounding box center [290, 285] width 35 height 5
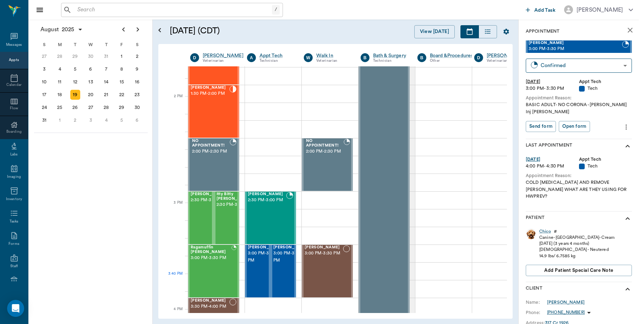
scroll to position [621, 0]
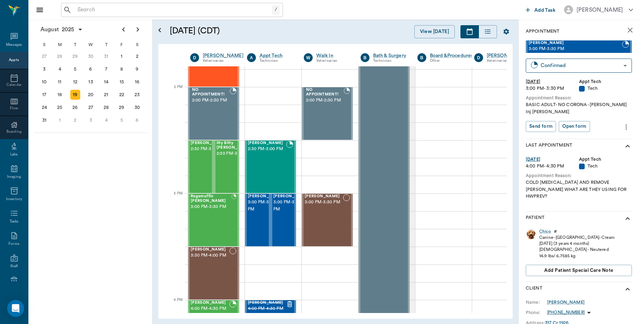
click at [625, 28] on icon "close" at bounding box center [629, 30] width 9 height 9
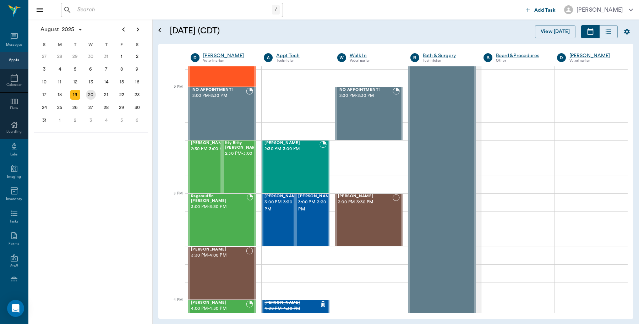
click at [94, 93] on div "20" at bounding box center [91, 95] width 10 height 10
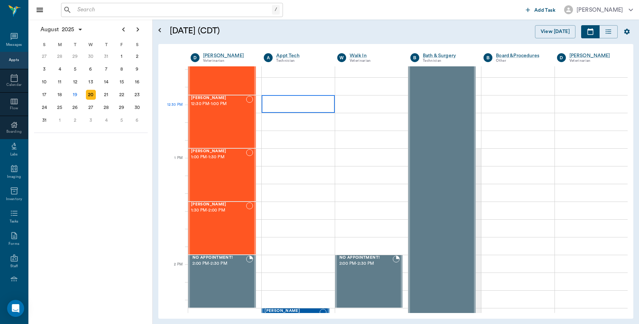
scroll to position [443, 0]
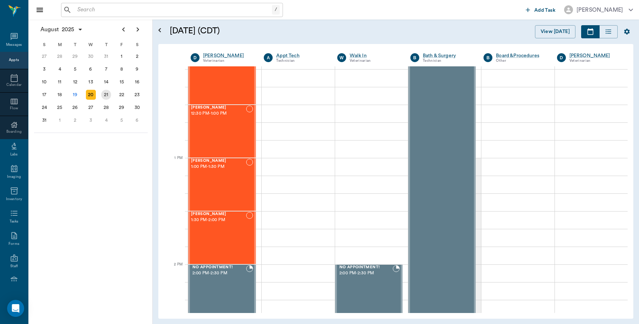
click at [107, 98] on div "21" at bounding box center [106, 94] width 16 height 13
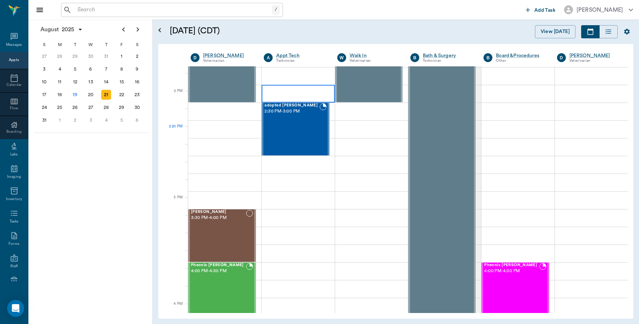
scroll to position [665, 0]
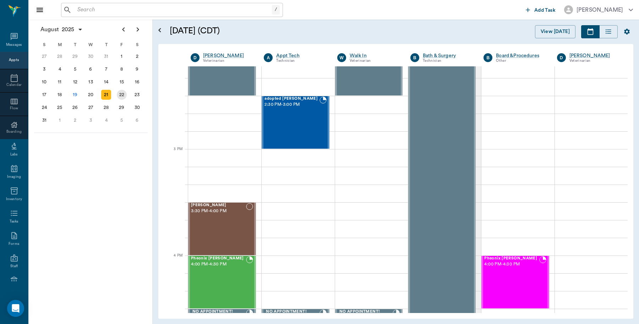
click at [125, 93] on div "22" at bounding box center [122, 95] width 10 height 10
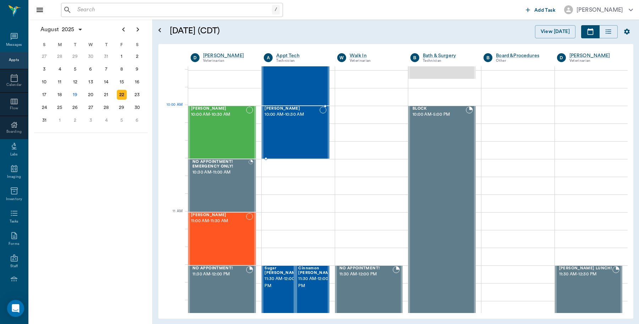
scroll to position [177, 0]
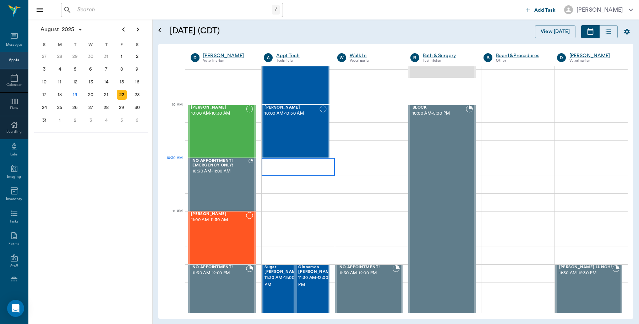
click at [281, 166] on div at bounding box center [297, 167] width 73 height 18
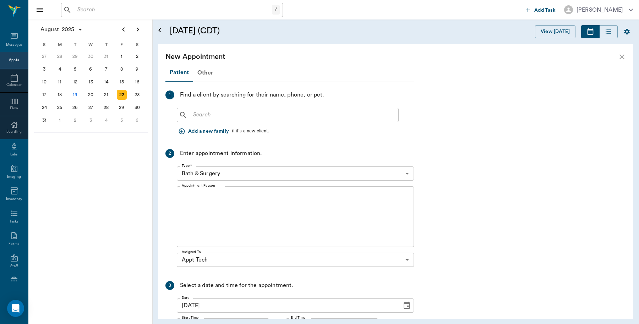
click at [277, 116] on input "text" at bounding box center [292, 115] width 205 height 10
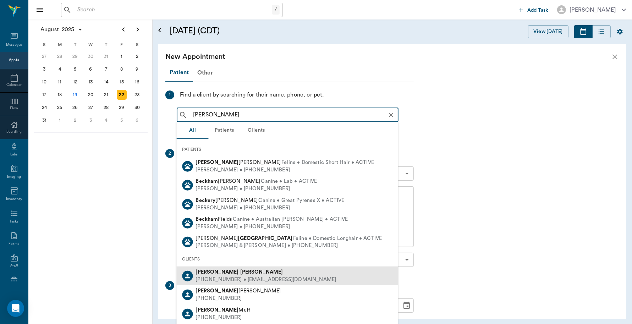
click at [223, 276] on div "(817) 773-6548 • CCVC75551@gmail.com" at bounding box center [266, 279] width 140 height 7
type input "Becky Trottter"
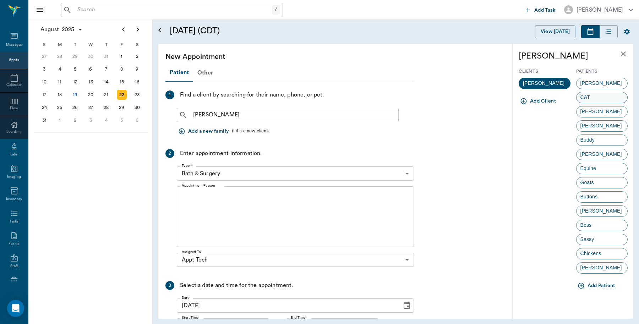
scroll to position [44, 0]
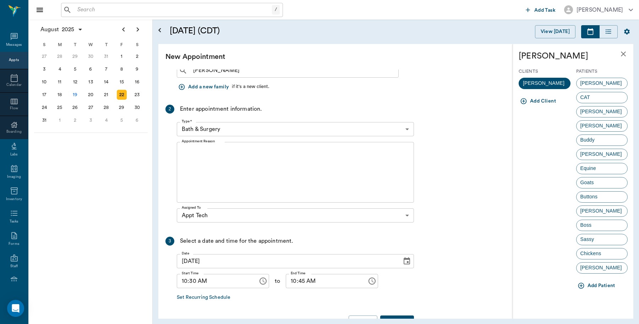
click at [595, 284] on button "Add Patient" at bounding box center [597, 285] width 42 height 13
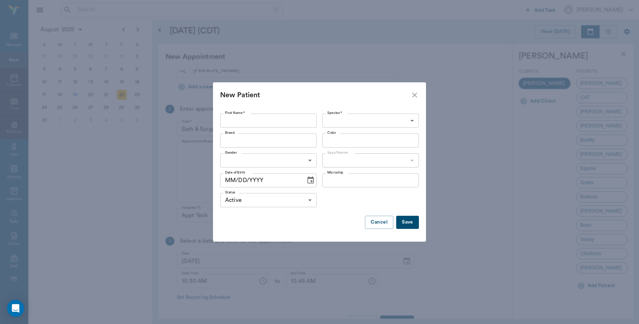
click at [293, 117] on input "First Name *" at bounding box center [268, 121] width 96 height 14
type input "[PERSON_NAME]"
click at [363, 119] on body "/ ​ Add Task Dr. Bert Ellsworth Nectar Messages Appts Calendar Flow Boarding La…" at bounding box center [319, 162] width 639 height 324
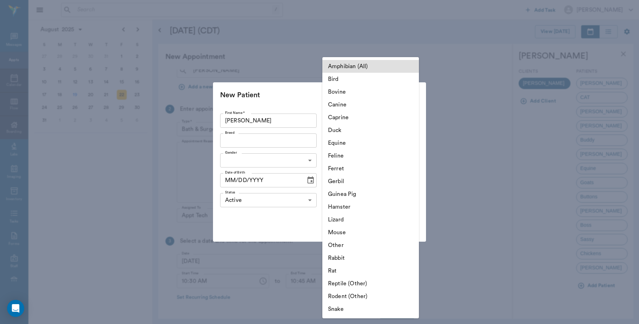
click at [343, 156] on li "Feline" at bounding box center [370, 155] width 96 height 13
type input "Feline"
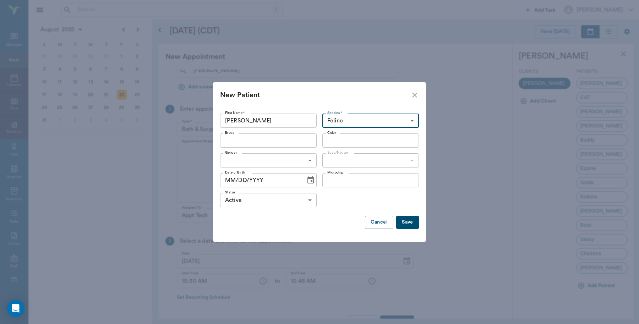
click at [286, 144] on input "Breed" at bounding box center [262, 141] width 81 height 10
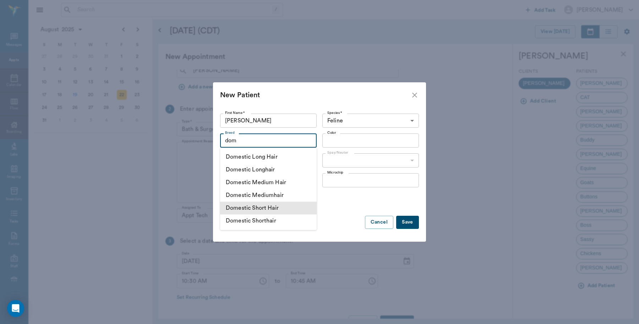
click at [248, 208] on li "Domestic Short Hair" at bounding box center [268, 207] width 96 height 13
type input "Domestic Short Hair"
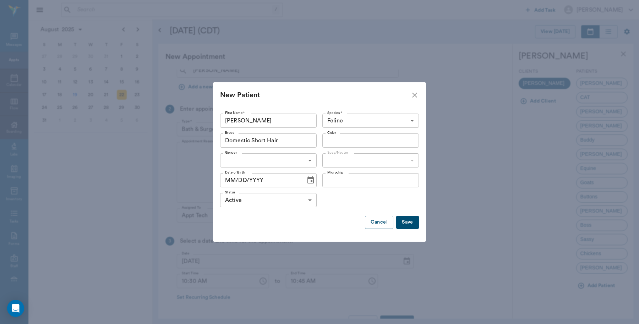
click at [364, 139] on input "Color" at bounding box center [364, 141] width 81 height 10
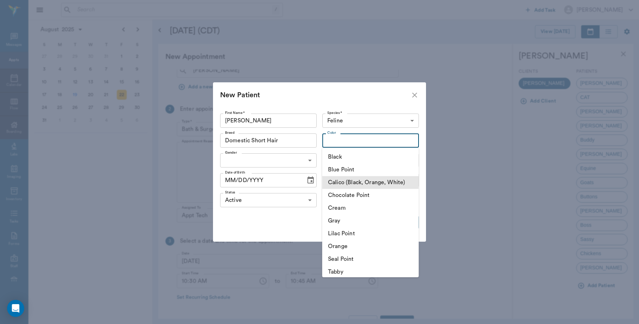
click at [354, 179] on li "Calico (Black, Orange, White)" at bounding box center [370, 182] width 96 height 13
type input "Calico (Black, Orange, White)"
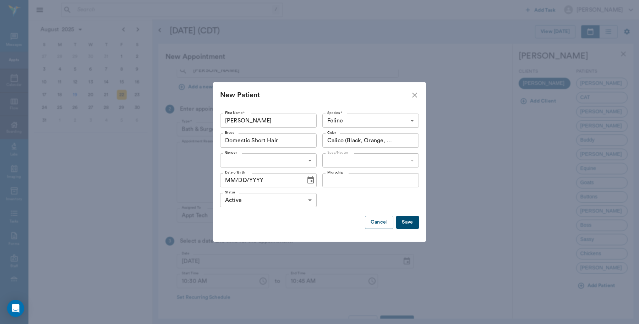
click at [276, 154] on body "/ ​ Add Task Dr. Bert Ellsworth Nectar Messages Appts Calendar Flow Boarding La…" at bounding box center [319, 162] width 639 height 324
click at [247, 192] on li "Female" at bounding box center [268, 189] width 96 height 13
type input "FEMALE"
click at [384, 164] on body "/ ​ Add Task Dr. Bert Ellsworth Nectar Messages Appts Calendar Flow Boarding La…" at bounding box center [319, 162] width 639 height 324
click at [365, 191] on li "Not spayed" at bounding box center [370, 189] width 96 height 13
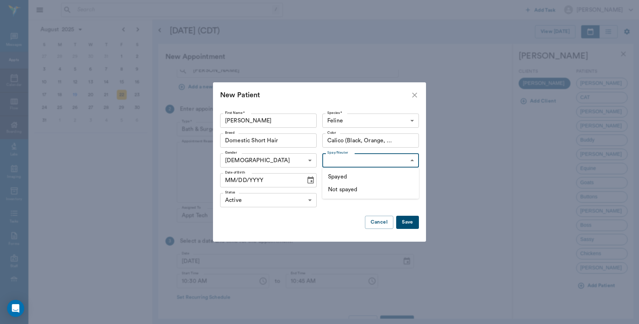
type input "false"
click at [407, 226] on button "Save" at bounding box center [407, 222] width 23 height 13
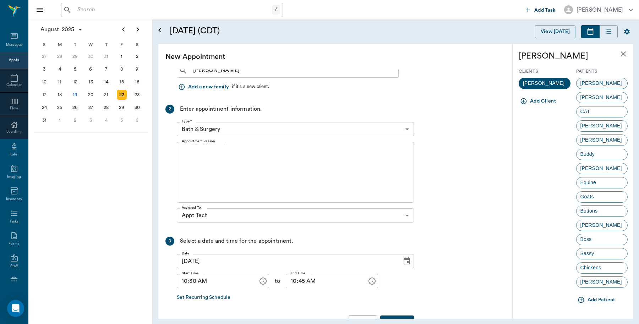
click at [598, 85] on span "[PERSON_NAME]" at bounding box center [600, 82] width 49 height 7
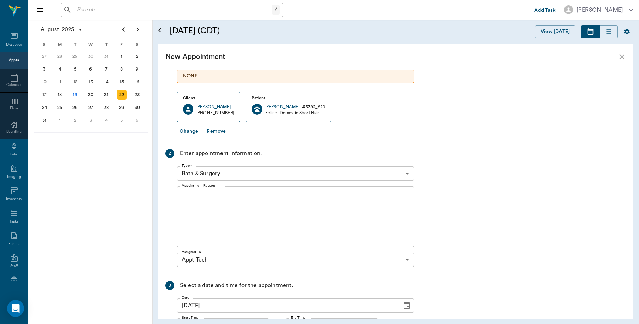
click at [274, 195] on textarea "Appointment Reason" at bounding box center [295, 216] width 227 height 49
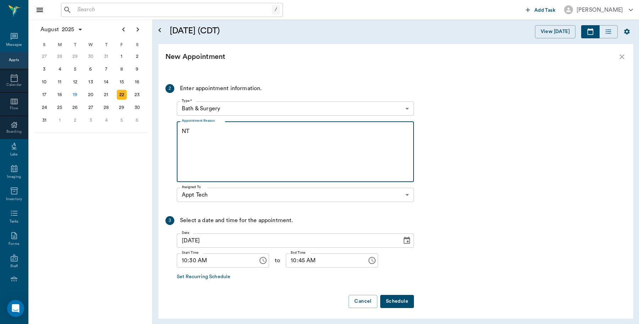
scroll to position [111, 0]
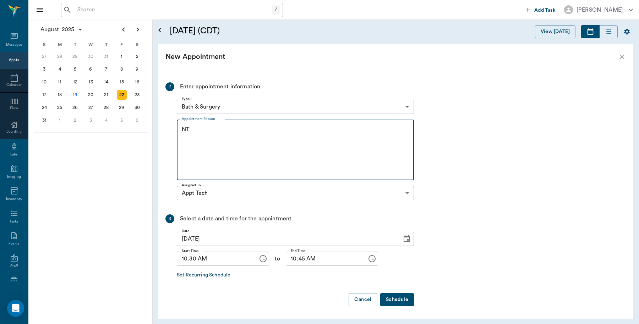
type textarea "NT"
click at [406, 105] on body "/ ​ Add Task Dr. Bert Ellsworth Nectar Messages Appts Calendar Flow Boarding La…" at bounding box center [319, 162] width 639 height 324
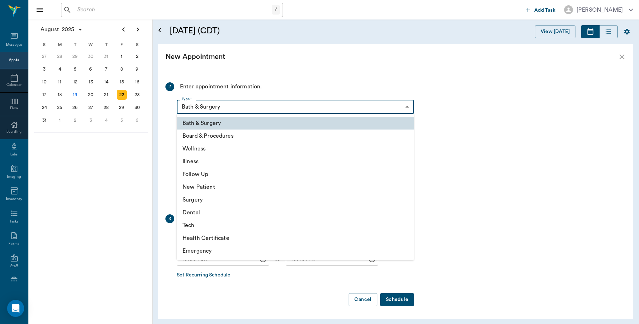
click at [195, 222] on li "Tech" at bounding box center [295, 225] width 237 height 13
type input "65d2be4f46e3a538d89b8c1a"
type input "11:00 AM"
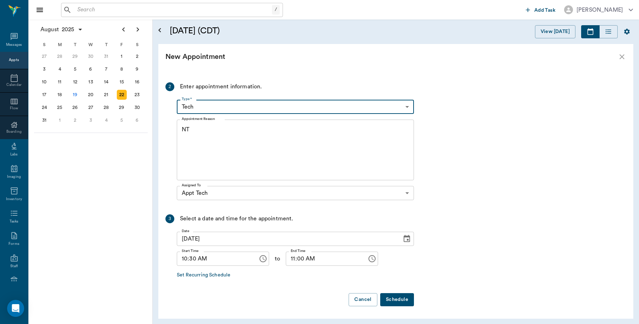
click at [398, 300] on button "Schedule" at bounding box center [397, 299] width 34 height 13
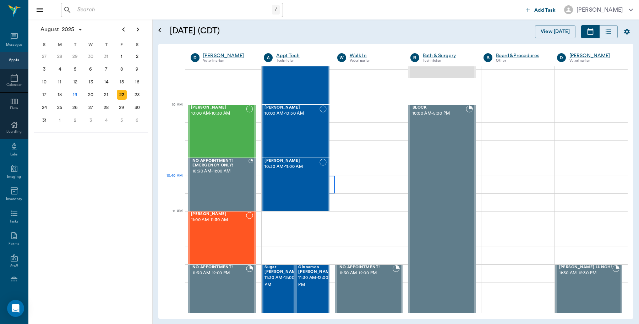
click at [330, 178] on div at bounding box center [297, 185] width 73 height 18
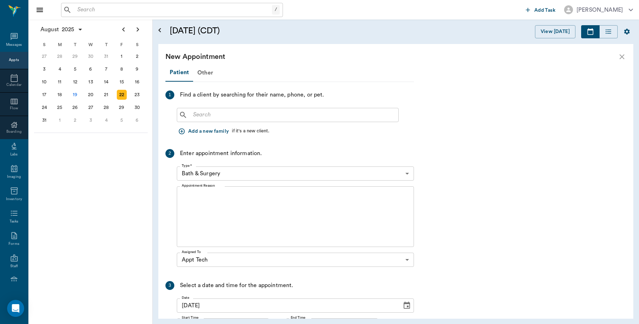
click at [350, 115] on input "text" at bounding box center [292, 115] width 205 height 10
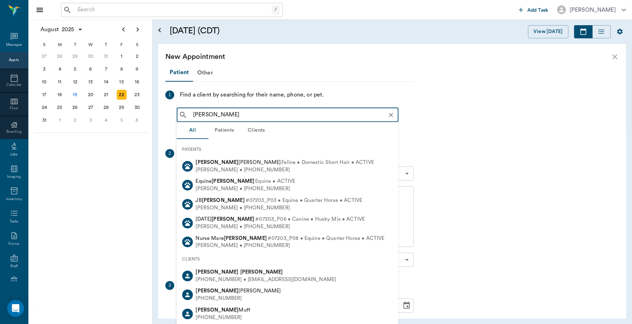
click at [231, 274] on div "Becky Trotter" at bounding box center [266, 272] width 140 height 7
type input "Becky Trotter"
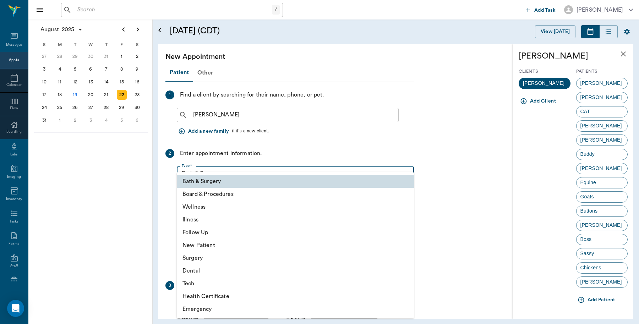
click at [407, 172] on body "/ ​ Add Task Dr. Bert Ellsworth Nectar Messages Appts Calendar Flow Boarding La…" at bounding box center [319, 162] width 639 height 324
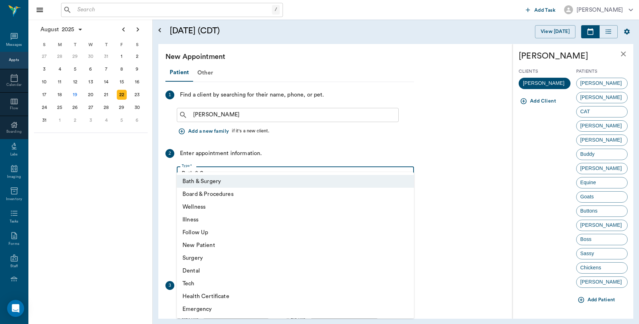
click at [202, 285] on li "Tech" at bounding box center [295, 283] width 237 height 13
type input "65d2be4f46e3a538d89b8c1a"
type input "11:10 AM"
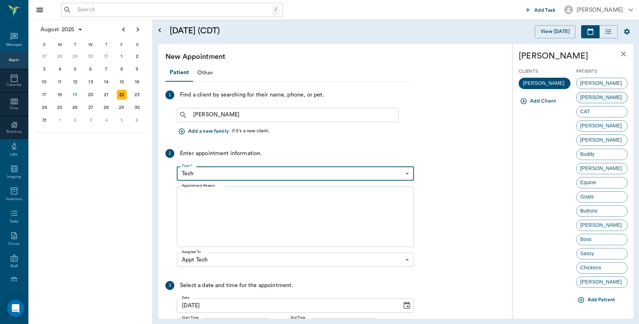
click at [598, 98] on span "CALLIE" at bounding box center [600, 97] width 49 height 7
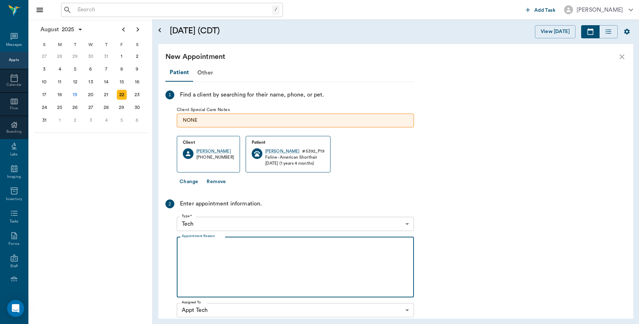
click at [249, 253] on textarea "Appointment Reason" at bounding box center [295, 267] width 227 height 49
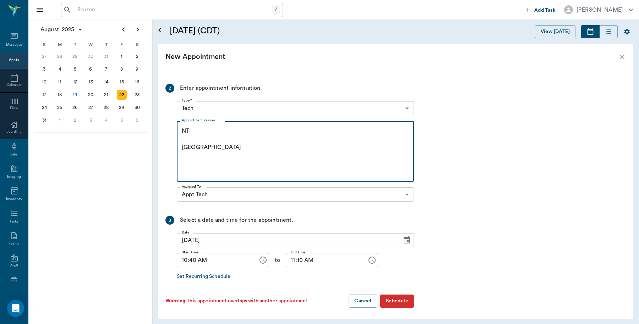
scroll to position [117, 0]
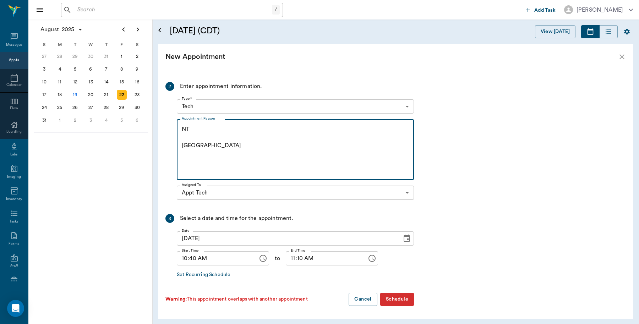
type textarea "NT Caryn"
click at [407, 298] on button "Schedule" at bounding box center [397, 299] width 34 height 13
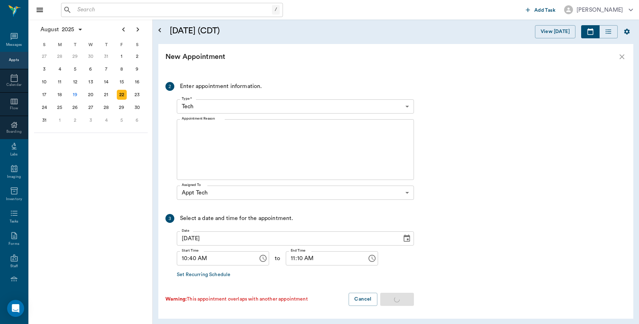
scroll to position [0, 0]
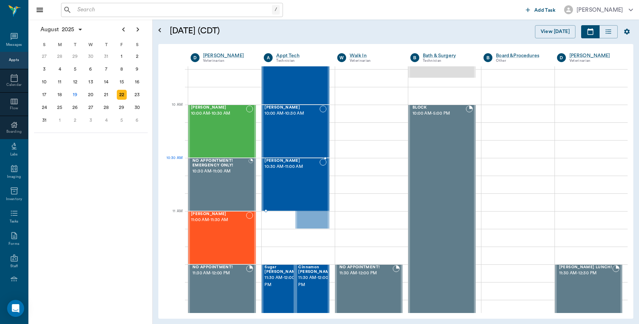
drag, startPoint x: 315, startPoint y: 197, endPoint x: 320, endPoint y: 179, distance: 18.3
click at [275, 189] on div "CALLIE Trotter 10:30 AM - 11:00 AM" at bounding box center [281, 185] width 35 height 52
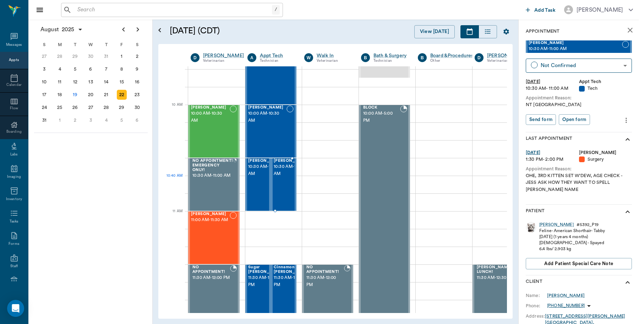
click at [286, 177] on span "10:30 AM - 11:00 AM" at bounding box center [291, 170] width 35 height 14
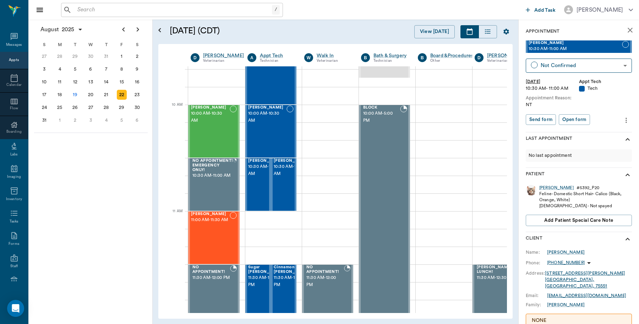
click at [622, 118] on icon "more" at bounding box center [626, 120] width 8 height 9
click at [595, 132] on span "Edit appointment" at bounding box center [589, 132] width 60 height 7
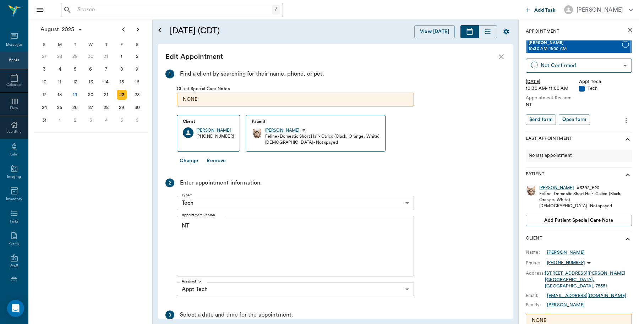
click at [256, 228] on textarea "NT" at bounding box center [295, 246] width 227 height 49
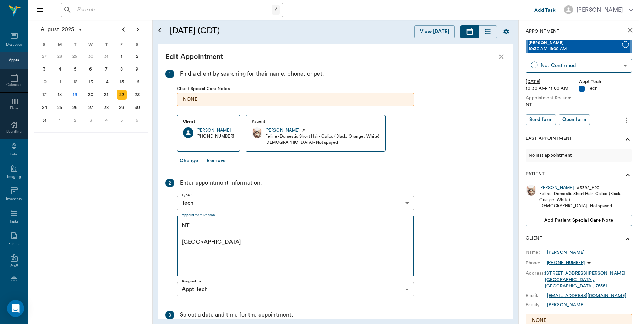
type textarea "NT Caryn"
click at [265, 132] on div "Sammy" at bounding box center [282, 130] width 34 height 6
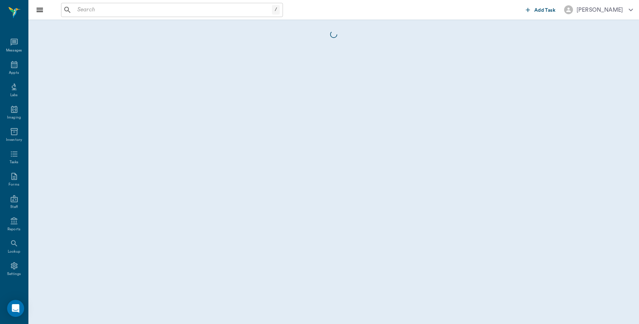
scroll to position [2, 0]
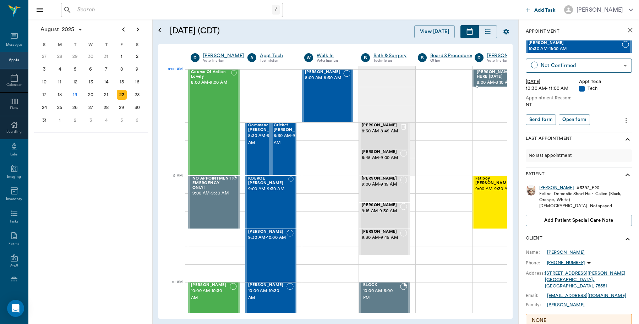
scroll to position [0, 0]
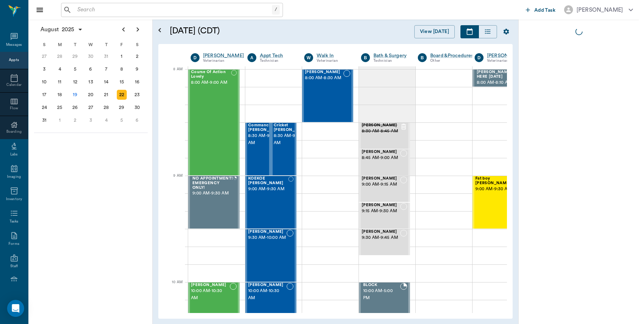
scroll to position [0, 0]
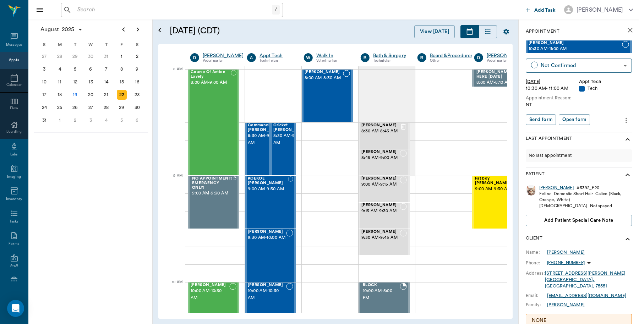
click at [622, 118] on icon "more" at bounding box center [626, 120] width 8 height 9
click at [586, 132] on span "Edit appointment" at bounding box center [589, 132] width 60 height 7
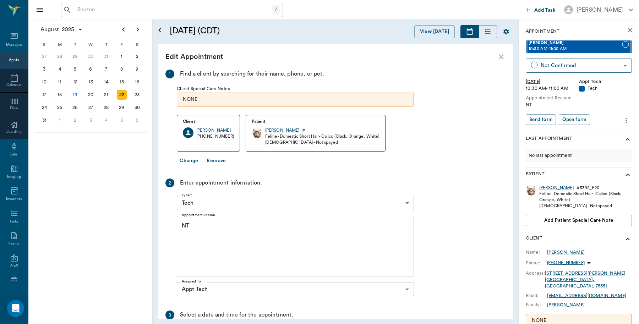
click at [199, 222] on textarea "NT" at bounding box center [295, 246] width 227 height 49
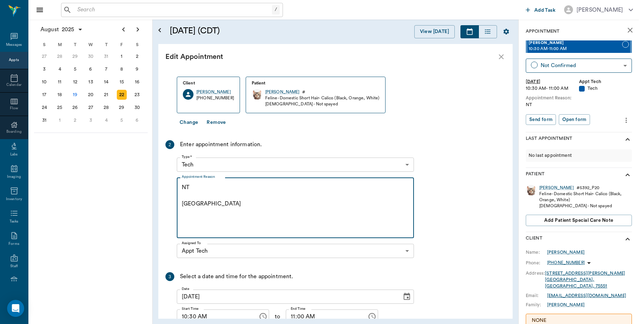
scroll to position [84, 0]
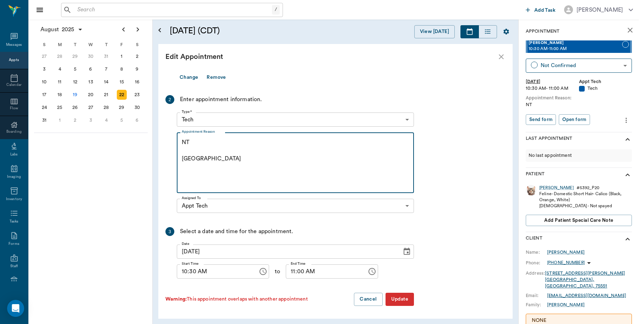
type textarea "NT [GEOGRAPHIC_DATA]"
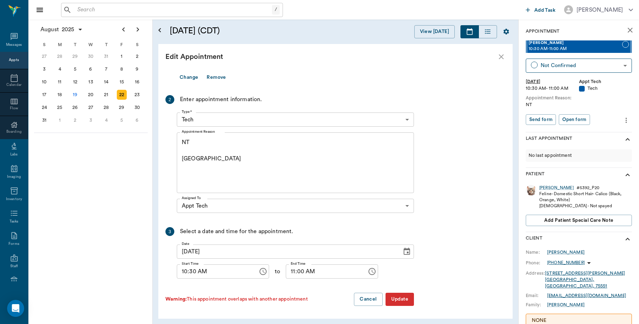
click at [398, 295] on button "Update" at bounding box center [399, 299] width 28 height 13
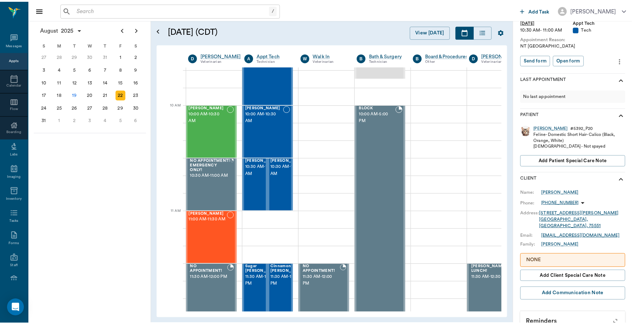
scroll to position [70, 0]
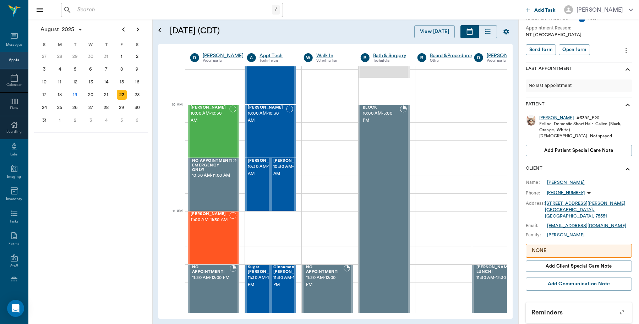
click at [542, 116] on div "[PERSON_NAME]" at bounding box center [556, 118] width 34 height 6
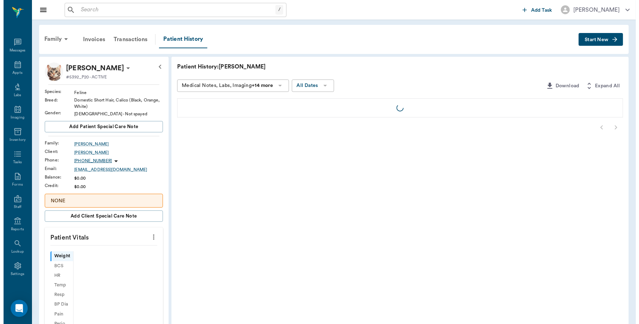
scroll to position [2, 0]
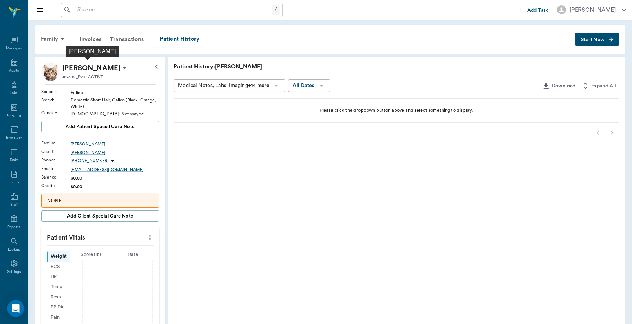
click at [84, 68] on p "[PERSON_NAME]" at bounding box center [91, 67] width 58 height 11
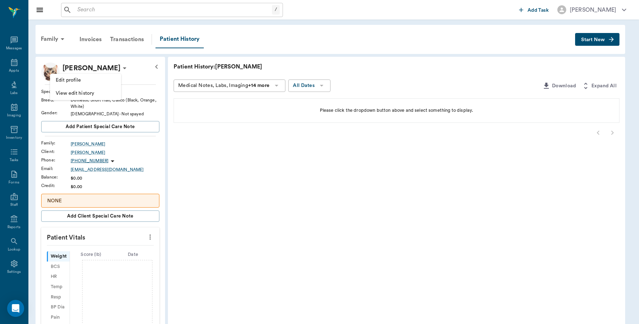
click at [82, 78] on span "Edit profile" at bounding box center [86, 80] width 60 height 7
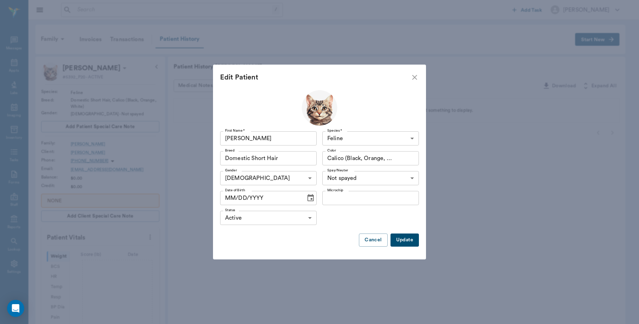
click at [308, 200] on icon "Choose date" at bounding box center [310, 198] width 9 height 9
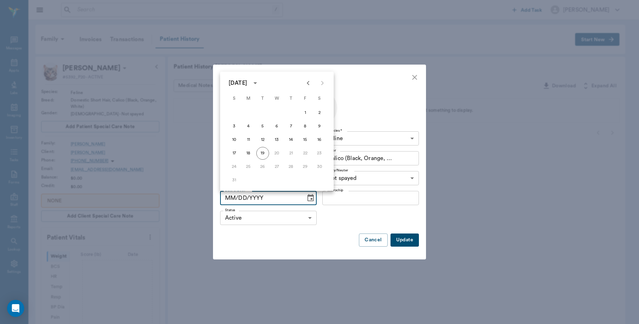
click at [304, 82] on icon "Previous month" at bounding box center [308, 83] width 9 height 9
click at [249, 150] on button "19" at bounding box center [248, 153] width 13 height 13
type input "[DATE]"
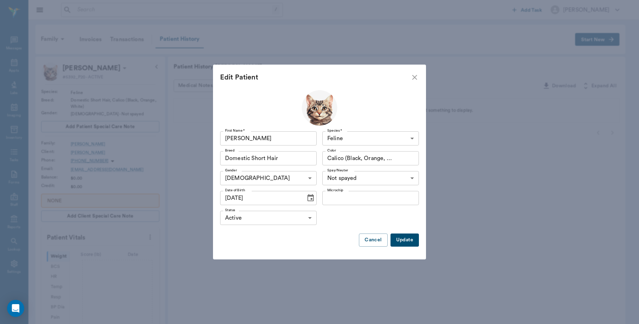
click at [411, 238] on button "Update" at bounding box center [404, 239] width 28 height 13
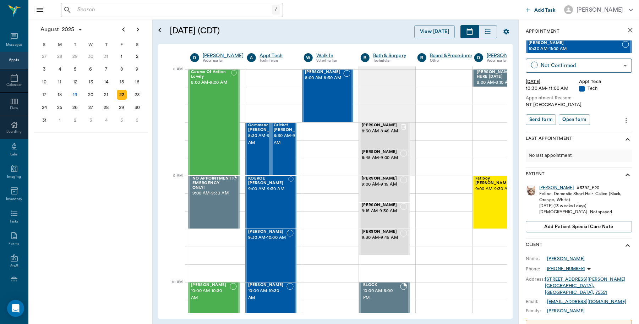
scroll to position [0, 0]
click at [625, 33] on icon "close" at bounding box center [629, 30] width 9 height 9
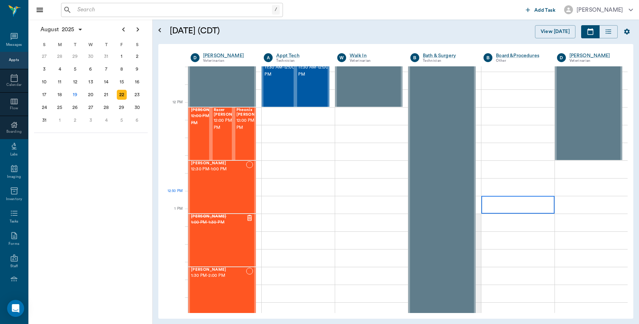
scroll to position [355, 0]
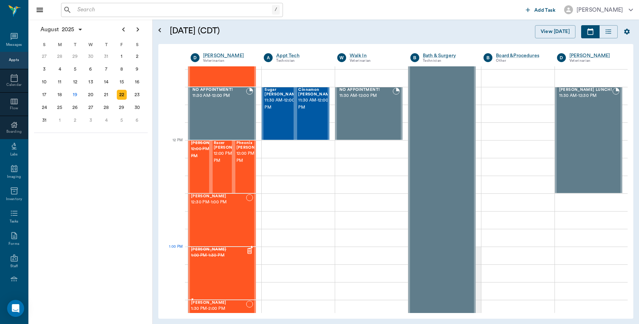
click at [204, 254] on span "1:00 PM - 1:30 PM" at bounding box center [218, 255] width 55 height 7
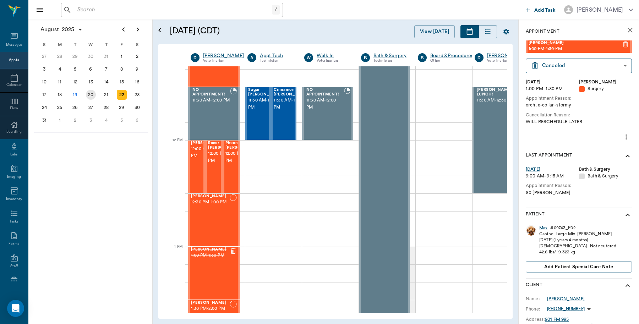
click at [92, 92] on div "20" at bounding box center [91, 95] width 10 height 10
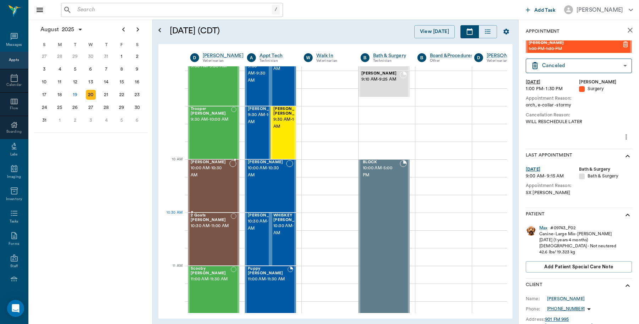
scroll to position [177, 0]
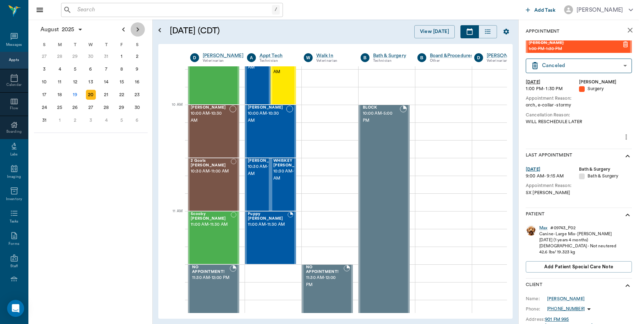
click at [137, 27] on icon "Next page" at bounding box center [137, 29] width 9 height 9
click at [119, 56] on div "5" at bounding box center [122, 56] width 10 height 10
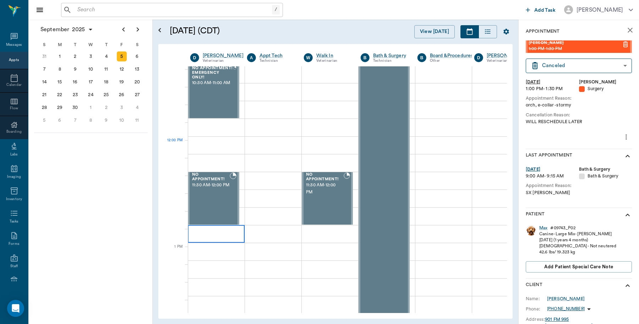
scroll to position [355, 0]
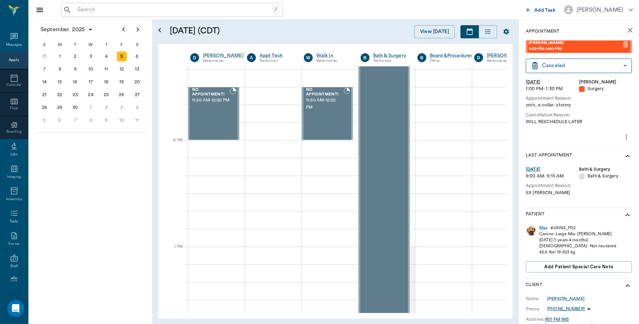
click at [151, 11] on input "text" at bounding box center [172, 10] width 197 height 10
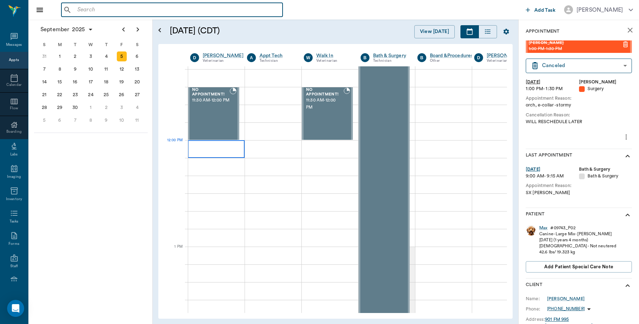
click at [204, 151] on div at bounding box center [216, 149] width 57 height 18
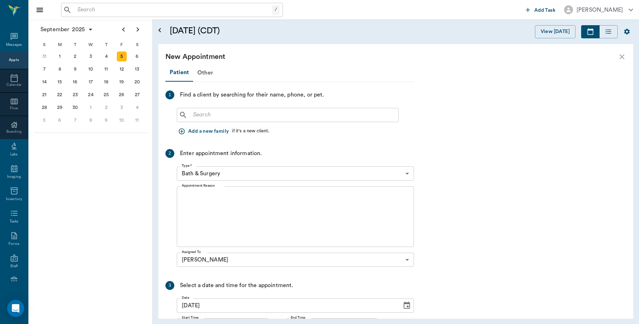
scroll to position [355, 0]
click at [227, 111] on input "text" at bounding box center [292, 115] width 205 height 10
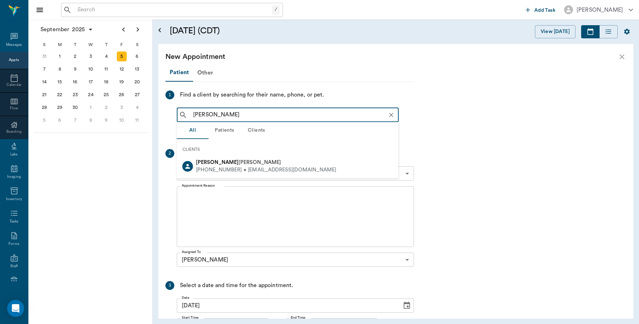
click at [250, 164] on div "[PERSON_NAME]" at bounding box center [266, 162] width 140 height 7
type input "[PERSON_NAME]"
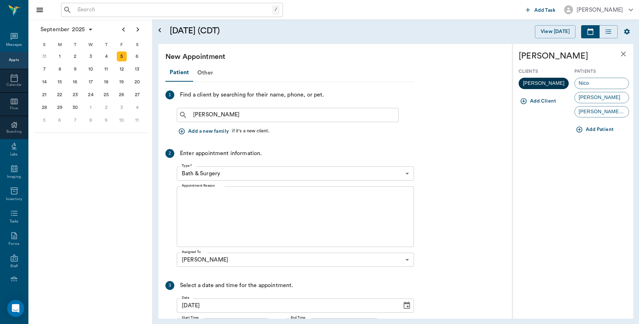
click at [555, 83] on span "[PERSON_NAME]" at bounding box center [543, 82] width 50 height 7
click at [600, 128] on button "Add Patient" at bounding box center [595, 129] width 42 height 13
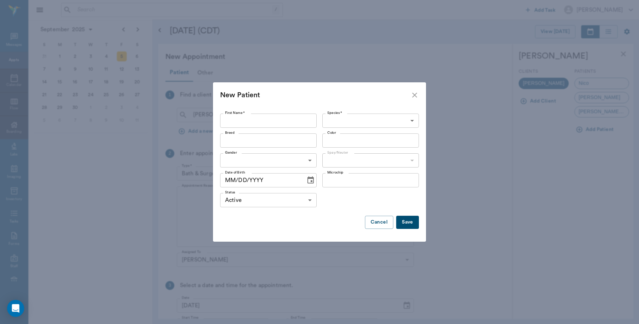
click at [258, 114] on input "First Name *" at bounding box center [268, 121] width 96 height 14
type input "Tori"
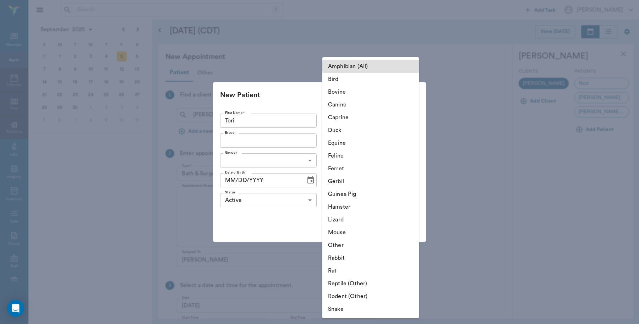
click at [412, 121] on body "/ ​ Add Task Dr. Bert Ellsworth Nectar Messages Appts Calendar Flow Boarding La…" at bounding box center [319, 162] width 639 height 324
click at [343, 155] on li "Feline" at bounding box center [370, 155] width 96 height 13
type input "Feline"
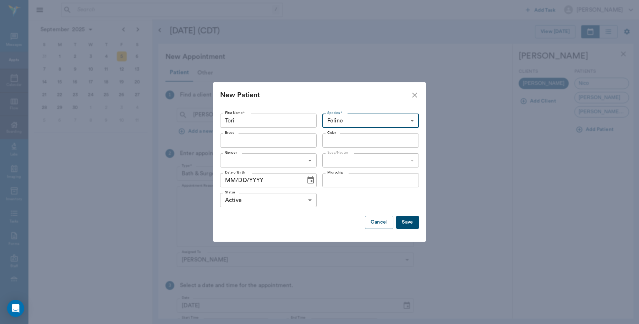
click at [286, 143] on input "Breed" at bounding box center [262, 141] width 81 height 10
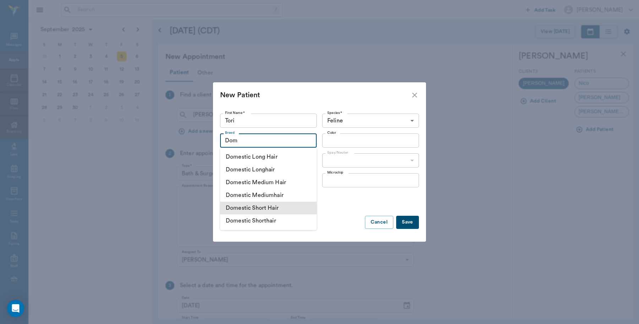
click at [272, 208] on li "Domestic Short Hair" at bounding box center [268, 207] width 96 height 13
type input "Domestic Short Hair"
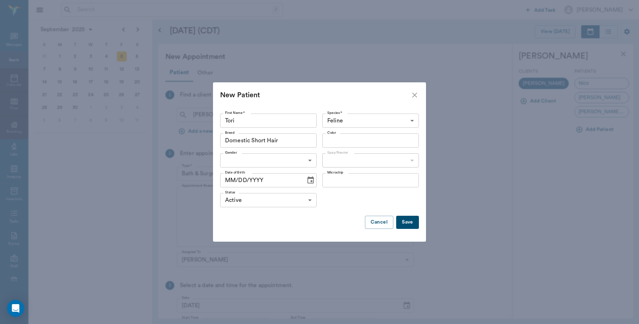
click at [376, 144] on input "Color" at bounding box center [364, 141] width 81 height 10
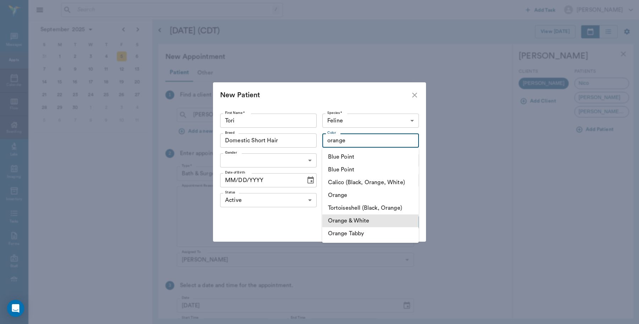
click at [371, 223] on li "Orange & White" at bounding box center [370, 220] width 96 height 13
type input "Orange & White"
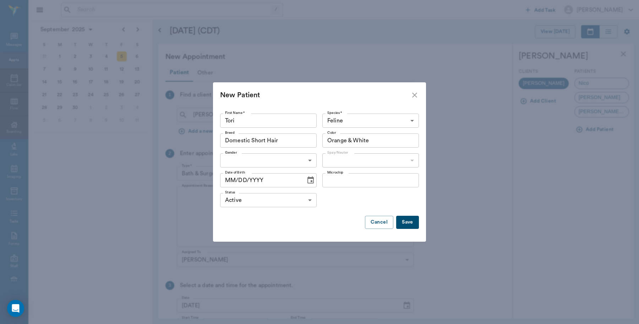
click at [277, 160] on body "/ ​ Add Task Dr. Bert Ellsworth Nectar Messages Appts Calendar Flow Boarding La…" at bounding box center [319, 162] width 639 height 324
click at [258, 188] on li "Female" at bounding box center [268, 189] width 96 height 13
type input "FEMALE"
click at [413, 162] on body "/ ​ Add Task Dr. Bert Ellsworth Nectar Messages Appts Calendar Flow Boarding La…" at bounding box center [319, 162] width 639 height 324
click at [359, 192] on li "Not spayed" at bounding box center [370, 189] width 96 height 13
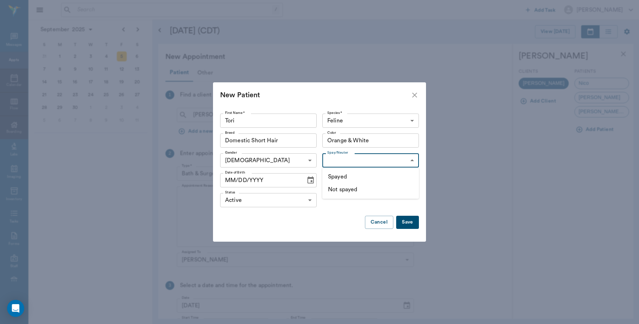
type input "false"
click at [410, 221] on button "Save" at bounding box center [407, 222] width 23 height 13
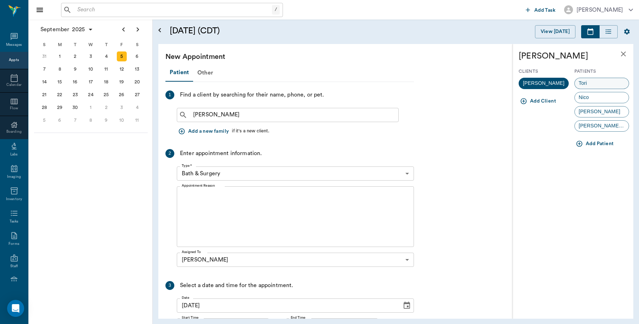
click at [602, 83] on div "Tori" at bounding box center [601, 83] width 55 height 11
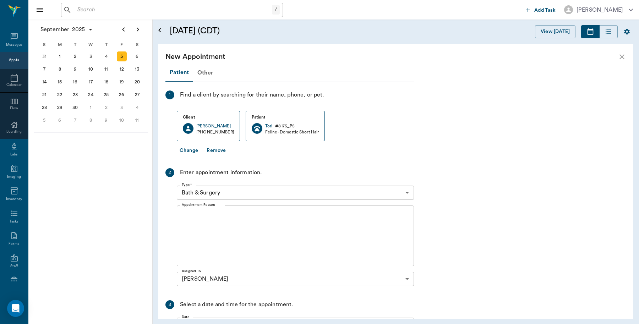
click at [258, 191] on body "/ ​ Add Task Dr. Bert Ellsworth Nectar Messages Appts Calendar Flow Boarding La…" at bounding box center [319, 162] width 639 height 324
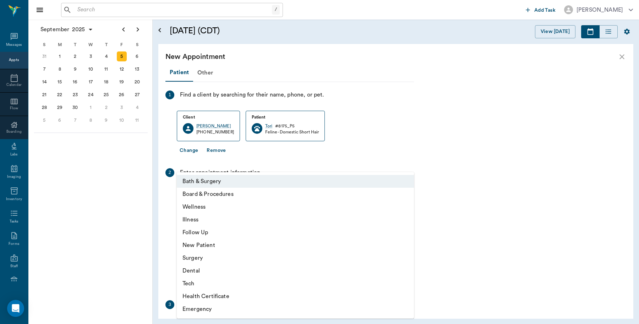
click at [206, 259] on li "Surgery" at bounding box center [295, 258] width 237 height 13
type input "65d2be4f46e3a538d89b8c18"
type input "12:30 PM"
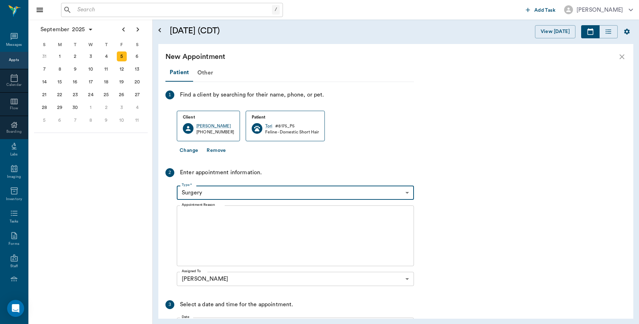
click at [270, 218] on textarea "Appointment Reason" at bounding box center [295, 235] width 227 height 49
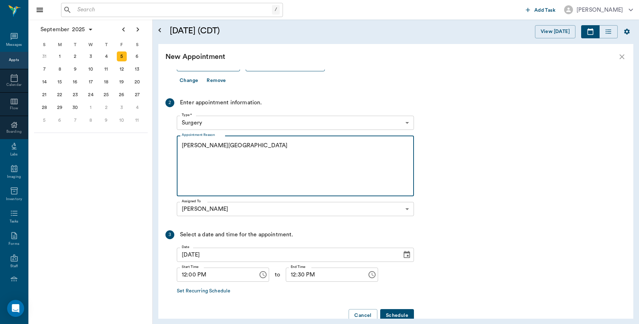
scroll to position [86, 0]
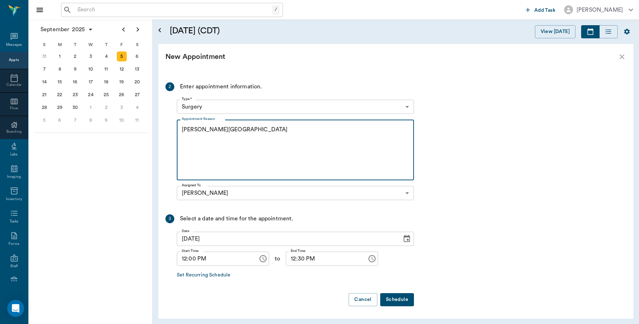
type textarea "OHE Caryn"
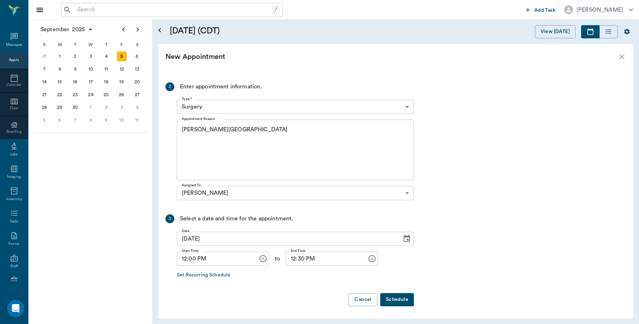
click at [396, 298] on button "Schedule" at bounding box center [397, 299] width 34 height 13
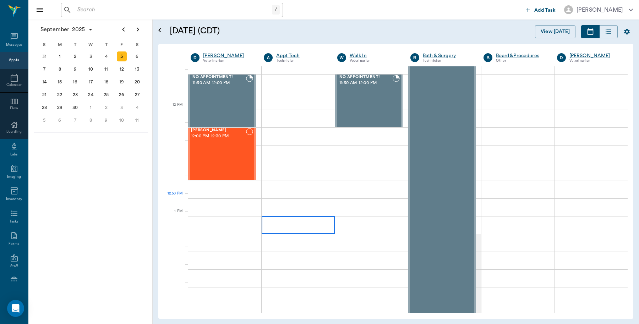
scroll to position [355, 0]
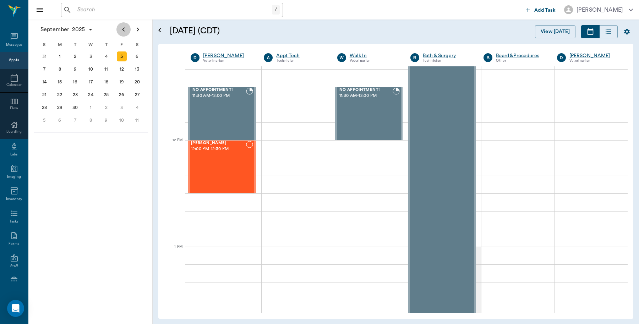
click at [123, 33] on icon "Previous page" at bounding box center [123, 29] width 9 height 9
click at [125, 94] on div "22" at bounding box center [122, 95] width 10 height 10
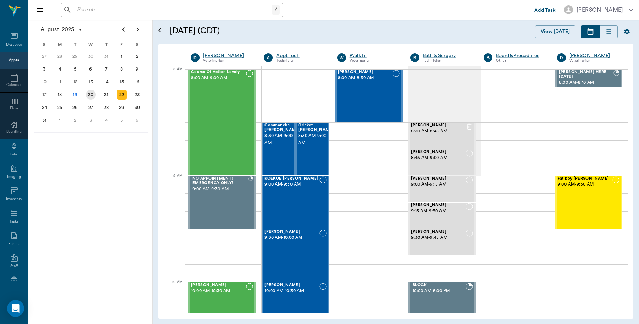
click at [92, 93] on div "20" at bounding box center [91, 95] width 10 height 10
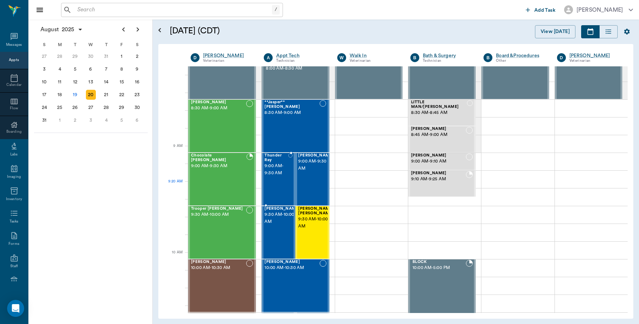
scroll to position [44, 0]
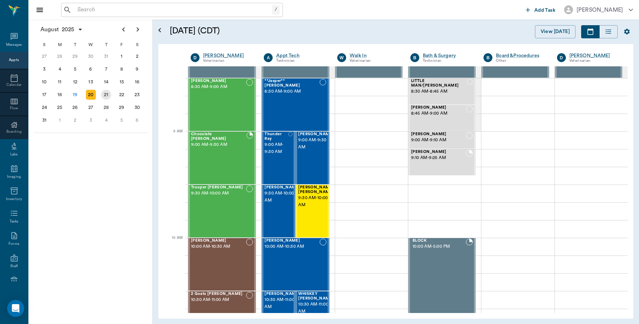
click at [105, 92] on div "21" at bounding box center [106, 95] width 10 height 10
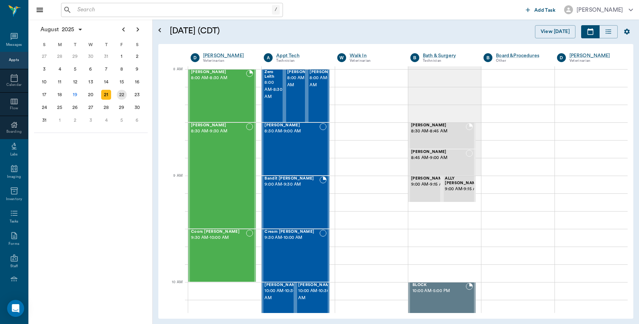
click at [119, 94] on div "22" at bounding box center [122, 95] width 10 height 10
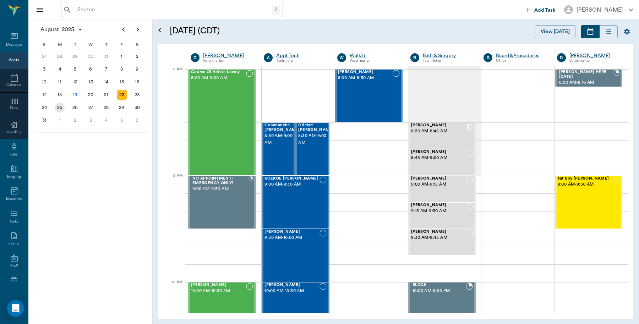
click at [59, 107] on div "25" at bounding box center [60, 108] width 10 height 10
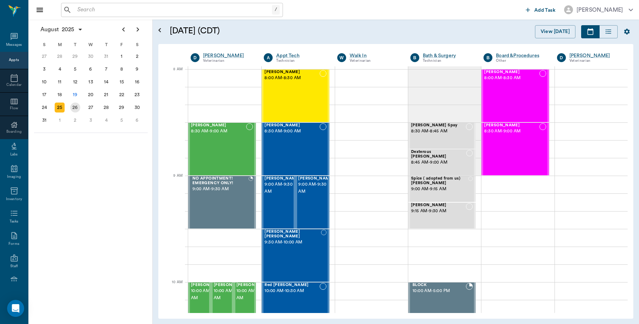
click at [77, 105] on div "26" at bounding box center [75, 108] width 10 height 10
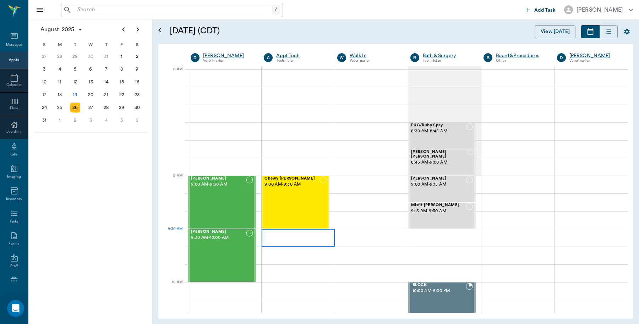
click at [279, 233] on div at bounding box center [297, 238] width 73 height 18
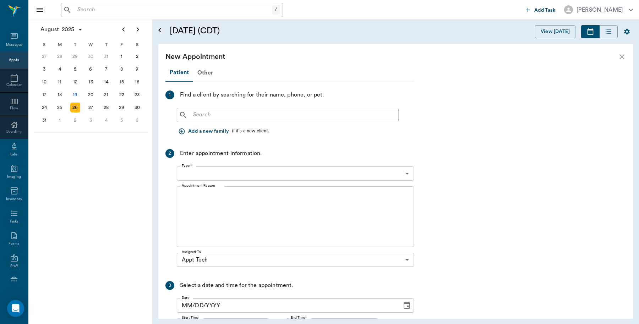
type input "08/26/2025"
type input "09:30 AM"
type input "09:45 AM"
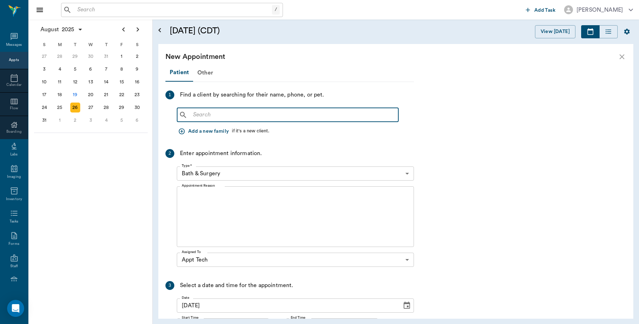
click at [272, 119] on input "text" at bounding box center [292, 115] width 205 height 10
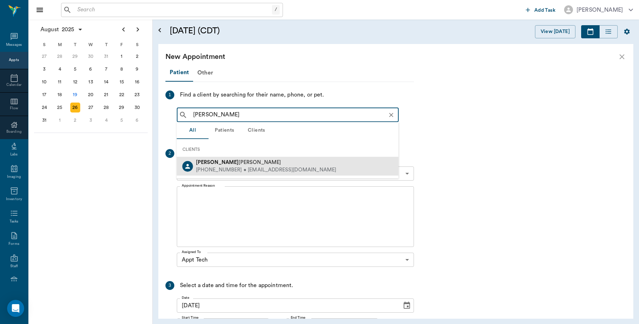
click at [237, 167] on div "(903) 826-7287 • earp6113@gmail.com" at bounding box center [266, 169] width 140 height 7
type input "Raelynn"
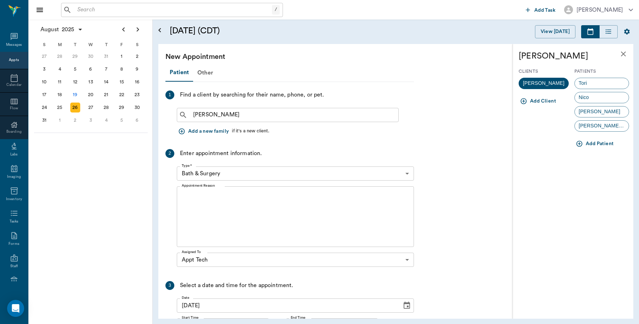
click at [589, 144] on button "Add Patient" at bounding box center [595, 143] width 42 height 13
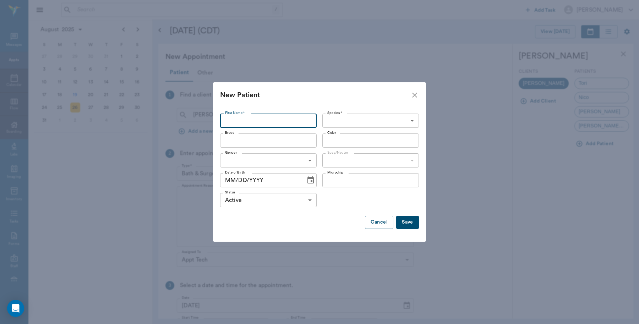
click at [264, 118] on input "First Name *" at bounding box center [268, 121] width 96 height 14
type input "Gigi"
click at [417, 118] on body "/ ​ Add Task Dr. Bert Ellsworth Nectar Messages Appts Calendar Flow Boarding La…" at bounding box center [319, 162] width 639 height 324
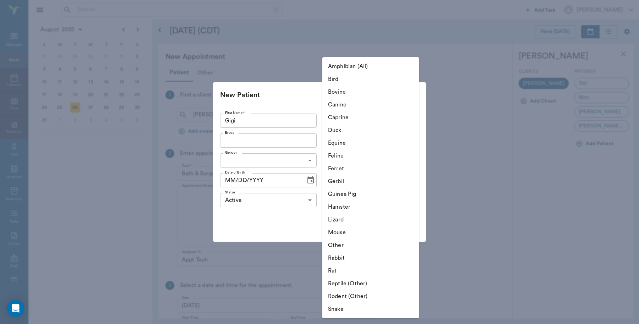
click at [359, 105] on li "Canine" at bounding box center [370, 104] width 96 height 13
type input "Canine"
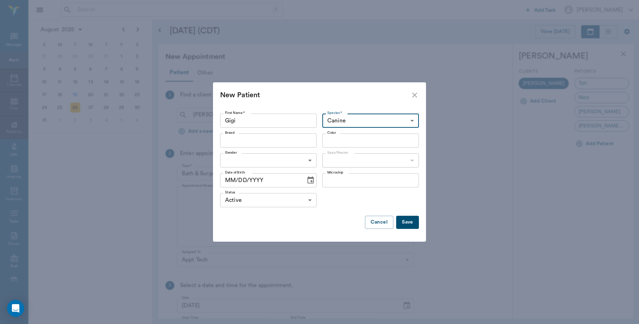
click at [295, 141] on input "Breed" at bounding box center [262, 141] width 81 height 10
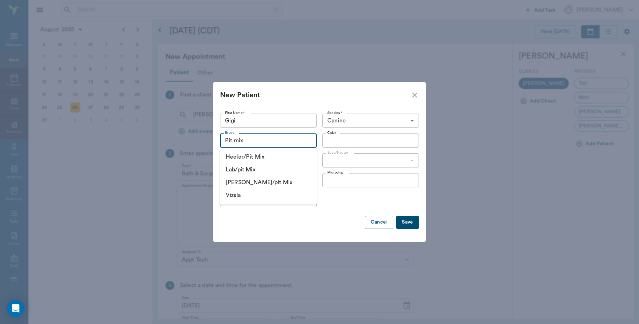
click at [257, 139] on input "Pit mix" at bounding box center [262, 141] width 81 height 10
click at [278, 173] on li "Lab/pit Mix" at bounding box center [268, 169] width 96 height 13
type input "Lab/pit Mix"
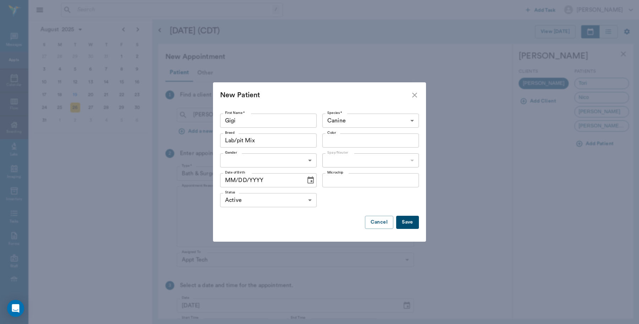
click at [377, 143] on input "Color" at bounding box center [364, 141] width 81 height 10
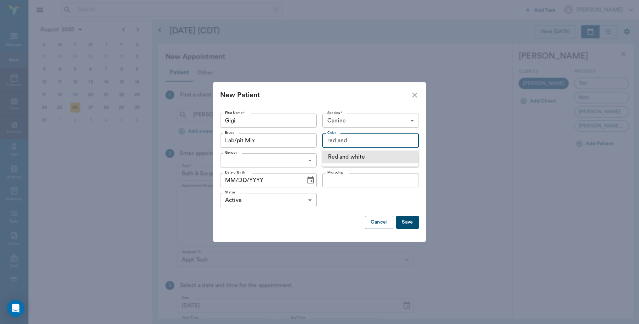
click at [374, 161] on li "Red and white" at bounding box center [370, 156] width 96 height 13
type input "Red and white"
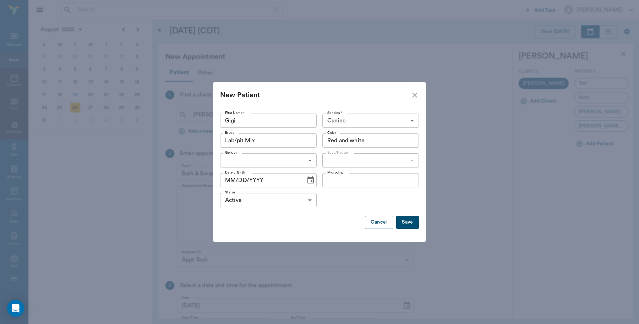
click at [284, 155] on body "/ ​ Add Task Dr. Bert Ellsworth Nectar Messages Appts Calendar Flow Boarding La…" at bounding box center [319, 162] width 639 height 324
click at [249, 188] on li "Female" at bounding box center [268, 189] width 96 height 13
type input "FEMALE"
click at [412, 162] on body "/ ​ Add Task Dr. Bert Ellsworth Nectar Messages Appts Calendar Flow Boarding La…" at bounding box center [319, 162] width 639 height 324
click at [356, 174] on li "Spayed" at bounding box center [370, 176] width 96 height 13
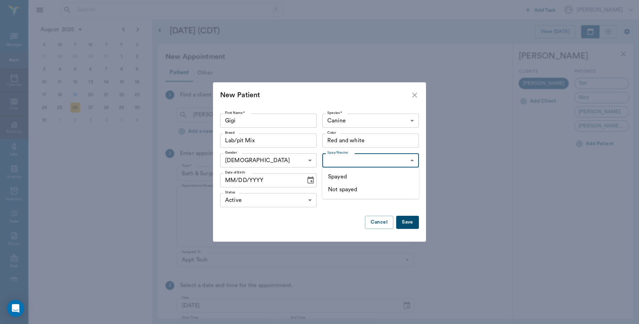
type input "true"
click at [307, 183] on icon "Choose date" at bounding box center [310, 180] width 9 height 9
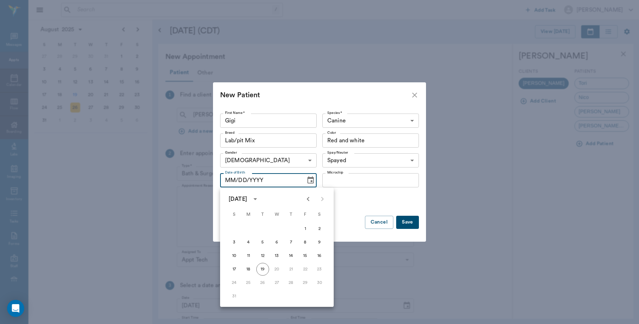
click at [259, 198] on icon "calendar view is open, switch to year view" at bounding box center [255, 199] width 9 height 9
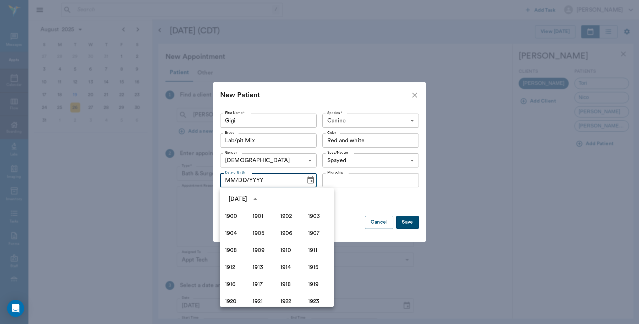
scroll to position [487, 0]
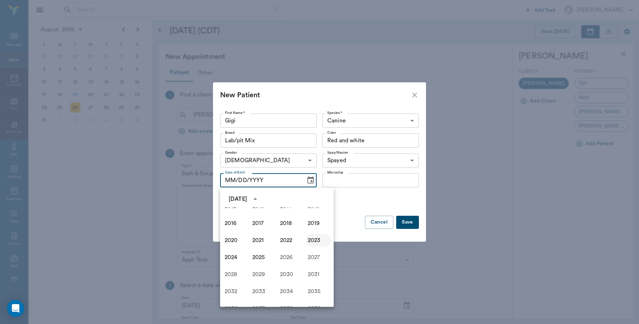
click at [311, 238] on button "2023" at bounding box center [318, 240] width 26 height 13
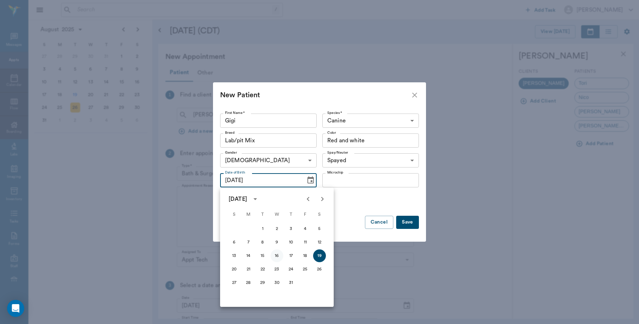
click at [277, 256] on button "16" at bounding box center [276, 255] width 13 height 13
type input "08/16/2023"
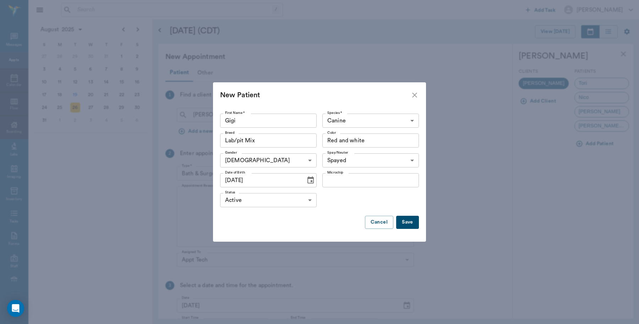
click at [409, 222] on button "Save" at bounding box center [407, 222] width 23 height 13
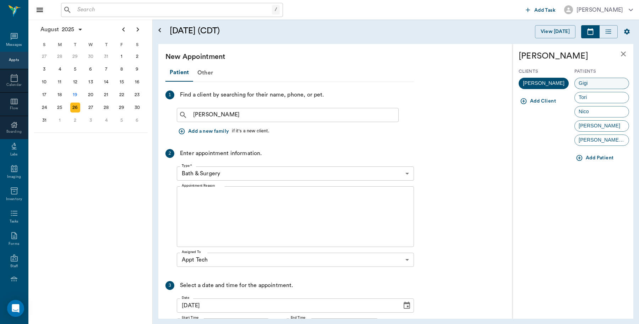
click at [601, 79] on div "Gigi" at bounding box center [601, 83] width 55 height 11
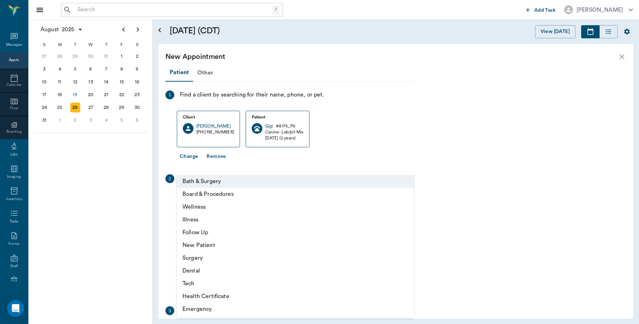
click at [405, 199] on body "/ ​ Add Task Dr. Bert Ellsworth Nectar Messages Appts Calendar Flow Boarding La…" at bounding box center [319, 162] width 639 height 324
click at [205, 285] on li "Tech" at bounding box center [295, 283] width 237 height 13
type input "65d2be4f46e3a538d89b8c1a"
type input "10:00 AM"
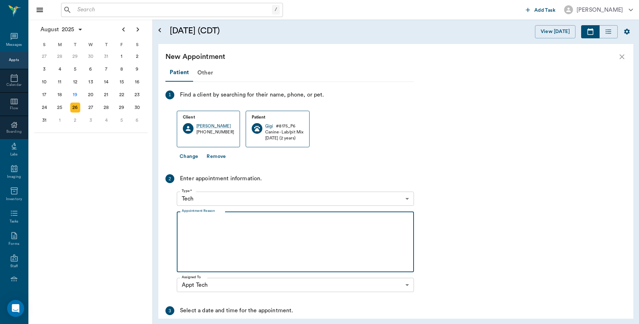
click at [225, 231] on textarea "Appointment Reason" at bounding box center [295, 241] width 227 height 49
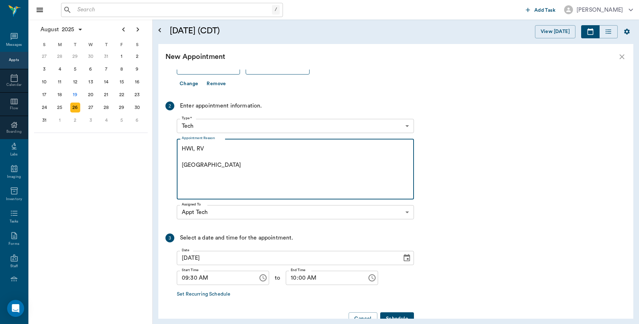
scroll to position [92, 0]
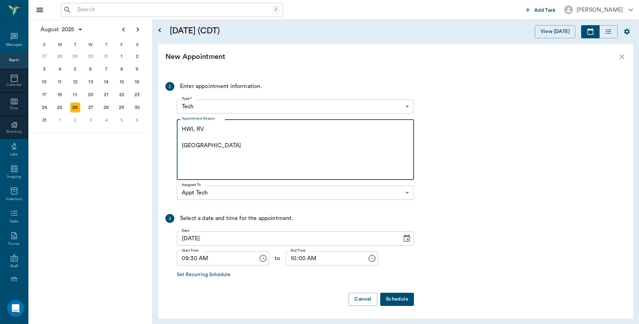
type textarea "HWI, RV Caryn"
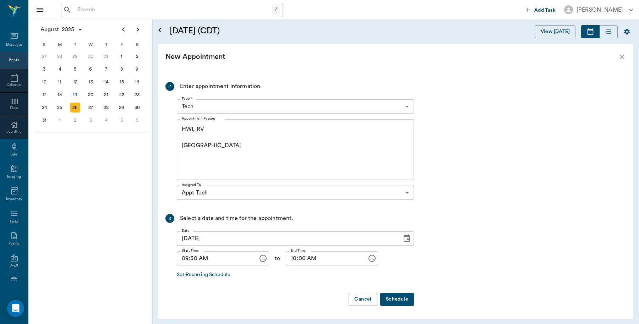
click at [410, 300] on button "Schedule" at bounding box center [397, 299] width 34 height 13
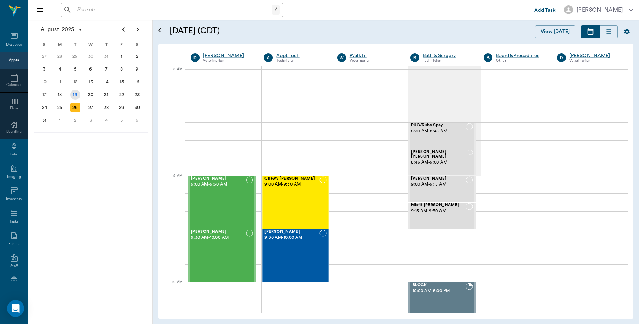
click at [75, 92] on div "19" at bounding box center [75, 95] width 10 height 10
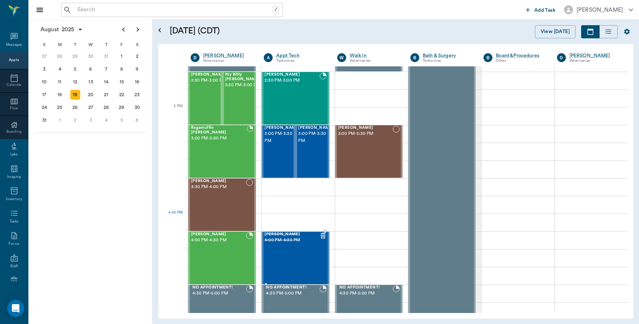
scroll to position [709, 0]
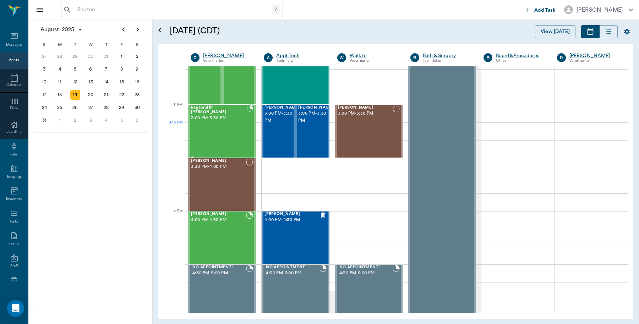
click at [229, 127] on div "Ragamuffin Brannon 3:00 PM - 3:30 PM" at bounding box center [219, 131] width 56 height 52
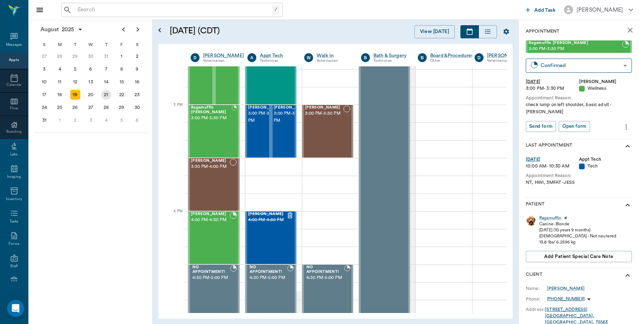
click at [109, 94] on div "21" at bounding box center [106, 95] width 10 height 10
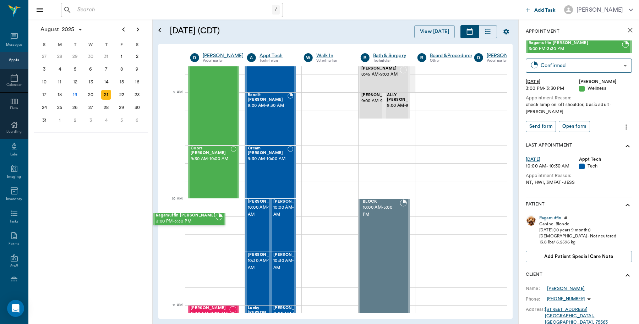
scroll to position [83, 0]
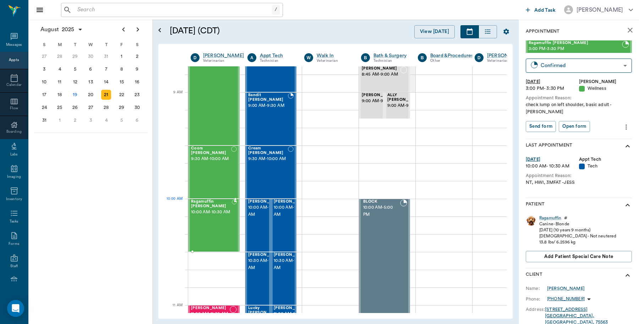
drag, startPoint x: 572, startPoint y: 46, endPoint x: 206, endPoint y: 206, distance: 398.7
click at [627, 29] on icon "close" at bounding box center [629, 30] width 5 height 5
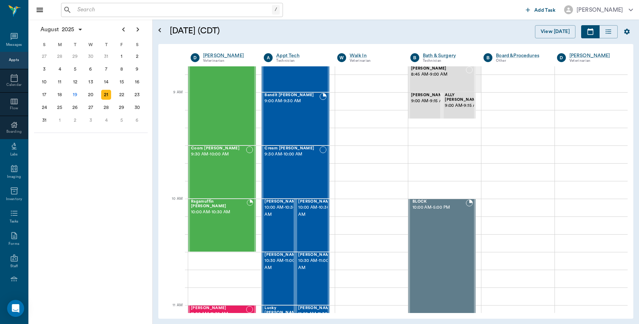
click at [166, 9] on input "text" at bounding box center [172, 10] width 197 height 10
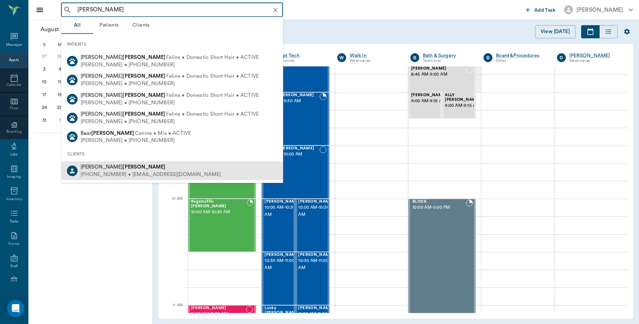
click at [122, 168] on b "Walthall" at bounding box center [143, 166] width 43 height 5
type input "walthall"
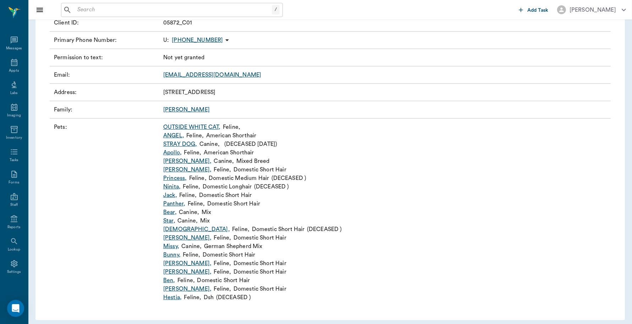
scroll to position [109, 0]
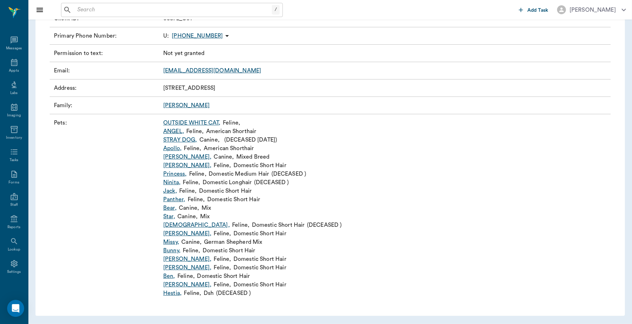
click at [175, 268] on link "Jerry ," at bounding box center [187, 267] width 48 height 9
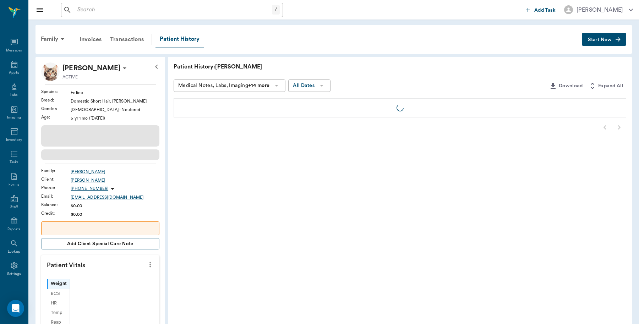
scroll to position [2, 0]
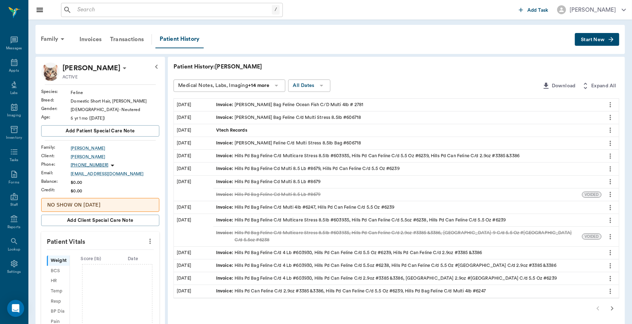
click at [592, 40] on span "Start New" at bounding box center [593, 40] width 24 height 0
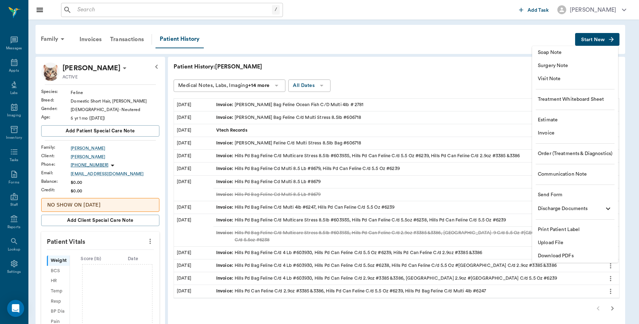
click at [550, 131] on span "Invoice" at bounding box center [574, 132] width 74 height 7
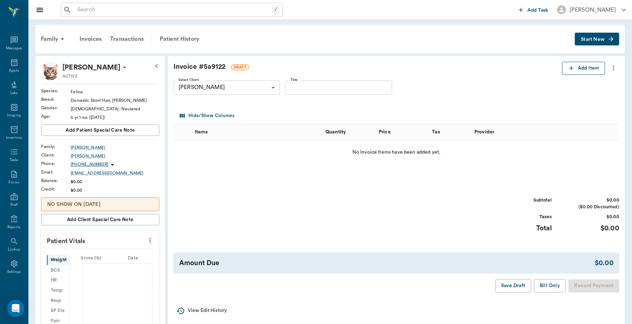
click at [573, 67] on icon "button" at bounding box center [571, 68] width 7 height 7
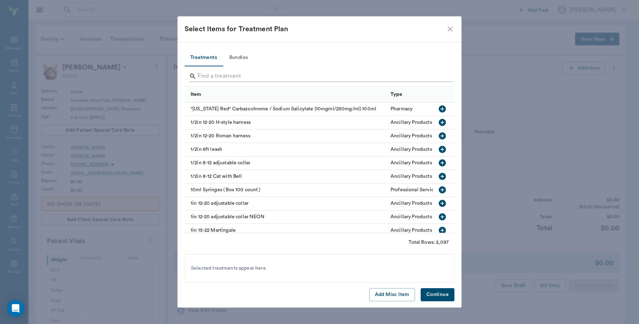
click at [257, 74] on input "Search" at bounding box center [320, 76] width 244 height 11
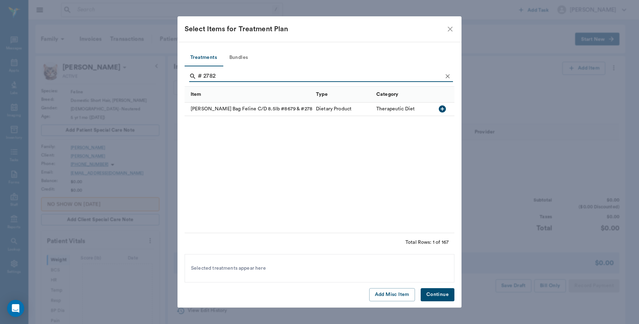
type input "# 2782"
click at [441, 110] on icon "button" at bounding box center [441, 108] width 7 height 7
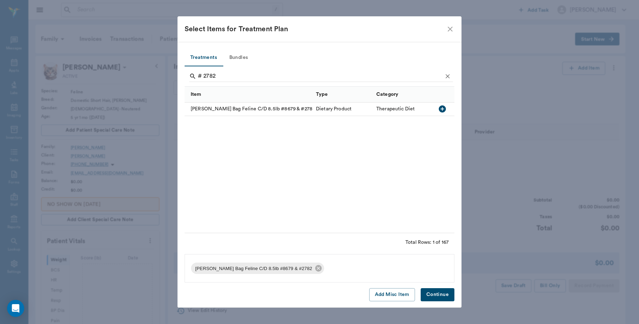
click at [442, 294] on button "Continue" at bounding box center [437, 294] width 34 height 13
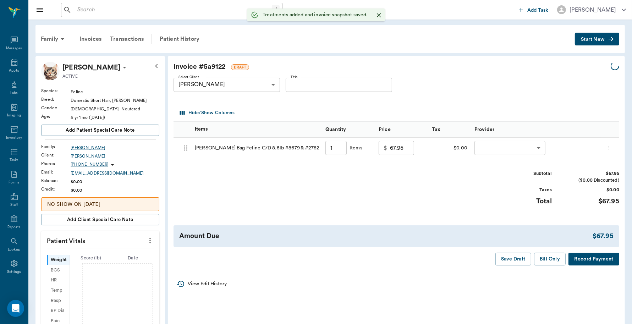
type input "1.00"
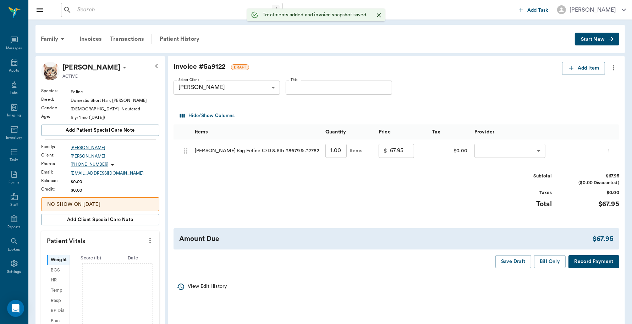
click at [541, 151] on body "/ ​ Add Task Dr. Bert Ellsworth Nectar Messages Appts Labs Imaging Inventory Ta…" at bounding box center [316, 243] width 632 height 486
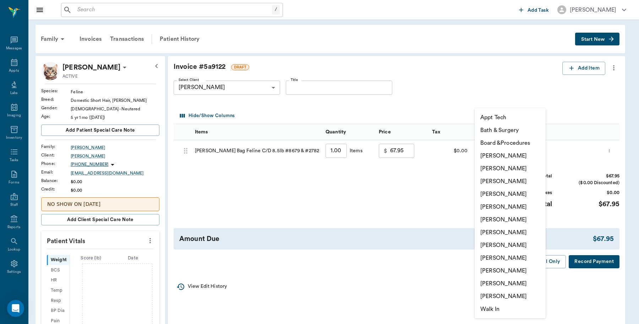
click at [526, 151] on li "Caryn Watson" at bounding box center [509, 155] width 71 height 13
type input "none-6899ea08ed37b777db10de45"
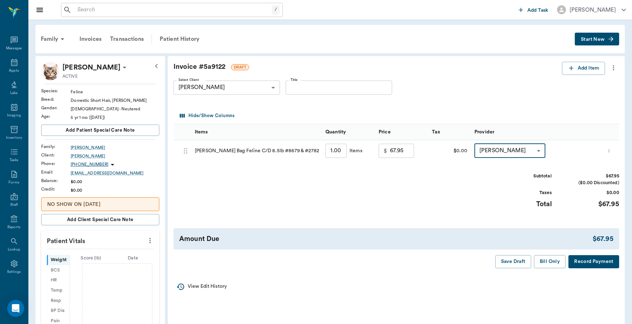
click at [602, 265] on button "Record Payment" at bounding box center [593, 261] width 51 height 13
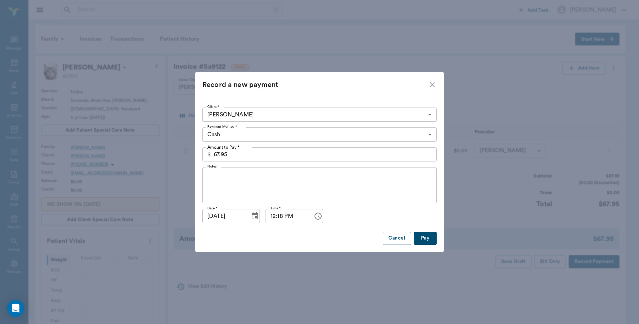
click at [394, 133] on body "/ ​ Add Task Dr. Bert Ellsworth Nectar Messages Appts Labs Imaging Inventory Ta…" at bounding box center [319, 243] width 639 height 486
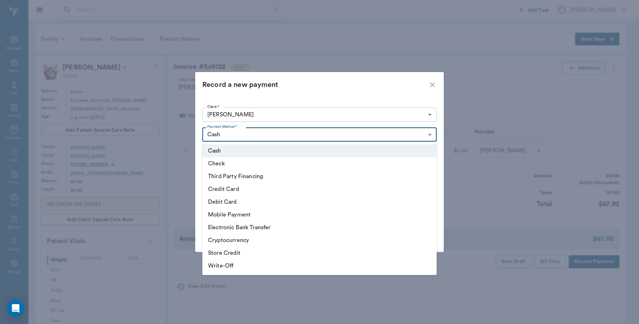
click at [231, 203] on li "Debit Card" at bounding box center [319, 201] width 234 height 13
type input "DEBIT_CARD"
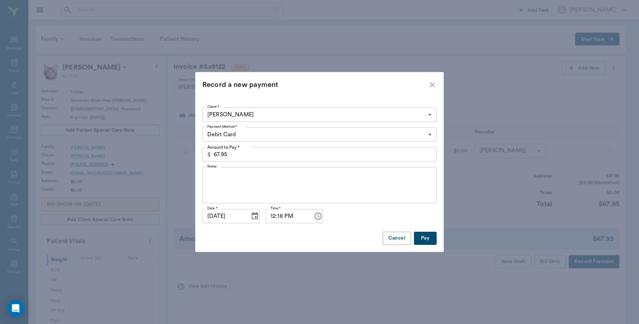
click at [425, 237] on button "Pay" at bounding box center [425, 238] width 23 height 13
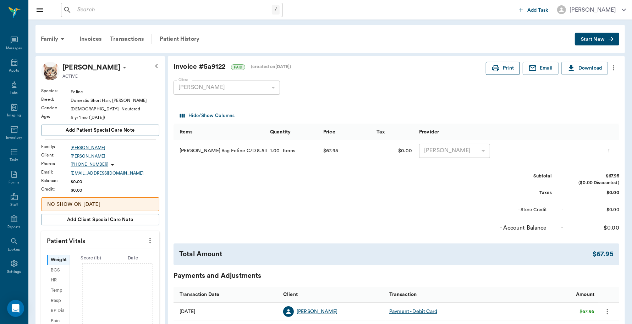
click at [515, 73] on button "Print" at bounding box center [503, 68] width 34 height 13
click at [9, 68] on div "Appts" at bounding box center [14, 70] width 10 height 5
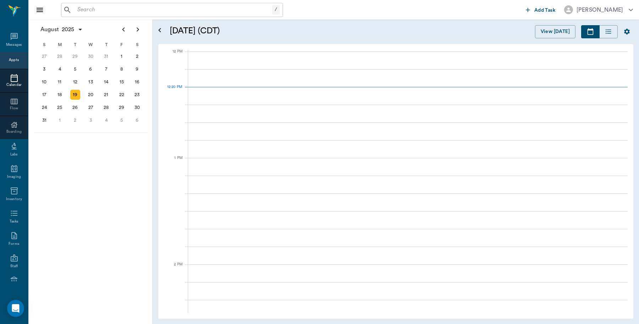
scroll to position [426, 0]
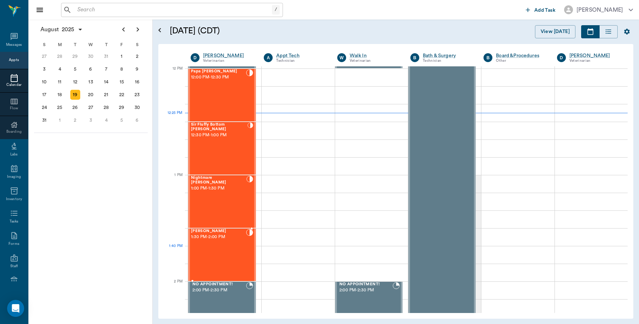
click at [225, 263] on div "PEPPER Clements 1:30 PM - 2:00 PM" at bounding box center [218, 255] width 55 height 52
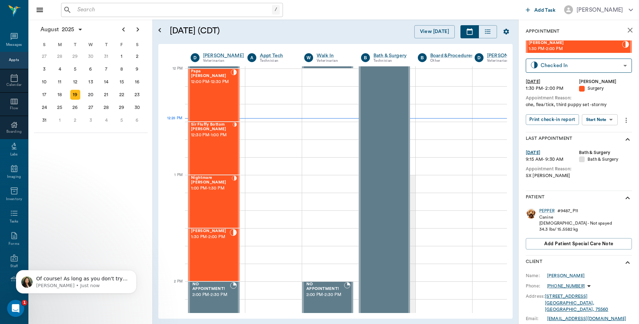
click at [625, 31] on icon "close" at bounding box center [629, 30] width 9 height 9
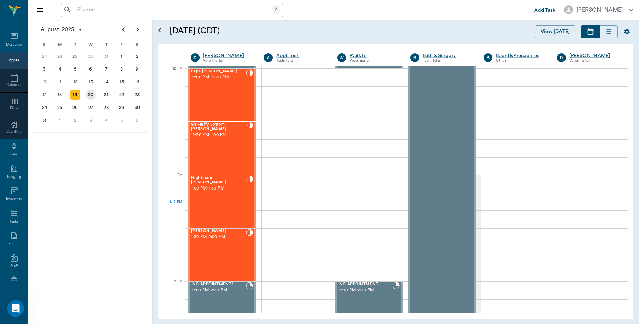
click at [88, 90] on div "20" at bounding box center [91, 95] width 10 height 10
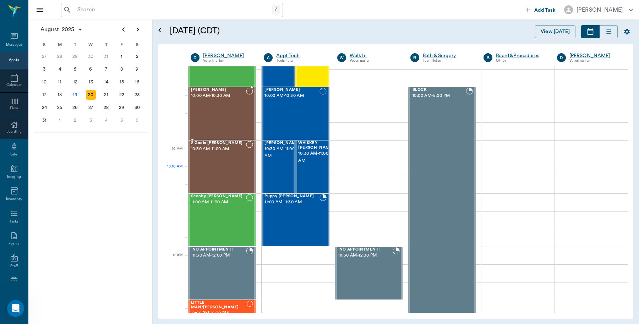
scroll to position [222, 0]
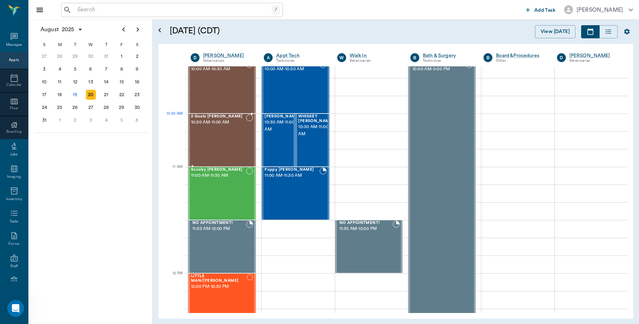
click at [215, 125] on span "10:30 AM - 11:00 AM" at bounding box center [218, 122] width 55 height 7
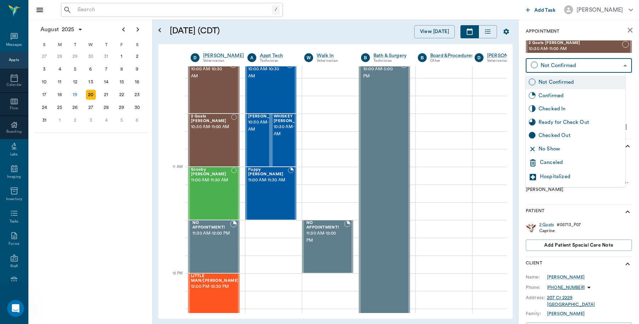
click at [618, 68] on body "/ ​ Add Task Dr. Bert Ellsworth Nectar Messages Appts Calendar Flow Boarding La…" at bounding box center [319, 162] width 639 height 324
click at [563, 160] on div "Canceled" at bounding box center [581, 163] width 82 height 9
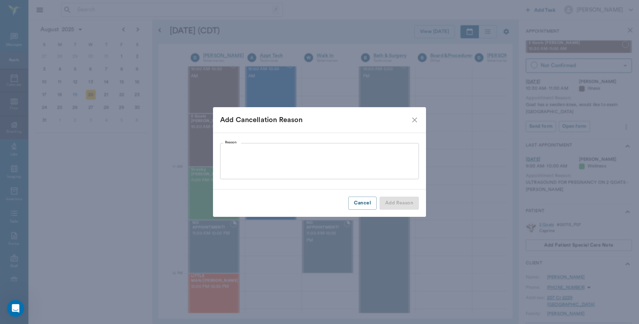
click at [238, 149] on textarea "Reason" at bounding box center [319, 161] width 189 height 24
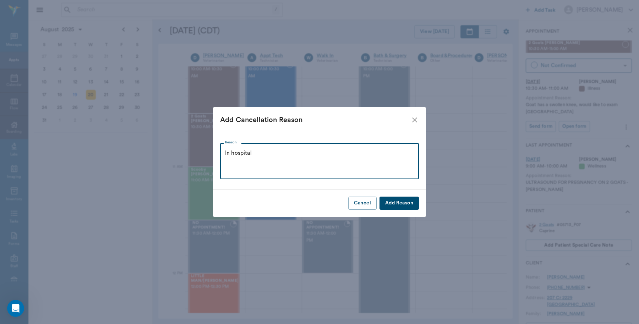
type textarea "In hospital"
click at [407, 204] on button "Add Reason" at bounding box center [398, 203] width 39 height 13
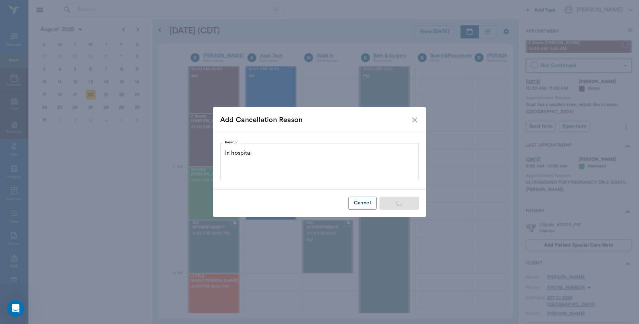
type input "CANCELED"
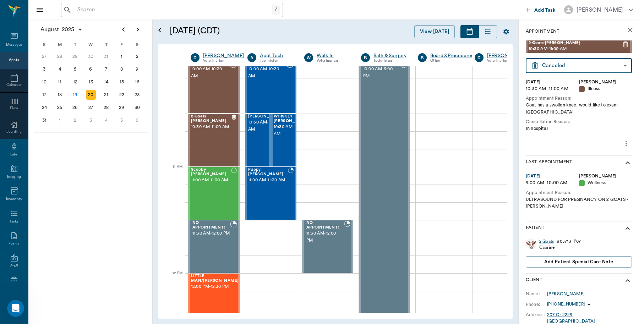
click at [103, 11] on input "text" at bounding box center [172, 10] width 197 height 10
click at [627, 32] on icon "close" at bounding box center [629, 30] width 5 height 5
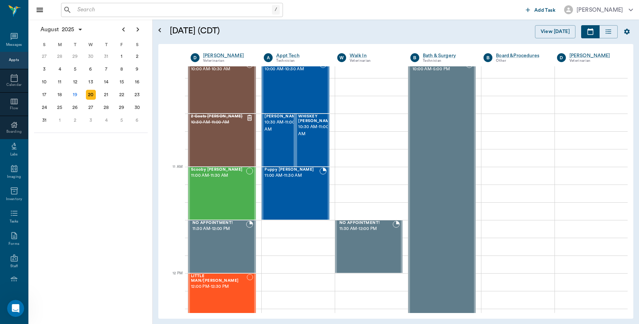
click at [120, 6] on input "text" at bounding box center [172, 10] width 197 height 10
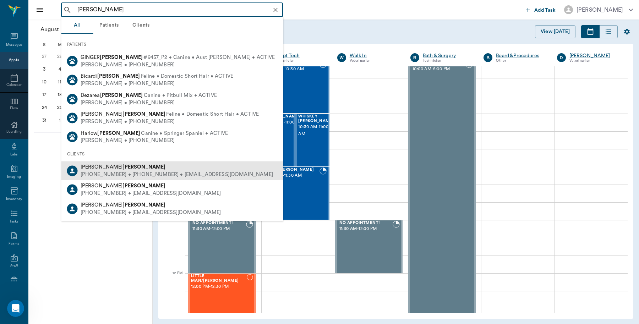
click at [122, 166] on b "Brewer" at bounding box center [143, 166] width 43 height 5
type input "brewer"
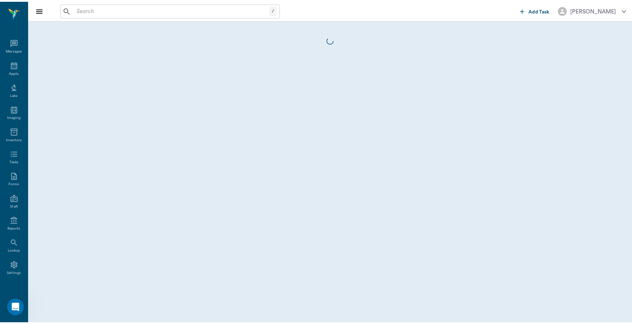
scroll to position [2, 0]
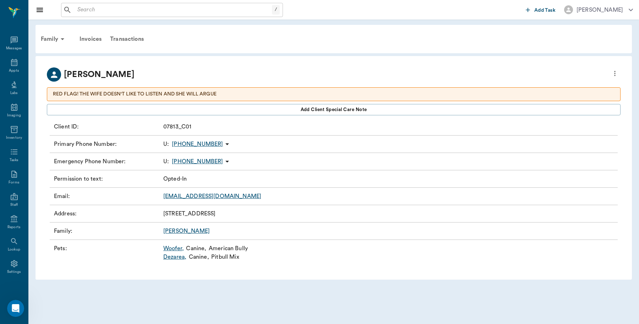
click at [175, 249] on link "Woofer ," at bounding box center [173, 248] width 21 height 9
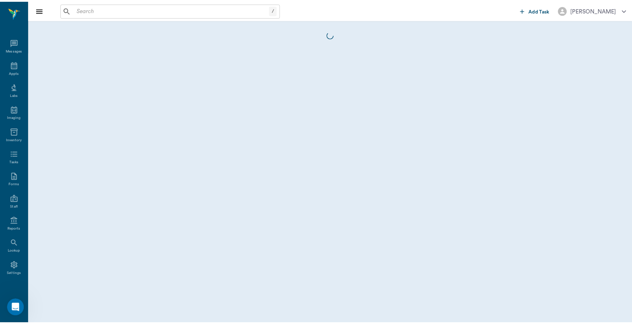
scroll to position [2, 0]
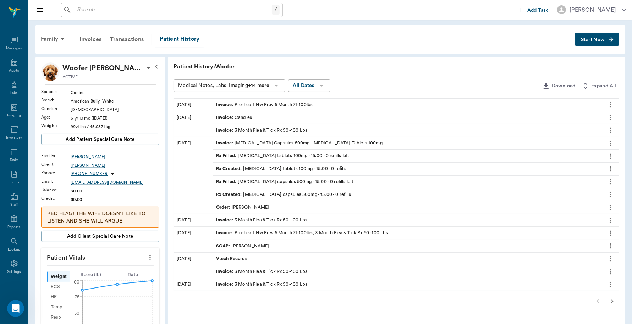
click at [588, 40] on span "Start New" at bounding box center [593, 40] width 24 height 0
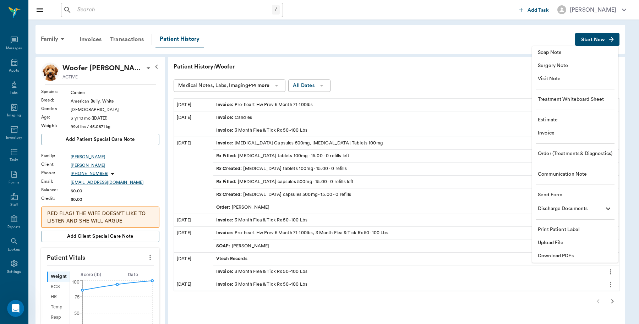
click at [554, 133] on span "Invoice" at bounding box center [574, 132] width 74 height 7
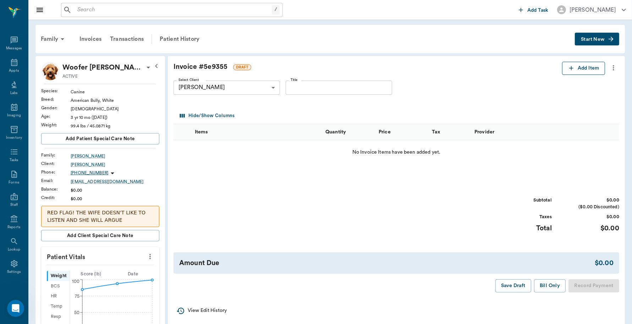
click at [579, 66] on button "Add Item" at bounding box center [583, 68] width 43 height 13
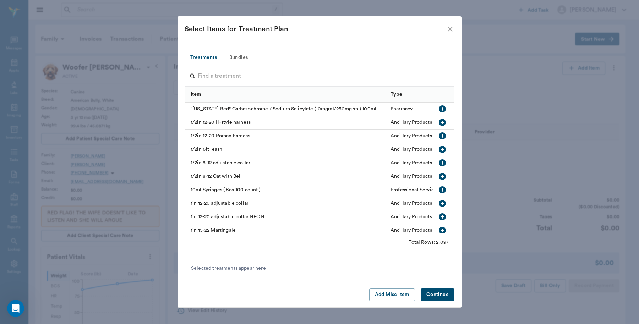
click at [288, 76] on input "Search" at bounding box center [320, 76] width 244 height 11
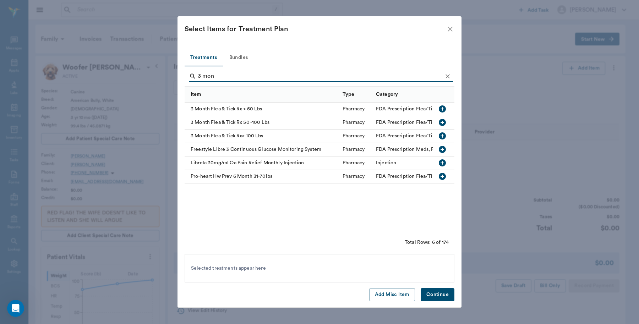
type input "3 mon"
click at [275, 125] on div "3 Month Flea & Tick Rx 50 -100 Lbs" at bounding box center [261, 122] width 154 height 13
click at [438, 297] on button "Continue" at bounding box center [437, 294] width 34 height 13
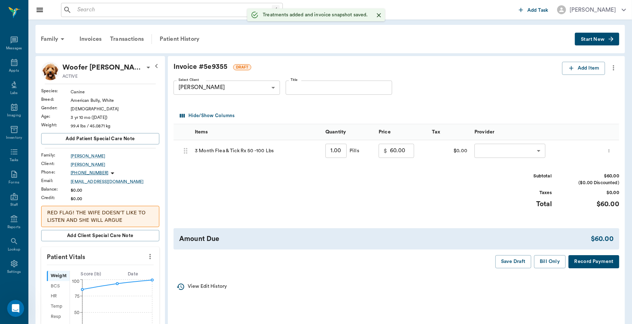
click at [332, 149] on input "1.00" at bounding box center [335, 151] width 21 height 14
type input "2"
type input "120.00"
type input "2"
click at [414, 182] on div "Subtotal $120.00 ($0.00 Discounted) Taxes $0.00 Total $120.00" at bounding box center [396, 195] width 446 height 44
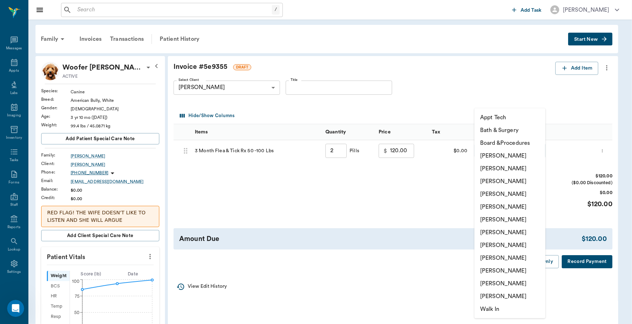
click at [535, 150] on body "/ ​ Add Task Dr. Bert Ellsworth Nectar Messages Appts Labs Imaging Inventory Ta…" at bounding box center [316, 283] width 632 height 566
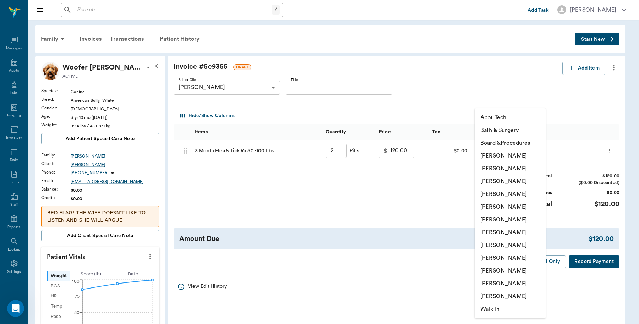
click at [508, 148] on li "Board &Procedures" at bounding box center [509, 143] width 71 height 13
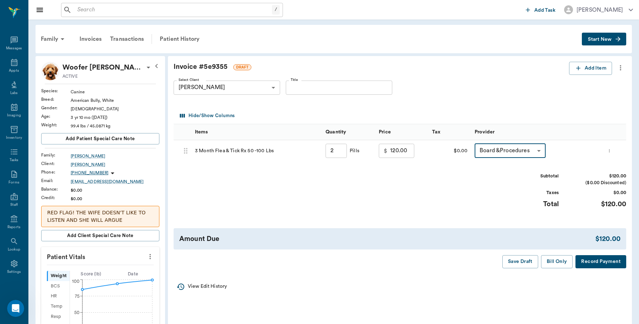
click at [538, 145] on body "/ ​ Add Task Dr. Bert Ellsworth Nectar Messages Appts Labs Imaging Inventory Ta…" at bounding box center [319, 283] width 639 height 566
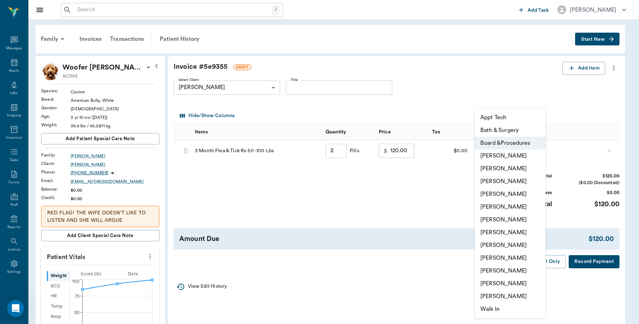
click at [502, 169] on li "[PERSON_NAME]" at bounding box center [509, 168] width 71 height 13
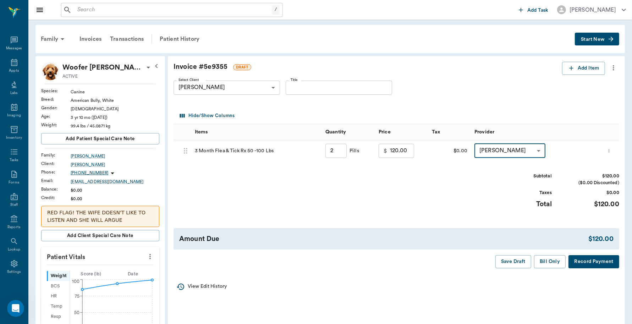
click at [529, 149] on body "/ ​ Add Task Dr. Bert Ellsworth Nectar Messages Appts Labs Imaging Inventory Ta…" at bounding box center [316, 283] width 632 height 566
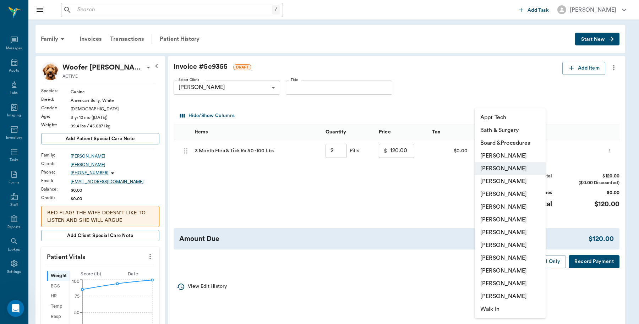
click at [514, 158] on li "Caryn Watson" at bounding box center [509, 155] width 71 height 13
type input "none-6899ea08ed37b777db10de45"
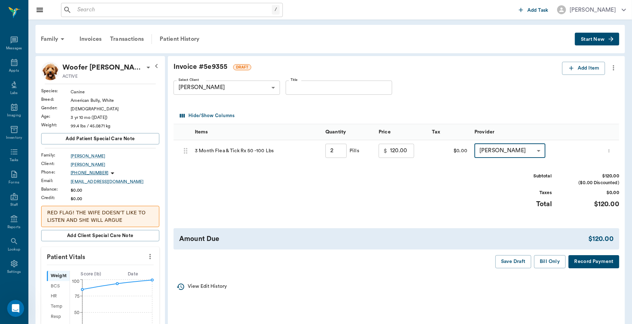
click at [597, 263] on button "Record Payment" at bounding box center [593, 261] width 51 height 13
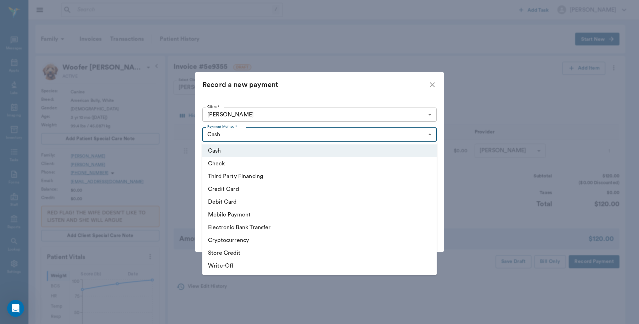
click at [430, 134] on body "/ ​ Add Task Dr. Bert Ellsworth Nectar Messages Appts Labs Imaging Inventory Ta…" at bounding box center [319, 283] width 639 height 566
click at [239, 202] on li "Debit Card" at bounding box center [319, 201] width 234 height 13
type input "DEBIT_CARD"
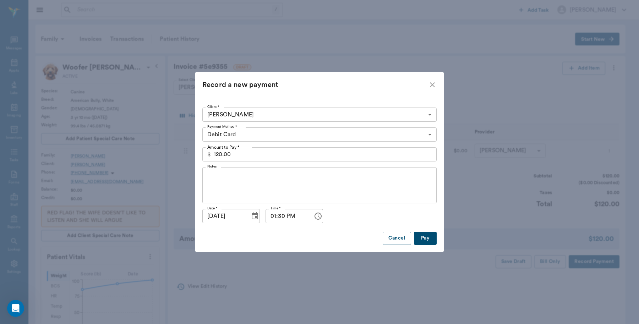
click at [425, 234] on button "Pay" at bounding box center [425, 238] width 23 height 13
type input "2.00"
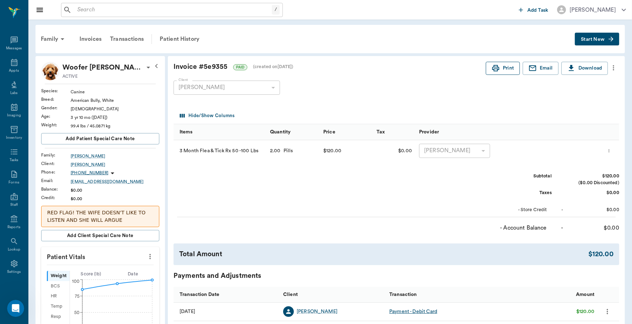
click at [502, 70] on button "Print" at bounding box center [503, 68] width 34 height 13
click at [45, 36] on div "Family" at bounding box center [54, 39] width 34 height 17
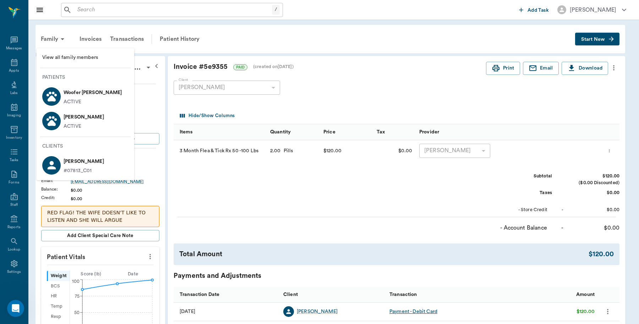
click at [77, 123] on p "ACTIVE" at bounding box center [72, 126] width 18 height 7
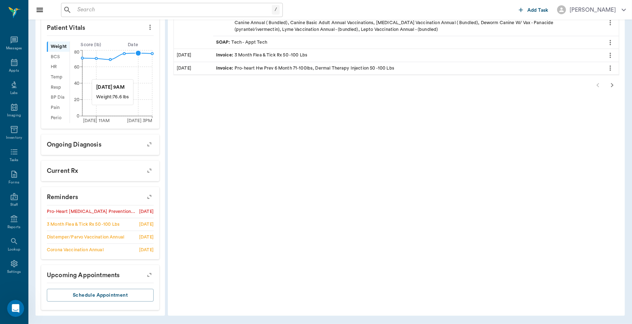
scroll to position [231, 0]
click at [11, 64] on icon at bounding box center [14, 62] width 6 height 7
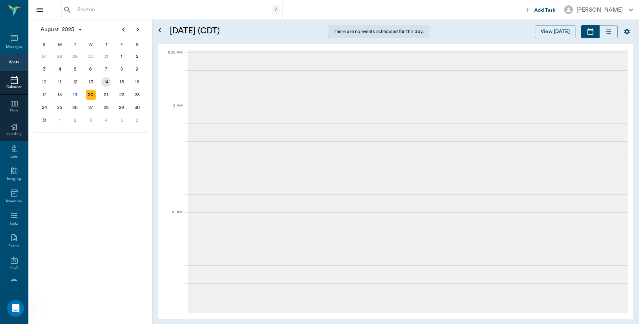
scroll to position [2, 0]
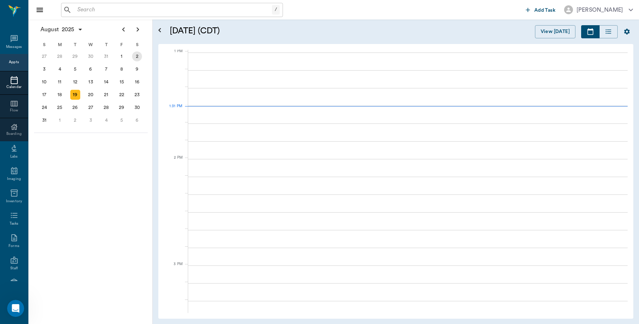
scroll to position [533, 0]
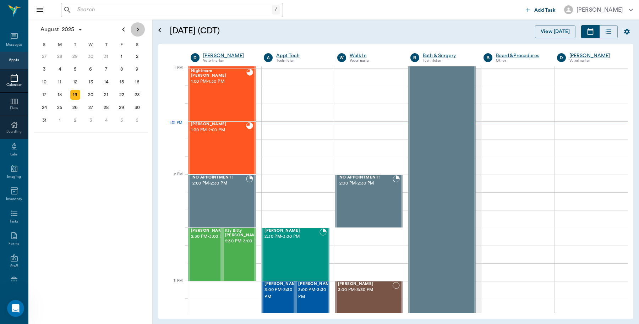
click at [137, 28] on icon "Next page" at bounding box center [137, 29] width 9 height 9
click at [74, 80] on div "16" at bounding box center [75, 82] width 10 height 10
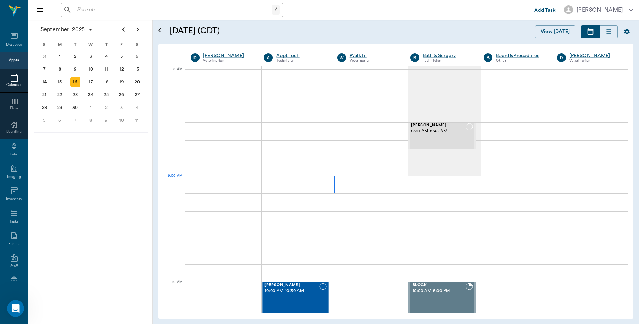
click at [283, 183] on div at bounding box center [297, 185] width 73 height 18
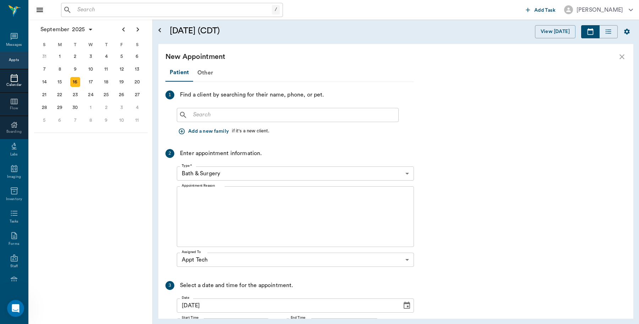
click at [301, 121] on div "​" at bounding box center [288, 115] width 222 height 14
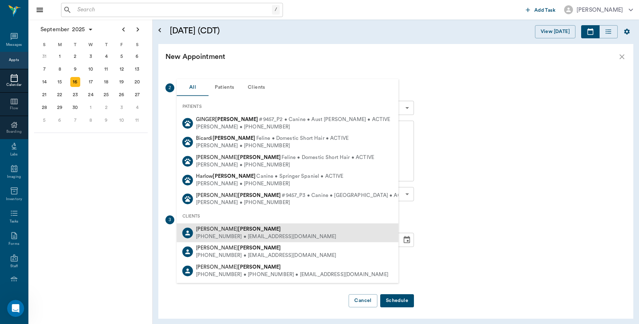
scroll to position [66, 0]
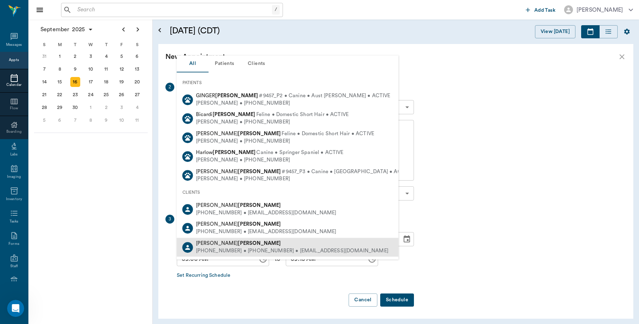
click at [238, 245] on b "[PERSON_NAME]" at bounding box center [259, 243] width 43 height 5
type input "[PERSON_NAME]"
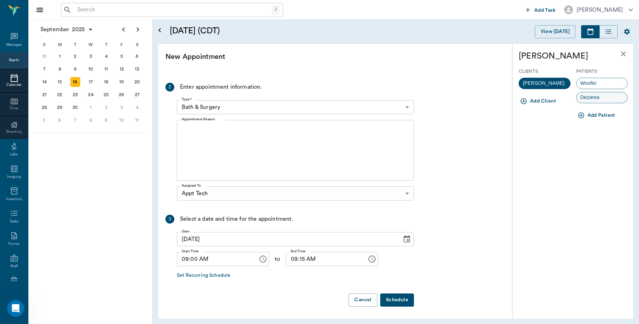
click at [593, 98] on span "Dezarea" at bounding box center [589, 97] width 27 height 7
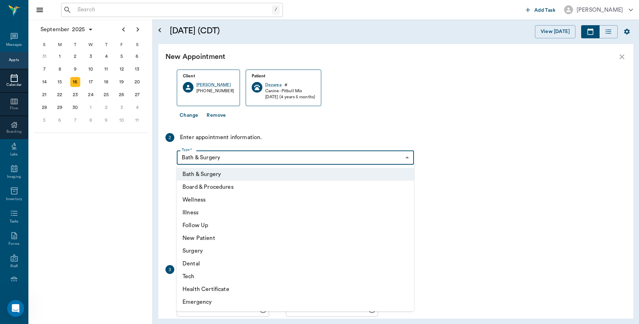
click at [403, 159] on body "/ ​ Add Task [PERSON_NAME] Nectar Messages Appts Calendar Flow Boarding Labs Im…" at bounding box center [319, 162] width 639 height 324
click at [199, 277] on li "Tech" at bounding box center [295, 276] width 237 height 13
type input "65d2be4f46e3a538d89b8c1a"
type input "09:30 AM"
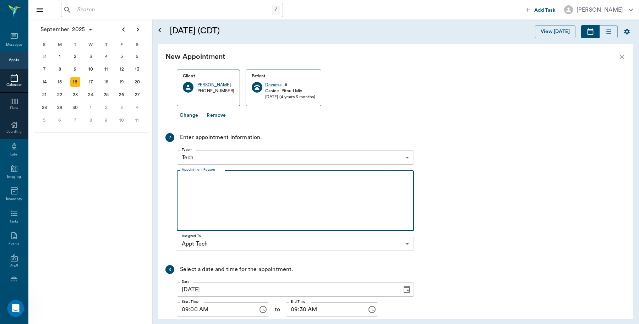
click at [224, 186] on textarea "Appointment Reason" at bounding box center [295, 200] width 227 height 49
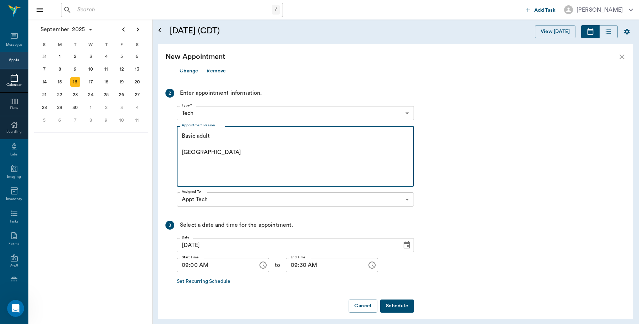
scroll to position [117, 0]
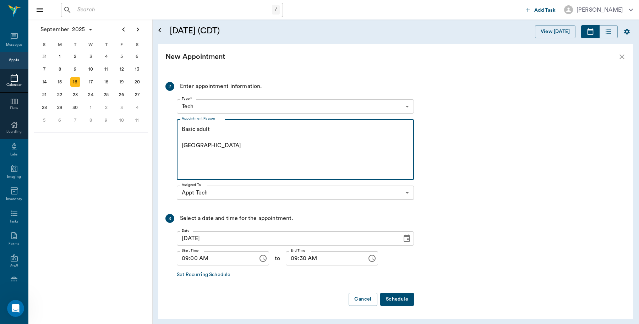
type textarea "Basic adult [GEOGRAPHIC_DATA]"
click at [402, 295] on button "Schedule" at bounding box center [397, 299] width 34 height 13
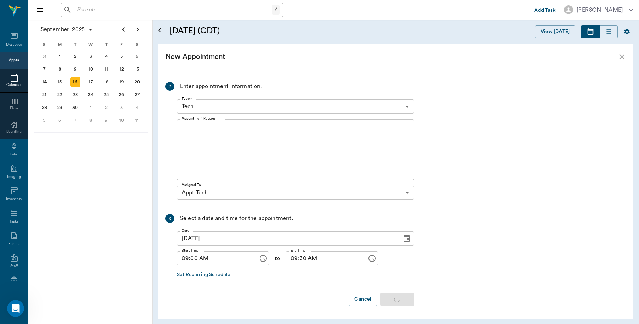
scroll to position [0, 0]
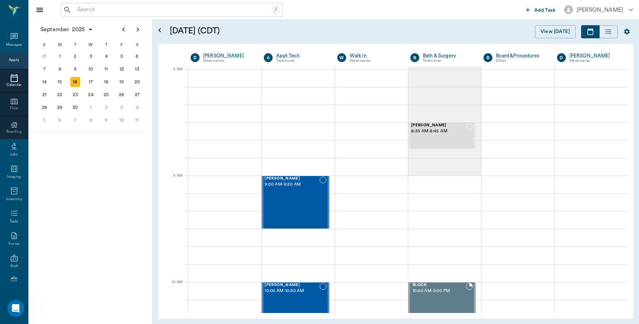
click at [112, 10] on input "text" at bounding box center [172, 10] width 197 height 10
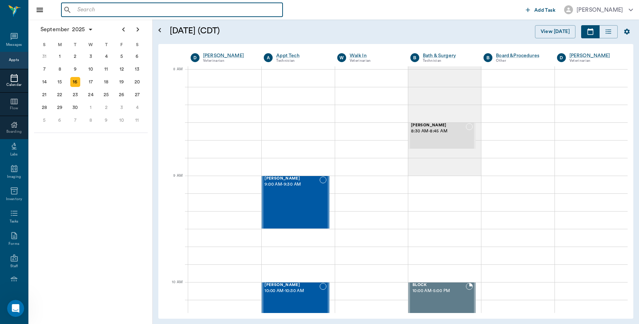
click at [115, 12] on input "text" at bounding box center [176, 10] width 205 height 10
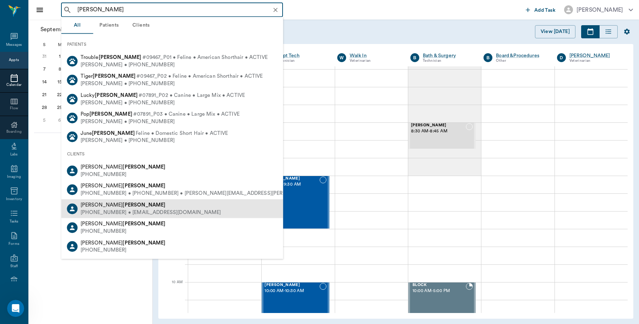
click at [110, 200] on div "[PERSON_NAME] [PHONE_NUMBER] • [EMAIL_ADDRESS][DOMAIN_NAME]" at bounding box center [172, 208] width 222 height 19
type input "[PERSON_NAME]"
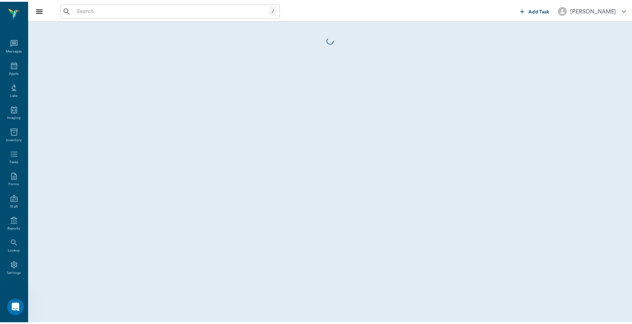
scroll to position [2, 0]
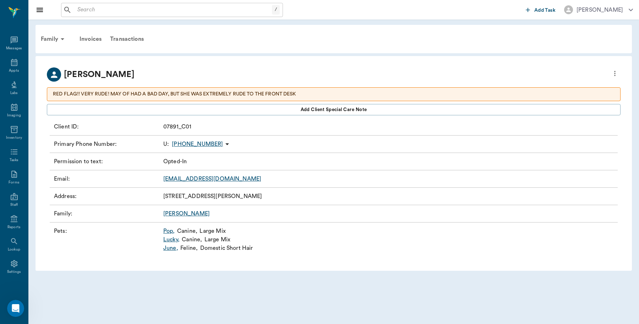
click at [173, 239] on link "Lucky ," at bounding box center [171, 239] width 16 height 9
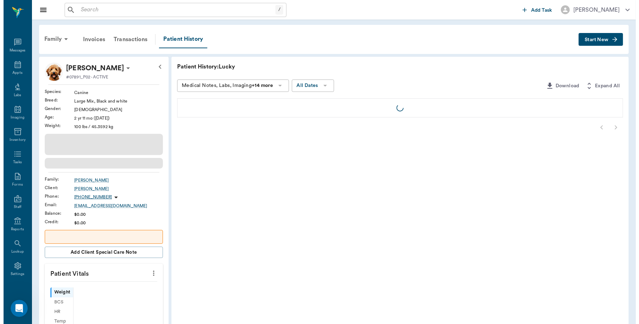
scroll to position [2, 0]
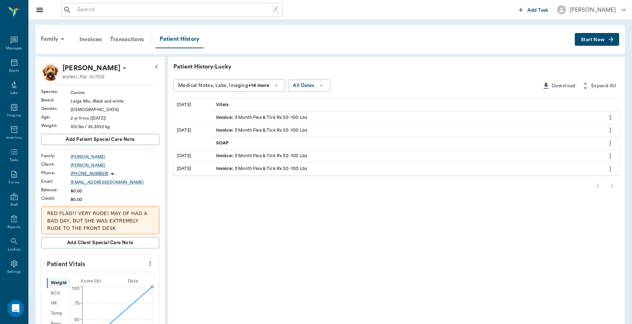
click at [598, 40] on span "Start New" at bounding box center [593, 40] width 24 height 0
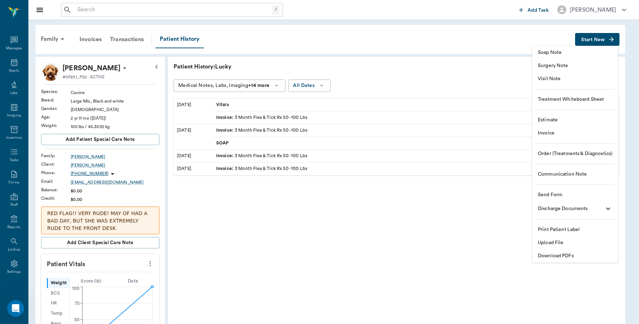
click at [547, 132] on span "Invoice" at bounding box center [574, 132] width 74 height 7
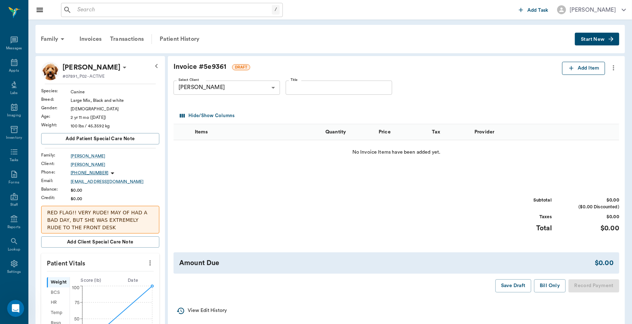
click at [579, 66] on button "Add Item" at bounding box center [583, 68] width 43 height 13
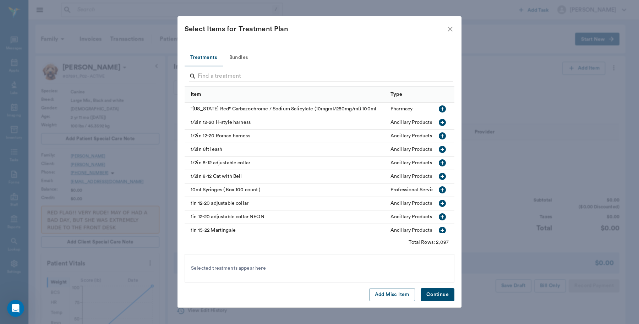
click at [262, 72] on input "Search" at bounding box center [320, 76] width 244 height 11
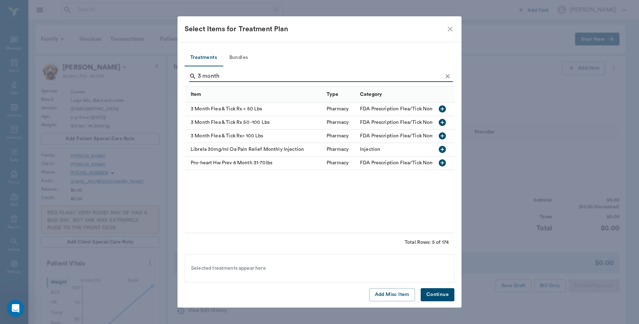
type input "3 month"
click at [270, 121] on div "3 Month Flea & Tick Rx 50 -100 Lbs" at bounding box center [253, 122] width 138 height 13
click at [437, 297] on button "Continue" at bounding box center [437, 294] width 34 height 13
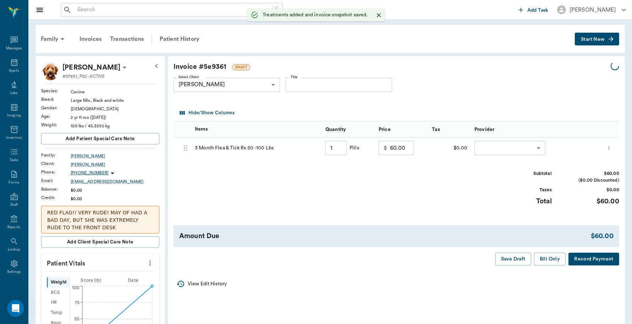
type input "1.00"
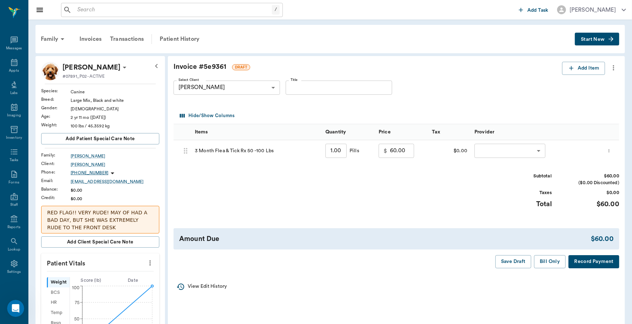
click at [598, 258] on button "Record Payment" at bounding box center [593, 261] width 51 height 13
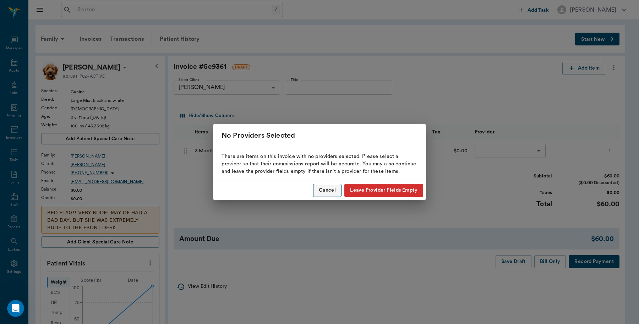
click at [328, 189] on button "Cancel" at bounding box center [327, 190] width 28 height 13
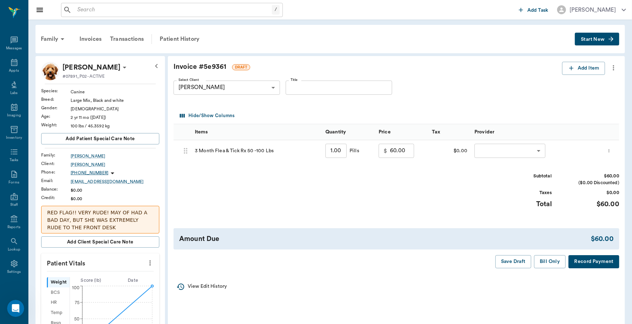
click at [535, 153] on body "/ ​ Add Task [PERSON_NAME] Nectar Messages Appts Labs Imaging Inventory Tasks F…" at bounding box center [316, 260] width 632 height 521
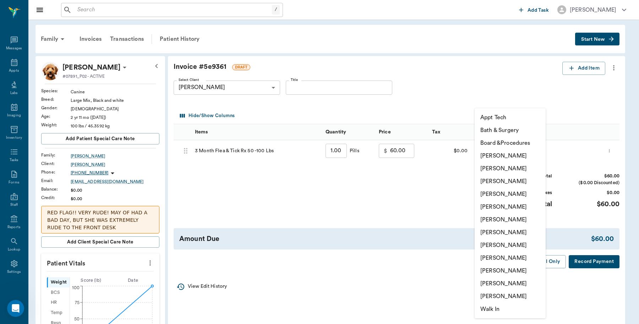
click at [519, 154] on li "[PERSON_NAME]" at bounding box center [509, 155] width 71 height 13
type input "none-6899ea08ed37b777db10de45"
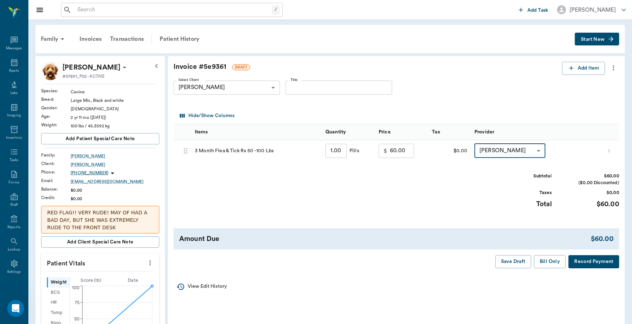
click at [587, 259] on button "Record Payment" at bounding box center [593, 261] width 51 height 13
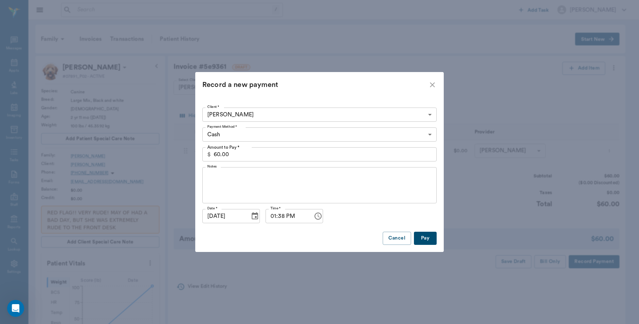
click at [419, 135] on body "/ ​ Add Task [PERSON_NAME] Nectar Messages Appts Labs Imaging Inventory Tasks F…" at bounding box center [319, 260] width 639 height 521
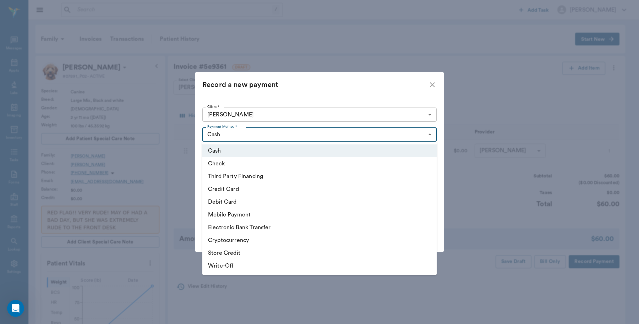
click at [230, 185] on li "Credit Card" at bounding box center [319, 189] width 234 height 13
type input "CREDIT_CARD"
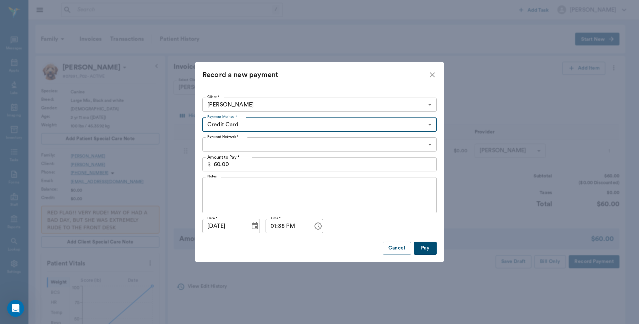
click at [296, 140] on body "/ ​ Add Task [PERSON_NAME] Nectar Messages Appts Labs Imaging Inventory Tasks F…" at bounding box center [319, 260] width 639 height 521
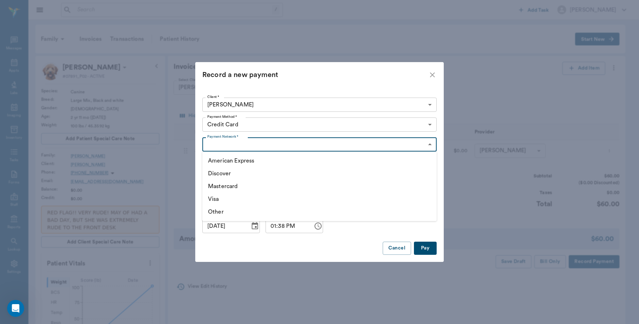
click at [265, 160] on li "American Express" at bounding box center [319, 160] width 234 height 13
type input "AMERICAN_EXPRESS"
click at [429, 249] on button "Pay" at bounding box center [425, 248] width 23 height 13
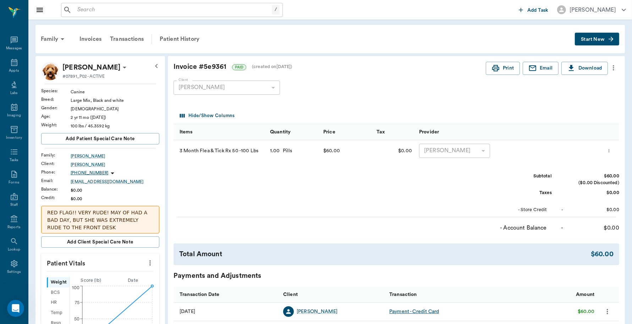
click at [494, 61] on div "Invoice # 5e9361 PAID (created on [DATE] ) Print Email Download Client [PERSON_…" at bounding box center [396, 219] width 457 height 327
click at [500, 66] on button "Print" at bounding box center [503, 68] width 34 height 13
click at [10, 64] on icon at bounding box center [14, 62] width 9 height 9
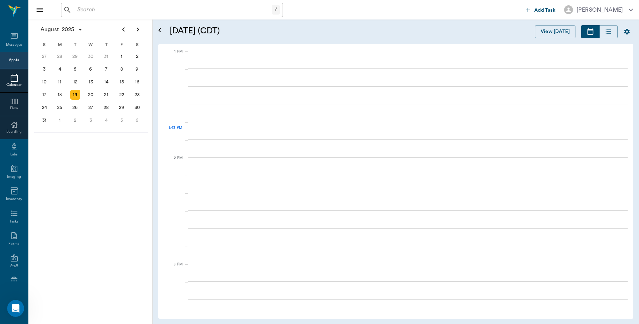
scroll to position [533, 0]
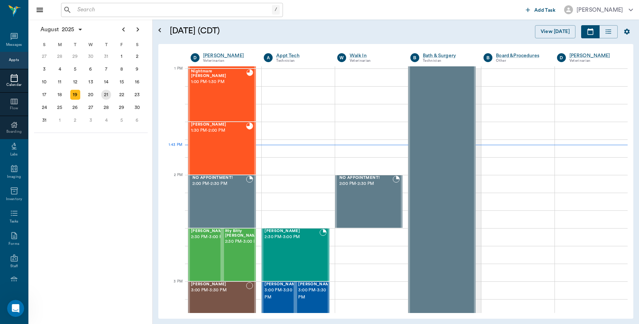
click at [105, 95] on div "21" at bounding box center [106, 95] width 10 height 10
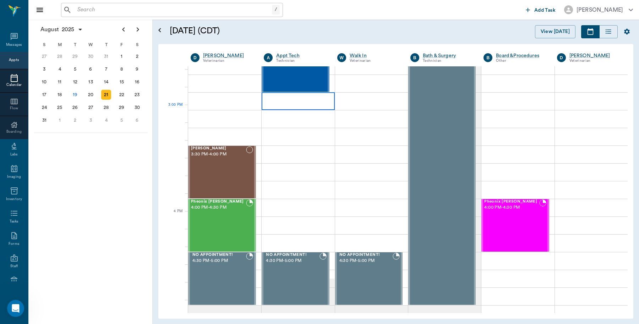
scroll to position [709, 0]
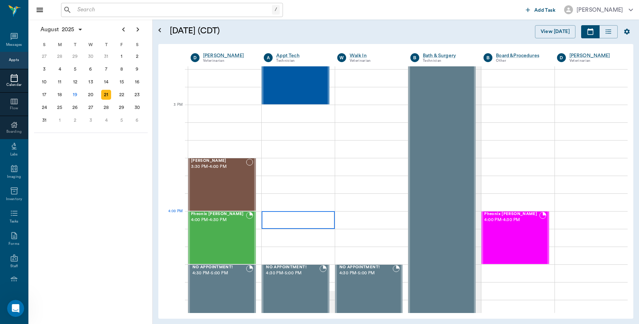
click at [293, 217] on div at bounding box center [297, 220] width 73 height 18
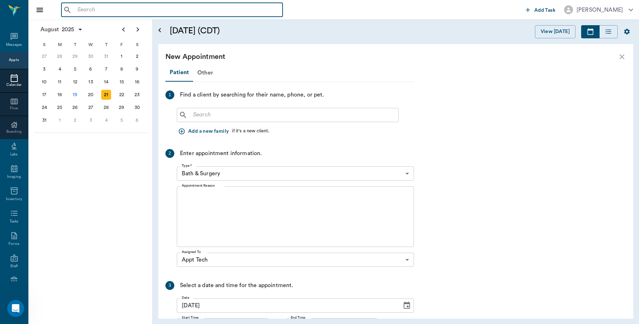
click at [164, 12] on input "text" at bounding box center [176, 10] width 205 height 10
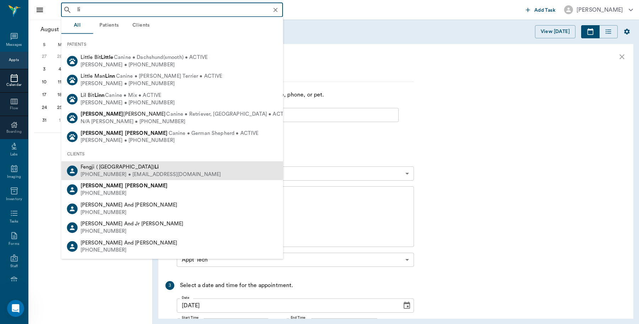
click at [144, 173] on div "[PHONE_NUMBER] • [EMAIL_ADDRESS][DOMAIN_NAME]" at bounding box center [151, 174] width 140 height 7
type input "li"
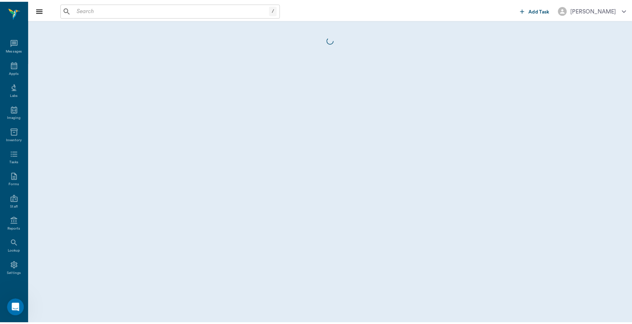
scroll to position [2, 0]
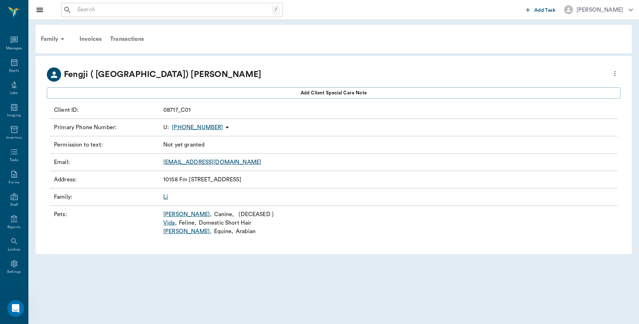
click at [170, 222] on link "Vida ," at bounding box center [169, 223] width 13 height 9
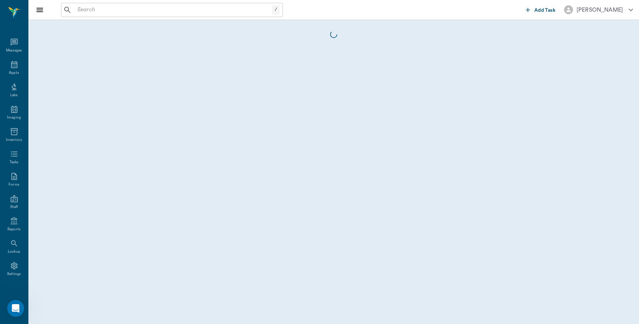
scroll to position [2, 0]
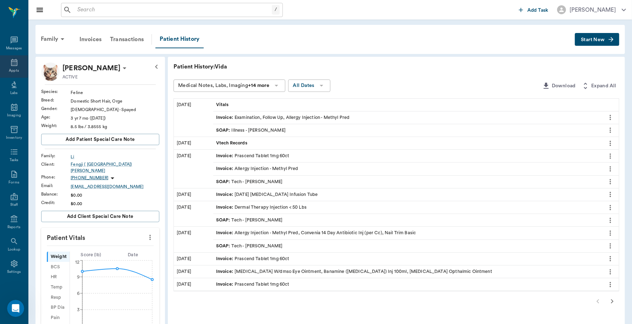
click at [2, 68] on div "Appts" at bounding box center [14, 66] width 28 height 22
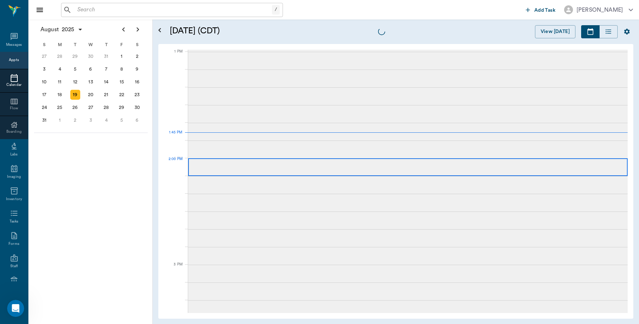
scroll to position [532, 0]
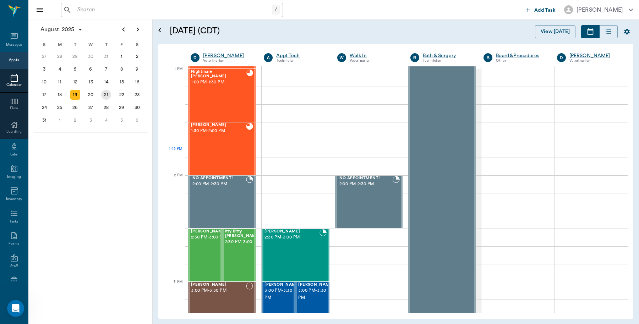
click at [105, 92] on div "21" at bounding box center [106, 95] width 10 height 10
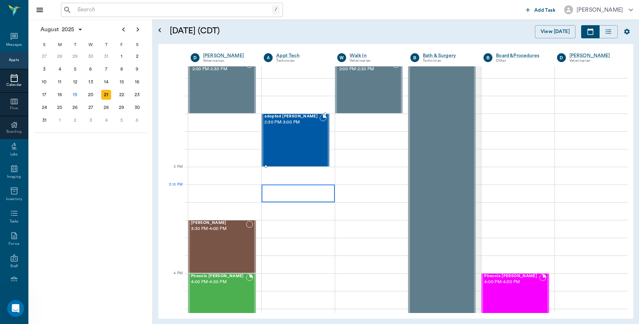
scroll to position [754, 0]
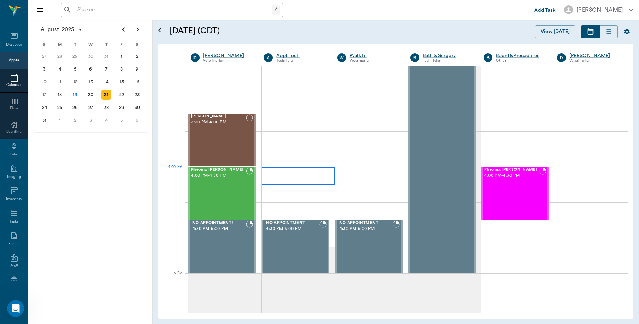
click at [309, 167] on div at bounding box center [297, 176] width 73 height 18
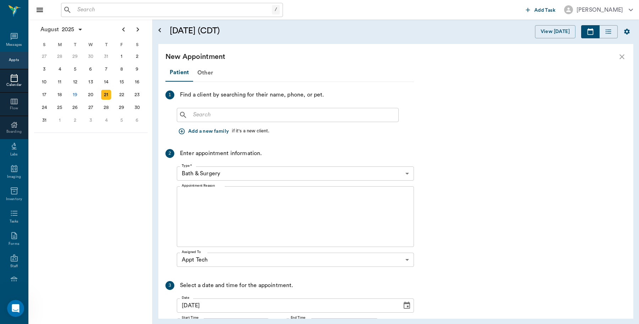
click at [229, 122] on div "​ Add a new family if it's a new client." at bounding box center [295, 121] width 237 height 33
click at [237, 121] on div "​" at bounding box center [288, 115] width 222 height 14
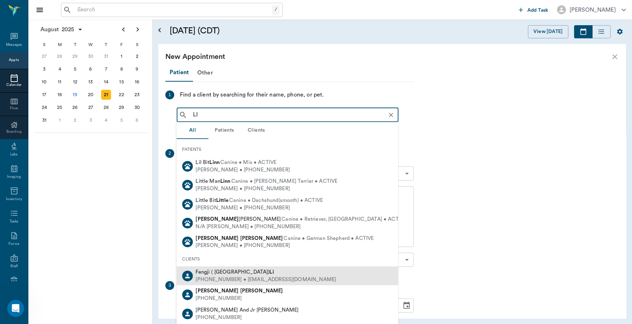
click at [223, 277] on div "[PHONE_NUMBER] • [EMAIL_ADDRESS][DOMAIN_NAME]" at bounding box center [266, 279] width 140 height 7
type input "LI"
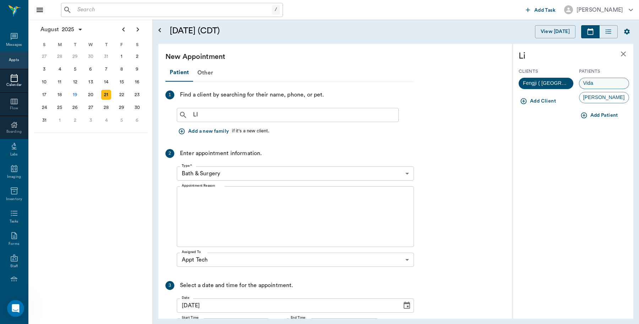
click at [606, 82] on div "Vida" at bounding box center [604, 83] width 50 height 11
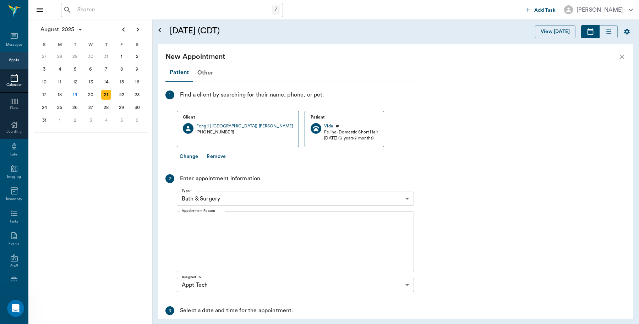
click at [319, 193] on body "/ ​ Add Task [PERSON_NAME] Nectar Messages Appts Calendar Flow Boarding Labs Im…" at bounding box center [319, 162] width 639 height 324
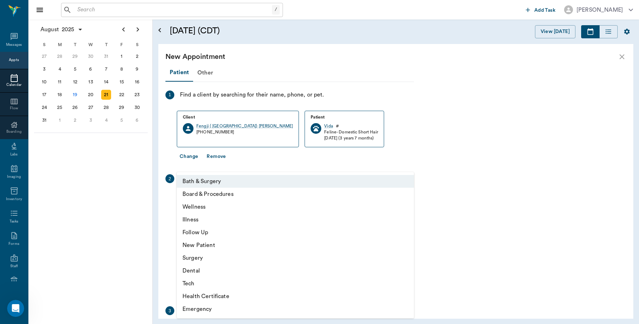
click at [197, 280] on li "Tech" at bounding box center [295, 283] width 237 height 13
type input "65d2be4f46e3a538d89b8c1a"
type input "04:30 PM"
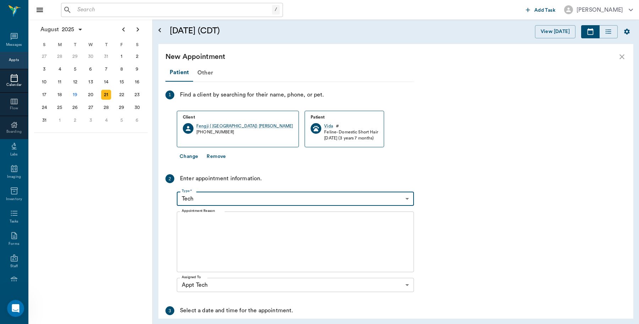
click at [219, 223] on textarea "Appointment Reason" at bounding box center [295, 241] width 227 height 49
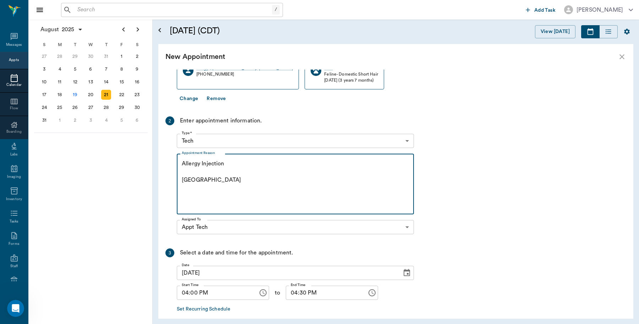
scroll to position [92, 0]
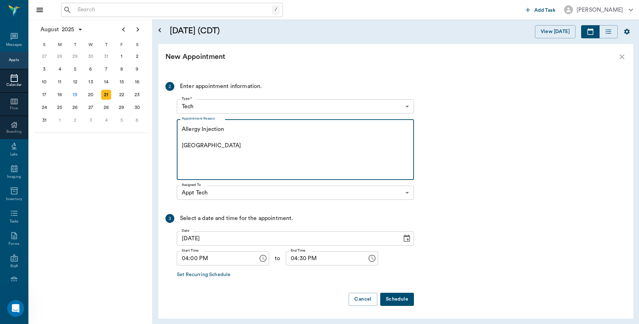
type textarea "Allergy Injection [GEOGRAPHIC_DATA]"
click at [402, 299] on button "Schedule" at bounding box center [397, 299] width 34 height 13
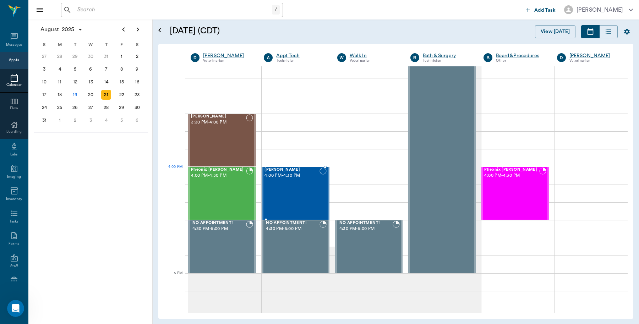
click at [270, 182] on div "[PERSON_NAME] 4:00 PM - 4:30 PM" at bounding box center [291, 193] width 55 height 52
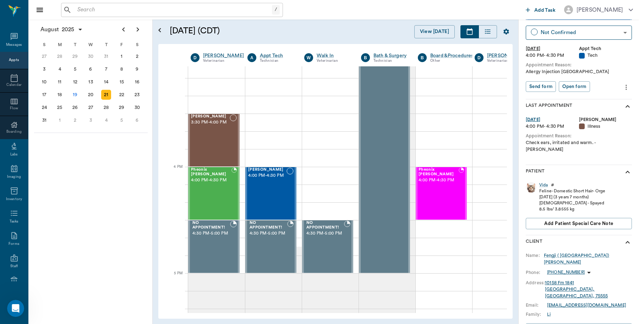
scroll to position [82, 0]
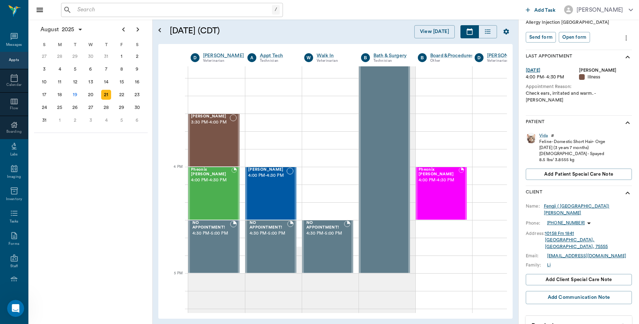
click at [568, 203] on div "Fengji ( [GEOGRAPHIC_DATA]) [PERSON_NAME]" at bounding box center [587, 209] width 88 height 13
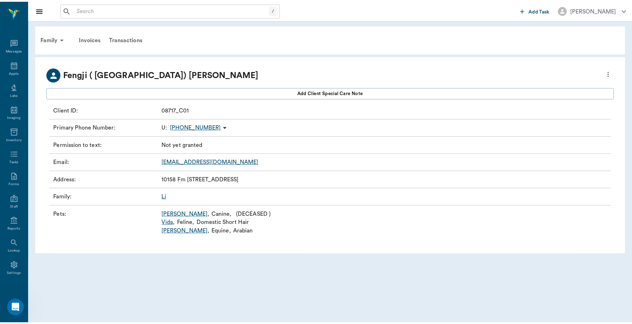
scroll to position [2, 0]
click at [170, 223] on link "Vida ," at bounding box center [169, 223] width 13 height 9
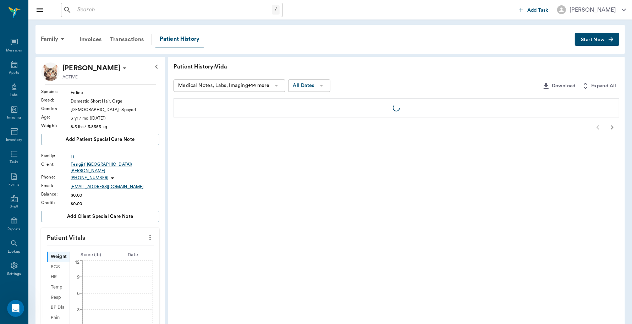
scroll to position [2, 0]
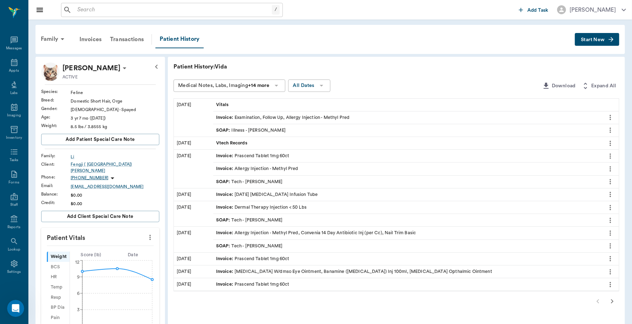
click at [348, 118] on div "Invoice : Examination, Follow Up, Allergy Injection - Methyl Pred" at bounding box center [282, 117] width 133 height 7
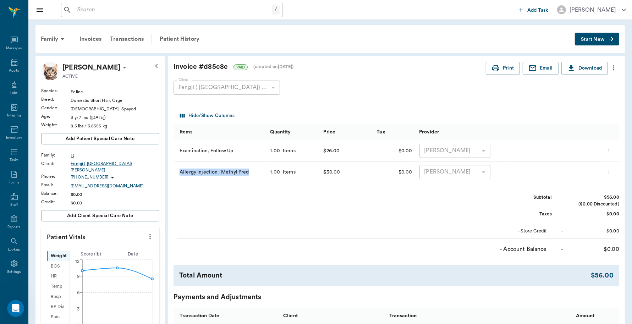
drag, startPoint x: 180, startPoint y: 170, endPoint x: 250, endPoint y: 175, distance: 70.4
click at [250, 175] on div "Allergy Injection - Methyl Pred" at bounding box center [219, 171] width 93 height 21
copy div "Allergy Injection - Methyl Pred"
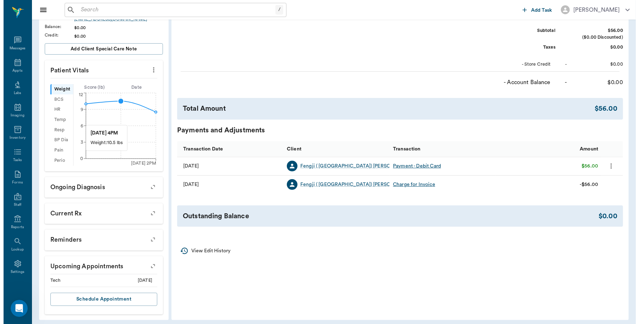
scroll to position [167, 0]
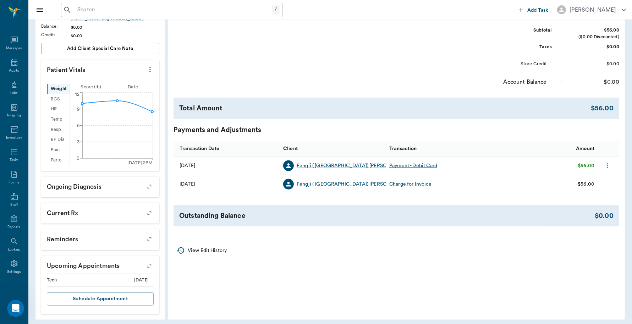
click at [147, 261] on icon "button" at bounding box center [149, 266] width 10 height 10
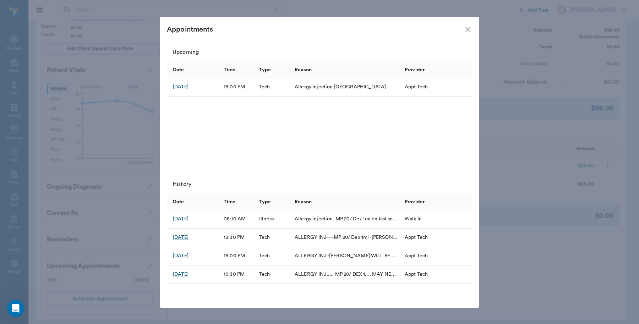
click at [188, 87] on div "[DATE]" at bounding box center [181, 86] width 16 height 7
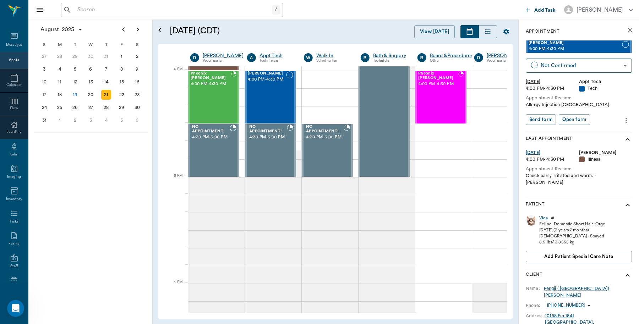
scroll to position [851, 0]
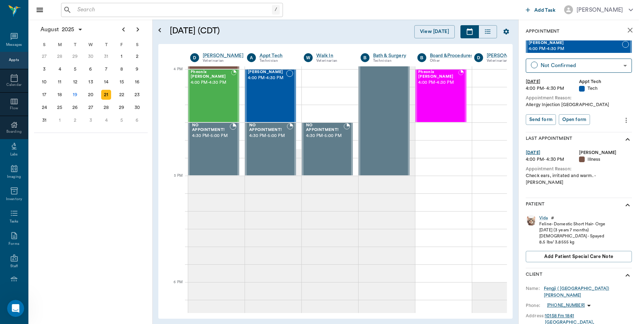
click at [625, 120] on icon "more" at bounding box center [625, 119] width 1 height 5
click at [602, 134] on span "Edit appointment" at bounding box center [589, 132] width 60 height 7
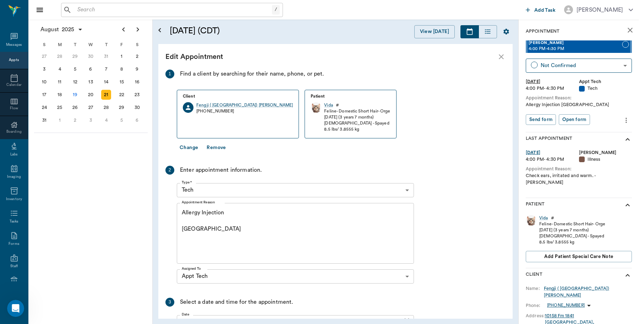
scroll to position [851, 29]
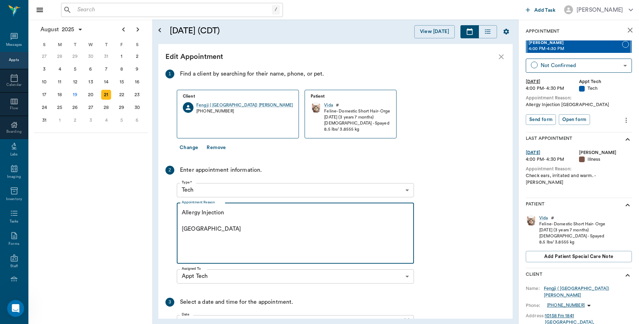
click at [233, 211] on textarea "Allergy Injection [GEOGRAPHIC_DATA]" at bounding box center [295, 233] width 227 height 49
paste textarea "Allergy Injection - Methyl Pred"
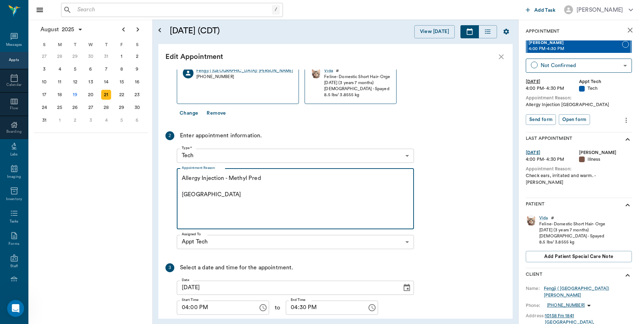
scroll to position [70, 0]
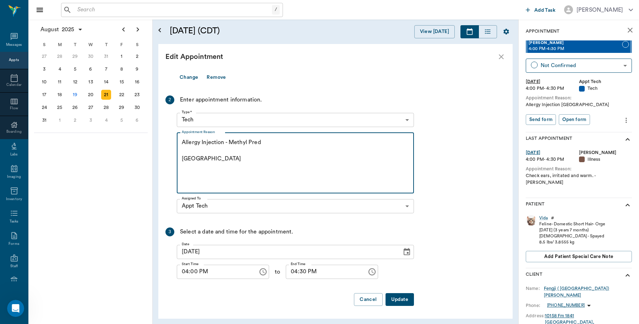
type textarea "Allergy Injection - Methyl Pred [GEOGRAPHIC_DATA]"
click at [391, 302] on button "Update" at bounding box center [399, 299] width 28 height 13
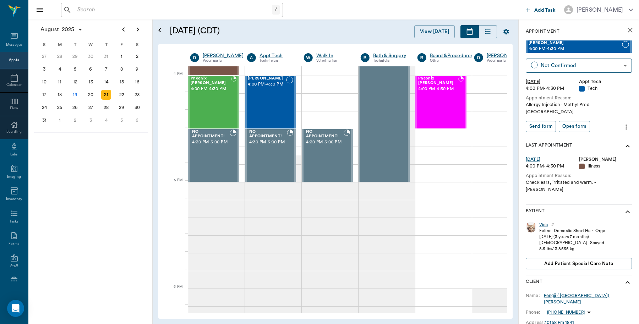
scroll to position [851, 29]
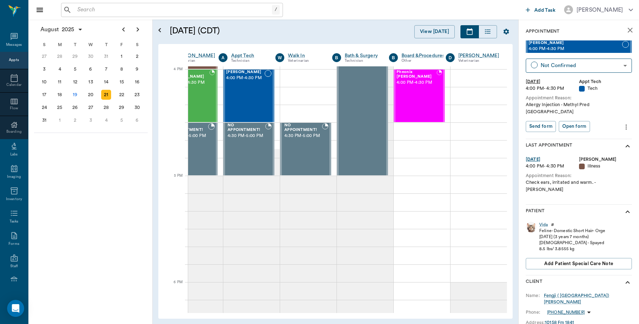
click at [623, 32] on button "close" at bounding box center [630, 30] width 14 height 14
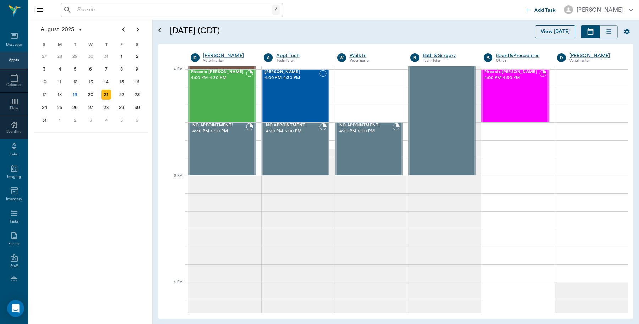
click at [563, 32] on button "View [DATE]" at bounding box center [555, 31] width 40 height 13
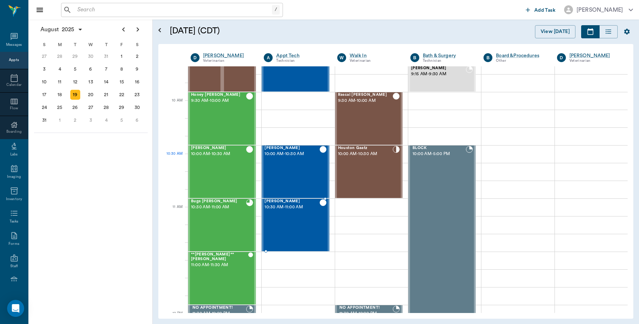
scroll to position [134, 0]
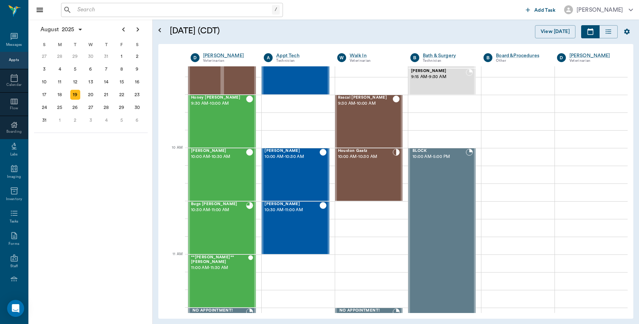
click at [76, 95] on div "19" at bounding box center [75, 95] width 10 height 10
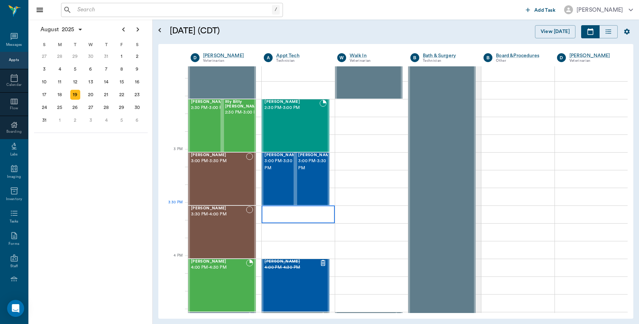
scroll to position [665, 0]
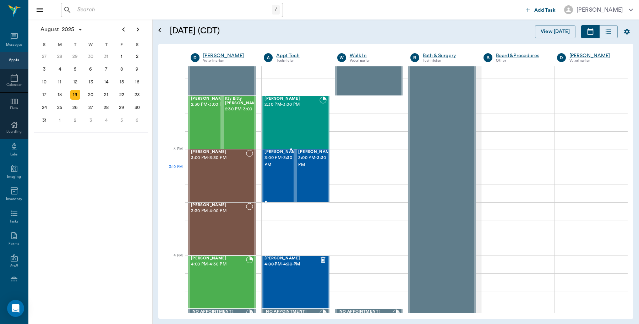
click at [284, 178] on div "[PERSON_NAME] 3:00 PM - 3:30 PM" at bounding box center [281, 176] width 35 height 52
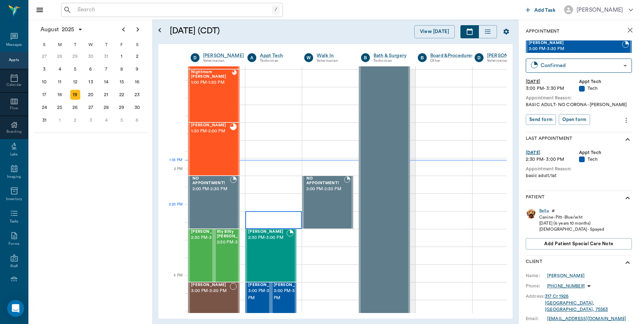
scroll to position [576, 0]
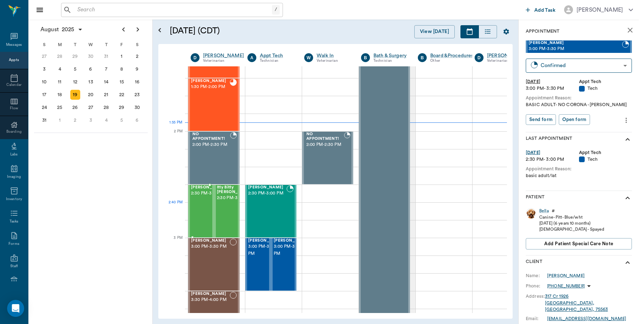
click at [203, 197] on span "2:30 PM - 3:00 PM" at bounding box center [208, 193] width 35 height 7
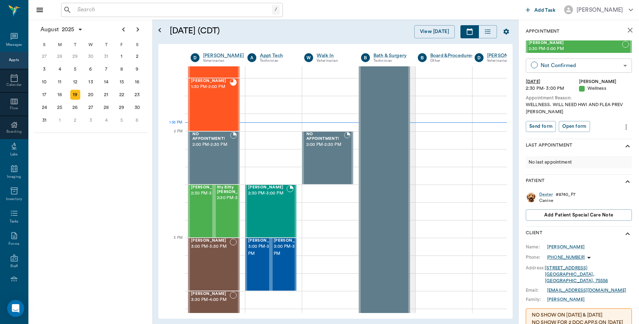
click at [588, 64] on body "/ ​ Add Task [PERSON_NAME] Nectar Messages Appts Calendar Flow Boarding Labs Im…" at bounding box center [319, 162] width 639 height 324
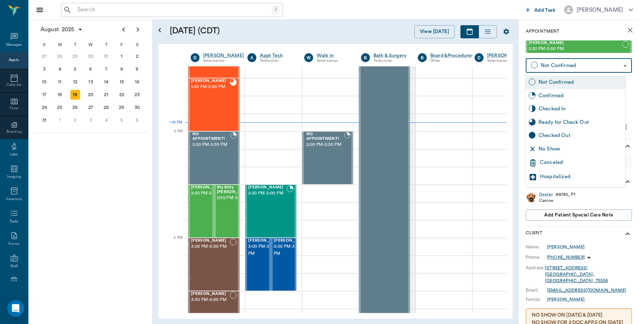
click at [561, 109] on div "Checked In" at bounding box center [580, 109] width 84 height 8
type input "CHECKED_IN"
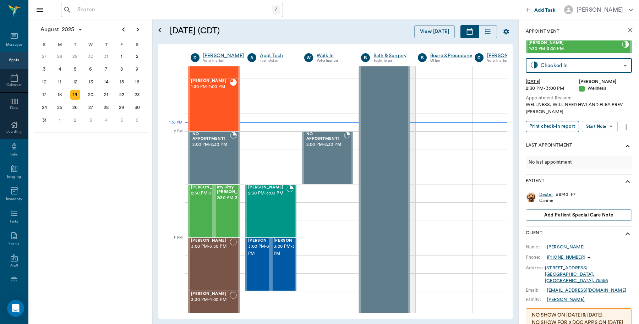
click at [554, 125] on button "Print check-in report" at bounding box center [551, 126] width 53 height 11
click at [224, 201] on span "2:30 PM - 3:00 PM" at bounding box center [234, 197] width 35 height 7
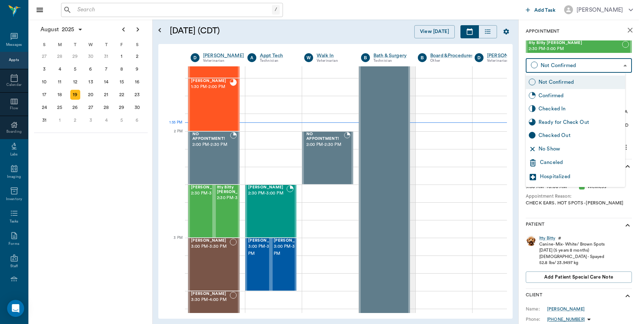
click at [591, 63] on body "/ ​ Add Task Dr. Bert Ellsworth Nectar Messages Appts Calendar Flow Boarding La…" at bounding box center [319, 162] width 639 height 324
click at [573, 107] on div "Checked In" at bounding box center [580, 109] width 84 height 8
type input "CHECKED_IN"
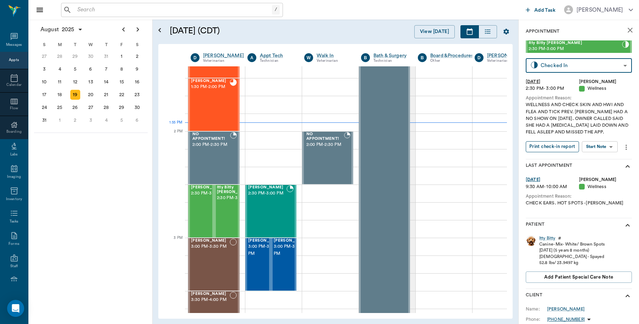
click at [558, 149] on button "Print check-in report" at bounding box center [551, 146] width 53 height 11
click at [627, 31] on icon "close" at bounding box center [629, 30] width 5 height 5
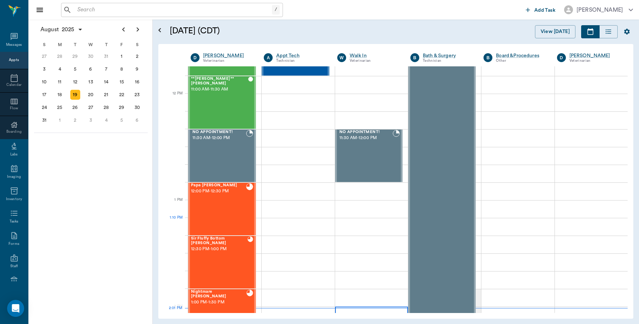
scroll to position [310, 0]
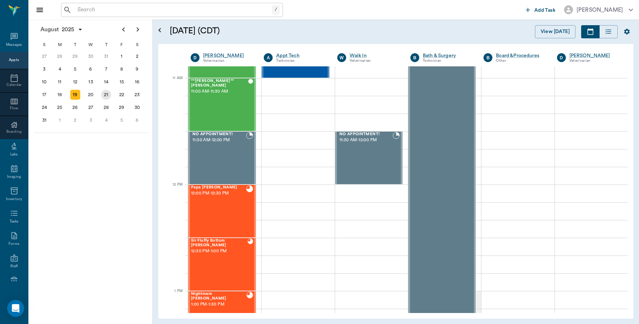
click at [107, 93] on div "21" at bounding box center [106, 95] width 10 height 10
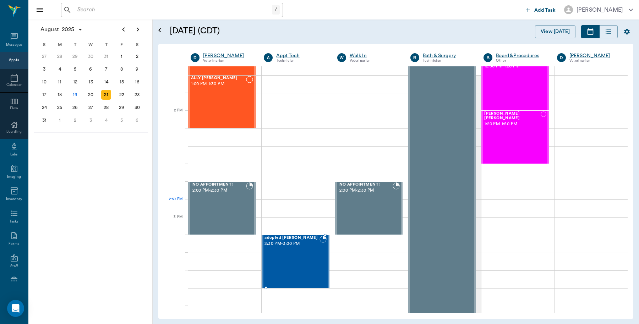
scroll to position [621, 0]
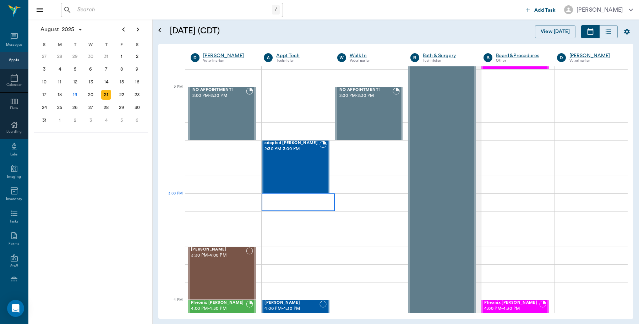
click at [309, 203] on div at bounding box center [297, 202] width 73 height 18
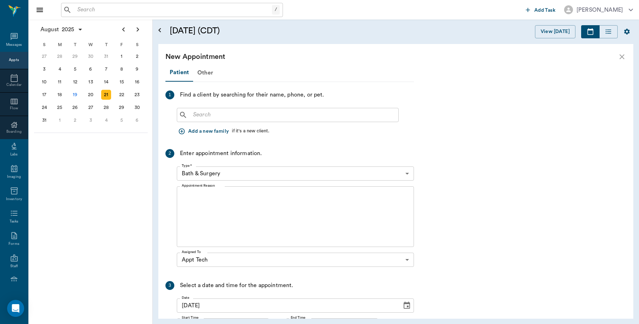
click at [229, 113] on input "text" at bounding box center [292, 115] width 205 height 10
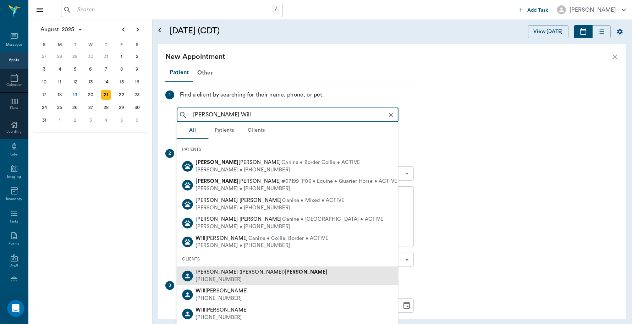
click at [285, 272] on b "[PERSON_NAME]" at bounding box center [306, 271] width 43 height 5
type input "JIm Will"
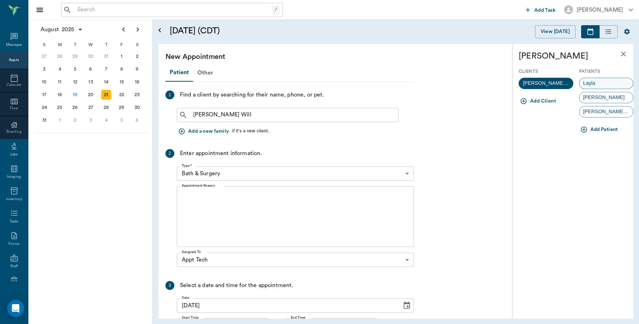
click at [606, 81] on div "Layla" at bounding box center [606, 83] width 55 height 11
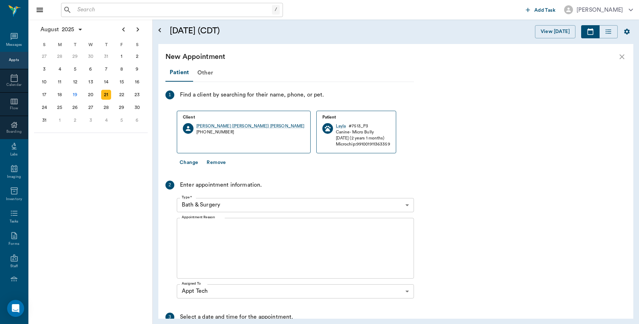
click at [405, 207] on body "/ ​ Add Task Dr. Bert Ellsworth Nectar Messages Appts Calendar Flow Boarding La…" at bounding box center [319, 162] width 639 height 324
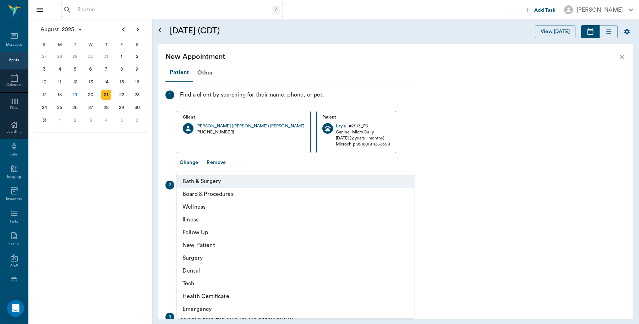
click at [194, 282] on li "Tech" at bounding box center [295, 283] width 237 height 13
type input "65d2be4f46e3a538d89b8c1a"
type input "03:30 PM"
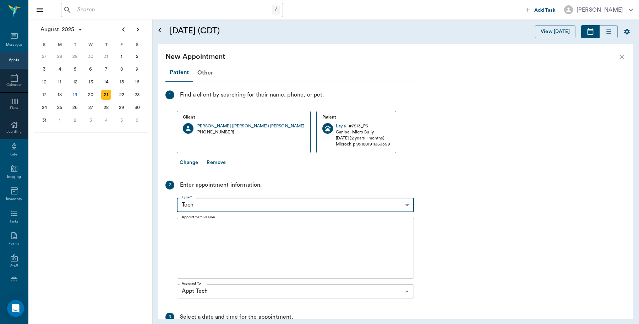
click at [224, 233] on textarea "Appointment Reason" at bounding box center [295, 247] width 227 height 49
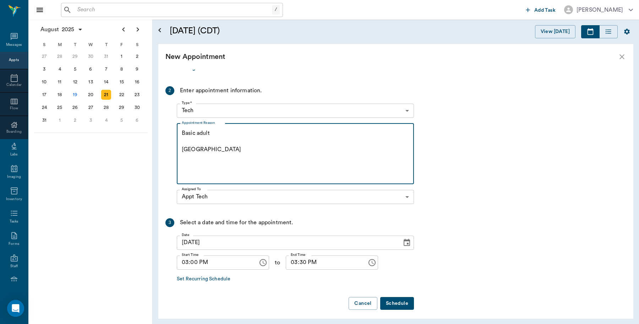
scroll to position [98, 0]
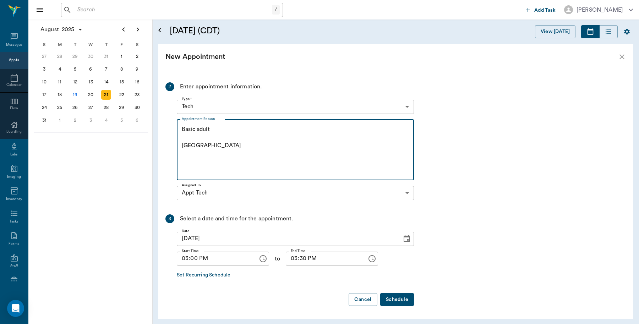
type textarea "Basic adult Caryn"
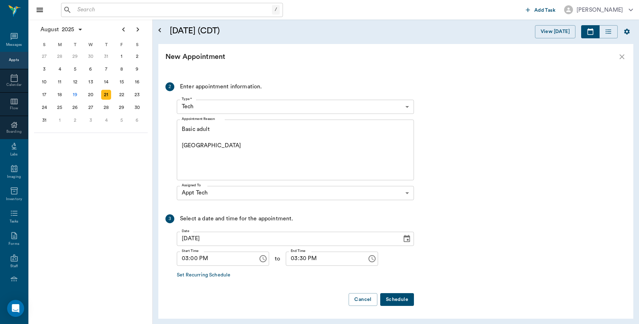
click at [409, 300] on button "Schedule" at bounding box center [397, 299] width 34 height 13
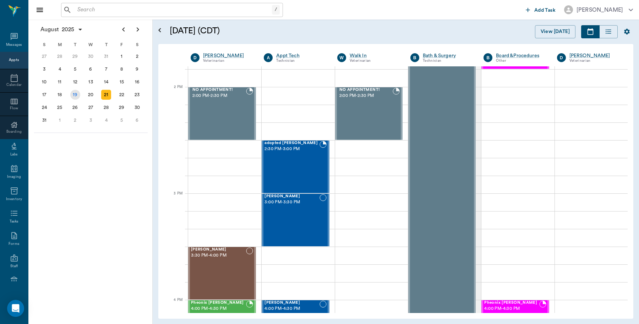
click at [80, 94] on div "19" at bounding box center [75, 94] width 16 height 13
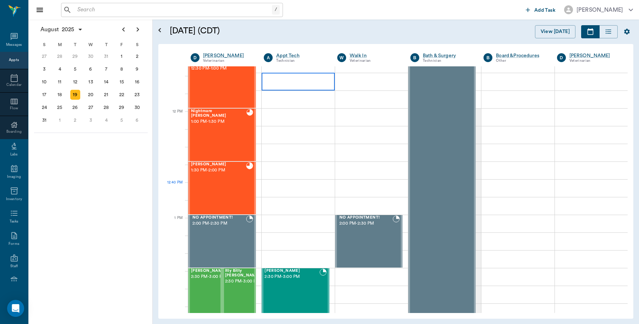
scroll to position [561, 0]
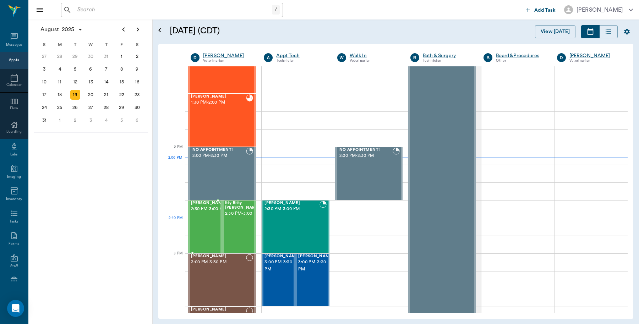
click at [208, 212] on span "2:30 PM - 3:00 PM" at bounding box center [208, 208] width 35 height 7
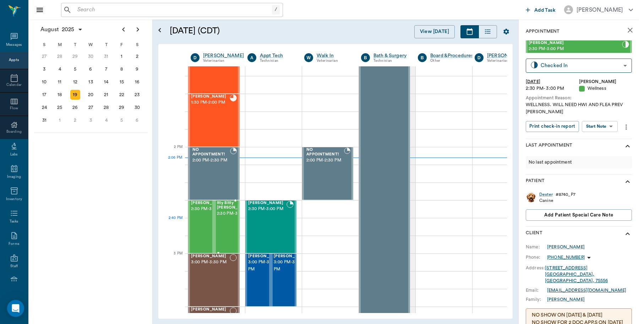
click at [228, 217] on span "2:30 PM - 3:00 PM" at bounding box center [234, 213] width 35 height 7
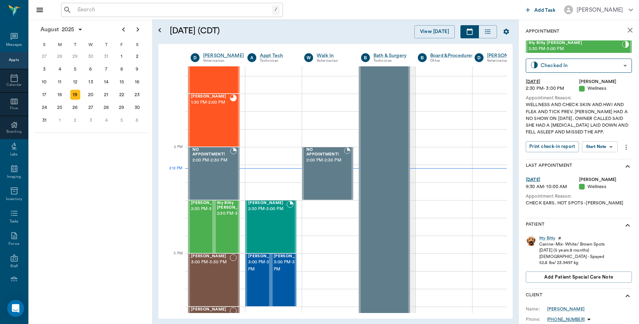
click at [625, 32] on icon "close" at bounding box center [629, 30] width 9 height 9
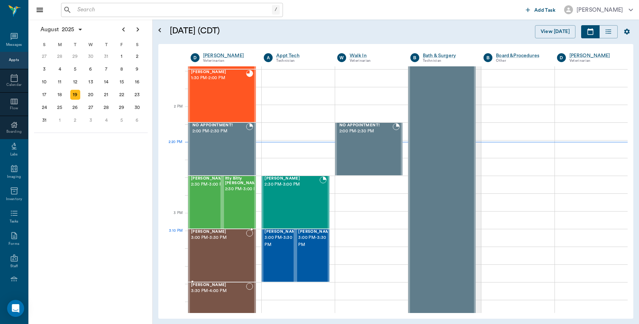
scroll to position [605, 0]
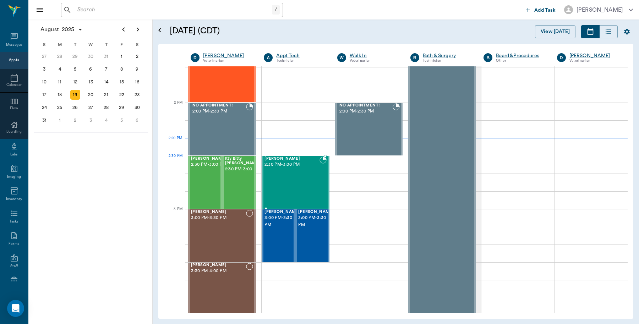
click at [292, 169] on div "Augie Lane 2:30 PM - 3:00 PM" at bounding box center [291, 182] width 55 height 52
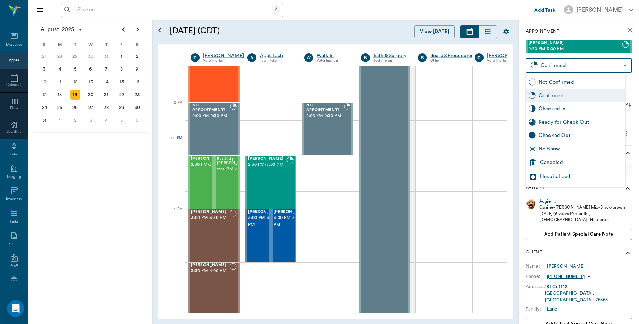
click at [580, 66] on body "/ ​ Add Task Dr. Bert Ellsworth Nectar Messages Appts Calendar Flow Boarding La…" at bounding box center [319, 162] width 639 height 324
click at [554, 110] on div "Checked In" at bounding box center [580, 109] width 84 height 8
type input "CHECKED_IN"
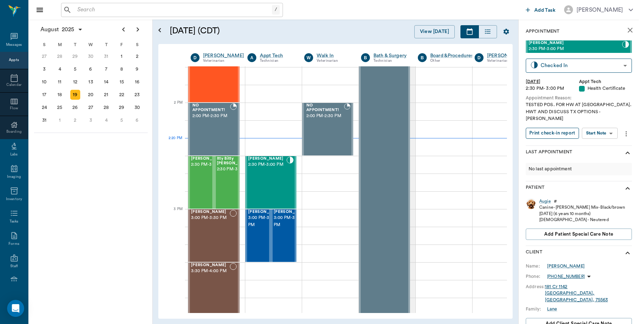
click at [536, 128] on button "Print check-in report" at bounding box center [551, 133] width 53 height 11
click at [127, 10] on input "text" at bounding box center [172, 10] width 197 height 10
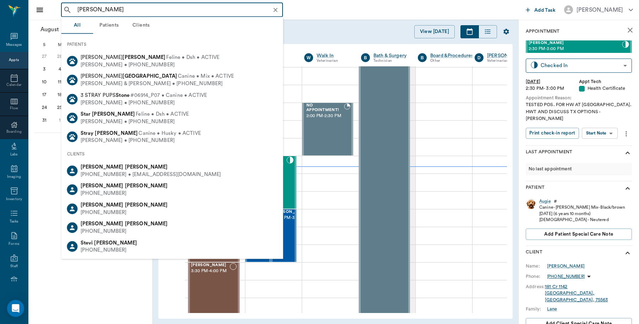
type input "Steven Helms"
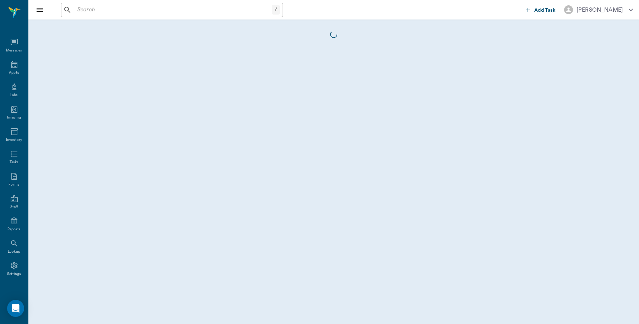
scroll to position [2, 0]
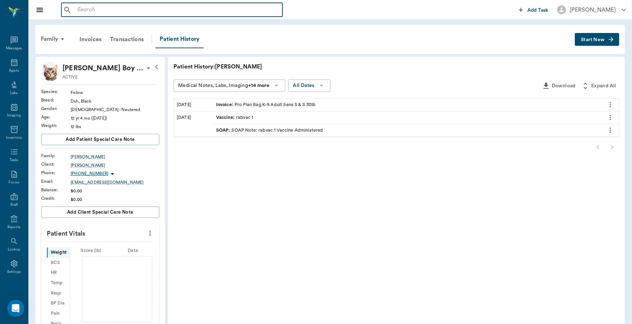
click at [183, 5] on input "text" at bounding box center [176, 10] width 205 height 10
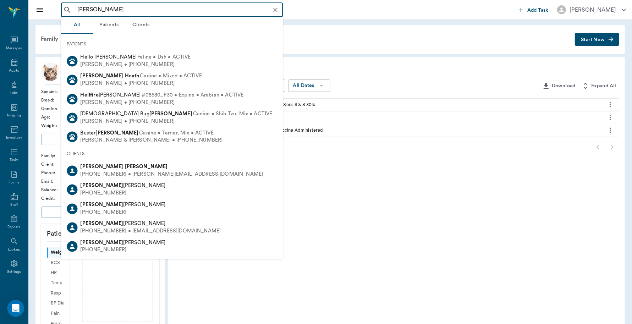
type input "Steven Hel"
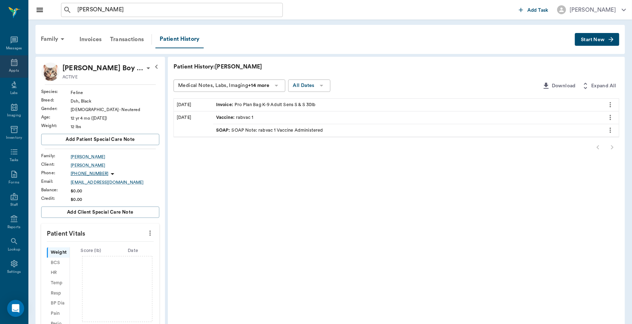
click at [11, 65] on icon at bounding box center [14, 62] width 9 height 9
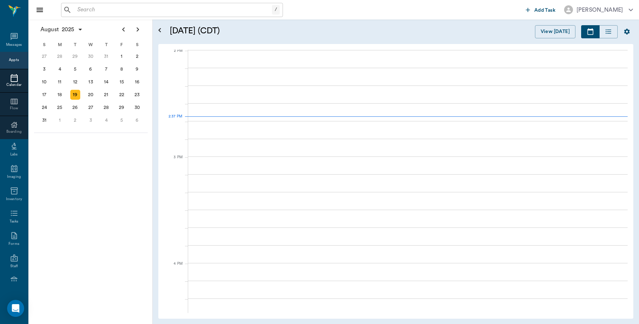
scroll to position [640, 0]
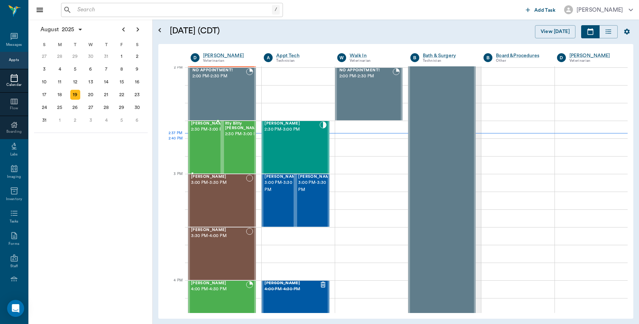
click at [206, 133] on span "2:30 PM - 3:00 PM" at bounding box center [208, 129] width 35 height 7
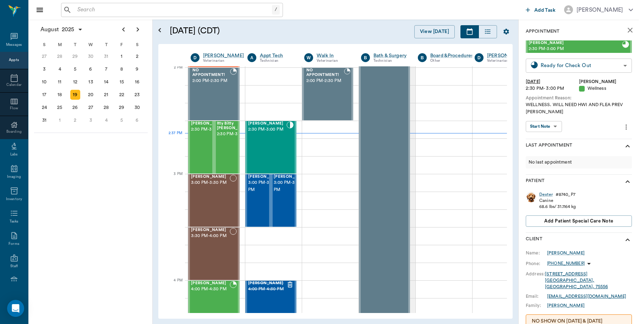
click at [614, 64] on body "/ ​ Add Task Dr. Bert Ellsworth Nectar Messages Appts Calendar Flow Boarding La…" at bounding box center [319, 162] width 639 height 324
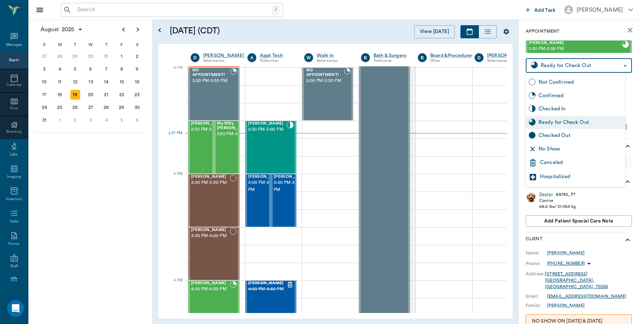
click at [567, 137] on div "Checked Out" at bounding box center [580, 136] width 84 height 8
type input "CHECKED_OUT"
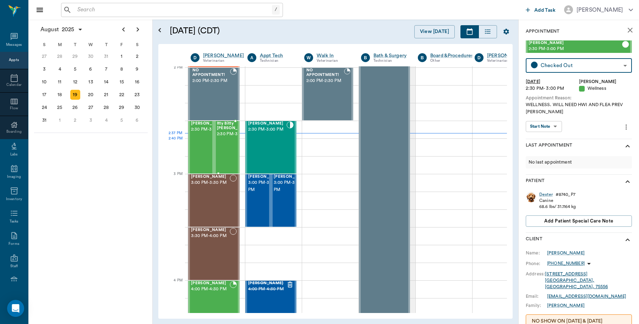
click at [223, 138] on span "2:30 PM - 3:00 PM" at bounding box center [234, 134] width 35 height 7
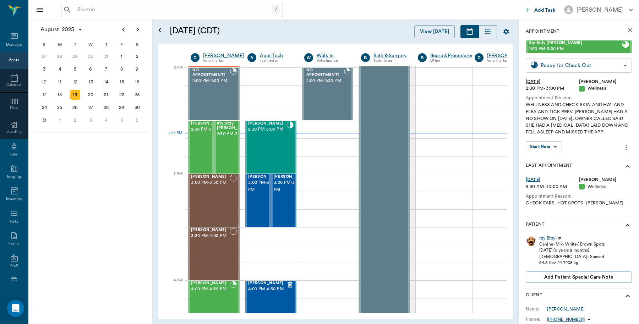
click at [584, 63] on body "/ ​ Add Task Dr. Bert Ellsworth Nectar Messages Appts Calendar Flow Boarding La…" at bounding box center [319, 162] width 639 height 324
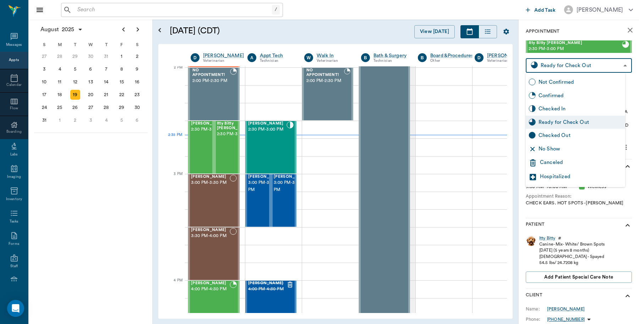
click at [563, 133] on div "Checked Out" at bounding box center [580, 136] width 84 height 8
type input "CHECKED_OUT"
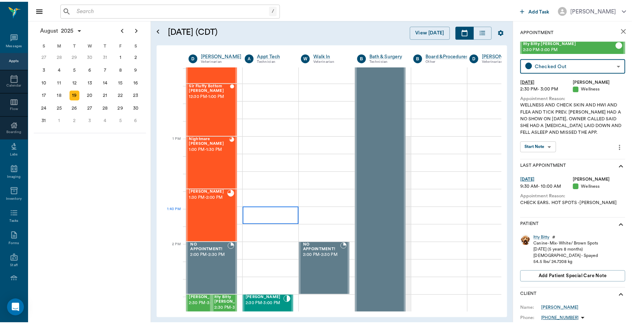
scroll to position [463, 0]
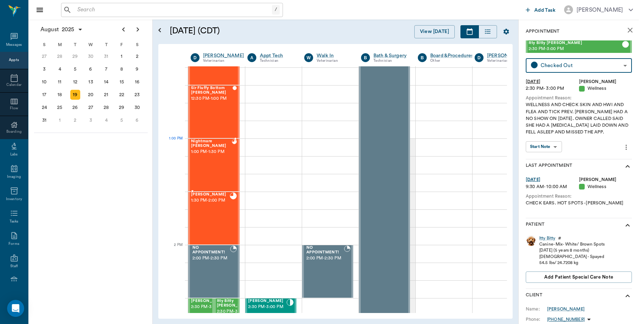
click at [218, 148] on span "1:00 PM - 1:30 PM" at bounding box center [211, 151] width 41 height 7
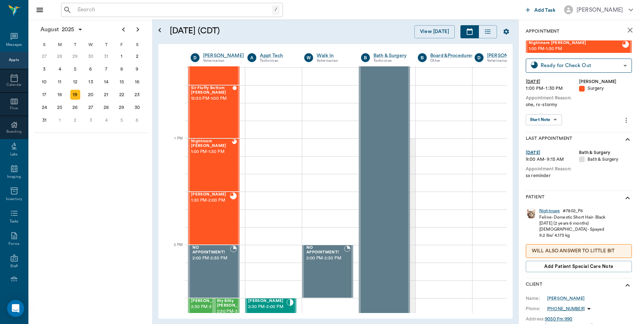
click at [546, 210] on div "Nightmare" at bounding box center [549, 211] width 21 height 6
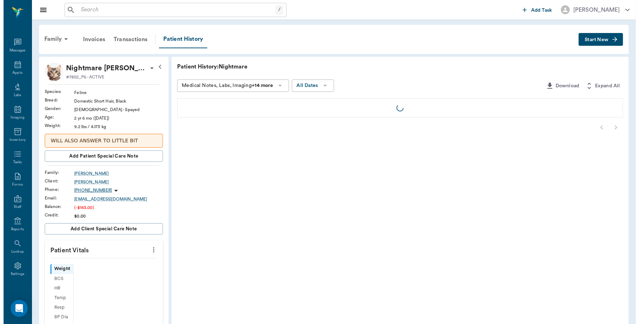
scroll to position [2, 0]
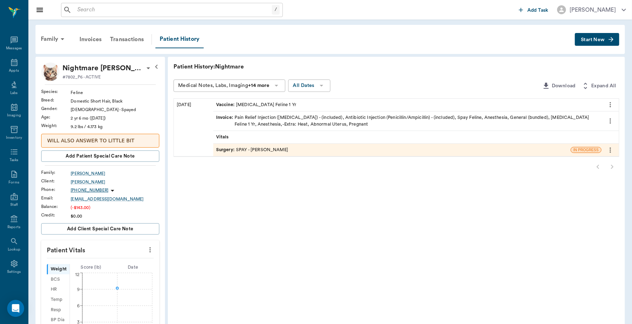
click at [288, 152] on div "Surgery : SPAY - Dr. Bert Ellsworth" at bounding box center [391, 150] width 357 height 12
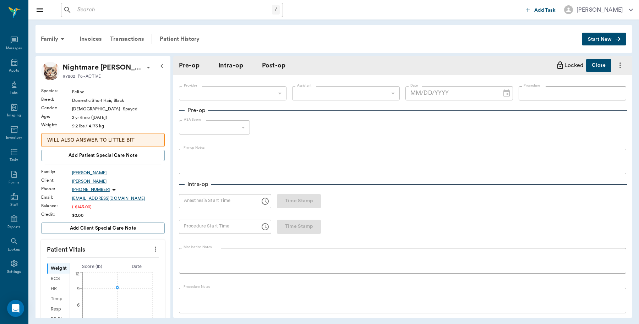
type input "63ec2f075fda476ae8351a4d"
type input "63ec2e7e52e12b0ba117b124"
type input "SPAY"
type input "1"
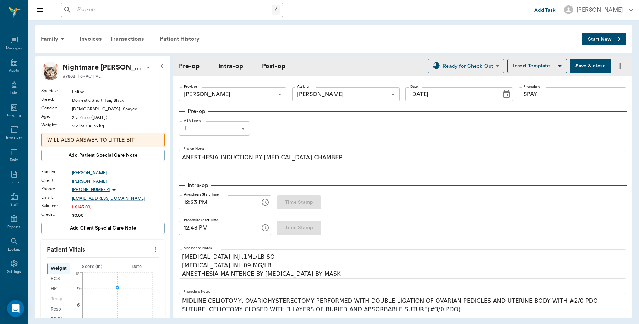
type input "08/19/2025"
type input "12:23 PM"
type input "12:48 PM"
type input "01:15 PM"
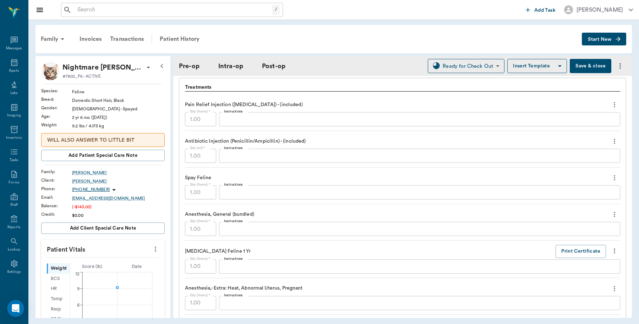
scroll to position [621, 0]
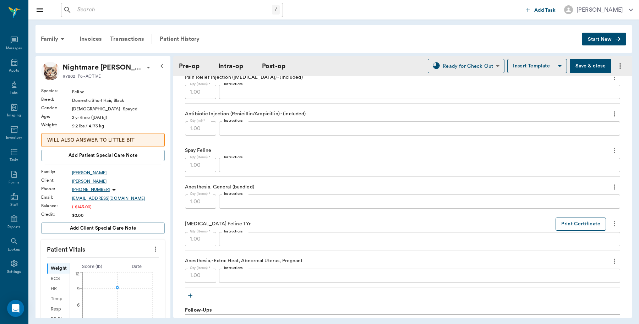
click at [562, 225] on button "Print Certificate" at bounding box center [580, 223] width 50 height 13
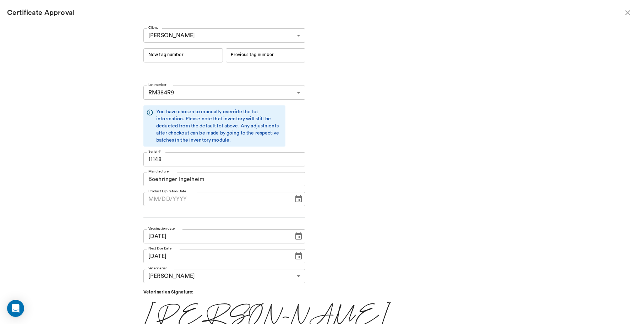
type input "06/19/2026"
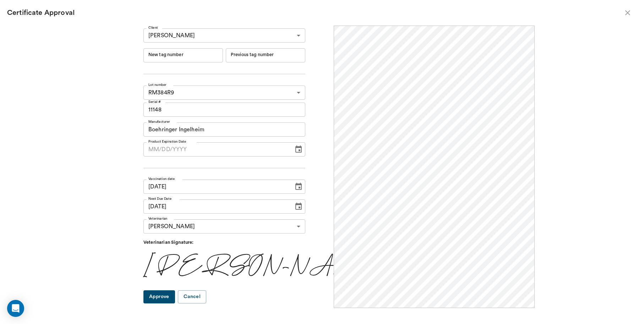
scroll to position [0, 0]
click at [196, 56] on input "New tag number" at bounding box center [182, 55] width 79 height 14
type input "251017"
click at [169, 299] on button "Approve" at bounding box center [159, 296] width 32 height 13
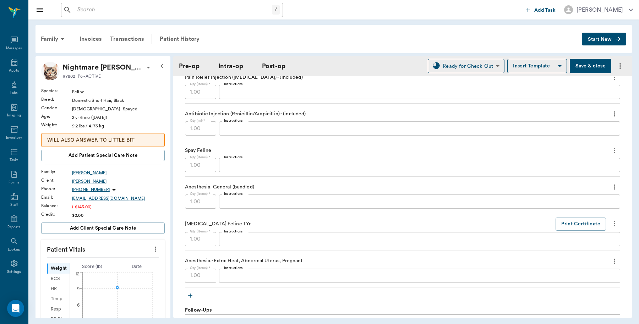
click at [585, 69] on button "Save & close" at bounding box center [590, 66] width 42 height 14
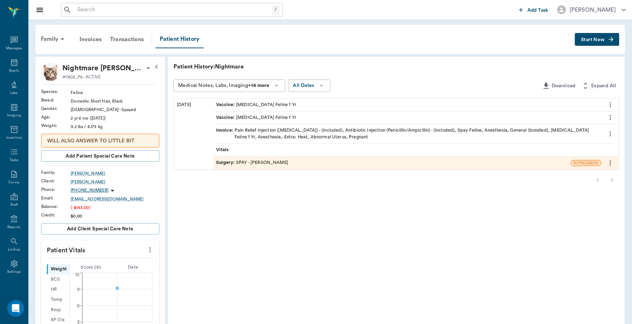
click at [306, 138] on div "Invoice : Pain Relief Injection (meloxicam) - (included), Antibiotic Injection …" at bounding box center [407, 133] width 382 height 13
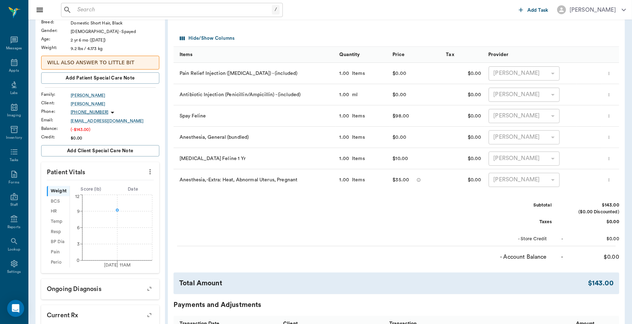
scroll to position [177, 0]
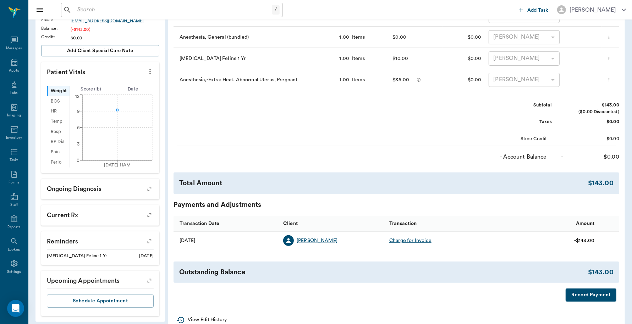
click at [579, 293] on button "Record Payment" at bounding box center [590, 294] width 51 height 13
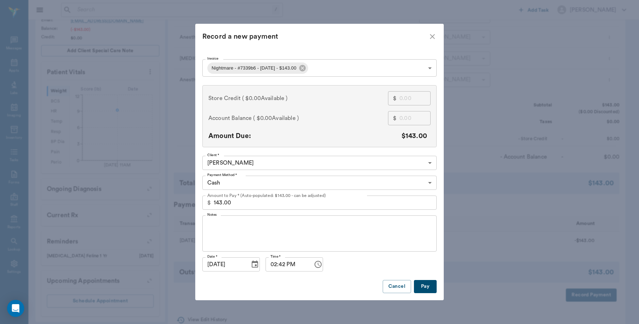
click at [421, 286] on button "Pay" at bounding box center [425, 286] width 23 height 13
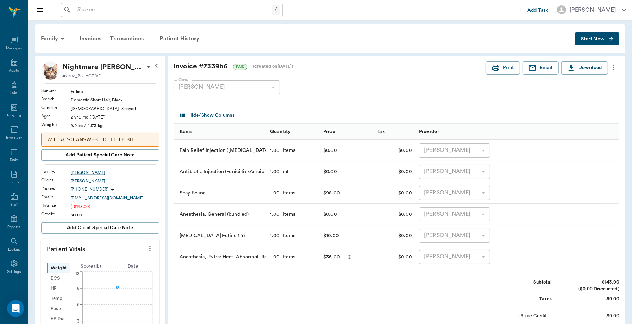
scroll to position [0, 0]
click at [503, 65] on button "Print" at bounding box center [503, 68] width 34 height 13
click at [83, 69] on p "Nightmare [PERSON_NAME]" at bounding box center [103, 67] width 82 height 11
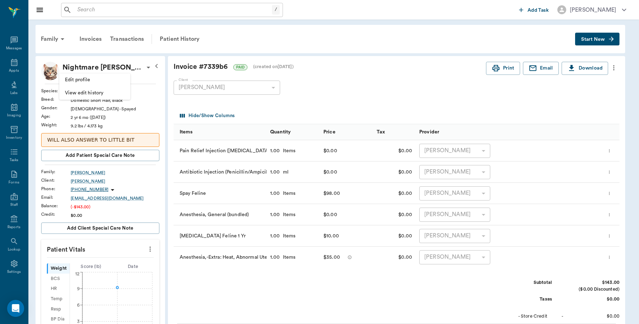
click at [109, 68] on div at bounding box center [319, 162] width 639 height 324
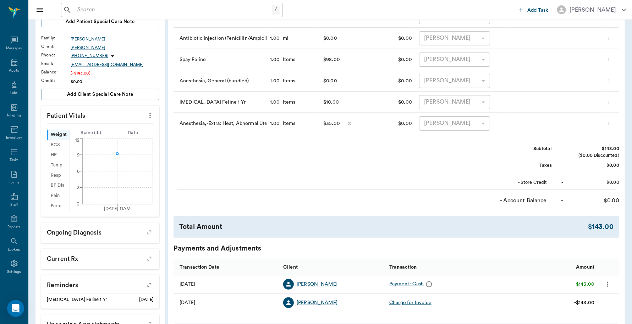
scroll to position [111, 0]
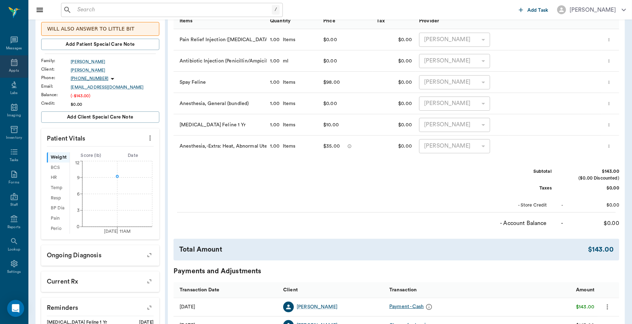
click at [10, 64] on icon at bounding box center [14, 62] width 9 height 9
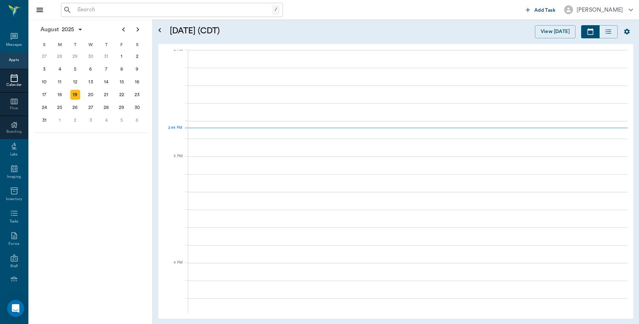
scroll to position [640, 0]
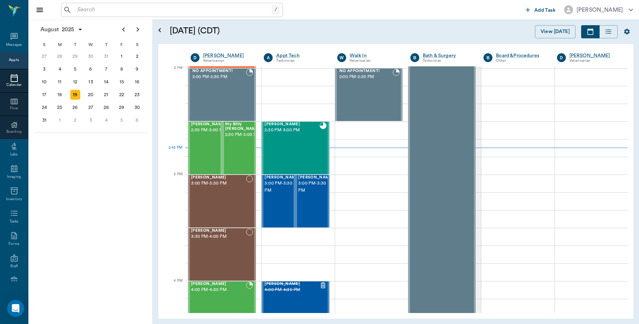
click at [127, 8] on input "text" at bounding box center [172, 10] width 197 height 10
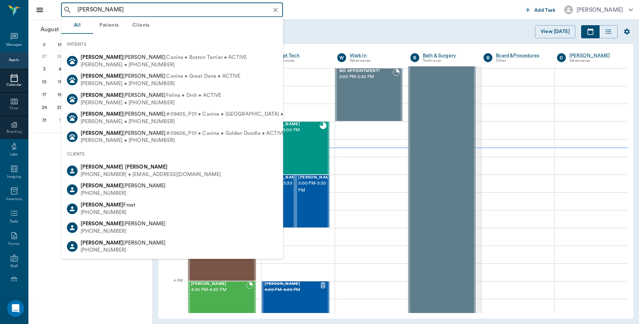
drag, startPoint x: 122, startPoint y: 176, endPoint x: 123, endPoint y: 169, distance: 6.8
click at [122, 173] on div "(214) 288-0441 • kgravin@yahoo.com" at bounding box center [151, 174] width 140 height 7
type input "Kimberly tyson"
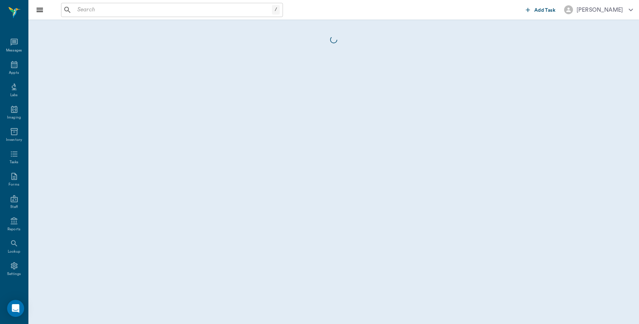
scroll to position [2, 0]
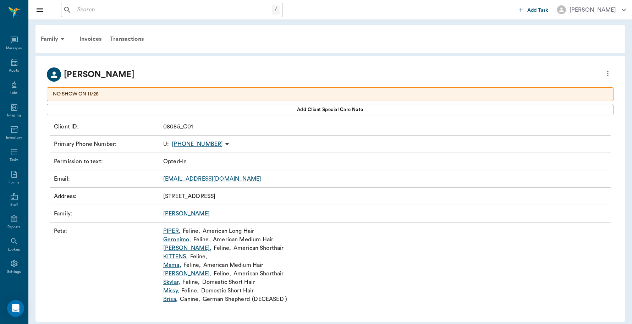
click at [175, 267] on link "Mama ," at bounding box center [172, 265] width 18 height 9
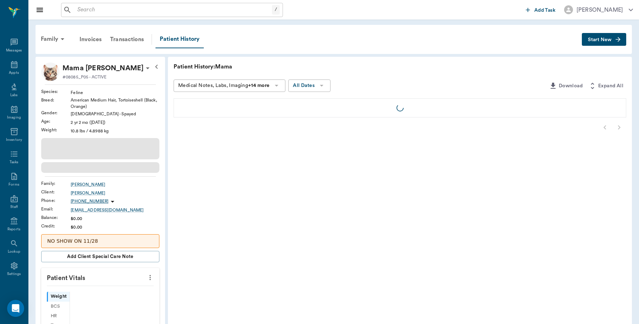
scroll to position [2, 0]
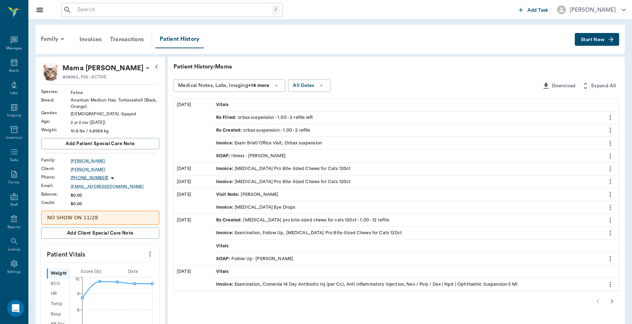
click at [600, 40] on span "Start New" at bounding box center [593, 40] width 24 height 0
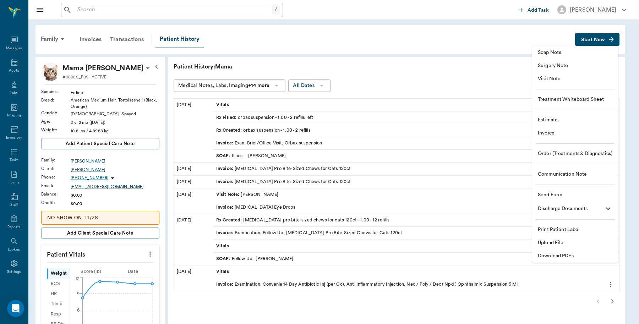
click at [552, 135] on span "Invoice" at bounding box center [574, 132] width 74 height 7
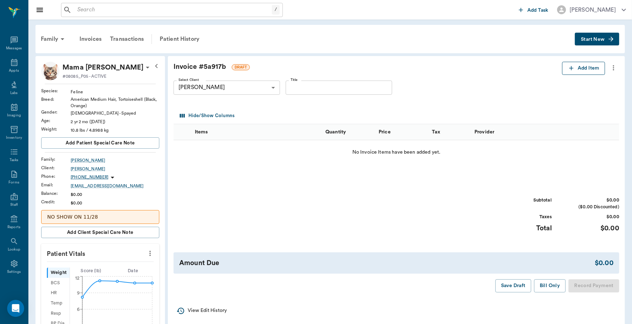
click at [581, 67] on button "Add Item" at bounding box center [583, 68] width 43 height 13
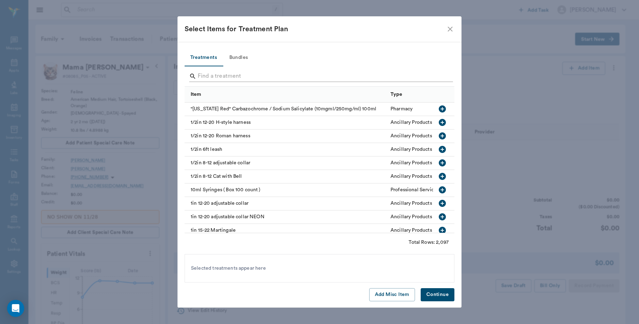
click at [249, 78] on input "Search" at bounding box center [320, 76] width 244 height 11
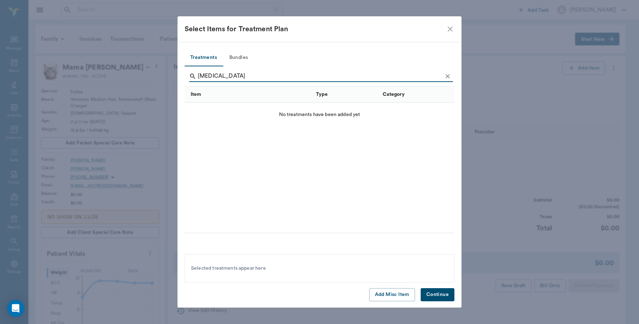
type input "lysine"
click at [448, 25] on icon "close" at bounding box center [450, 29] width 9 height 9
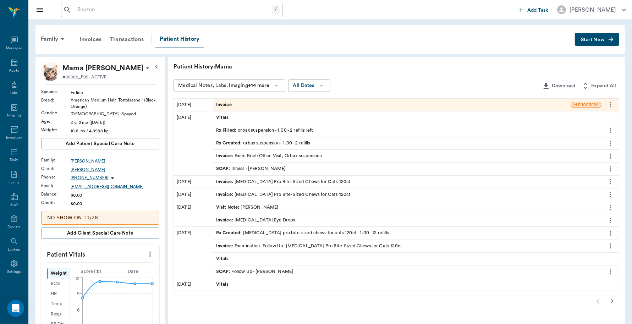
drag, startPoint x: 280, startPoint y: 180, endPoint x: 275, endPoint y: 179, distance: 5.3
click at [275, 179] on div "Invoice : L-Lysine Pro Bite-Sized Chews for Cats 120ct" at bounding box center [283, 181] width 135 height 7
click at [597, 35] on button "Start New" at bounding box center [597, 39] width 44 height 13
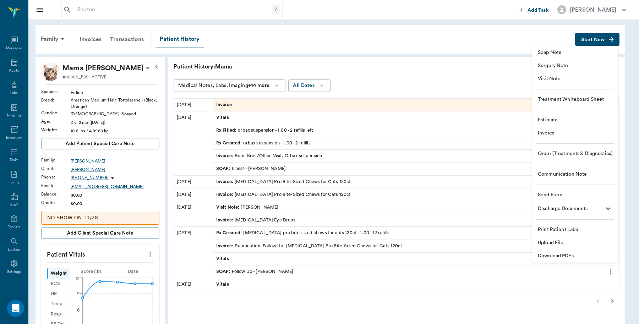
click at [553, 134] on span "Invoice" at bounding box center [574, 132] width 74 height 7
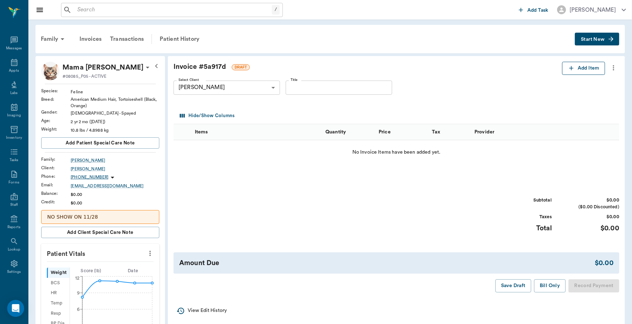
click at [584, 67] on button "Add Item" at bounding box center [583, 68] width 43 height 13
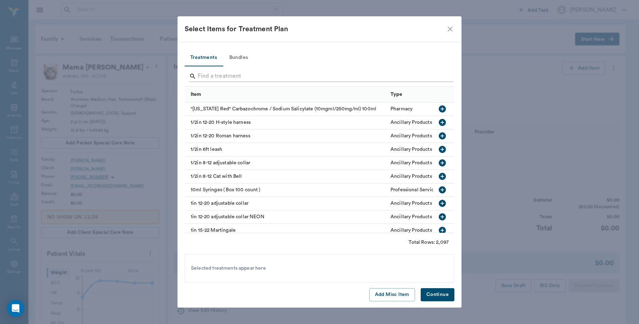
click at [239, 74] on input "Search" at bounding box center [320, 76] width 244 height 11
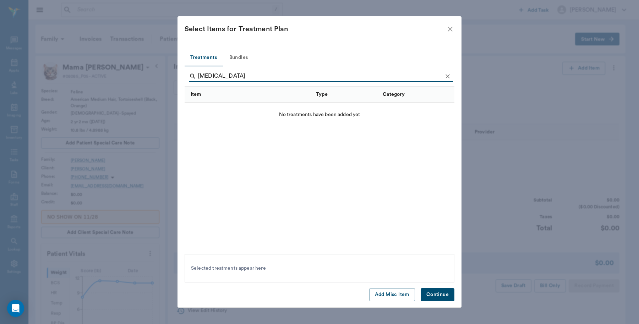
type input "lysine"
click at [448, 29] on icon "close" at bounding box center [450, 29] width 9 height 9
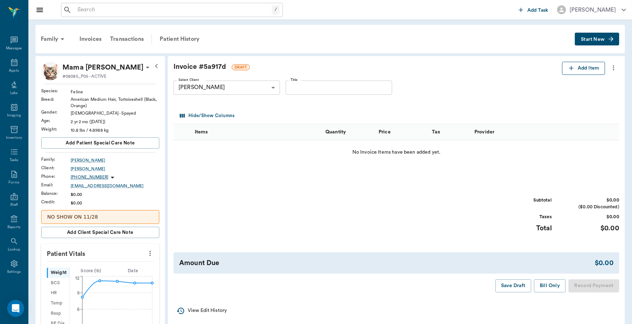
click at [588, 71] on button "Add Item" at bounding box center [583, 68] width 43 height 13
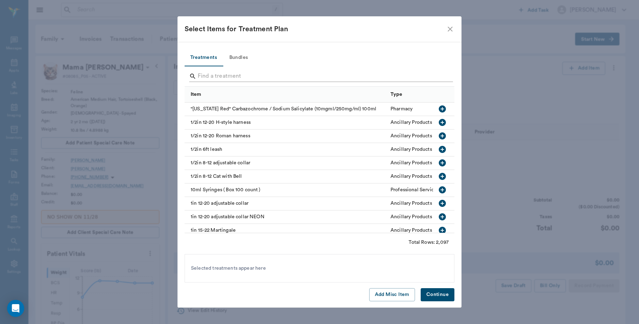
click at [239, 76] on input "Search" at bounding box center [320, 76] width 244 height 11
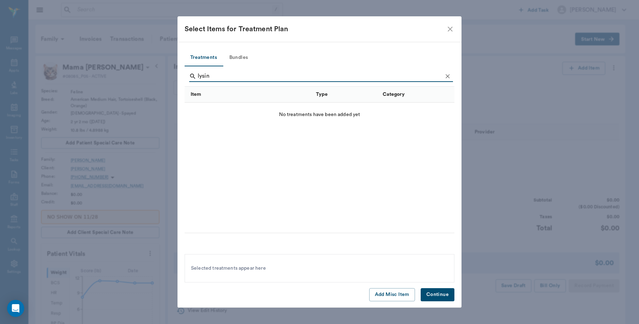
type input "lysine"
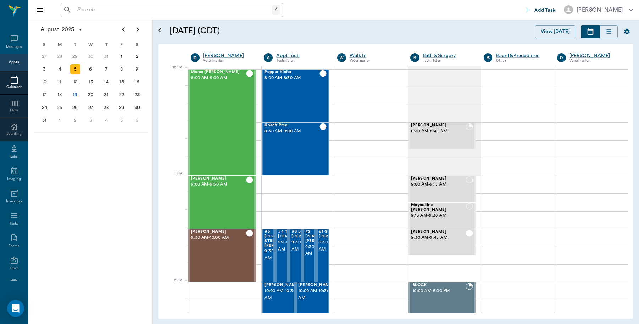
scroll to position [427, 0]
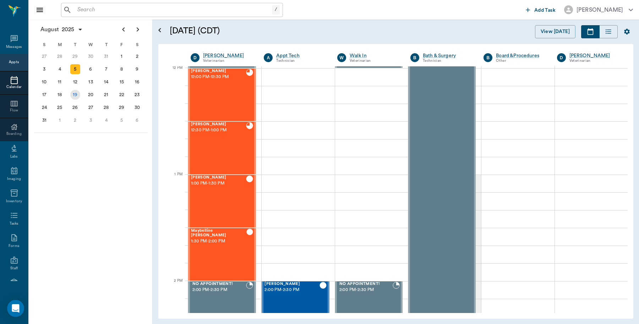
click at [76, 93] on div "19" at bounding box center [75, 95] width 10 height 10
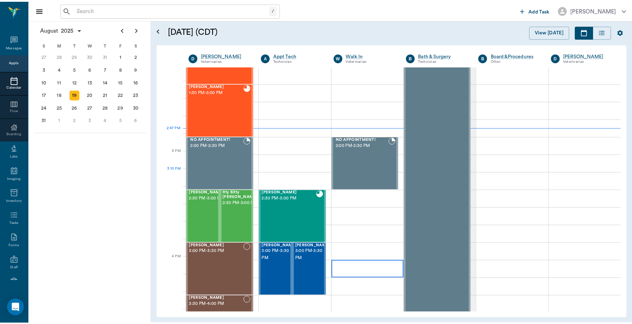
scroll to position [665, 0]
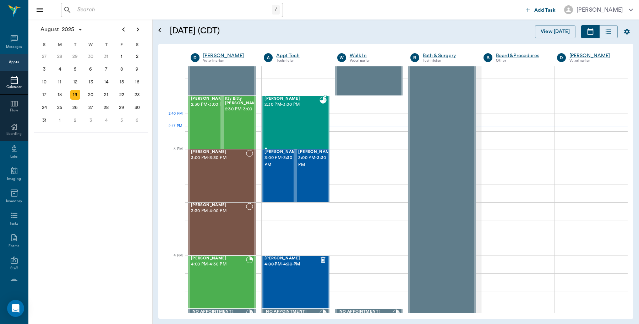
click at [283, 131] on div "[PERSON_NAME] 2:30 PM - 3:00 PM" at bounding box center [291, 122] width 55 height 52
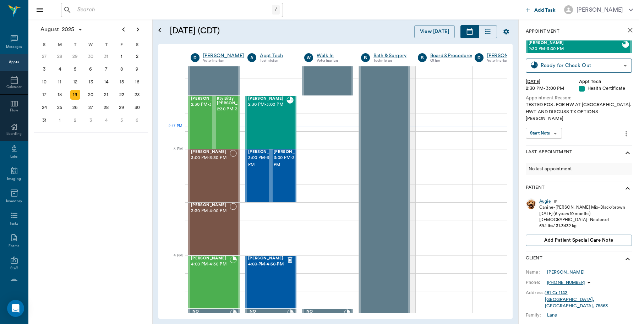
click at [543, 198] on div "Augie" at bounding box center [545, 201] width 12 height 6
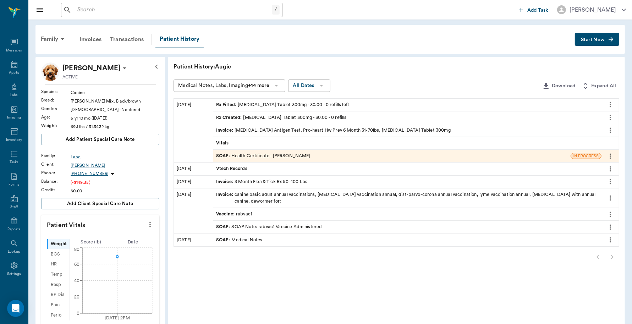
click at [410, 132] on div "Invoice : Heartworm Antigen Test, Pro-heart Hw Prev 6 Month 31-70lbs, Doxycycli…" at bounding box center [333, 130] width 234 height 7
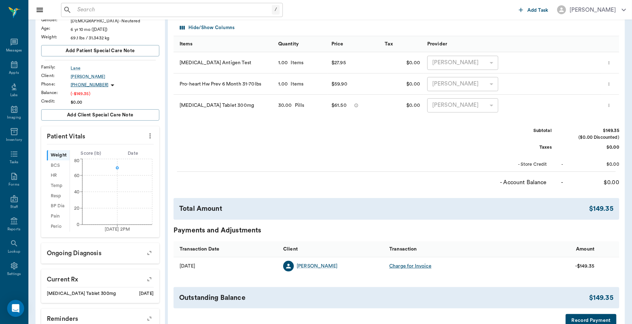
scroll to position [89, 0]
click at [573, 316] on button "Record Payment" at bounding box center [590, 319] width 51 height 13
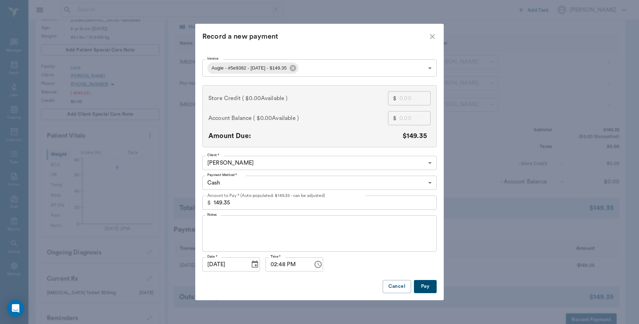
click at [354, 186] on body "/ ​ Add Task Dr. Bert Ellsworth Nectar Messages Appts Labs Imaging Inventory Ta…" at bounding box center [319, 165] width 639 height 508
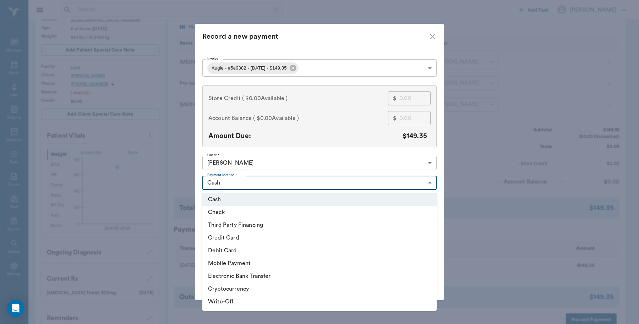
click at [238, 250] on li "Debit Card" at bounding box center [319, 250] width 234 height 13
type input "DEBIT_CARD"
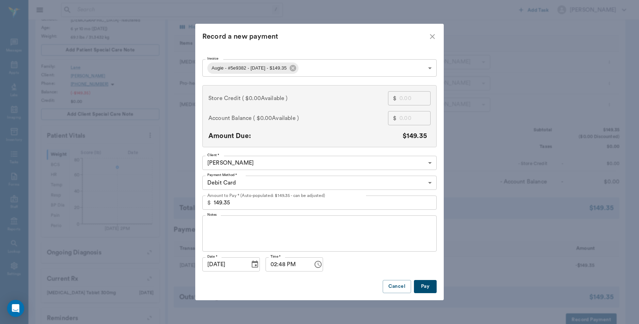
click at [425, 289] on button "Pay" at bounding box center [425, 286] width 23 height 13
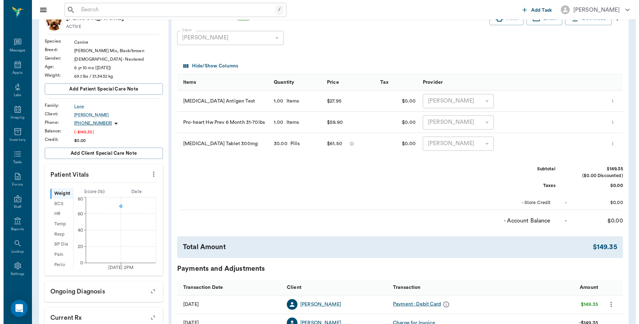
scroll to position [0, 0]
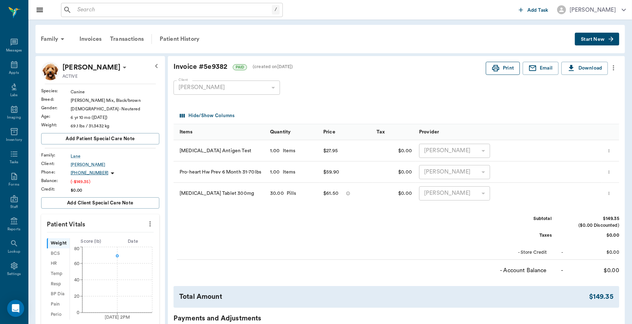
click at [507, 70] on button "Print" at bounding box center [503, 68] width 34 height 13
click at [15, 65] on div "Appts" at bounding box center [14, 68] width 28 height 22
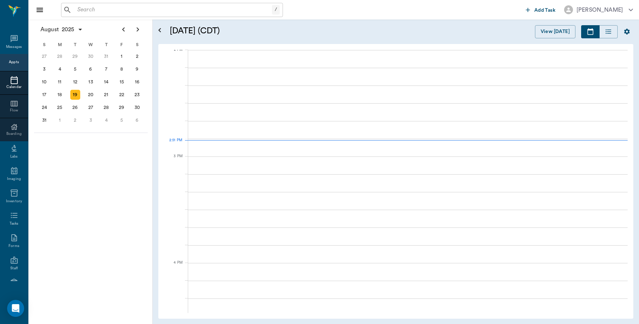
scroll to position [640, 0]
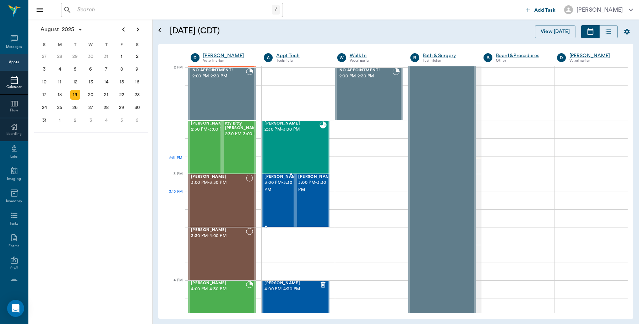
click at [270, 199] on div "Bella Chambers 3:00 PM - 3:30 PM" at bounding box center [281, 201] width 35 height 52
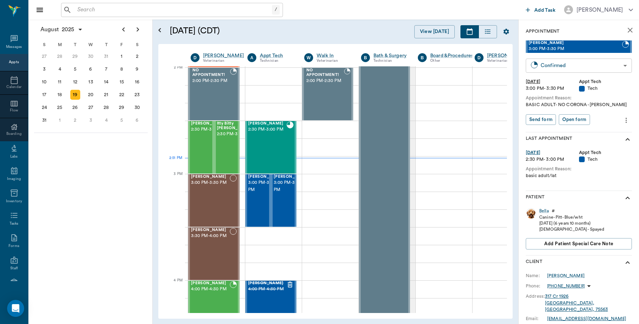
click at [601, 68] on body "/ ​ Add Task Dr. Bert Ellsworth Nectar Messages Appts Calendar Flow Boarding La…" at bounding box center [319, 162] width 639 height 324
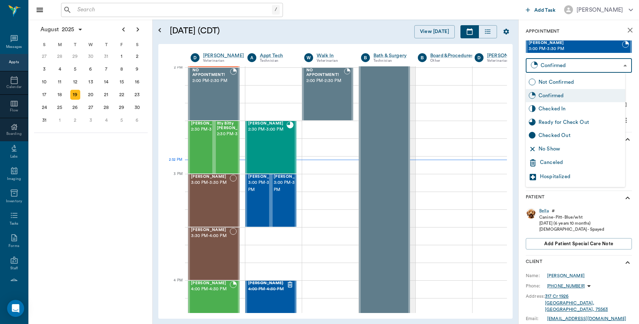
click at [564, 108] on div "Checked In" at bounding box center [580, 109] width 84 height 8
type input "CHECKED_IN"
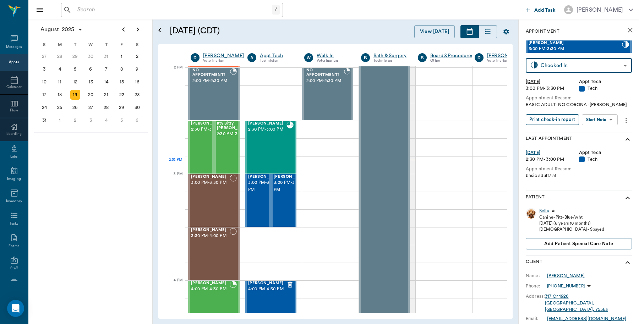
click at [559, 119] on button "Print check-in report" at bounding box center [551, 119] width 53 height 11
click at [246, 201] on div "Chico Chambers 3:00 PM - 3:30 PM" at bounding box center [258, 200] width 26 height 53
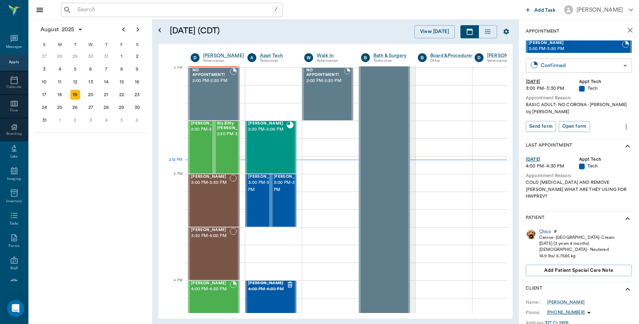
click at [586, 66] on body "/ ​ Add Task Dr. Bert Ellsworth Nectar Messages Appts Calendar Flow Boarding La…" at bounding box center [319, 162] width 639 height 324
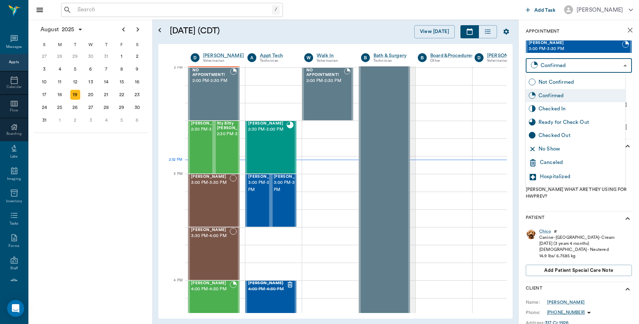
click at [566, 111] on div "Checked In" at bounding box center [580, 109] width 84 height 8
type input "CHECKED_IN"
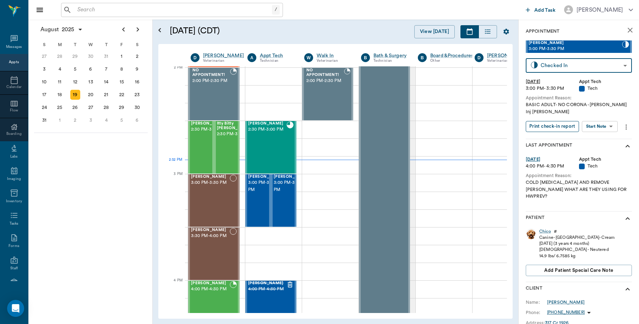
click at [563, 127] on button "Print check-in report" at bounding box center [551, 126] width 53 height 11
click at [219, 247] on div "Fiona Najera 3:30 PM - 4:00 PM" at bounding box center [210, 254] width 39 height 52
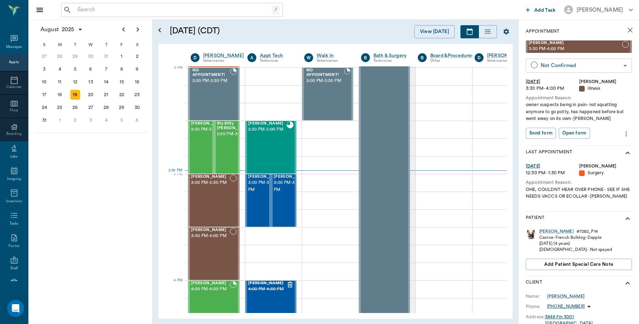
click at [582, 67] on body "/ ​ Add Task Dr. Bert Ellsworth Nectar Messages Appts Calendar Flow Boarding La…" at bounding box center [319, 162] width 639 height 324
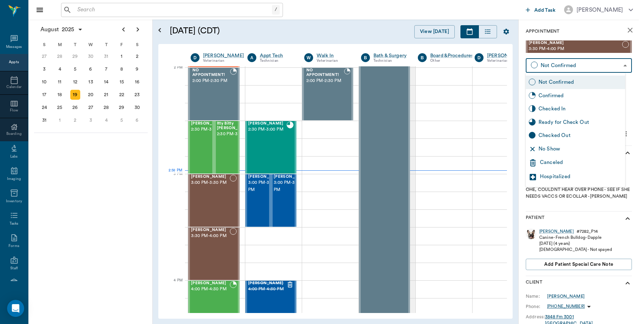
click at [561, 110] on div "Checked In" at bounding box center [580, 109] width 84 height 8
type input "CHECKED_IN"
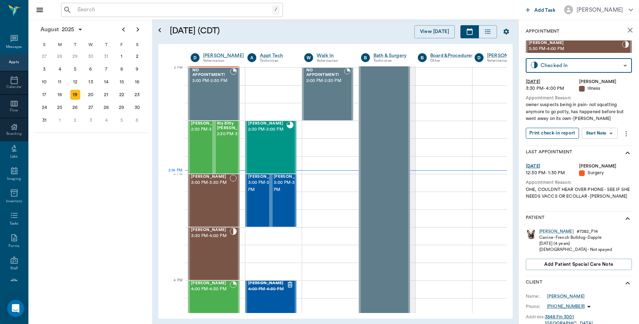
click at [553, 134] on button "Print check-in report" at bounding box center [551, 133] width 53 height 11
click at [301, 138] on div at bounding box center [273, 147] width 56 height 18
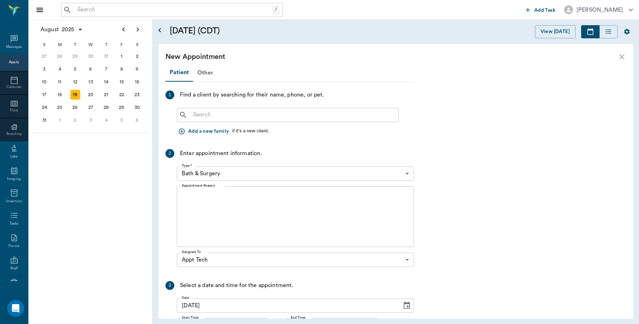
click at [161, 29] on icon "Open calendar" at bounding box center [159, 30] width 9 height 9
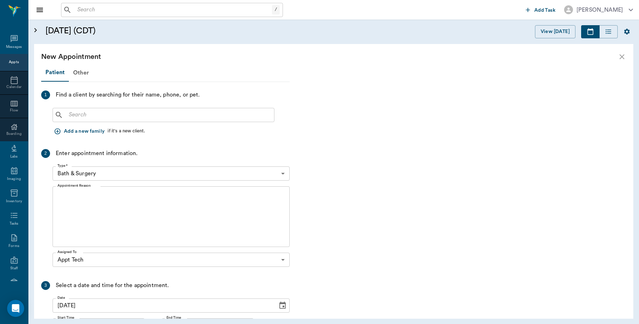
click at [38, 33] on icon "Open calendar" at bounding box center [35, 30] width 9 height 9
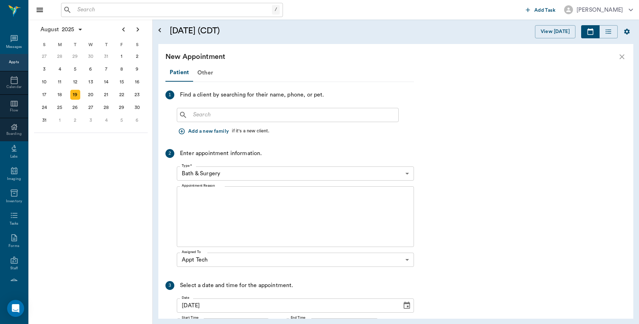
click at [623, 60] on icon "close" at bounding box center [621, 57] width 9 height 9
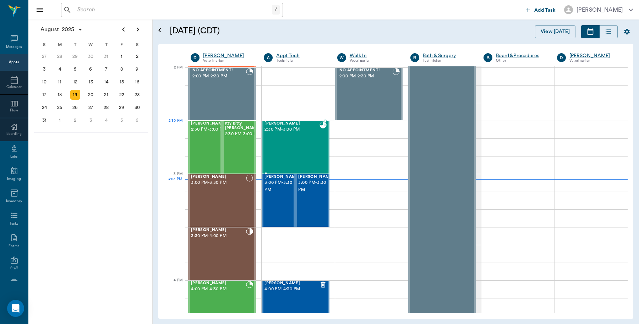
click at [294, 133] on div "Augie Lane 2:30 PM - 3:00 PM" at bounding box center [291, 147] width 55 height 52
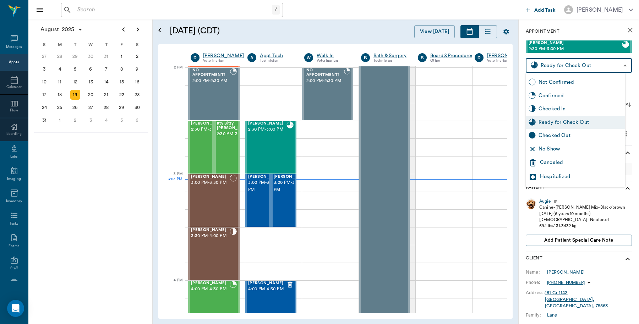
click at [618, 62] on body "/ ​ Add Task Dr. Bert Ellsworth Nectar Messages Appts Calendar Flow Boarding La…" at bounding box center [319, 162] width 639 height 324
click at [556, 135] on div "Checked Out" at bounding box center [580, 136] width 84 height 8
type input "CHECKED_OUT"
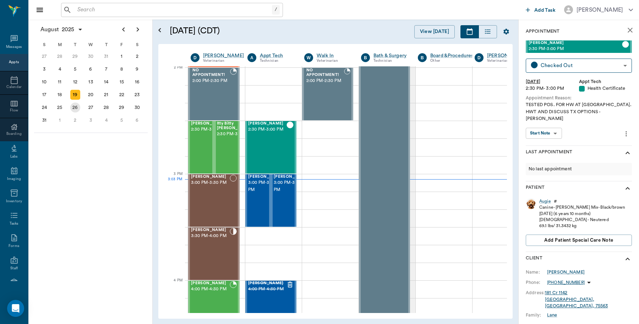
drag, startPoint x: 76, startPoint y: 106, endPoint x: 80, endPoint y: 106, distance: 4.3
click at [76, 106] on div "26" at bounding box center [75, 108] width 10 height 10
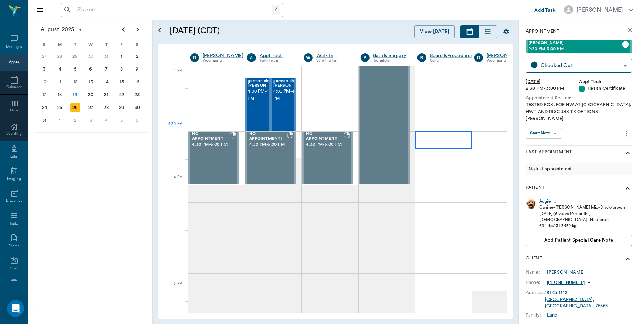
scroll to position [1043, 0]
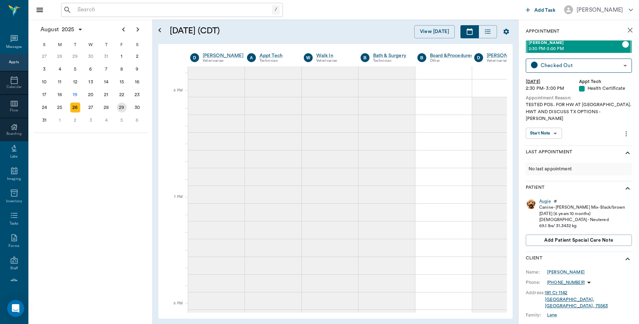
click at [123, 108] on div "29" at bounding box center [122, 108] width 10 height 10
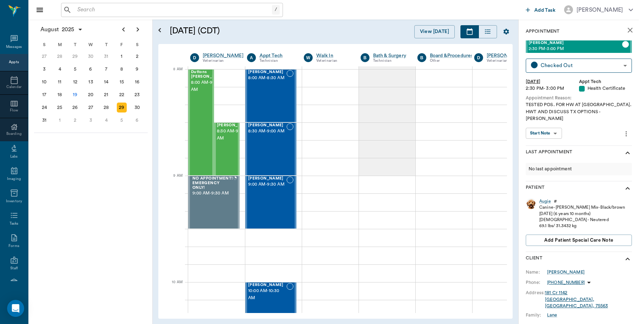
scroll to position [0, 0]
click at [59, 107] on div "25" at bounding box center [60, 108] width 10 height 10
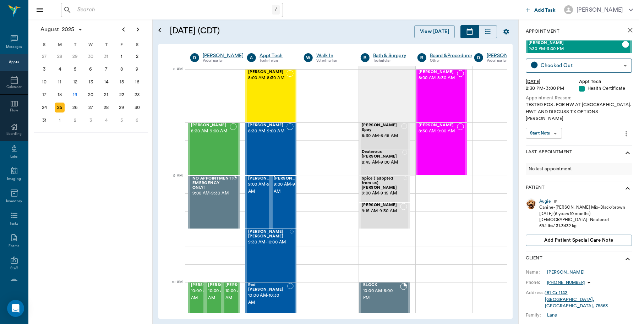
scroll to position [0, 0]
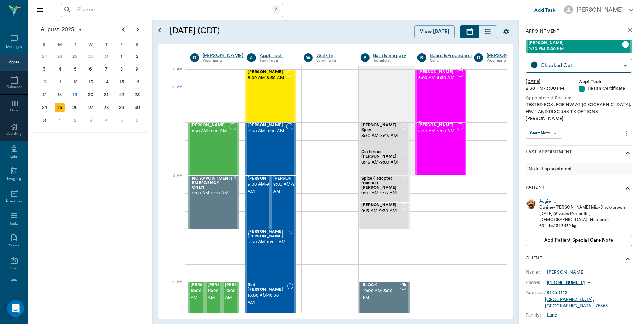
click at [430, 94] on div "[PERSON_NAME] 8:00 AM - 8:30 AM" at bounding box center [437, 96] width 38 height 52
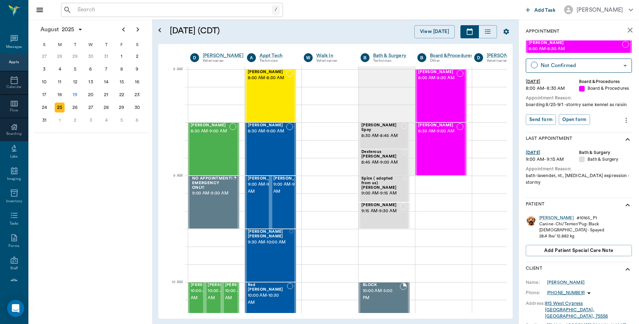
click at [622, 125] on icon "more" at bounding box center [626, 120] width 8 height 9
click at [429, 32] on div at bounding box center [319, 162] width 639 height 324
click at [429, 32] on button "View [DATE]" at bounding box center [434, 31] width 40 height 13
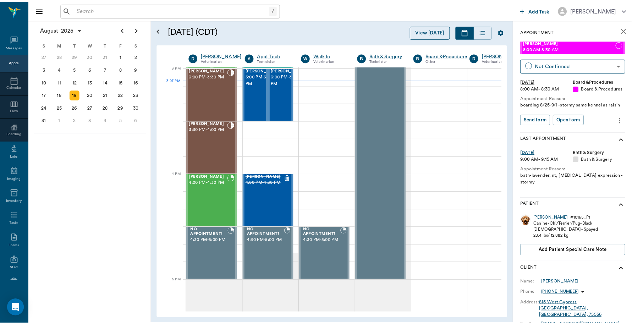
scroll to position [747, 0]
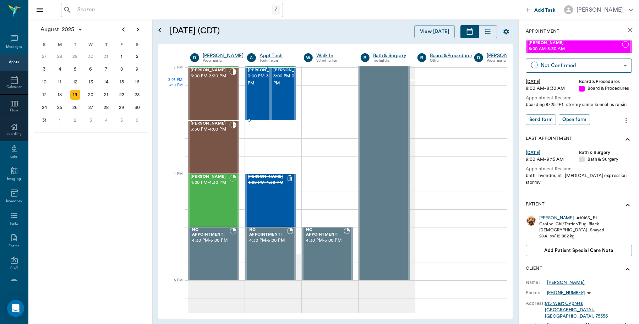
click at [256, 93] on div "Bella Chambers 3:00 PM - 3:30 PM" at bounding box center [265, 94] width 35 height 52
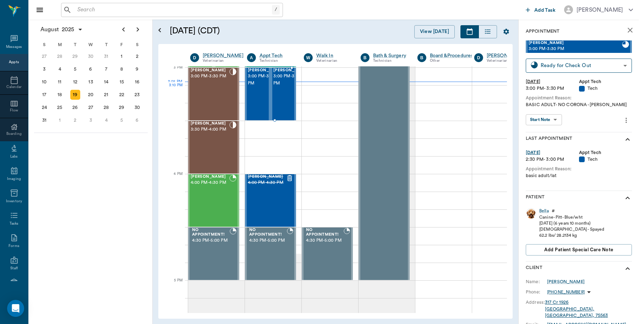
click at [282, 95] on div "Chico Chambers 3:00 PM - 3:30 PM" at bounding box center [290, 94] width 35 height 52
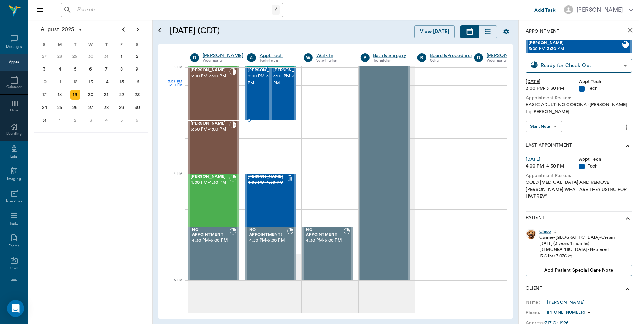
click at [260, 87] on span "3:00 PM - 3:30 PM" at bounding box center [265, 80] width 35 height 14
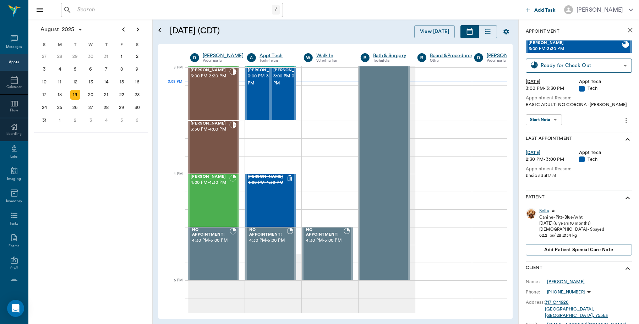
click at [543, 208] on div "Bella" at bounding box center [544, 211] width 10 height 6
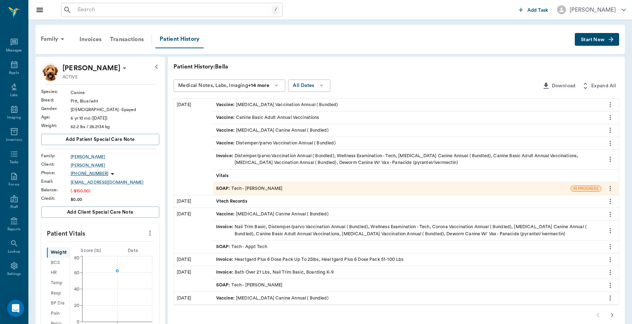
click at [374, 164] on div "Invoice : Distemper/parvo Vaccination Annual ( Bundled), Wellness Examination -…" at bounding box center [407, 159] width 382 height 13
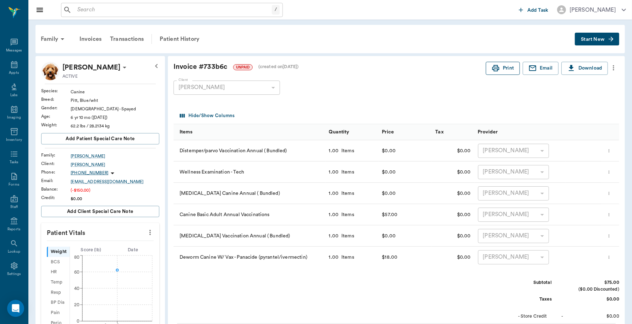
click at [502, 66] on button "Print" at bounding box center [503, 68] width 34 height 13
click at [51, 38] on div "Family" at bounding box center [54, 39] width 34 height 17
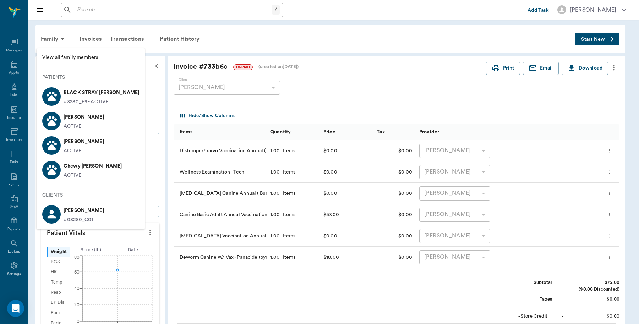
click at [59, 117] on div at bounding box center [51, 121] width 18 height 18
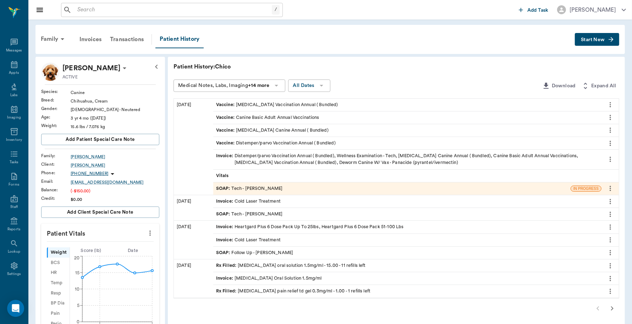
click at [314, 158] on div "Invoice : Distemper/parvo Vaccination Annual ( Bundled), Wellness Examination -…" at bounding box center [407, 159] width 382 height 13
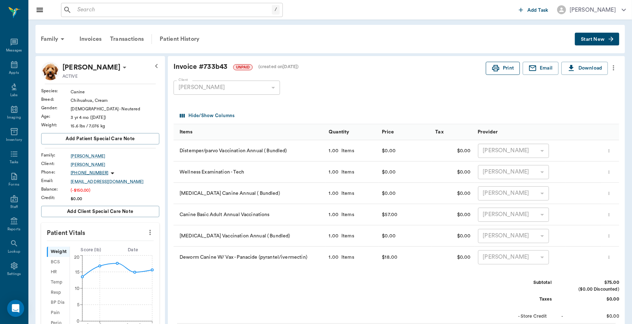
click at [500, 68] on button "Print" at bounding box center [503, 68] width 34 height 13
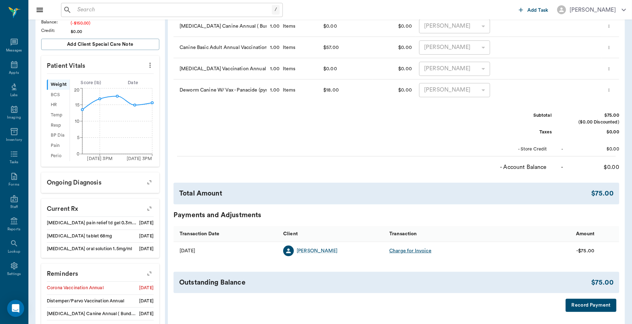
scroll to position [23, 0]
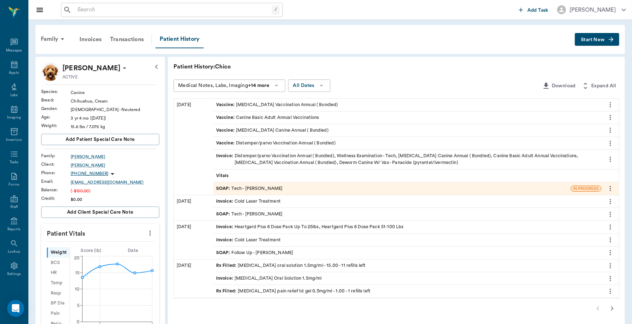
click at [265, 189] on div "SOAP : Tech - Julie Dickerson" at bounding box center [249, 188] width 67 height 7
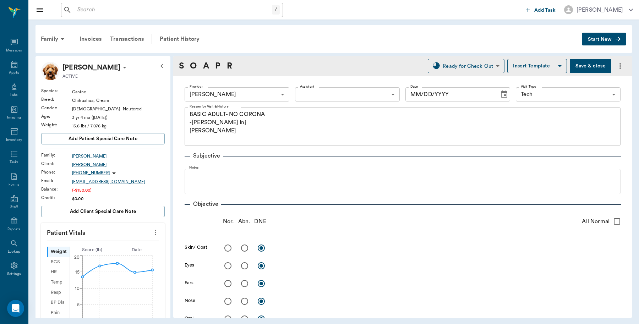
type input "63ec2e7e52e12b0ba117b124"
type input "65d2be4f46e3a538d89b8c1a"
type textarea "BASIC ADULT- NO CORONA -JESS Cytopoint Inj Caryn"
type input "[DATE]"
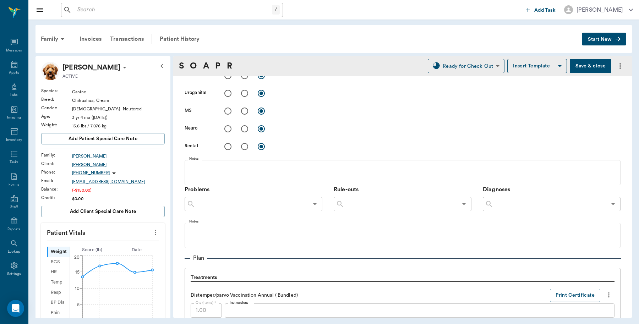
scroll to position [443, 0]
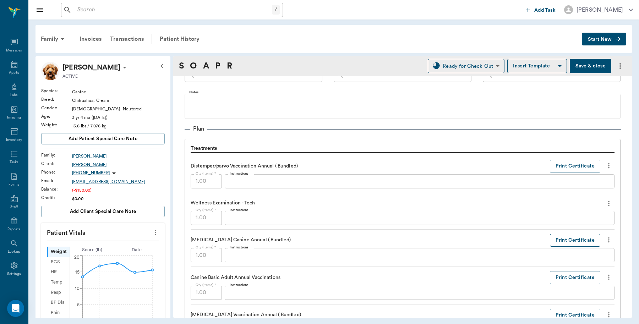
click at [572, 242] on button "Print Certificate" at bounding box center [574, 240] width 50 height 13
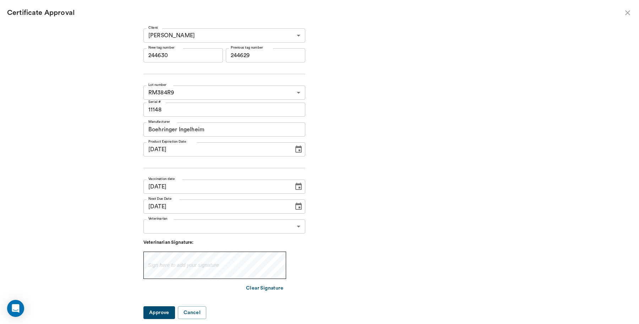
type input "08/20/2025"
type input "08/20/2024"
type input "[DATE]"
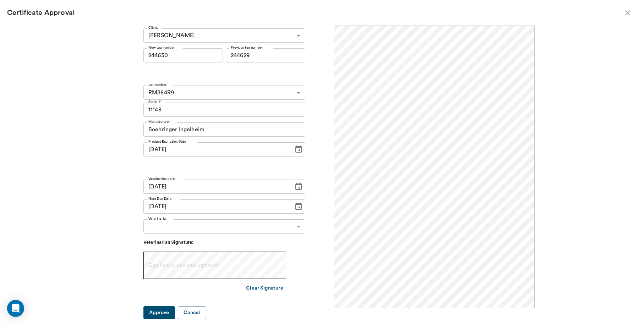
scroll to position [0, 0]
click at [194, 57] on input "244630" at bounding box center [182, 55] width 79 height 14
drag, startPoint x: 194, startPoint y: 57, endPoint x: 150, endPoint y: 55, distance: 43.7
click at [150, 55] on div "Client Christie Chambers 63ec2e2652e12b0ba1178feb Client New tag number 244630 …" at bounding box center [319, 171] width 430 height 291
type input "251018"
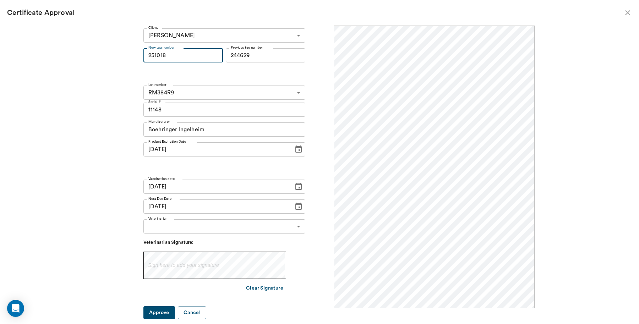
click at [277, 230] on body "/ ​ Add Task Dr. Bert Ellsworth Nectar Messages Appts Labs Imaging Inventory Ta…" at bounding box center [319, 162] width 639 height 324
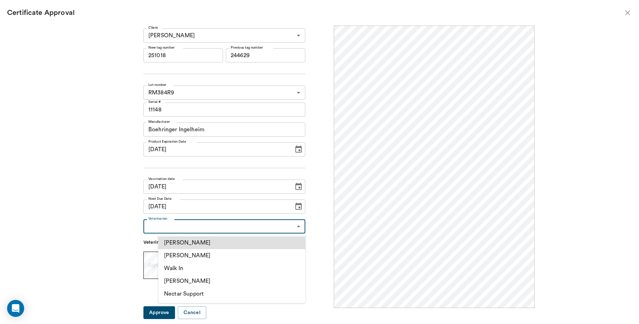
drag, startPoint x: 195, startPoint y: 252, endPoint x: 195, endPoint y: 261, distance: 8.9
click at [195, 252] on li "[PERSON_NAME]" at bounding box center [231, 255] width 147 height 13
type input "63ec2f075fda476ae8351a4d"
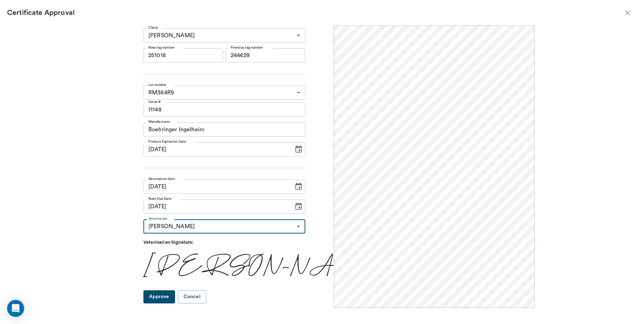
click at [175, 294] on button "Approve" at bounding box center [159, 296] width 32 height 13
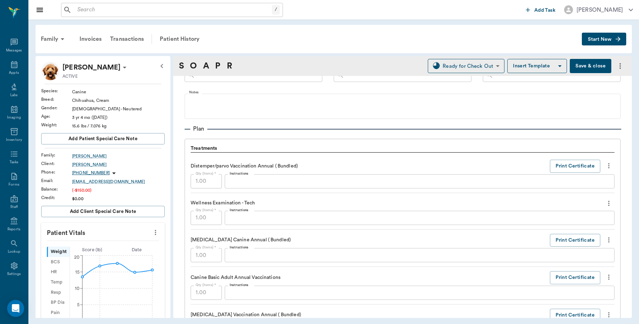
click at [573, 65] on button "Save & close" at bounding box center [590, 66] width 42 height 14
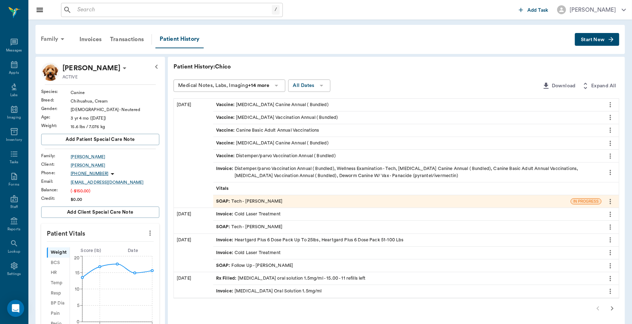
click at [44, 38] on div "Family" at bounding box center [54, 39] width 34 height 17
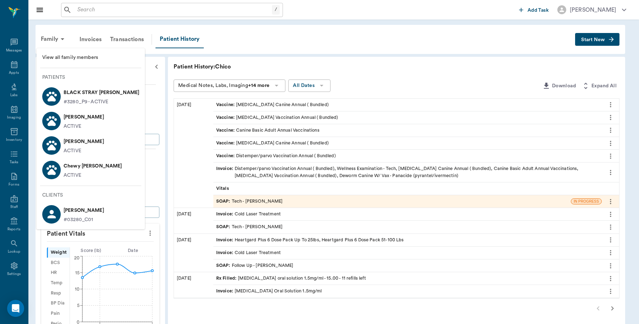
click at [89, 144] on p "[PERSON_NAME]" at bounding box center [83, 141] width 40 height 11
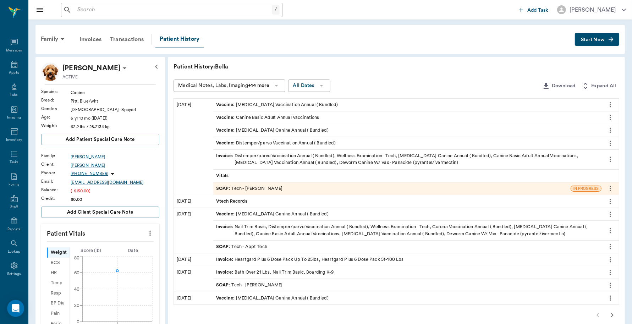
click at [237, 186] on div "SOAP : Tech - Julie Dickerson" at bounding box center [249, 188] width 67 height 7
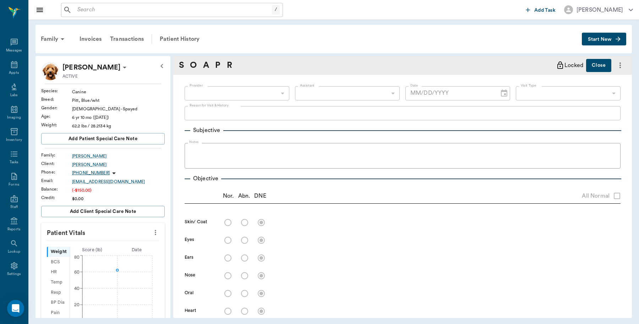
type input "63ec2e7e52e12b0ba117b124"
type input "65d2be4f46e3a538d89b8c1a"
type textarea "BASIC ADULT- NO CORONA -JESS"
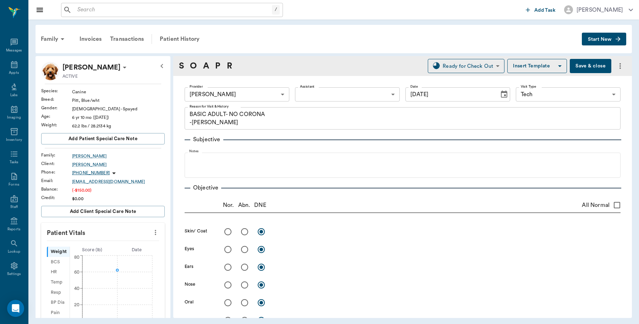
type input "[DATE]"
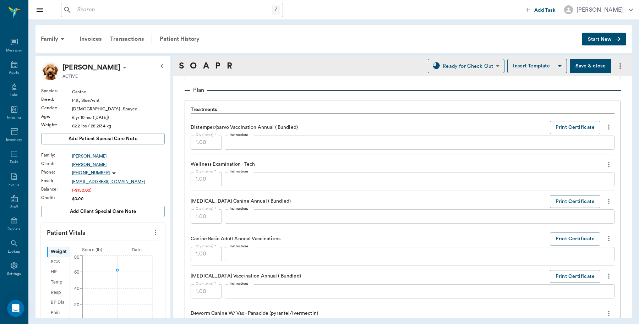
scroll to position [443, 0]
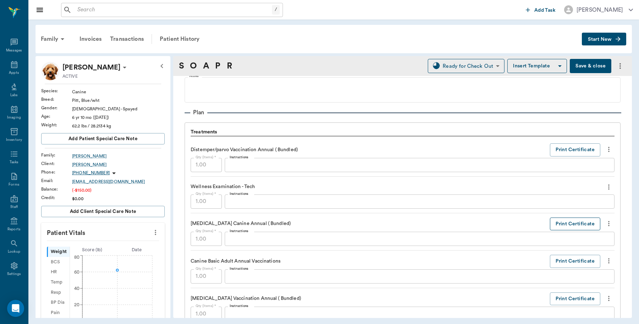
click at [562, 222] on button "Print Certificate" at bounding box center [574, 223] width 50 height 13
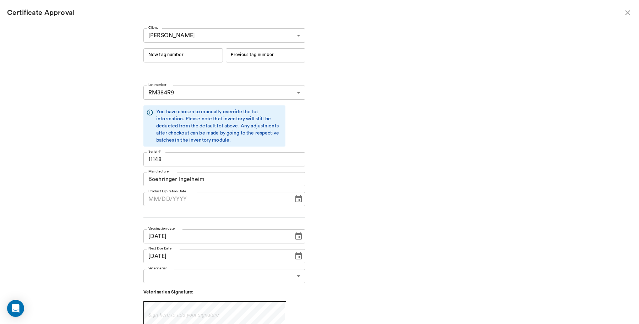
type input "06/19/2026"
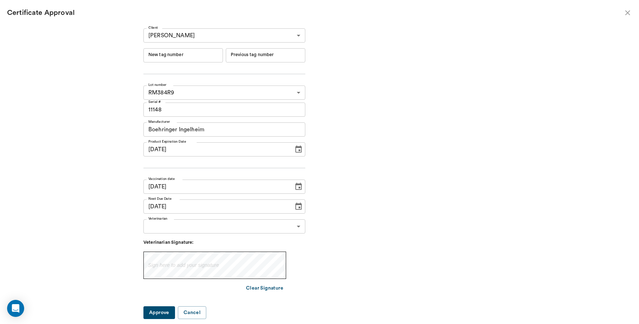
type input "244631"
type input "244630"
type input "08/20/2025"
type input "08/20/2024"
type input "[DATE]"
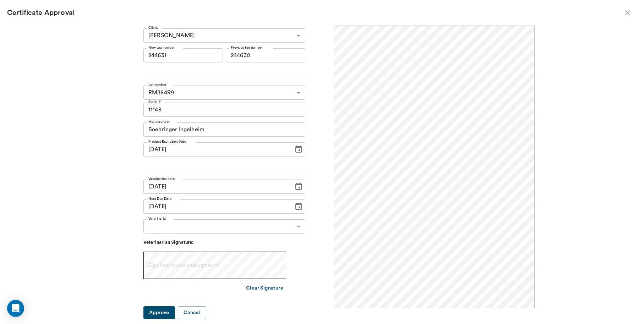
scroll to position [0, 0]
click at [186, 57] on input "244631" at bounding box center [182, 55] width 79 height 14
drag, startPoint x: 186, startPoint y: 57, endPoint x: 112, endPoint y: 54, distance: 73.1
click at [112, 54] on div "Client Christie Chambers 63ec2e2652e12b0ba1178feb Client New tag number 244631 …" at bounding box center [319, 171] width 430 height 291
type input "251019"
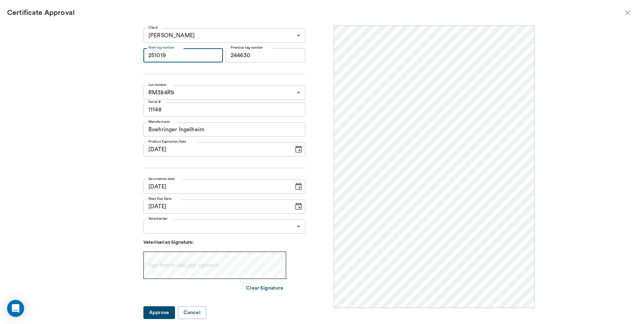
click at [284, 228] on body "/ ​ Add Task Dr. Bert Ellsworth Nectar Messages Appts Labs Imaging Inventory Ta…" at bounding box center [319, 162] width 639 height 324
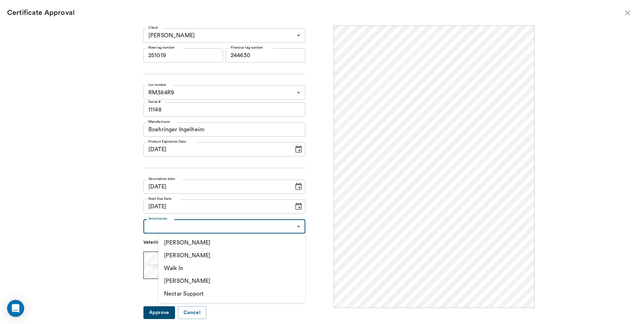
click at [206, 252] on li "[PERSON_NAME]" at bounding box center [231, 255] width 147 height 13
type input "63ec2f075fda476ae8351a4d"
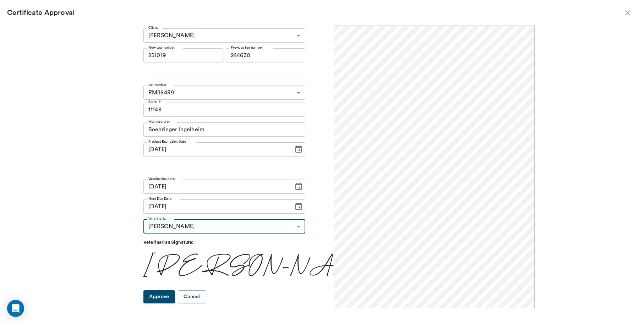
click at [174, 297] on button "Approve" at bounding box center [159, 296] width 32 height 13
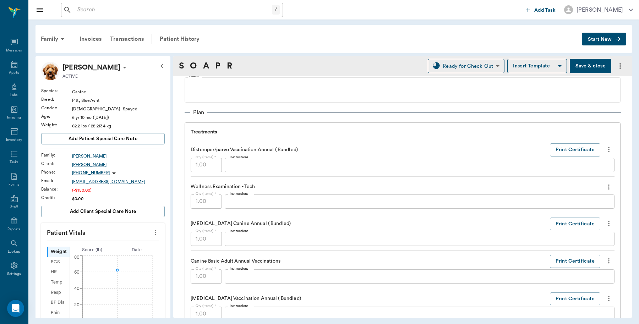
click at [577, 68] on button "Save & close" at bounding box center [590, 66] width 42 height 14
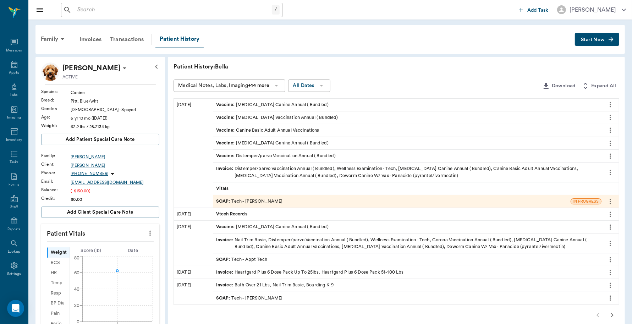
click at [595, 34] on button "Start New" at bounding box center [597, 39] width 44 height 13
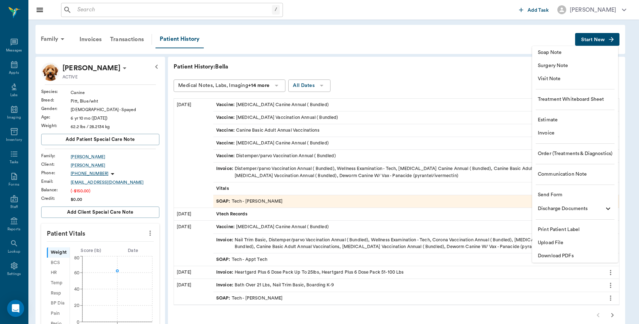
click at [546, 134] on span "Invoice" at bounding box center [574, 132] width 74 height 7
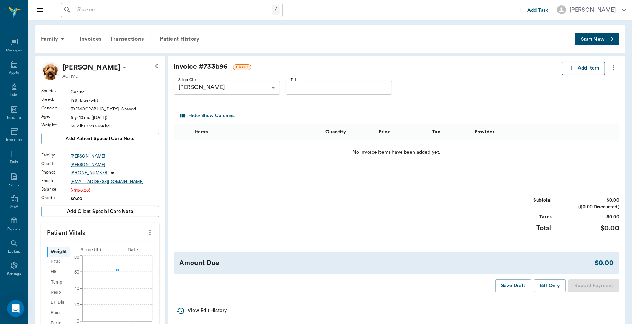
click at [574, 68] on button "Add Item" at bounding box center [583, 68] width 43 height 13
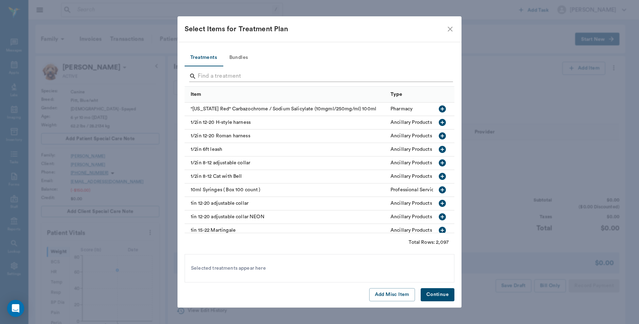
click at [247, 72] on input "Search" at bounding box center [320, 76] width 244 height 11
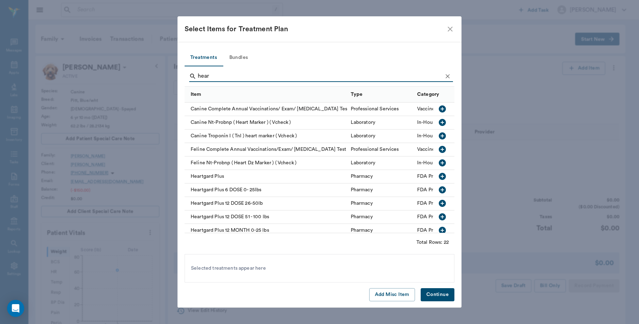
type input "hear"
click at [438, 217] on icon "button" at bounding box center [441, 216] width 7 height 7
click at [438, 189] on icon "button" at bounding box center [441, 189] width 7 height 7
click at [437, 292] on button "Continue" at bounding box center [437, 294] width 34 height 13
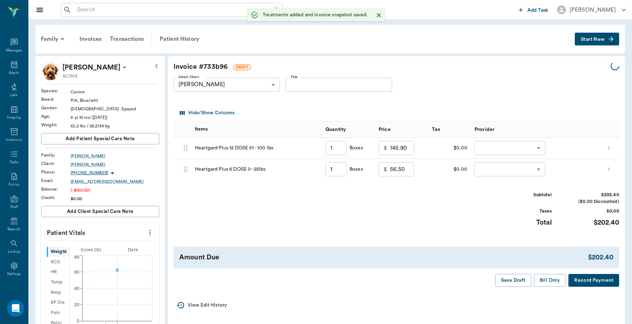
type input "1.00"
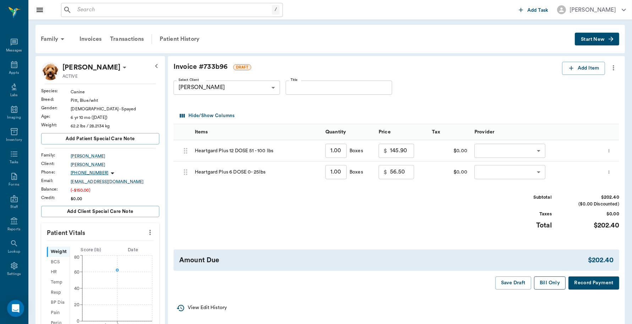
click at [552, 285] on button "Bill Only" at bounding box center [550, 282] width 32 height 13
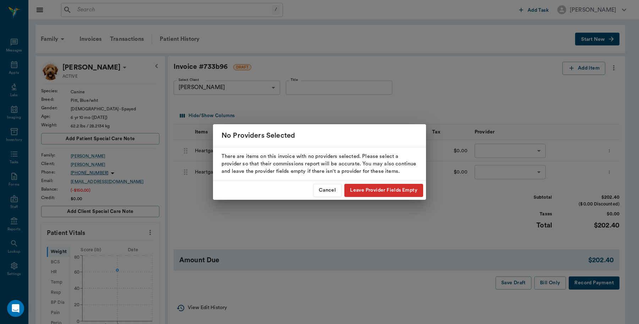
click at [446, 215] on div "No Providers Selected There are items on this invoice with no providers selecte…" at bounding box center [319, 162] width 639 height 324
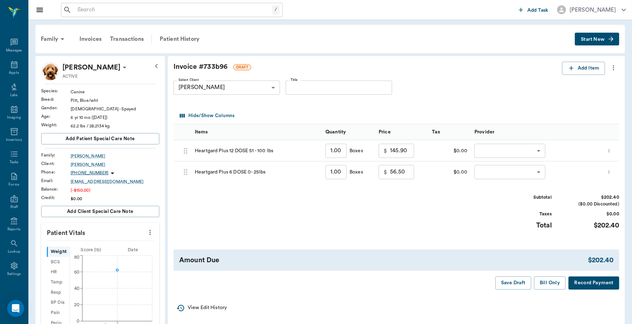
click at [529, 153] on body "/ ​ Add Task Dr. Bert Ellsworth Nectar Messages Appts Labs Imaging Inventory Ta…" at bounding box center [316, 264] width 632 height 529
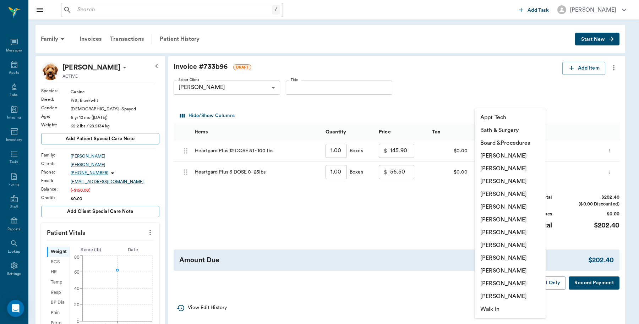
click at [517, 158] on li "Caryn Watson" at bounding box center [509, 155] width 71 height 13
type input "none-6899ea08ed37b777db10de45"
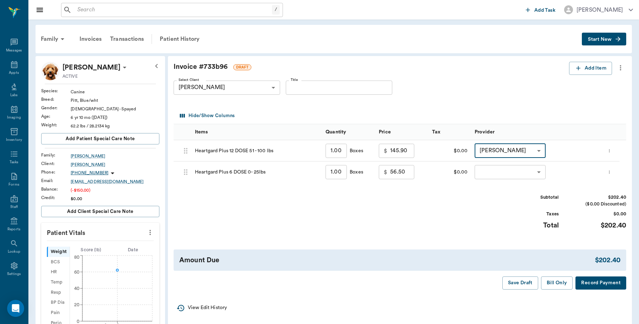
click at [535, 174] on body "/ ​ Add Task Dr. Bert Ellsworth Nectar Messages Appts Labs Imaging Inventory Ta…" at bounding box center [319, 264] width 639 height 529
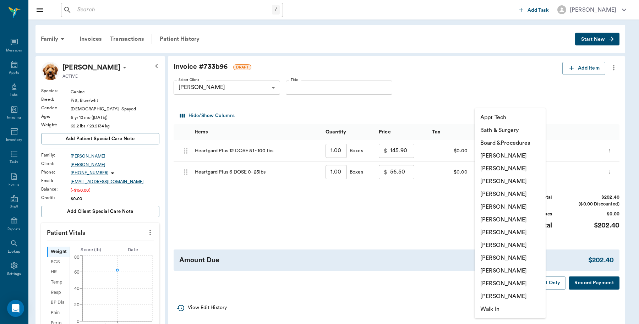
click at [511, 153] on li "Caryn Watson" at bounding box center [509, 155] width 71 height 13
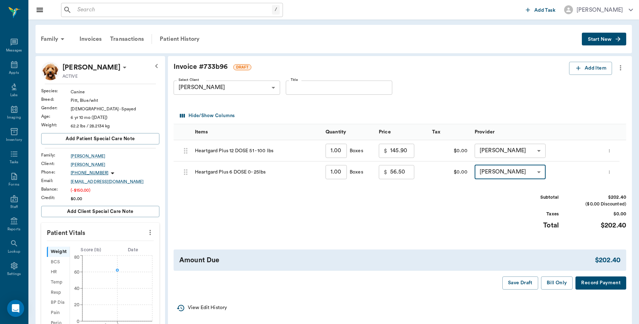
type input "none-6899ea08ed37b777db10de45"
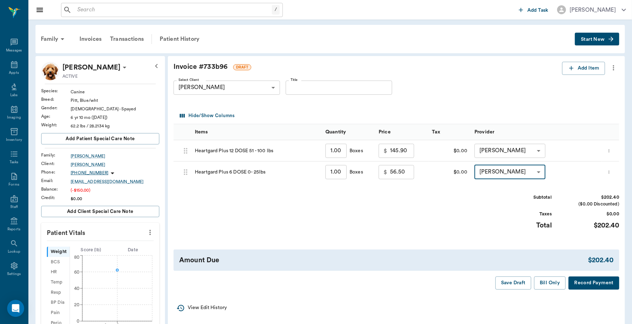
click at [546, 289] on button "Bill Only" at bounding box center [550, 282] width 32 height 13
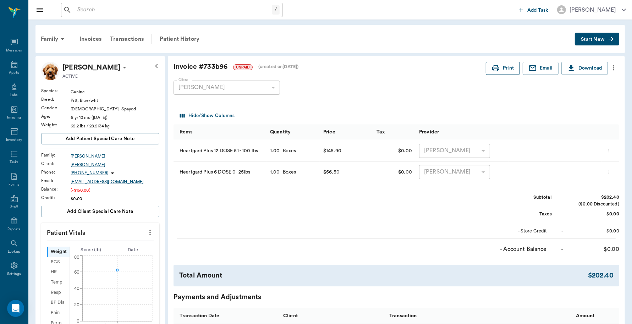
click at [506, 70] on button "Print" at bounding box center [503, 68] width 34 height 13
click at [124, 40] on div "Transactions" at bounding box center [127, 39] width 42 height 17
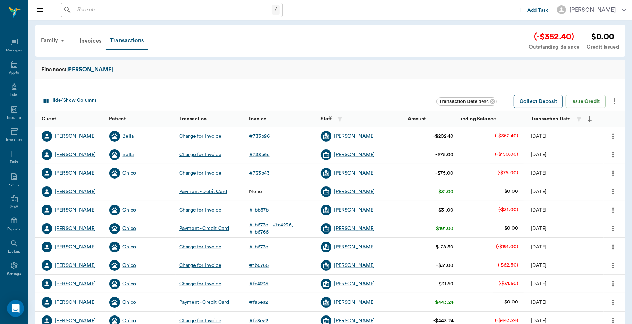
click at [545, 102] on button "Collect Deposit" at bounding box center [538, 101] width 49 height 13
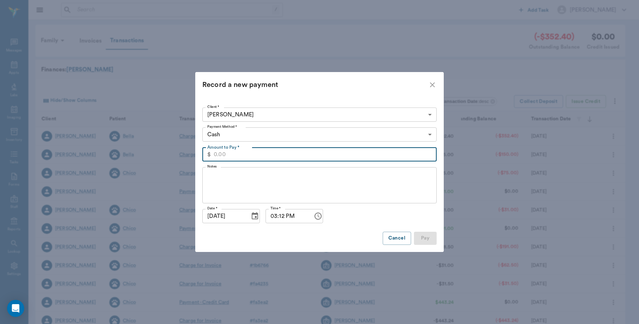
click at [299, 155] on input "Amount to Pay *" at bounding box center [325, 154] width 223 height 14
type input "352.40"
click at [429, 138] on body "/ ​ Add Task Dr. Bert Ellsworth Nectar Messages Appts Labs Imaging Inventory Ta…" at bounding box center [319, 218] width 639 height 436
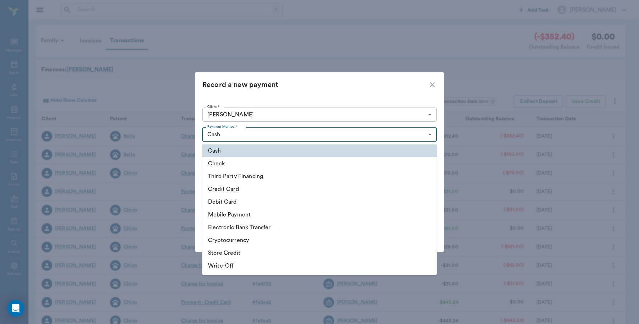
click at [242, 189] on li "Credit Card" at bounding box center [319, 189] width 234 height 13
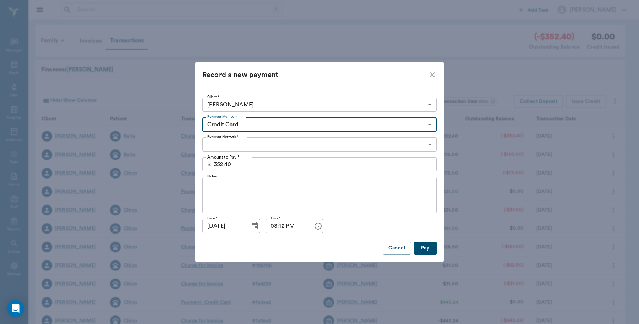
type input "CREDIT_CARD"
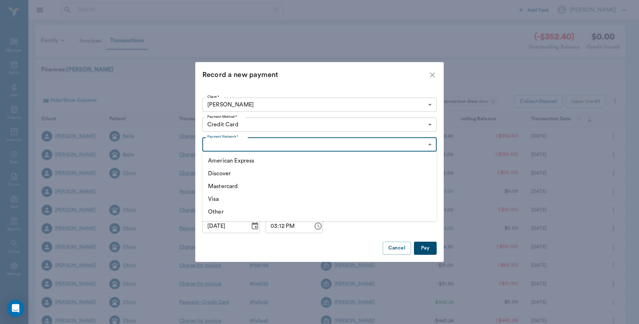
click at [259, 144] on body "/ ​ Add Task Dr. Bert Ellsworth Nectar Messages Appts Labs Imaging Inventory Ta…" at bounding box center [319, 218] width 639 height 436
click at [216, 196] on li "Visa" at bounding box center [319, 199] width 234 height 13
type input "VISA"
click at [425, 251] on button "Pay" at bounding box center [425, 248] width 23 height 13
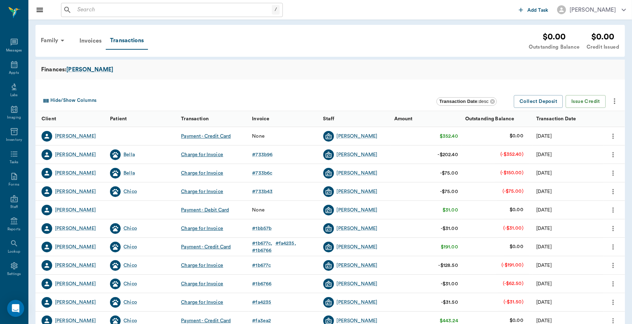
click at [614, 136] on icon "more" at bounding box center [613, 136] width 8 height 9
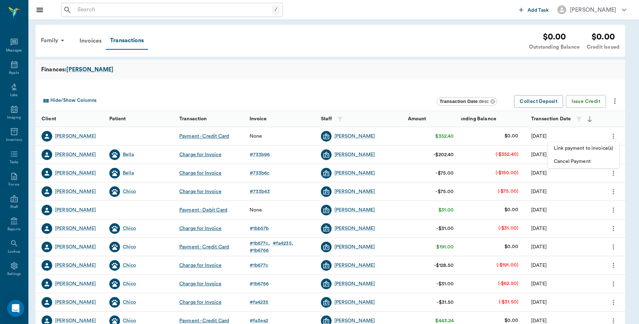
click at [590, 146] on span "Link payment to invoice(s)" at bounding box center [583, 148] width 60 height 7
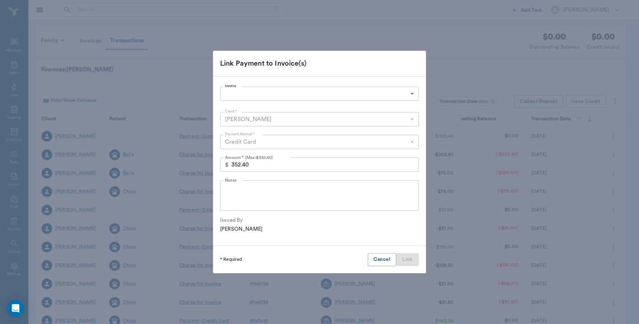
click at [399, 94] on body "/ ​ Add Task Dr. Bert Ellsworth Nectar Messages Appts Labs Imaging Inventory Ta…" at bounding box center [319, 218] width 639 height 436
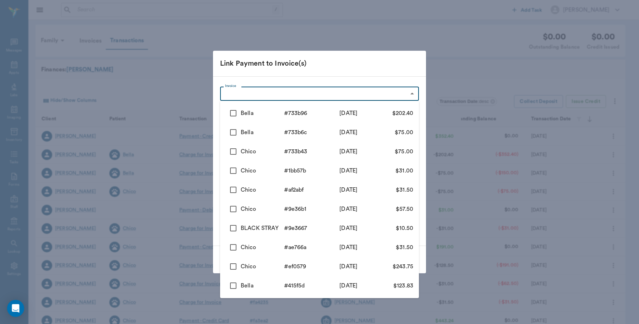
click at [234, 111] on input "checkbox" at bounding box center [233, 113] width 15 height 15
checkbox input "true"
type input "68a4da75b812e83aaa733b96"
type input "202.40"
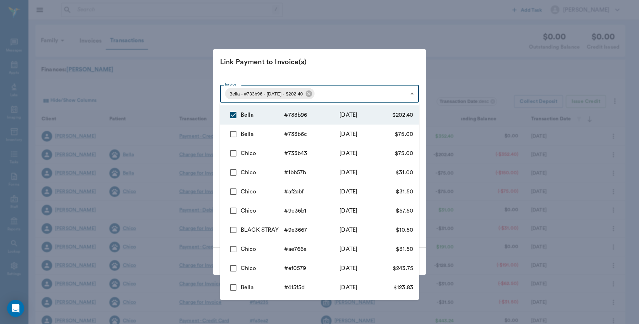
click at [236, 131] on input "checkbox" at bounding box center [233, 134] width 15 height 15
checkbox input "true"
type input "68a4da75b812e83aaa733b96,68a4d83cb812e83aaa733b6c"
type input "277.40"
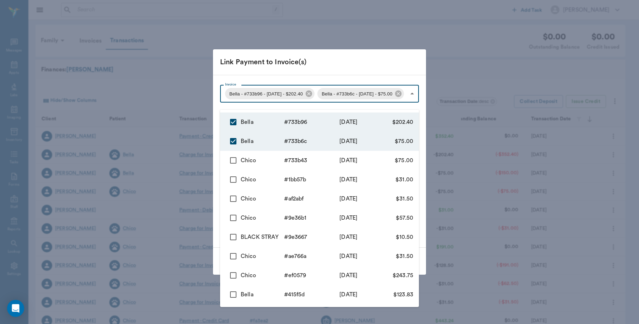
click at [233, 160] on input "checkbox" at bounding box center [233, 160] width 15 height 15
checkbox input "true"
type input "68a4da75b812e83aaa733b96,68a4d83cb812e83aaa733b6c,68a4d80bb812e83aaa733b43"
type input "352.40"
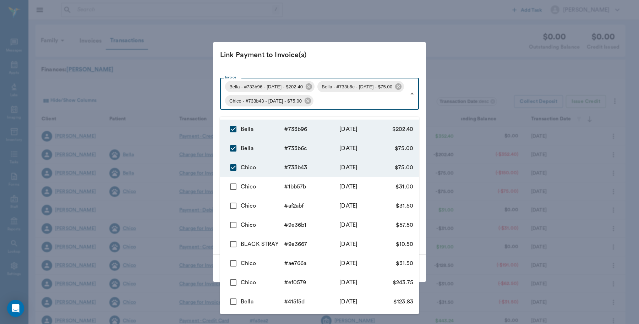
click at [396, 54] on div at bounding box center [319, 162] width 639 height 324
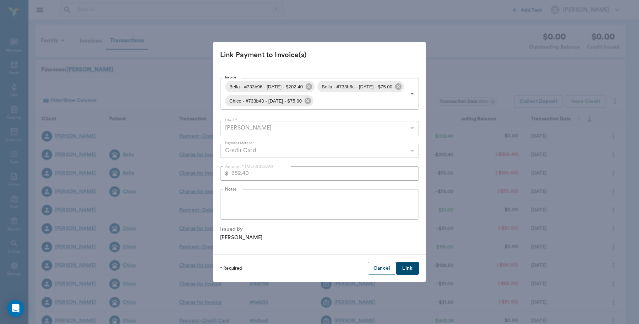
click at [412, 272] on button "Link" at bounding box center [407, 268] width 23 height 13
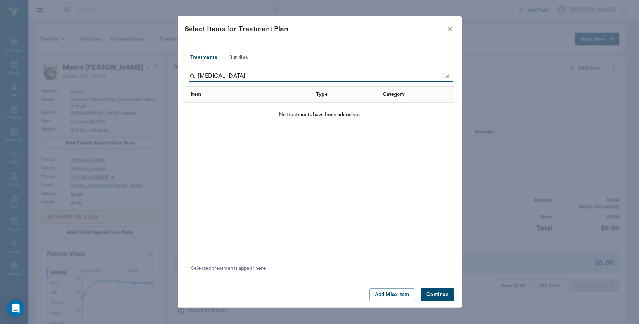
scroll to position [2, 0]
type input "[MEDICAL_DATA] pro"
click at [451, 26] on icon "close" at bounding box center [450, 29] width 9 height 9
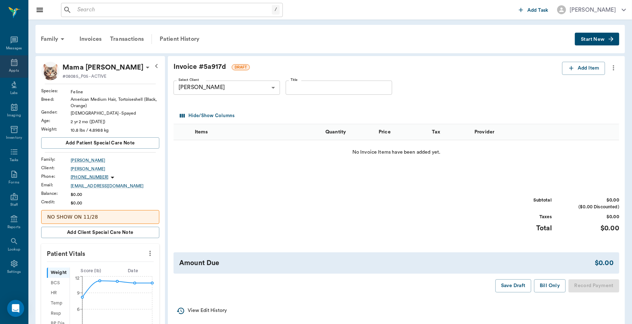
click at [10, 68] on div "Appts" at bounding box center [14, 70] width 10 height 5
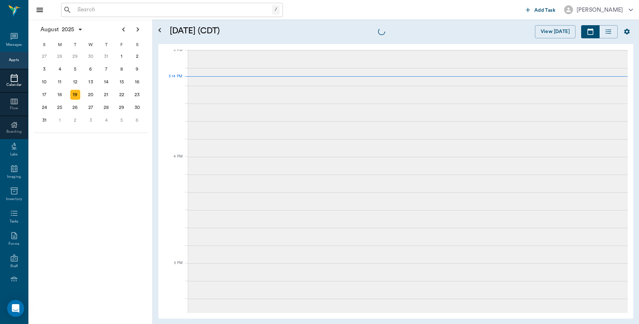
scroll to position [746, 0]
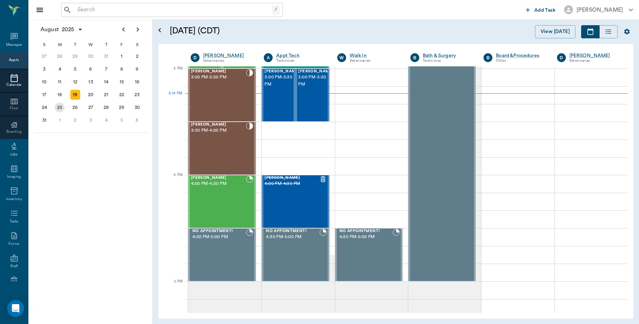
click at [61, 107] on div "25" at bounding box center [60, 108] width 10 height 10
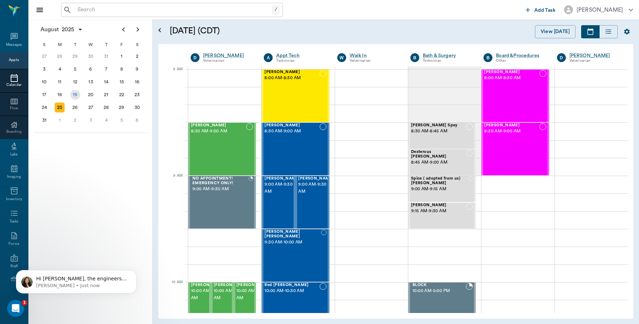
click at [77, 92] on div "19" at bounding box center [75, 95] width 10 height 10
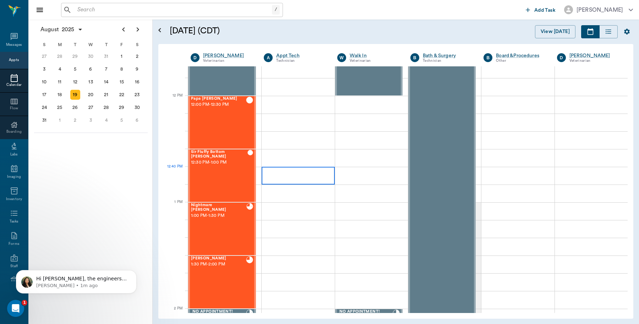
scroll to position [532, 0]
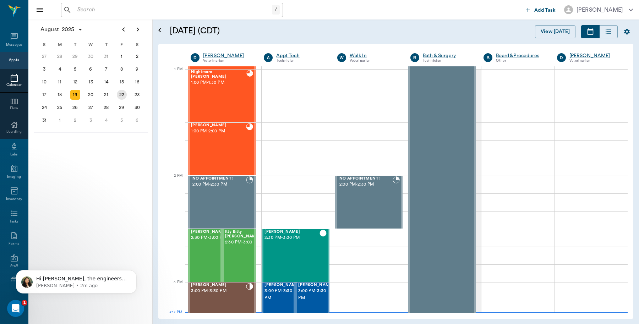
click at [121, 91] on div "22" at bounding box center [122, 95] width 10 height 10
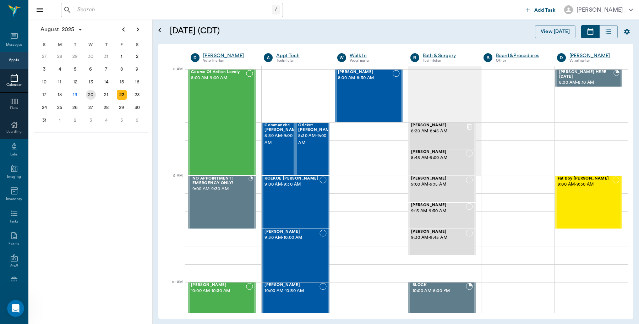
click at [90, 95] on div "20" at bounding box center [91, 95] width 10 height 10
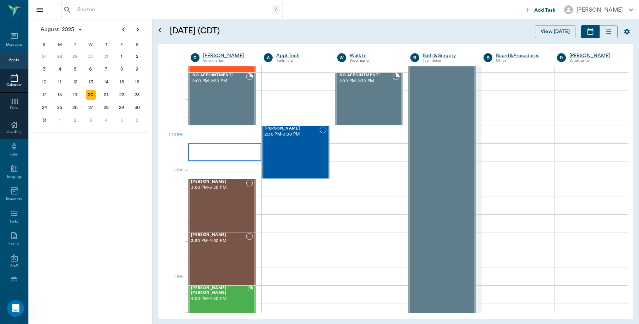
scroll to position [665, 0]
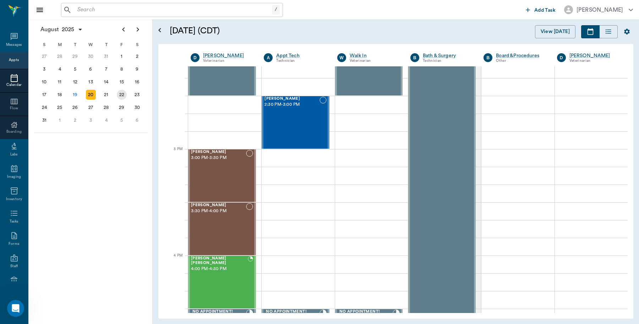
click at [122, 96] on div "22" at bounding box center [122, 95] width 10 height 10
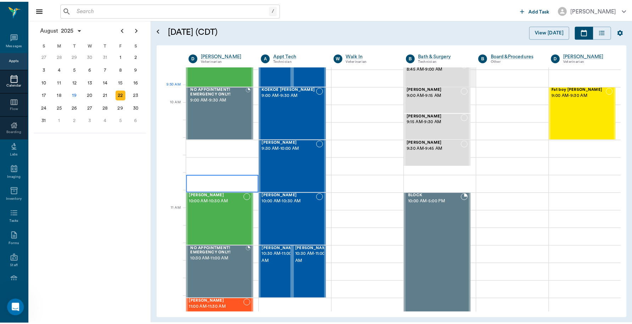
scroll to position [89, 0]
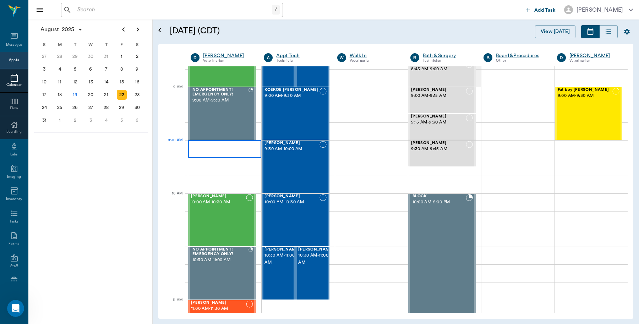
click at [222, 143] on div at bounding box center [224, 149] width 73 height 18
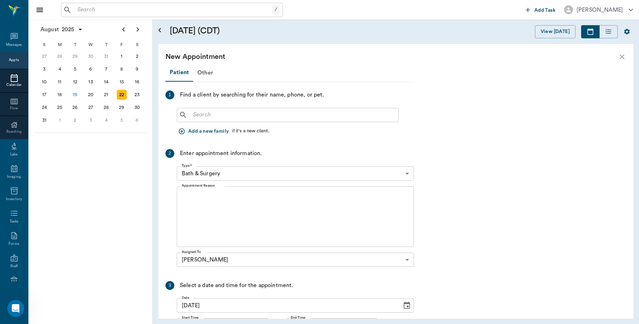
click at [252, 118] on input "text" at bounding box center [292, 115] width 205 height 10
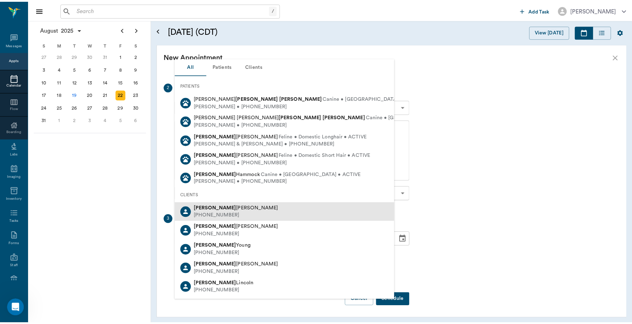
scroll to position [22, 0]
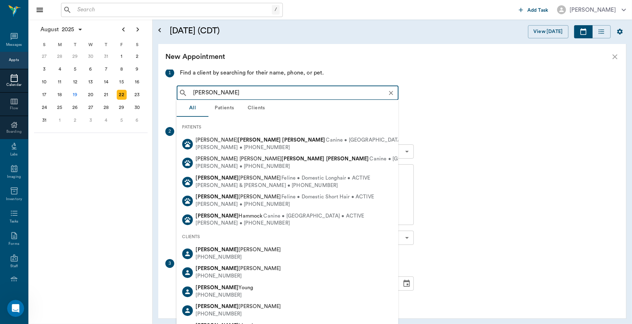
click at [208, 91] on input "[PERSON_NAME]" at bounding box center [293, 93] width 206 height 10
drag, startPoint x: 238, startPoint y: 93, endPoint x: 158, endPoint y: 91, distance: 80.5
click at [158, 91] on div "Patient Other 1 Find a client by searching for their name, phone, or pet. [PERS…" at bounding box center [392, 194] width 468 height 249
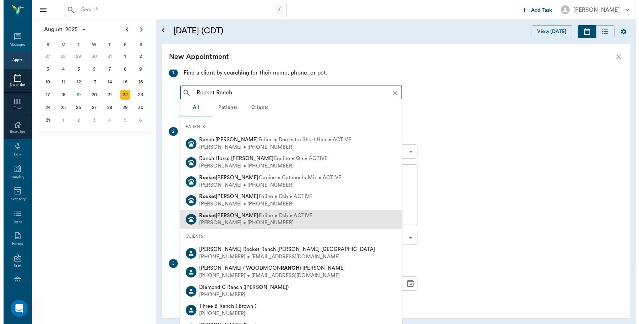
scroll to position [66, 0]
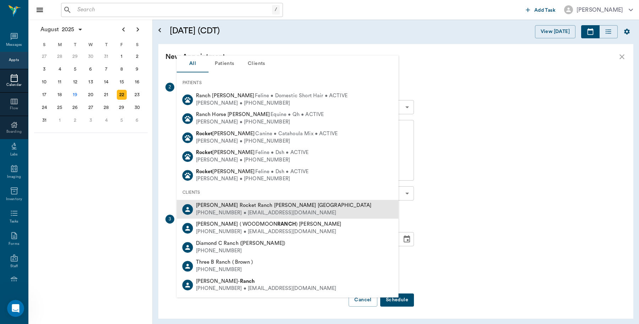
click at [317, 210] on div "[PERSON_NAME] Rocket Ranch [PERSON_NAME] Hobby Farm [PHONE_NUMBER] • [EMAIL_ADD…" at bounding box center [288, 209] width 222 height 19
type input "Rocket Ranch"
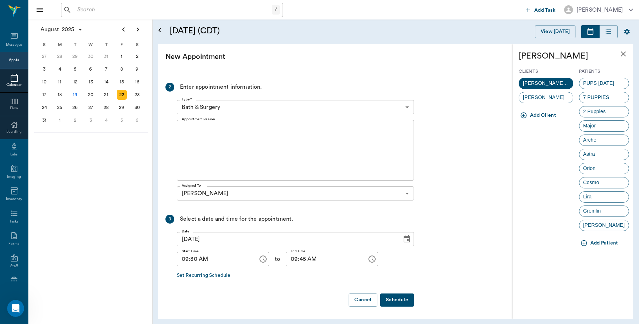
click at [612, 245] on button "Add Patient" at bounding box center [600, 243] width 42 height 13
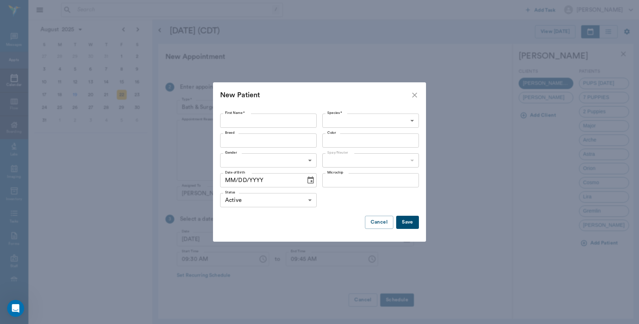
click at [288, 116] on input "First Name *" at bounding box center [268, 121] width 96 height 14
type input "[PERSON_NAME]"
click at [363, 125] on body "/ ​ Add Task [PERSON_NAME] Nectar Messages Appts Calendar Flow Boarding Labs Im…" at bounding box center [319, 162] width 639 height 324
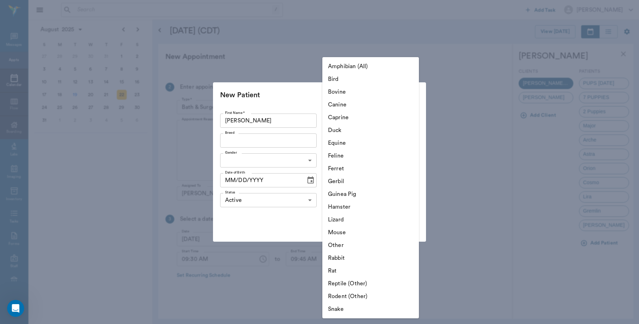
click at [357, 105] on li "Canine" at bounding box center [370, 104] width 96 height 13
type input "Canine"
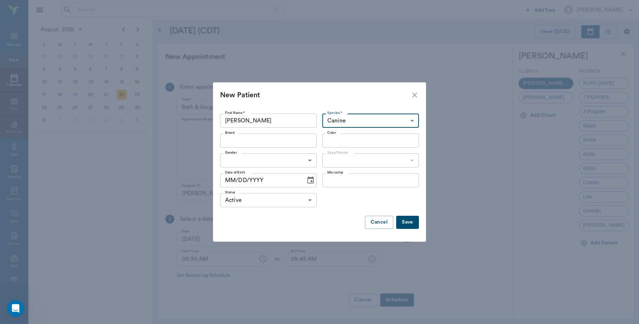
click at [296, 144] on input "Breed" at bounding box center [262, 141] width 81 height 10
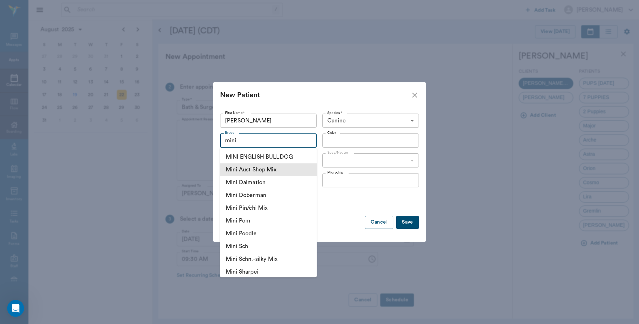
click at [278, 170] on li "Mini Aust Shep Mix" at bounding box center [268, 169] width 96 height 13
type input "Mini Aust Shep Mix"
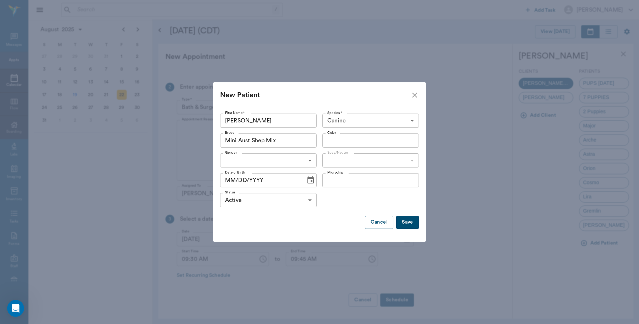
click at [355, 139] on input "Color" at bounding box center [364, 141] width 81 height 10
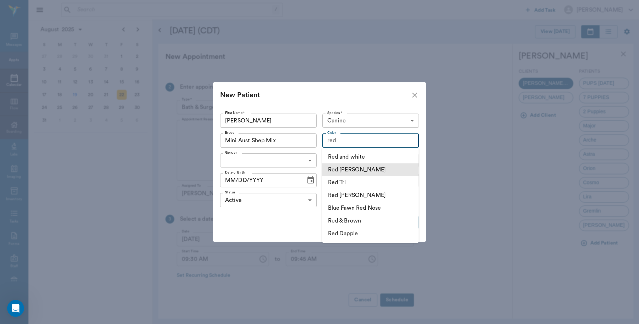
click at [351, 169] on li "Red [PERSON_NAME]" at bounding box center [370, 169] width 96 height 13
type input "Red [PERSON_NAME]"
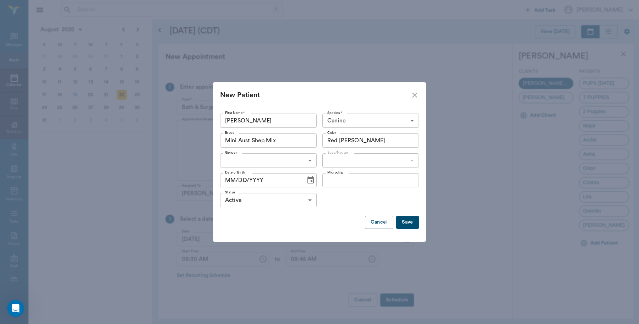
click at [274, 158] on body "/ ​ Add Task [PERSON_NAME] Nectar Messages Appts Calendar Flow Boarding Labs Im…" at bounding box center [319, 162] width 639 height 324
click at [253, 193] on li "[DEMOGRAPHIC_DATA]" at bounding box center [268, 189] width 96 height 13
type input "[DEMOGRAPHIC_DATA]"
click at [398, 160] on body "/ ​ Add Task [PERSON_NAME] Nectar Messages Appts Calendar Flow Boarding Labs Im…" at bounding box center [319, 162] width 639 height 324
click at [363, 193] on li "Not spayed" at bounding box center [370, 189] width 96 height 13
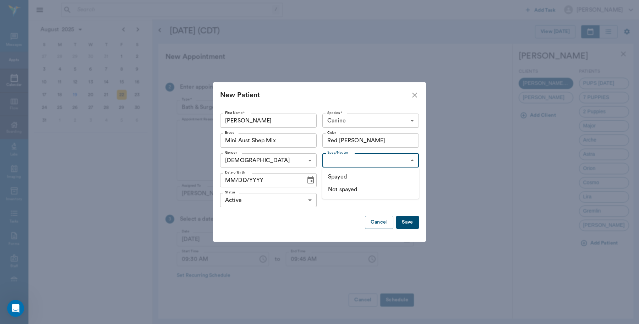
type input "false"
click at [297, 181] on input "MM/DD/YYYY" at bounding box center [260, 180] width 81 height 14
click at [308, 181] on icon "Choose date" at bounding box center [310, 180] width 9 height 9
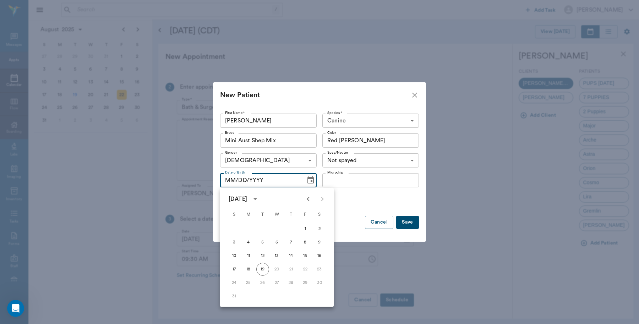
click at [247, 200] on div "[DATE]" at bounding box center [237, 199] width 18 height 9
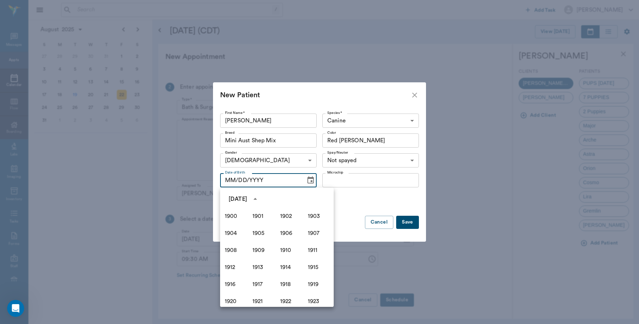
scroll to position [487, 0]
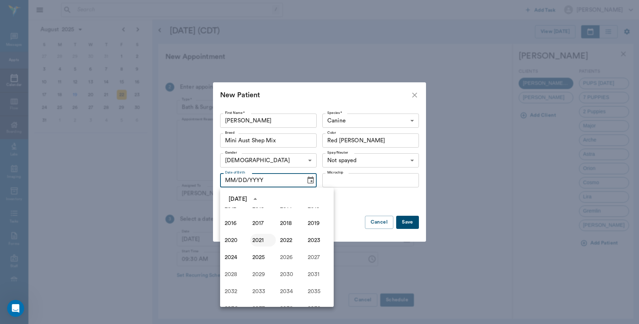
click at [258, 238] on button "2021" at bounding box center [263, 240] width 26 height 13
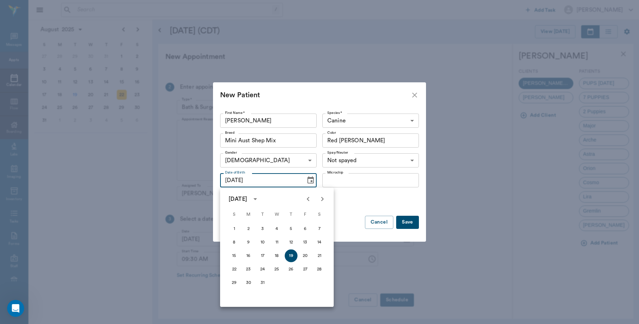
click at [308, 197] on icon "Previous month" at bounding box center [308, 199] width 9 height 9
click at [325, 199] on icon "Next month" at bounding box center [322, 199] width 9 height 9
click at [248, 268] on button "18" at bounding box center [248, 269] width 13 height 13
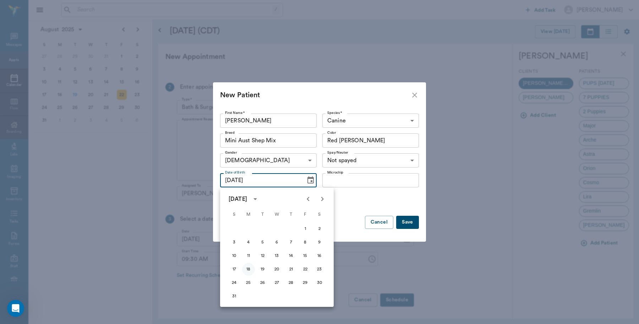
type input "10/18/2021"
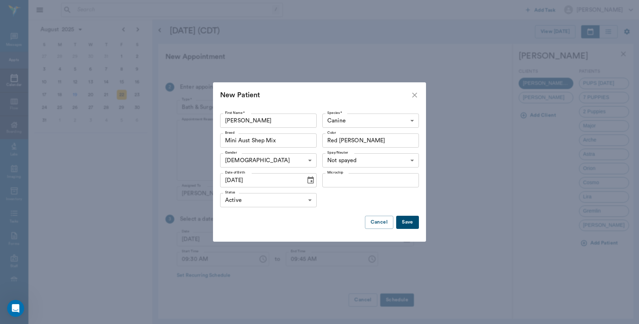
click at [409, 218] on button "Save" at bounding box center [407, 222] width 23 height 13
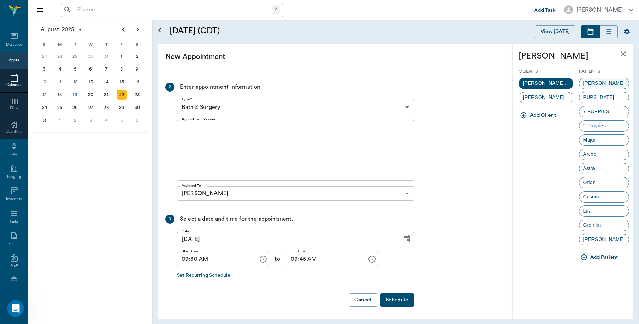
click at [606, 82] on div "blanca" at bounding box center [604, 83] width 50 height 11
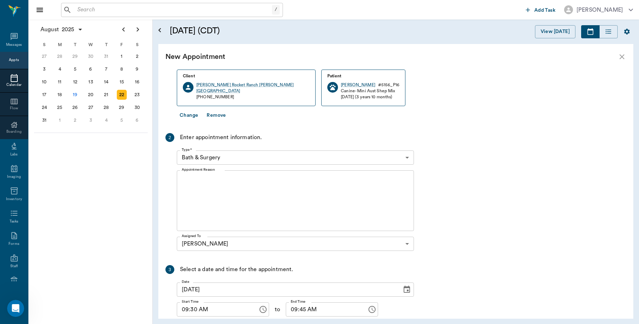
click at [209, 180] on textarea "Appointment Reason" at bounding box center [295, 200] width 227 height 49
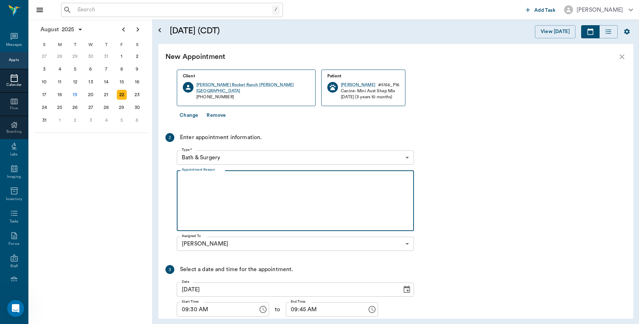
click at [402, 156] on body "/ ​ Add Task Dr. Bert Ellsworth Nectar Messages Appts Calendar Flow Boarding La…" at bounding box center [319, 162] width 639 height 324
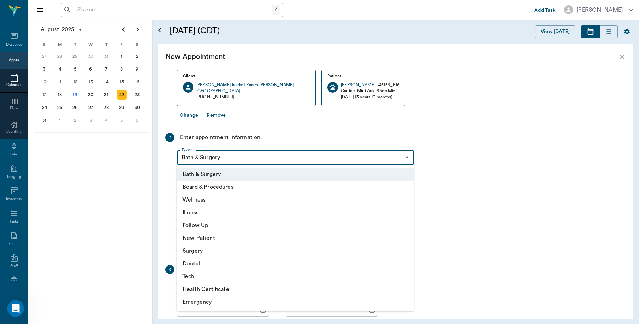
click at [218, 200] on li "Wellness" at bounding box center [295, 199] width 237 height 13
type input "65d2be4f46e3a538d89b8c14"
type input "10:00 AM"
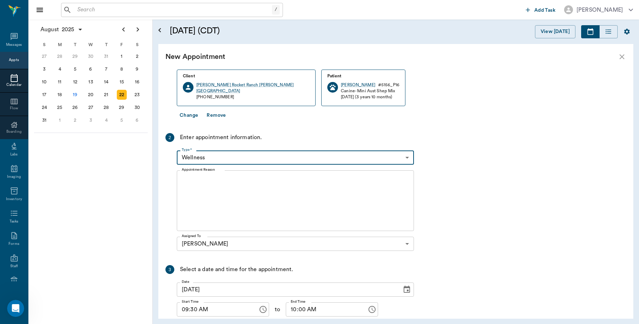
click at [227, 185] on textarea "Appointment Reason" at bounding box center [295, 200] width 227 height 49
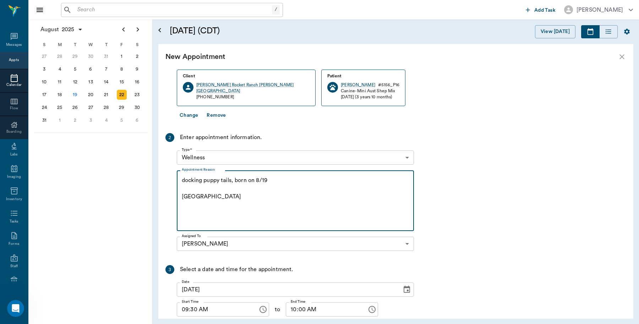
scroll to position [117, 0]
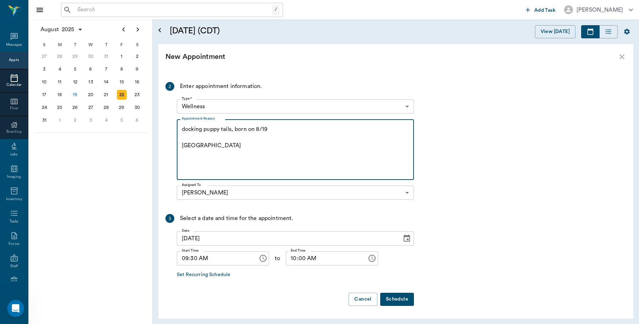
type textarea "docking puppy tails, born on 8/19 Caryn"
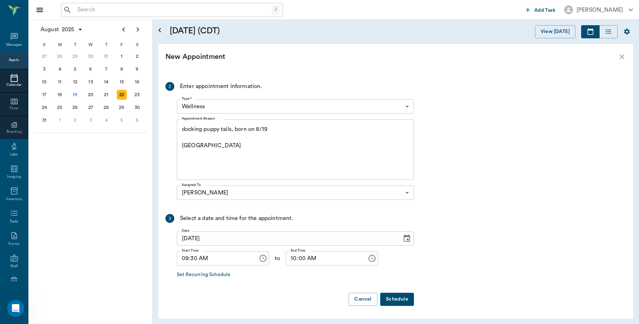
click at [408, 303] on button "Schedule" at bounding box center [397, 299] width 34 height 13
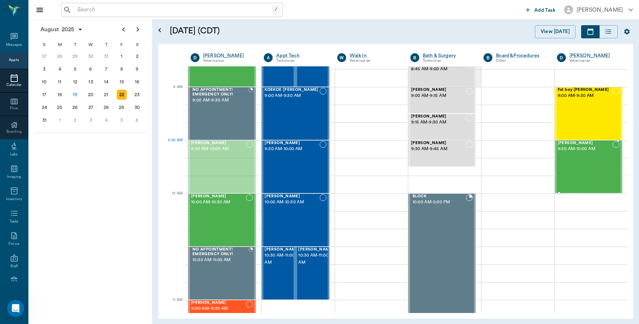
drag, startPoint x: 216, startPoint y: 146, endPoint x: 583, endPoint y: 148, distance: 366.5
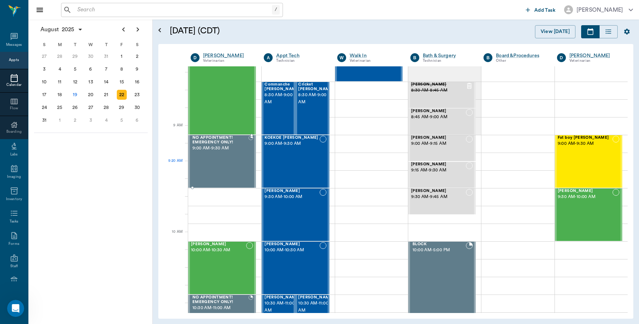
scroll to position [89, 0]
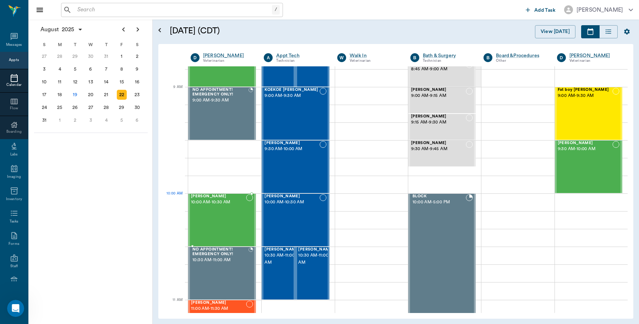
click at [220, 205] on span "10:00 AM - 10:30 AM" at bounding box center [218, 202] width 55 height 7
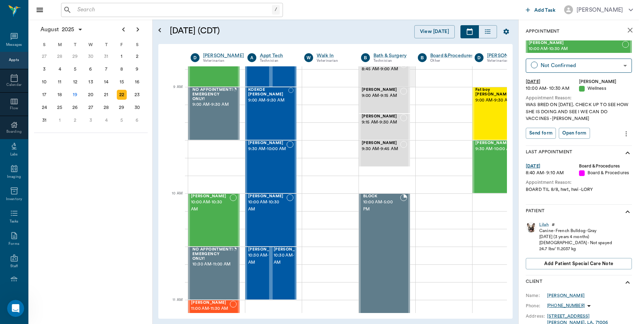
click at [627, 31] on icon "close" at bounding box center [629, 30] width 5 height 5
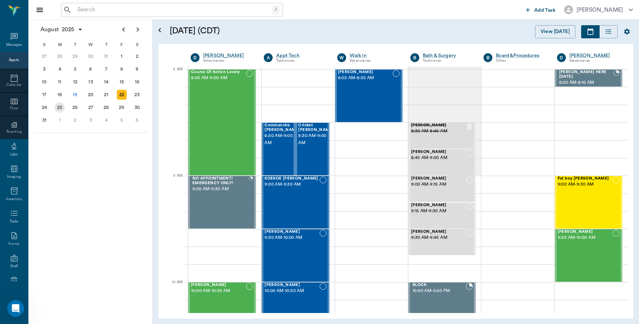
click at [61, 109] on div "25" at bounding box center [60, 108] width 10 height 10
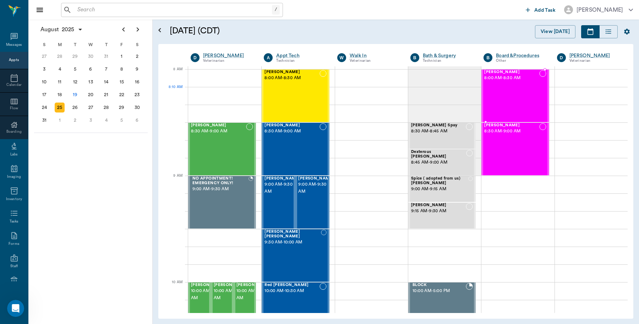
click at [493, 94] on div "Mavis Scott 8:00 AM - 8:30 AM" at bounding box center [511, 96] width 55 height 52
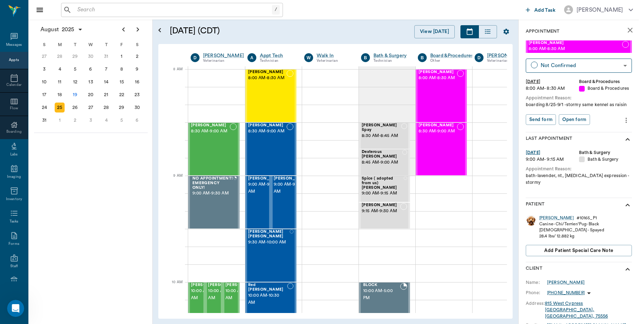
click at [622, 125] on icon "more" at bounding box center [626, 120] width 8 height 9
click at [607, 149] on span "Edit appointment" at bounding box center [589, 145] width 60 height 7
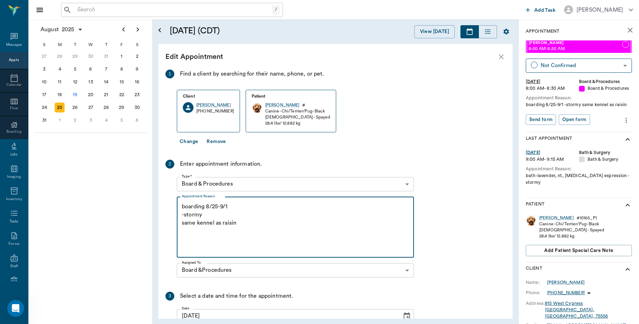
click at [233, 205] on textarea "boarding 8/25-9/1 -stormy same kennel as raisin" at bounding box center [295, 227] width 227 height 49
drag, startPoint x: 293, startPoint y: 205, endPoint x: 178, endPoint y: 207, distance: 114.6
click at [178, 207] on div "boarding 8/25-8/29, NT, bath-lavender -stormy same kennel as raisin x Appointme…" at bounding box center [295, 227] width 237 height 61
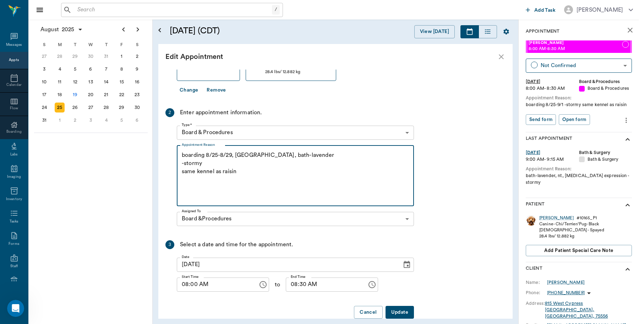
scroll to position [64, 0]
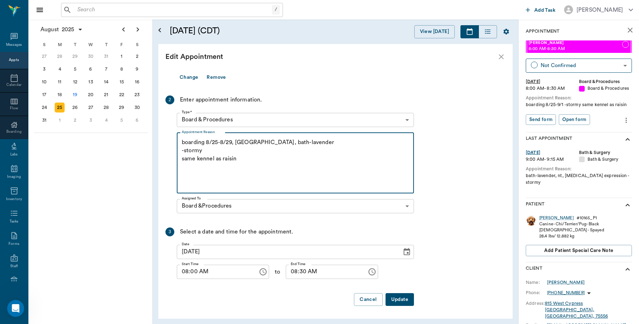
type textarea "boarding 8/25-8/29, NT, bath-lavender -stormy same kennel as raisin"
click at [402, 300] on button "Update" at bounding box center [399, 299] width 28 height 13
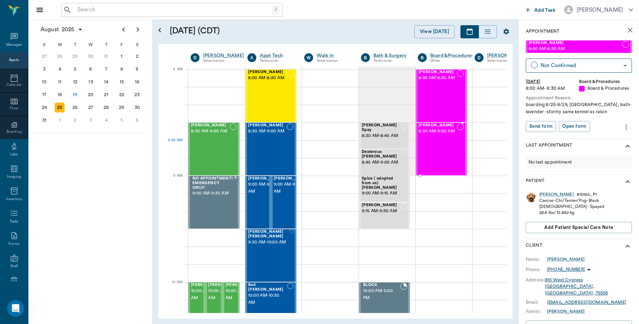
click at [451, 145] on div "Raisin Scott 8:30 AM - 9:00 AM" at bounding box center [437, 149] width 38 height 52
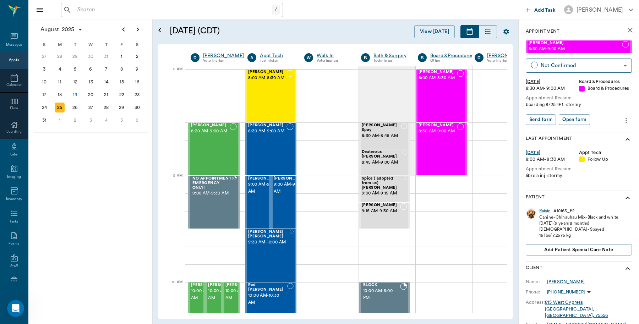
click at [622, 125] on icon "more" at bounding box center [626, 120] width 8 height 9
click at [603, 134] on li "Edit appointment" at bounding box center [589, 139] width 71 height 13
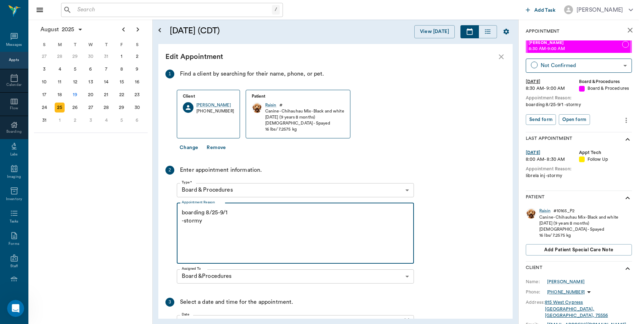
drag, startPoint x: 237, startPoint y: 212, endPoint x: 167, endPoint y: 212, distance: 70.2
click at [167, 212] on div "2 Enter appointment information. Type * Board & Procedures 67816c1cf444b6f7d0a6…" at bounding box center [289, 226] width 248 height 121
paste textarea "8/29, NT, bath-lavender"
click at [209, 222] on textarea "boarding 8/25-8/29, NT, bath-lavender -stormy" at bounding box center [295, 233] width 227 height 49
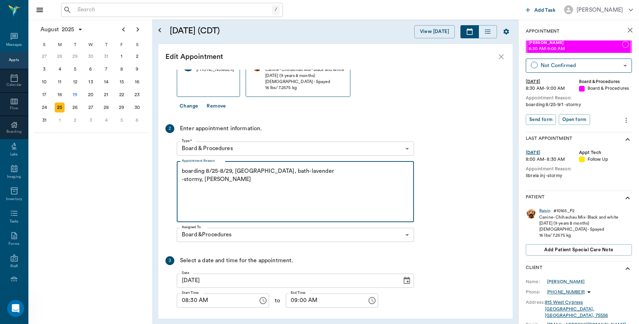
scroll to position [70, 0]
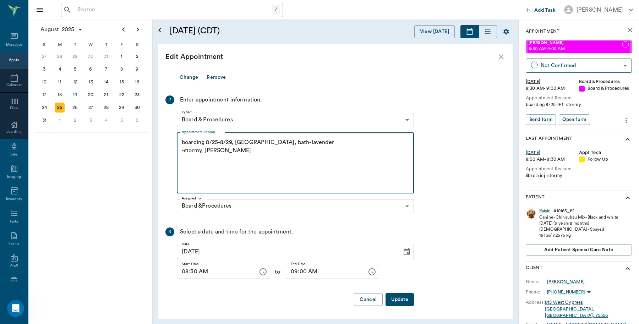
type textarea "boarding 8/25-8/29, NT, bath-lavender -stormy, Caryn"
click at [400, 298] on button "Update" at bounding box center [399, 299] width 28 height 13
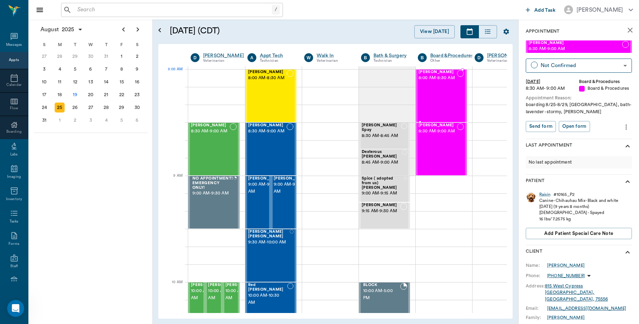
click at [430, 82] on span "8:00 AM - 8:30 AM" at bounding box center [437, 77] width 38 height 7
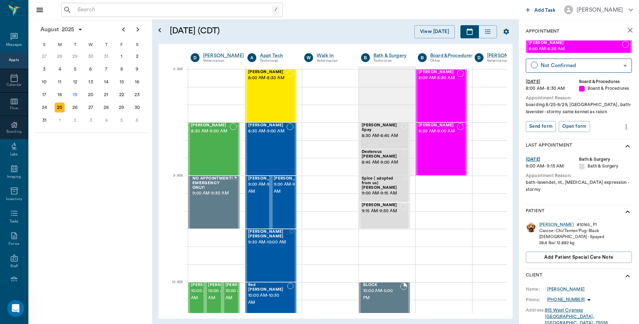
click at [623, 133] on button "more" at bounding box center [625, 127] width 11 height 12
click at [596, 144] on span "Edit appointment" at bounding box center [589, 145] width 60 height 7
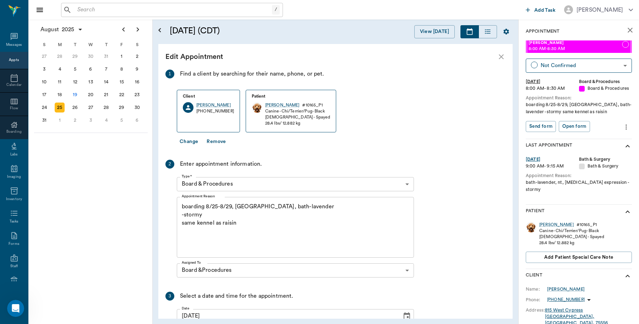
click at [214, 215] on textarea "boarding 8/25-8/29, NT, bath-lavender -stormy same kennel as raisin" at bounding box center [295, 227] width 227 height 49
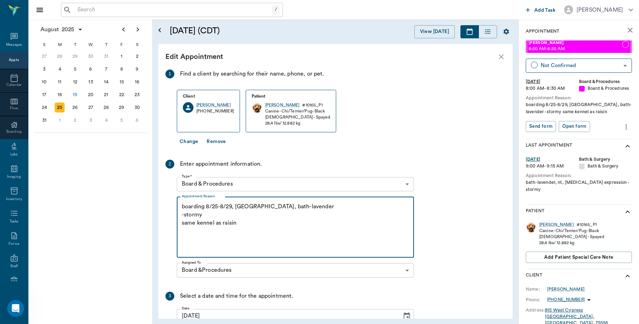
click at [203, 214] on textarea "boarding 8/25-8/29, NT, bath-lavender -stormy same kennel as raisin" at bounding box center [295, 227] width 227 height 49
click at [202, 215] on textarea "boarding 8/25-8/29, NT, bath-lavender -stormy same kennel as raisin" at bounding box center [295, 227] width 227 height 49
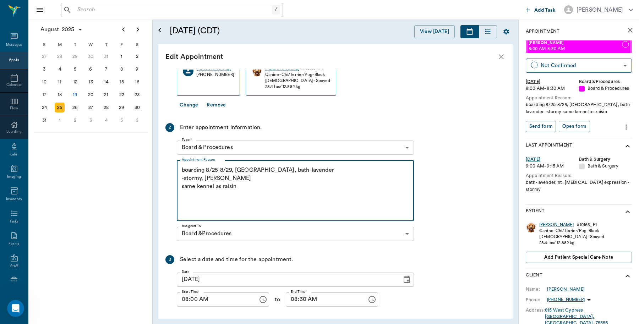
scroll to position [64, 0]
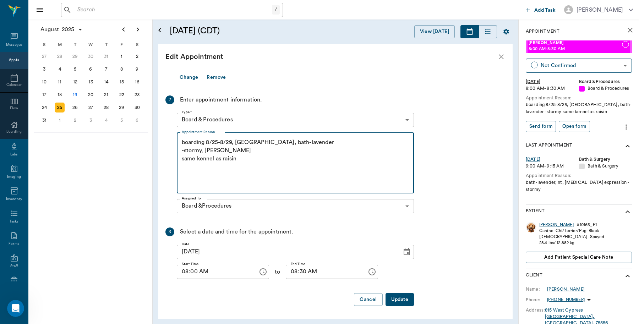
type textarea "boarding 8/25-8/29, NT, bath-lavender -stormy, Caryn same kennel as raisin"
click at [396, 304] on button "Update" at bounding box center [399, 299] width 28 height 13
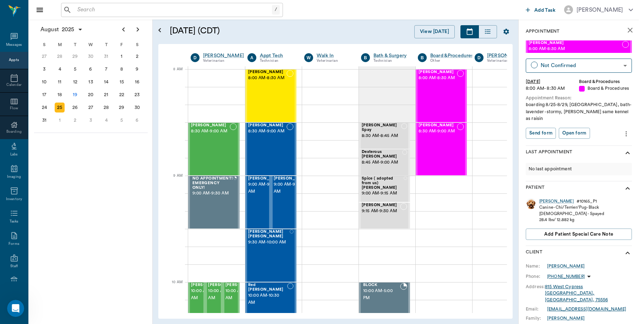
click at [135, 8] on input "text" at bounding box center [172, 10] width 197 height 10
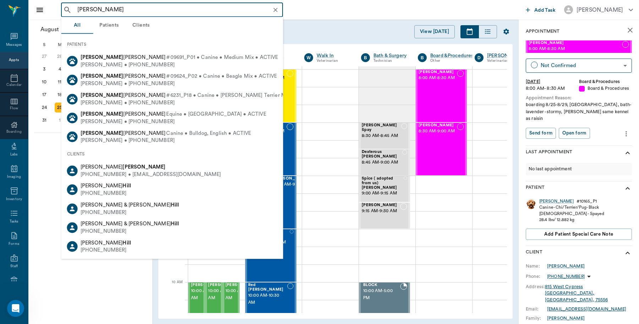
drag, startPoint x: 121, startPoint y: 6, endPoint x: 77, endPoint y: 12, distance: 43.7
click at [77, 12] on input "Wylie HIll" at bounding box center [177, 10] width 206 height 10
type input "Wylie HIll"
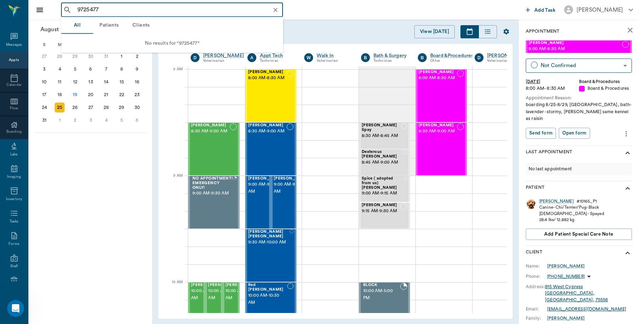
click at [112, 9] on input "9725477" at bounding box center [177, 10] width 206 height 10
type input "9725477754"
click at [627, 28] on icon "close" at bounding box center [629, 30] width 5 height 5
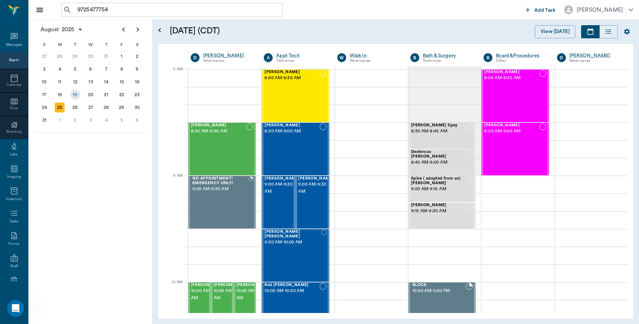
click at [77, 94] on div "19" at bounding box center [75, 95] width 10 height 10
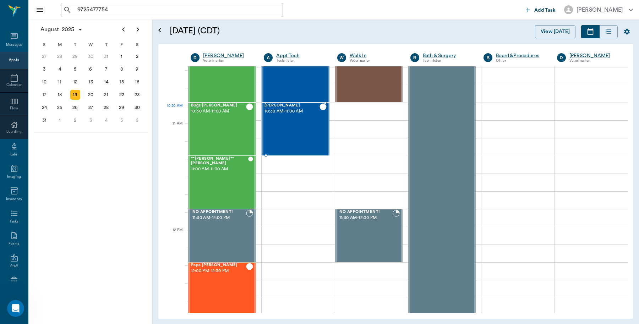
scroll to position [399, 0]
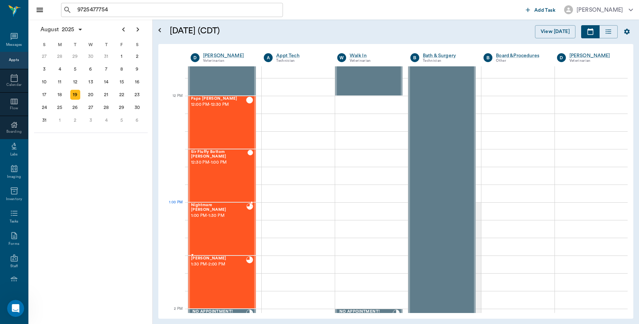
click at [239, 217] on div "Nightmare Carter 1:00 PM - 1:30 PM" at bounding box center [218, 229] width 55 height 52
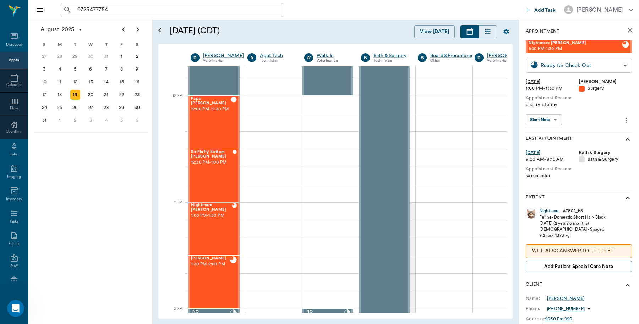
click at [611, 65] on body "9725477754 ​ Add Task Dr. Bert Ellsworth Nectar Messages Appts Calendar Flow Bo…" at bounding box center [319, 162] width 639 height 324
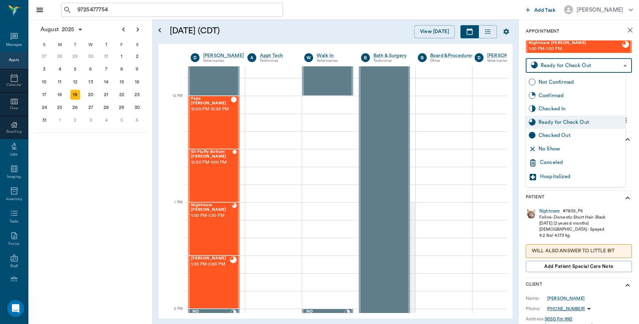
click at [543, 134] on div "Checked Out" at bounding box center [580, 136] width 84 height 8
type input "CHECKED_OUT"
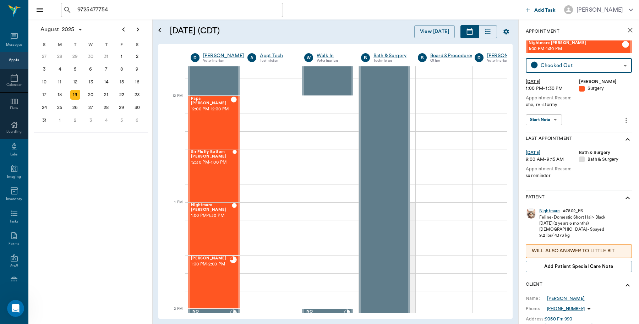
click at [625, 31] on icon "close" at bounding box center [629, 30] width 9 height 9
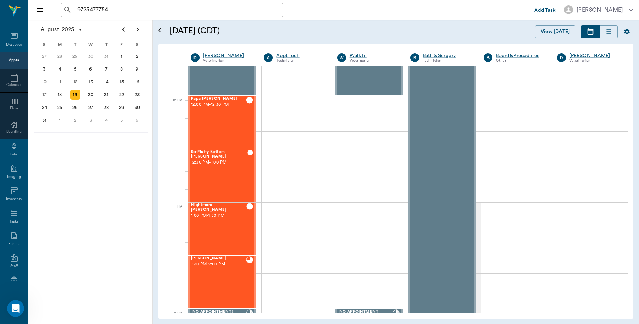
scroll to position [394, 0]
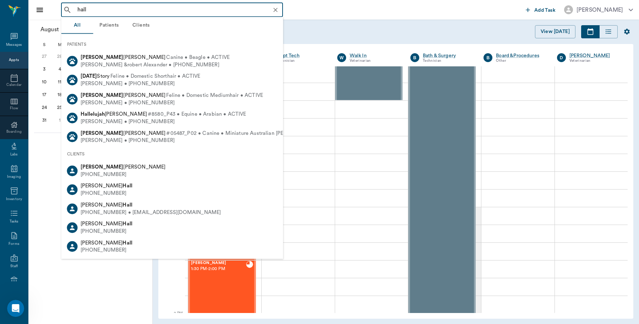
type input "hall"
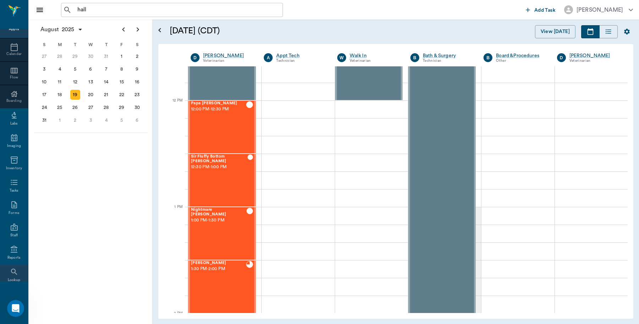
scroll to position [63, 0]
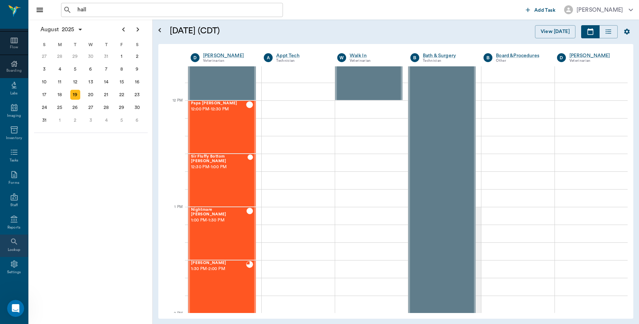
click at [12, 245] on icon at bounding box center [14, 241] width 9 height 9
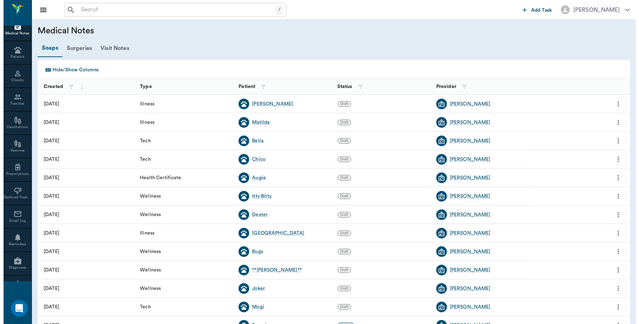
scroll to position [271, 0]
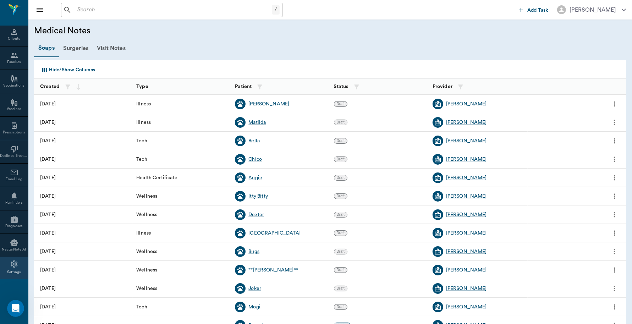
click at [11, 267] on icon at bounding box center [14, 264] width 9 height 9
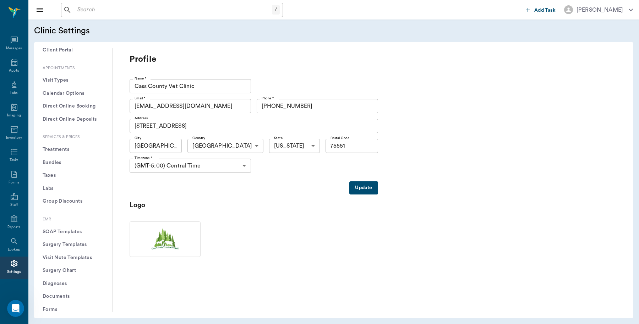
scroll to position [177, 0]
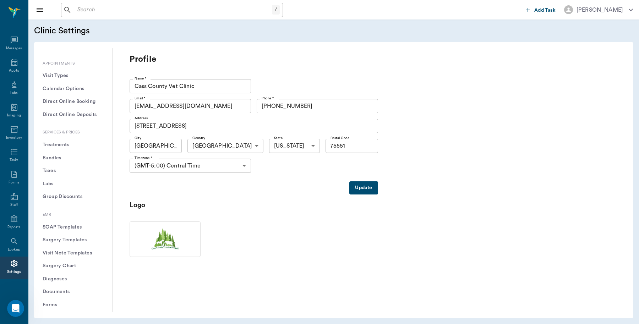
click at [59, 148] on button "Treatments" at bounding box center [73, 144] width 67 height 13
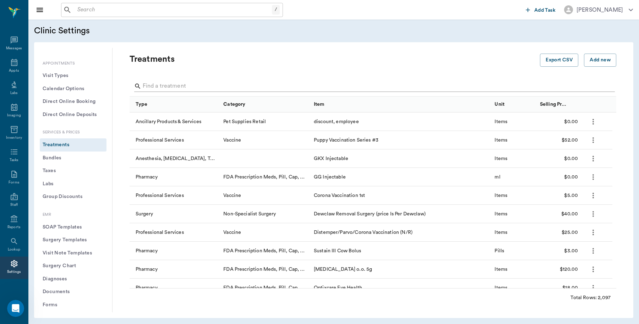
click at [174, 84] on input "Search" at bounding box center [373, 86] width 461 height 11
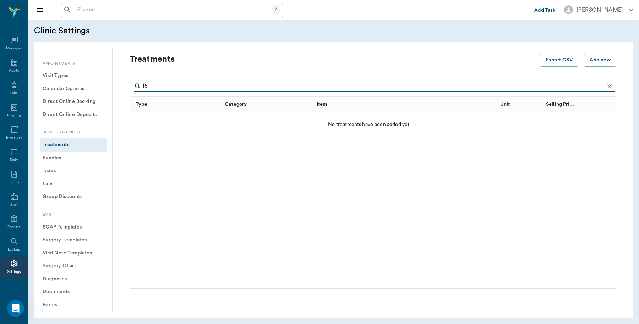
type input "f"
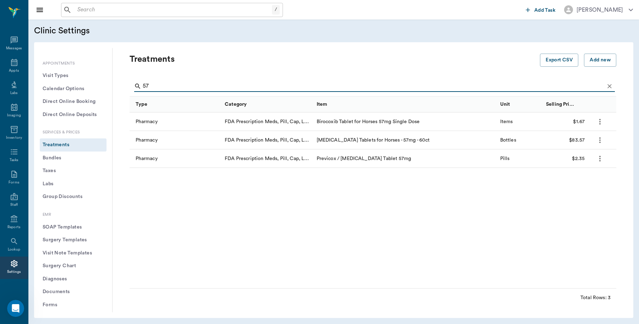
type input "5"
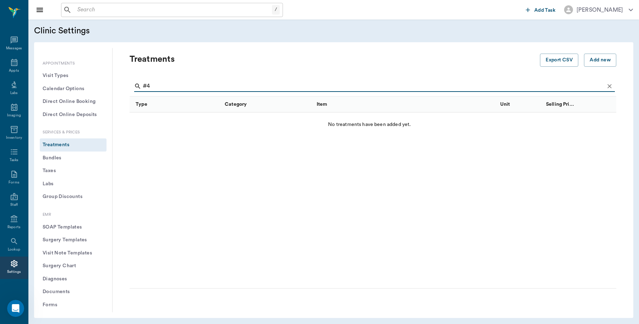
type input "#"
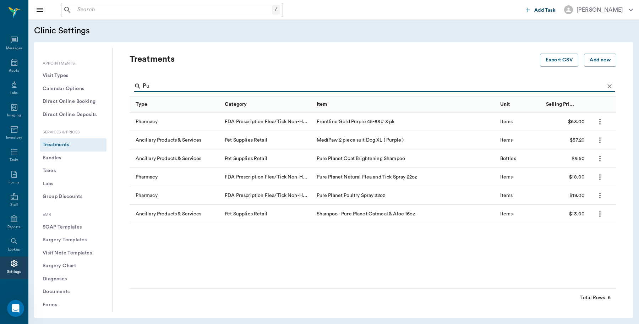
type input "P"
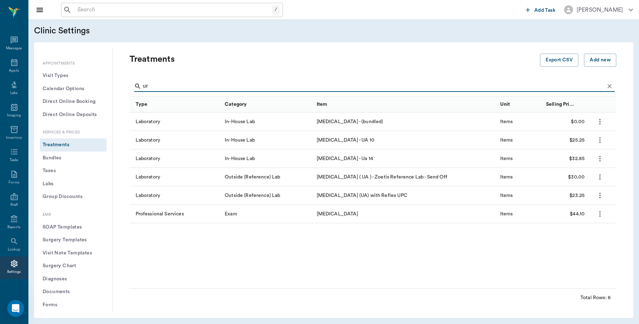
type input "u"
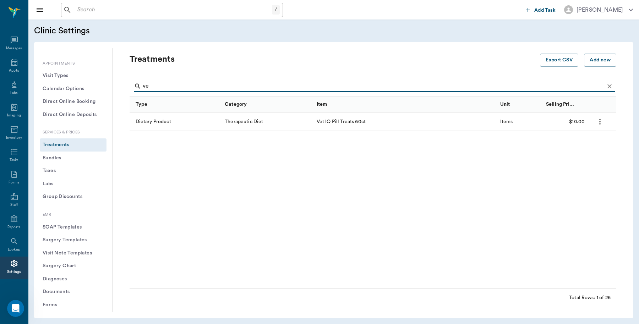
type input "v"
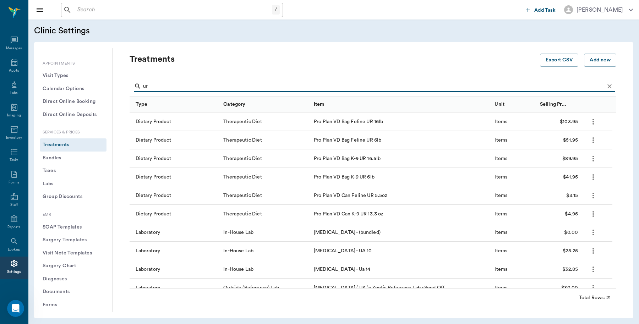
type input "u"
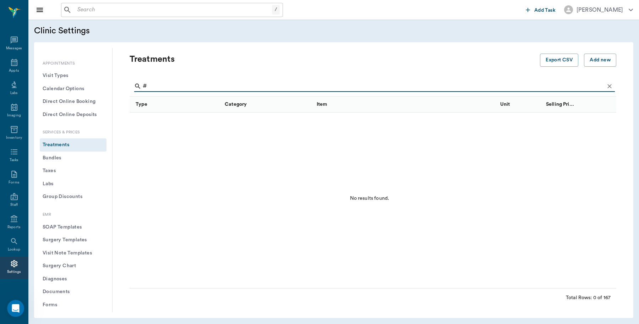
type input "#"
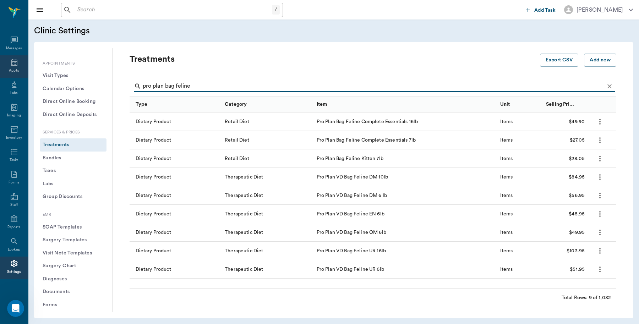
type input "pro plan bag feline"
click at [11, 65] on icon at bounding box center [14, 62] width 9 height 9
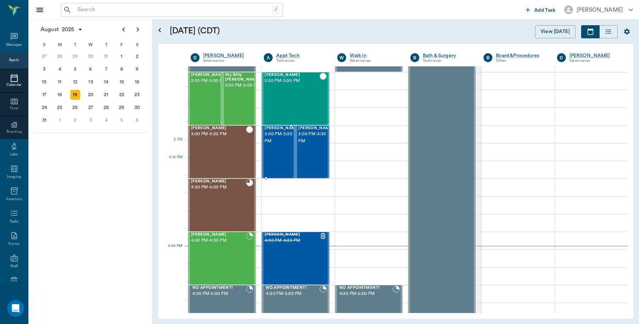
scroll to position [675, 0]
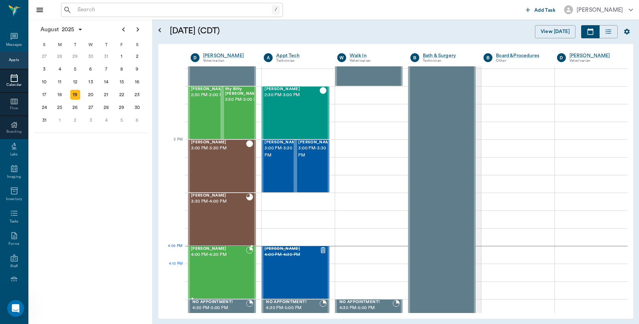
click at [206, 265] on div "Rosie Humble 4:00 PM - 4:30 PM" at bounding box center [218, 273] width 55 height 52
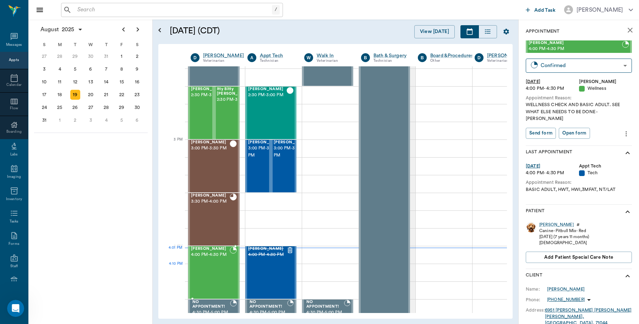
click at [218, 271] on div "Rosie Humble 4:00 PM - 4:30 PM" at bounding box center [210, 273] width 39 height 52
click at [557, 70] on body "/ ​ Add Task Dr. Bert Ellsworth Nectar Messages Appts Calendar Flow Boarding La…" at bounding box center [319, 162] width 639 height 324
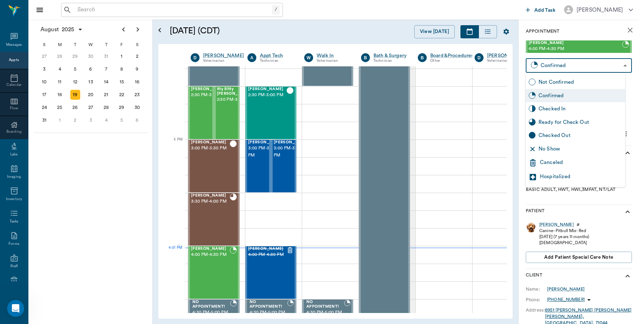
click at [551, 111] on div "Checked In" at bounding box center [580, 109] width 84 height 8
type input "CHECKED_IN"
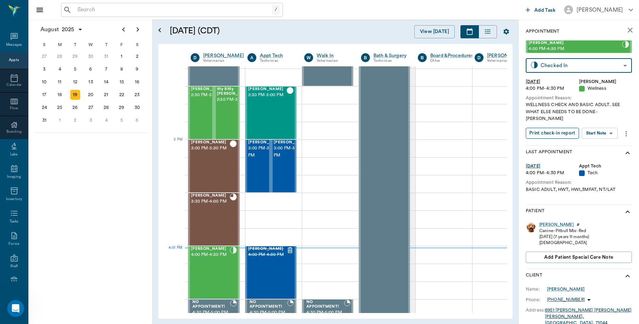
click at [557, 128] on button "Print check-in report" at bounding box center [551, 133] width 53 height 11
click at [543, 222] on div "Rosie" at bounding box center [556, 225] width 34 height 6
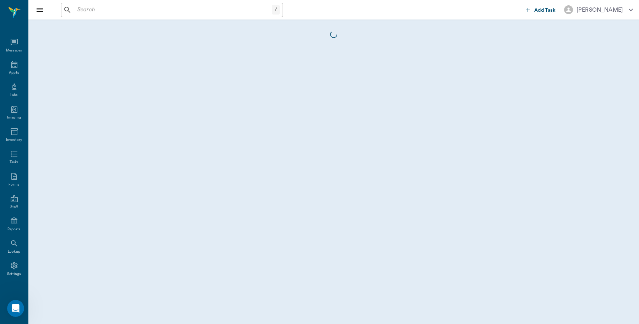
scroll to position [2, 0]
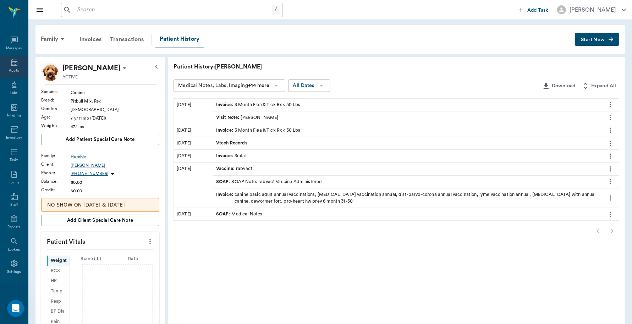
click at [11, 63] on icon at bounding box center [14, 62] width 9 height 9
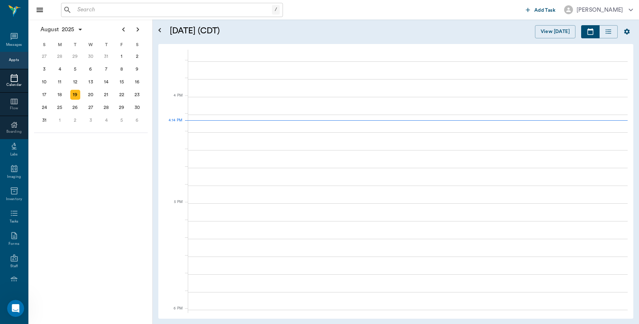
scroll to position [853, 0]
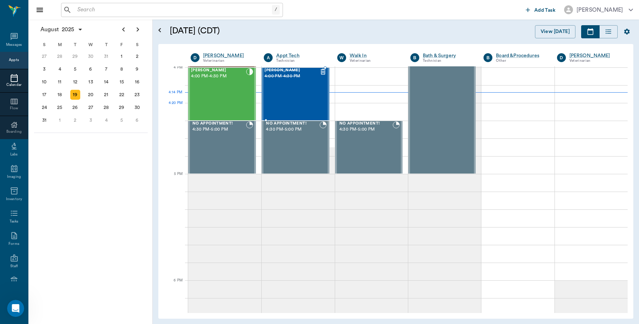
click at [285, 103] on div "KAELO Carroll 4:00 PM - 4:30 PM" at bounding box center [291, 94] width 55 height 52
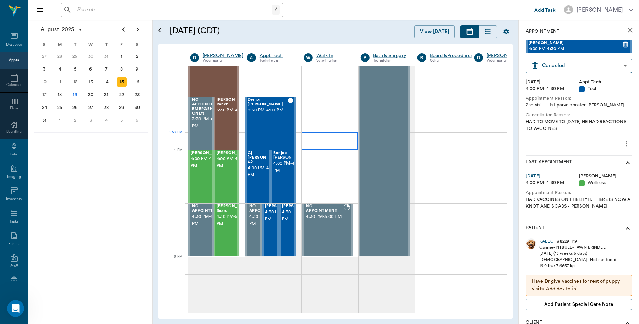
scroll to position [798, 0]
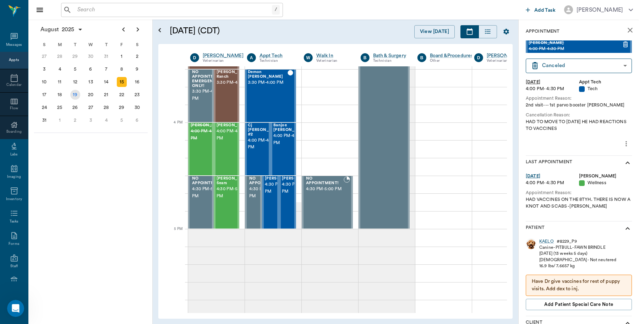
click at [71, 96] on div "19" at bounding box center [75, 94] width 16 height 13
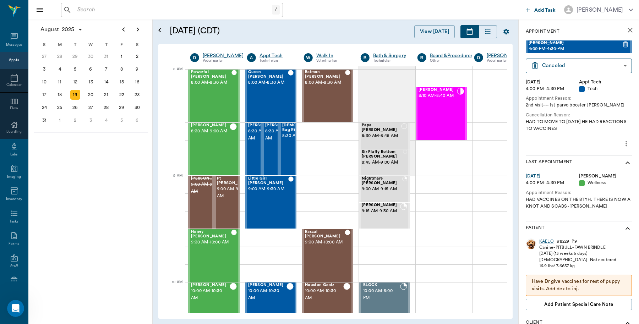
scroll to position [0, 0]
click at [105, 107] on div "28" at bounding box center [106, 108] width 10 height 10
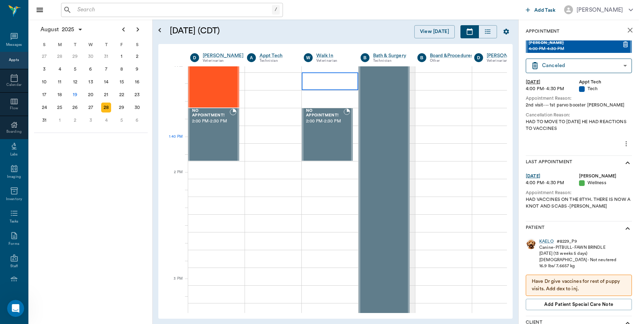
scroll to position [532, 0]
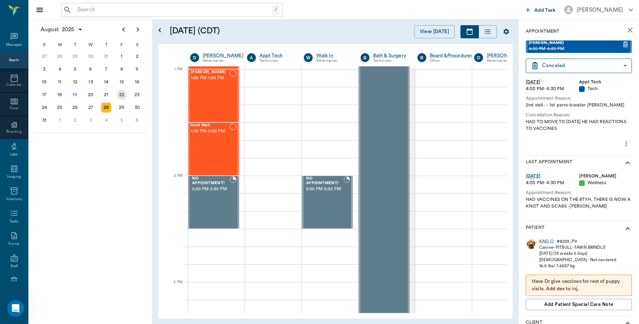
click at [125, 92] on div "22" at bounding box center [122, 95] width 10 height 10
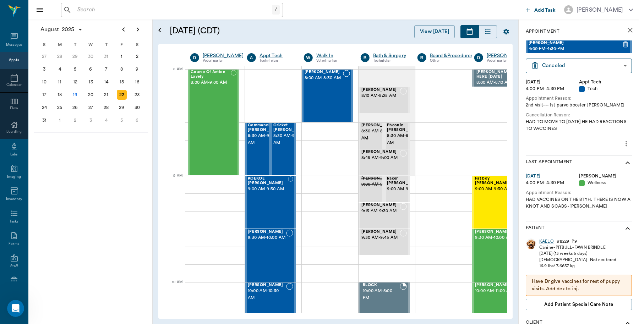
scroll to position [0, 29]
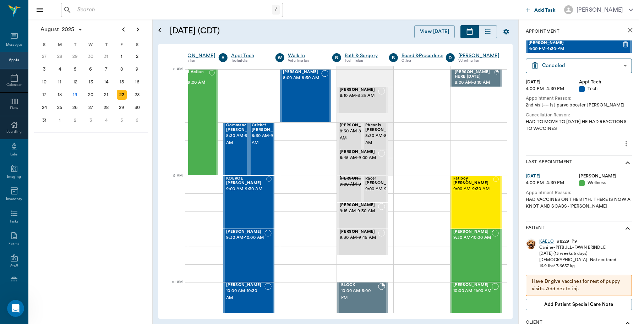
click at [625, 31] on icon "close" at bounding box center [629, 30] width 9 height 9
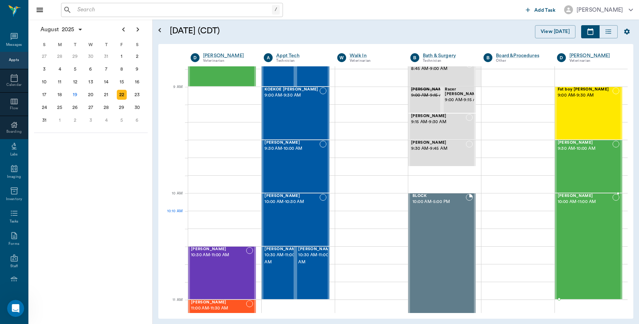
scroll to position [89, 0]
click at [547, 25] on button "View [DATE]" at bounding box center [555, 31] width 40 height 13
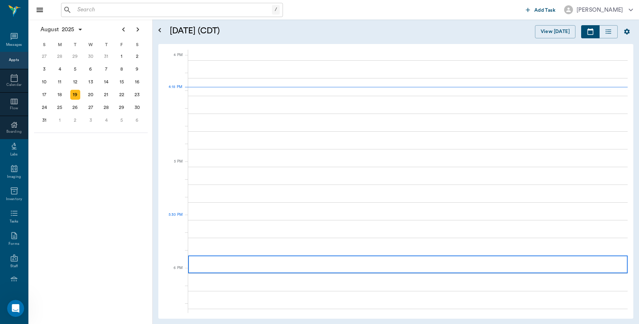
scroll to position [852, 0]
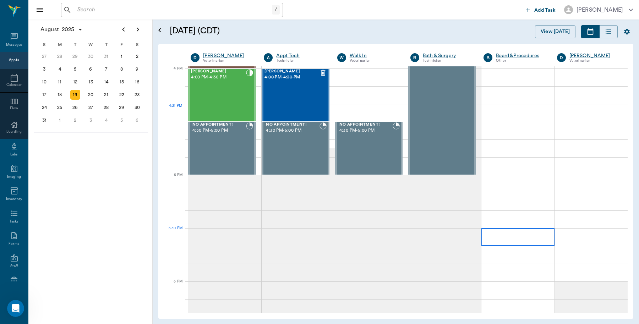
drag, startPoint x: 540, startPoint y: 237, endPoint x: 638, endPoint y: 253, distance: 98.9
click at [638, 201] on div "[DATE] (CDT) View [DATE] [DATE] [DATE] [DATE] D [PERSON_NAME] Veterinarian A Ap…" at bounding box center [396, 172] width 486 height 304
click at [109, 12] on input "text" at bounding box center [172, 10] width 197 height 10
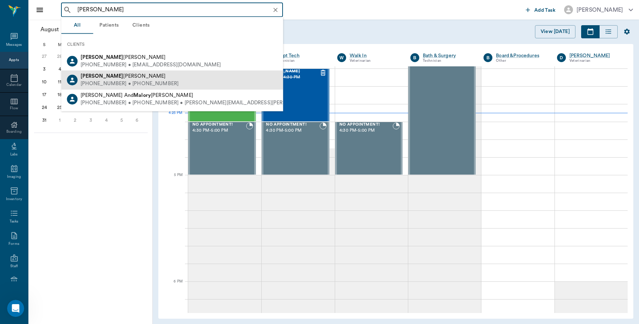
click at [132, 78] on div "[PERSON_NAME]" at bounding box center [130, 76] width 98 height 7
type input "[PERSON_NAME]"
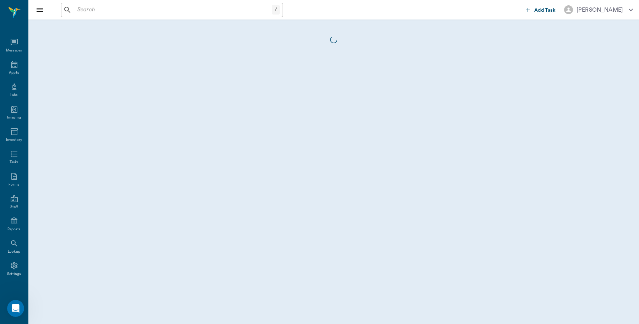
scroll to position [2, 0]
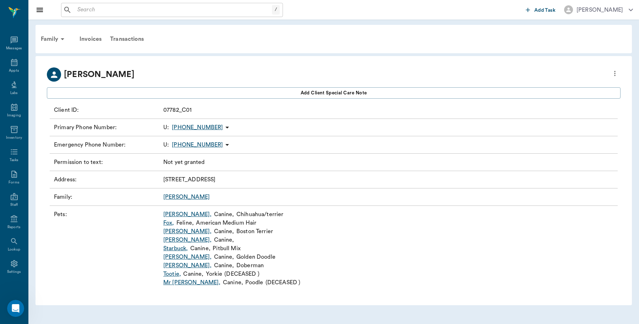
click at [175, 249] on link "Starbuck ," at bounding box center [175, 248] width 24 height 9
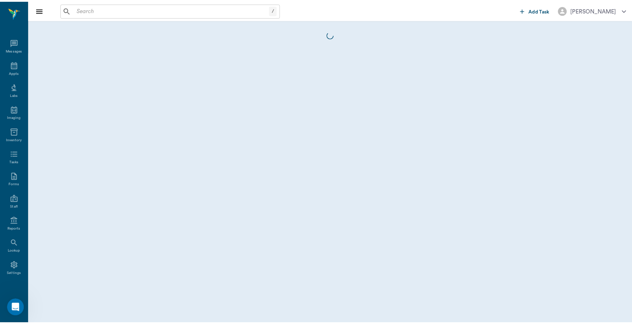
scroll to position [2, 0]
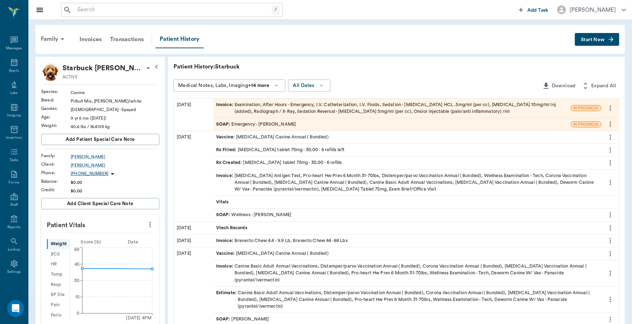
click at [479, 106] on div "Invoice : Examination; After Hours - Emergency, I.V. Catheterization, I.V. Flui…" at bounding box center [392, 107] width 352 height 13
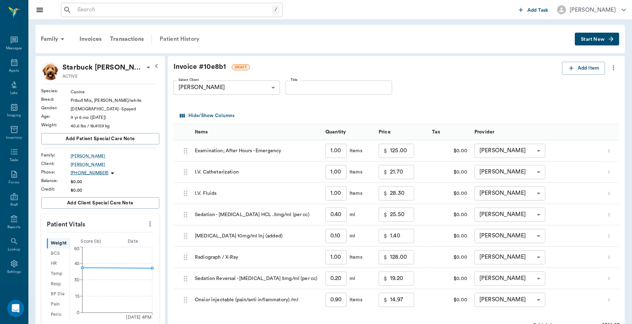
click at [190, 39] on div "Patient History" at bounding box center [179, 39] width 48 height 17
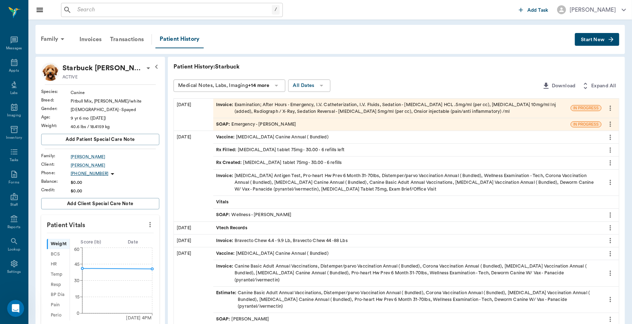
click at [354, 110] on div "Invoice : Examination; After Hours - Emergency, I.V. Catheterization, I.V. Flui…" at bounding box center [392, 107] width 352 height 13
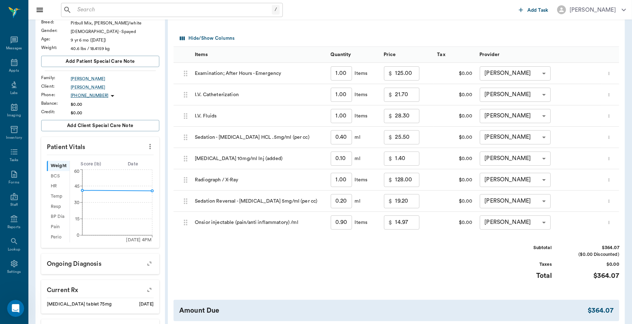
scroll to position [89, 0]
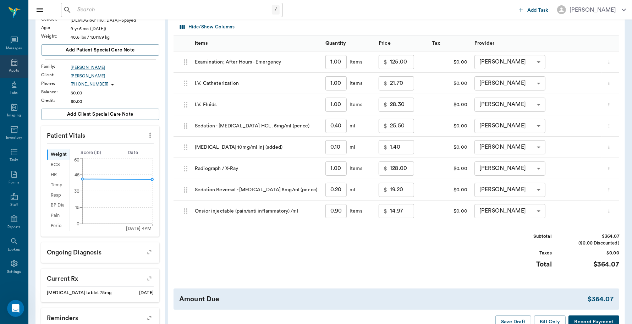
click at [10, 66] on icon at bounding box center [14, 62] width 9 height 9
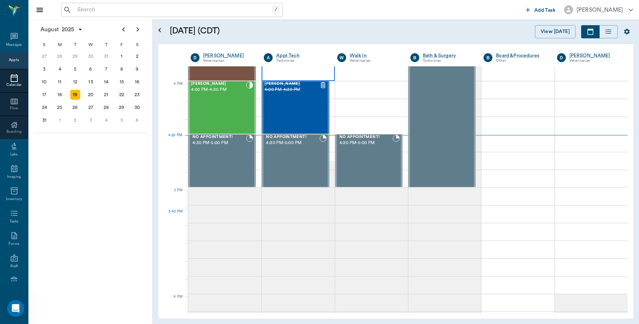
scroll to position [852, 0]
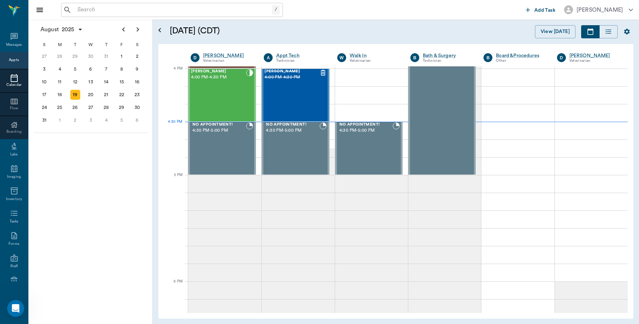
click at [131, 9] on input "text" at bounding box center [172, 10] width 197 height 10
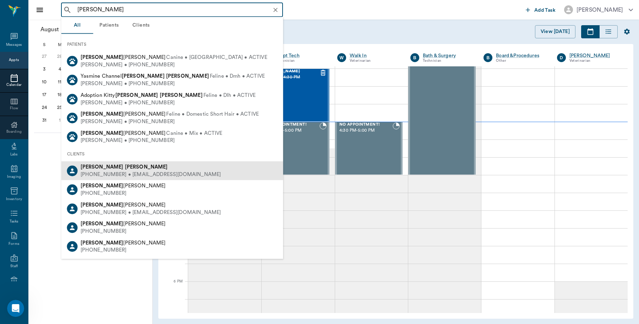
click at [121, 167] on div "[PERSON_NAME]" at bounding box center [151, 167] width 140 height 7
type input "[PERSON_NAME]"
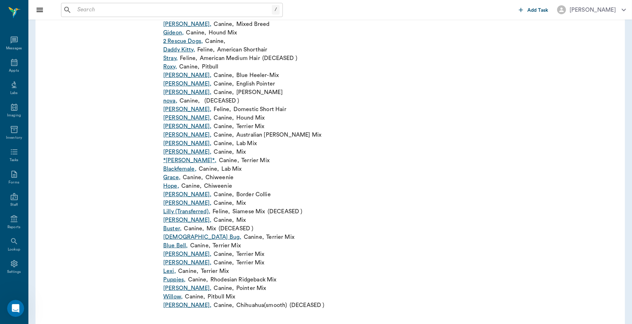
scroll to position [304, 0]
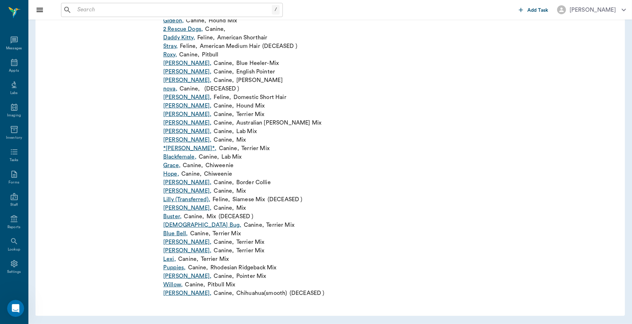
click at [173, 283] on link "Willow ," at bounding box center [173, 284] width 20 height 9
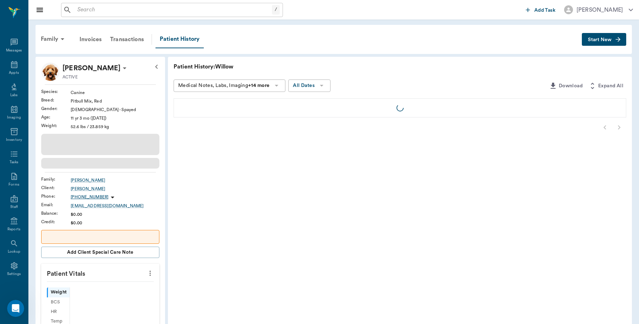
scroll to position [2, 0]
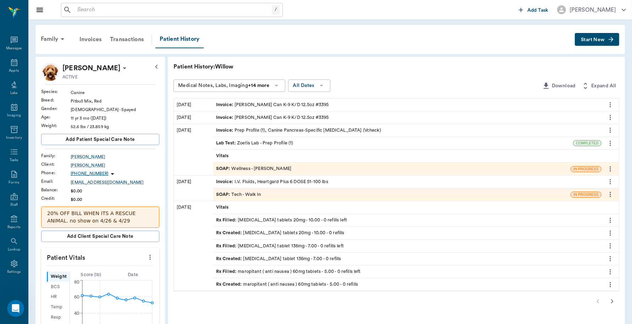
click at [612, 302] on icon "button" at bounding box center [612, 301] width 2 height 4
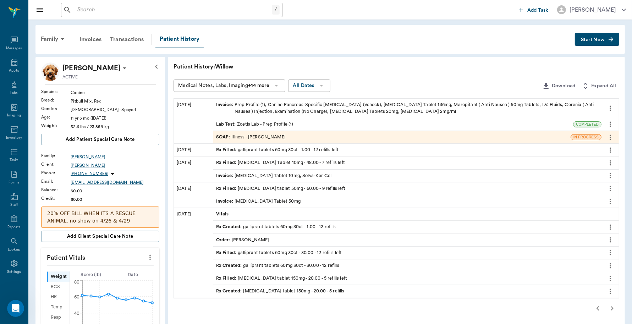
click at [609, 164] on icon "more" at bounding box center [610, 163] width 8 height 9
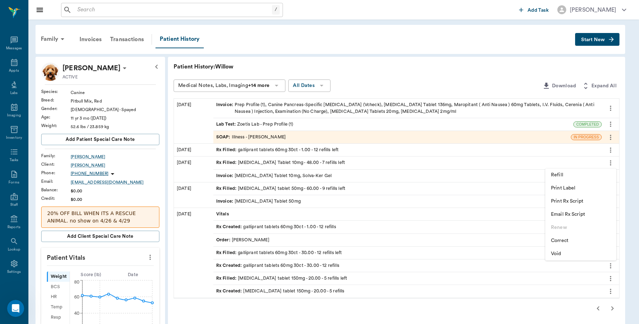
click at [576, 203] on span "Print Rx Script" at bounding box center [581, 201] width 60 height 7
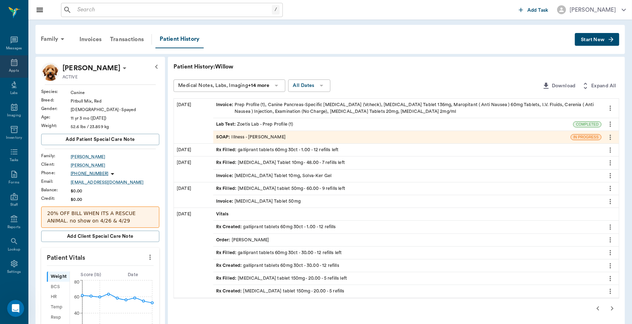
click at [14, 66] on div "Appts" at bounding box center [14, 66] width 28 height 22
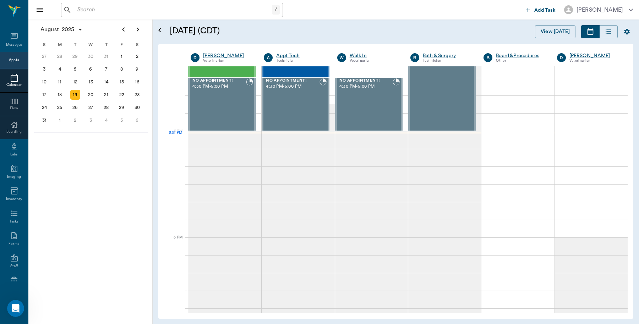
scroll to position [63, 0]
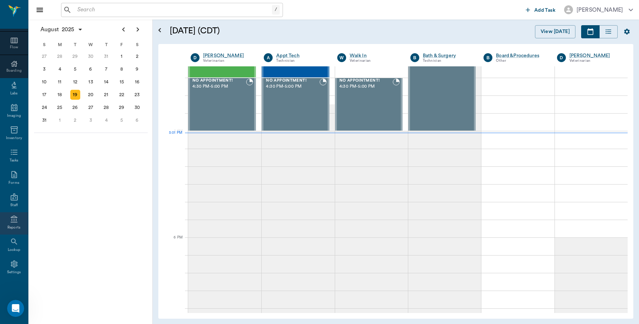
click at [10, 222] on icon at bounding box center [14, 219] width 9 height 9
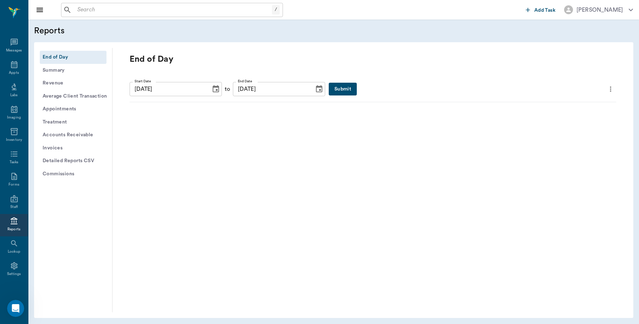
scroll to position [2, 0]
click at [333, 85] on button "Submit" at bounding box center [342, 89] width 28 height 13
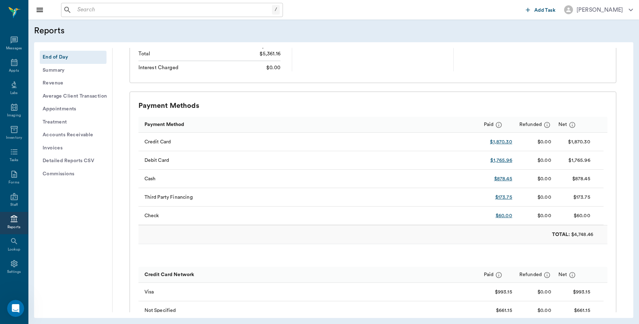
scroll to position [177, 0]
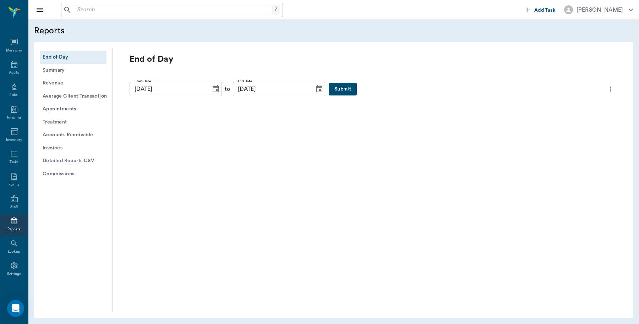
scroll to position [2, 0]
click at [328, 86] on button "Submit" at bounding box center [342, 89] width 28 height 13
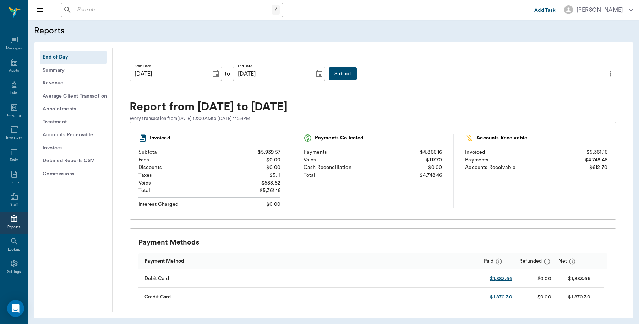
scroll to position [0, 0]
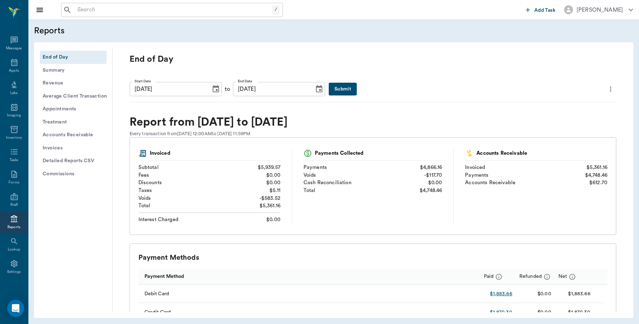
click at [606, 89] on icon "more" at bounding box center [610, 89] width 8 height 9
click at [569, 132] on span "Print Report" at bounding box center [570, 129] width 68 height 7
click at [86, 160] on button "Detailed Reports CSV" at bounding box center [73, 160] width 67 height 13
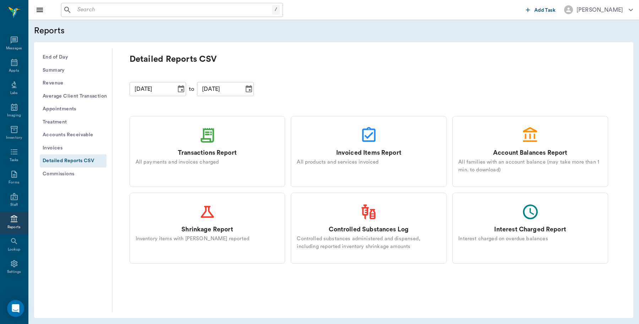
click at [196, 149] on div "Transactions Report" at bounding box center [207, 152] width 59 height 9
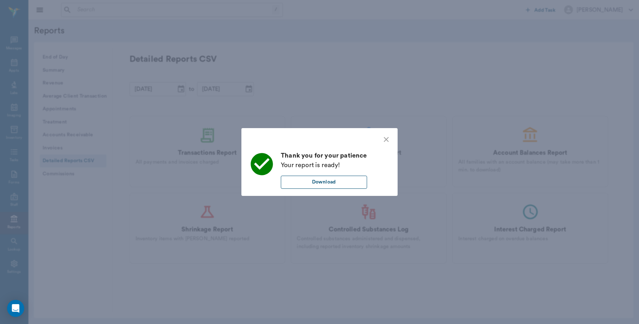
click at [339, 180] on button "Download" at bounding box center [324, 182] width 86 height 13
click at [385, 139] on icon "close" at bounding box center [385, 139] width 5 height 5
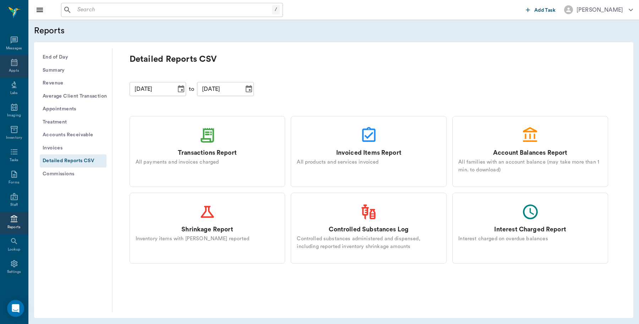
click at [10, 62] on icon at bounding box center [14, 62] width 9 height 9
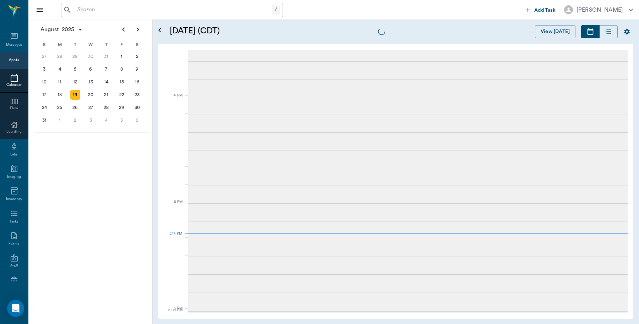
scroll to position [958, 0]
